Goal: Task Accomplishment & Management: Use online tool/utility

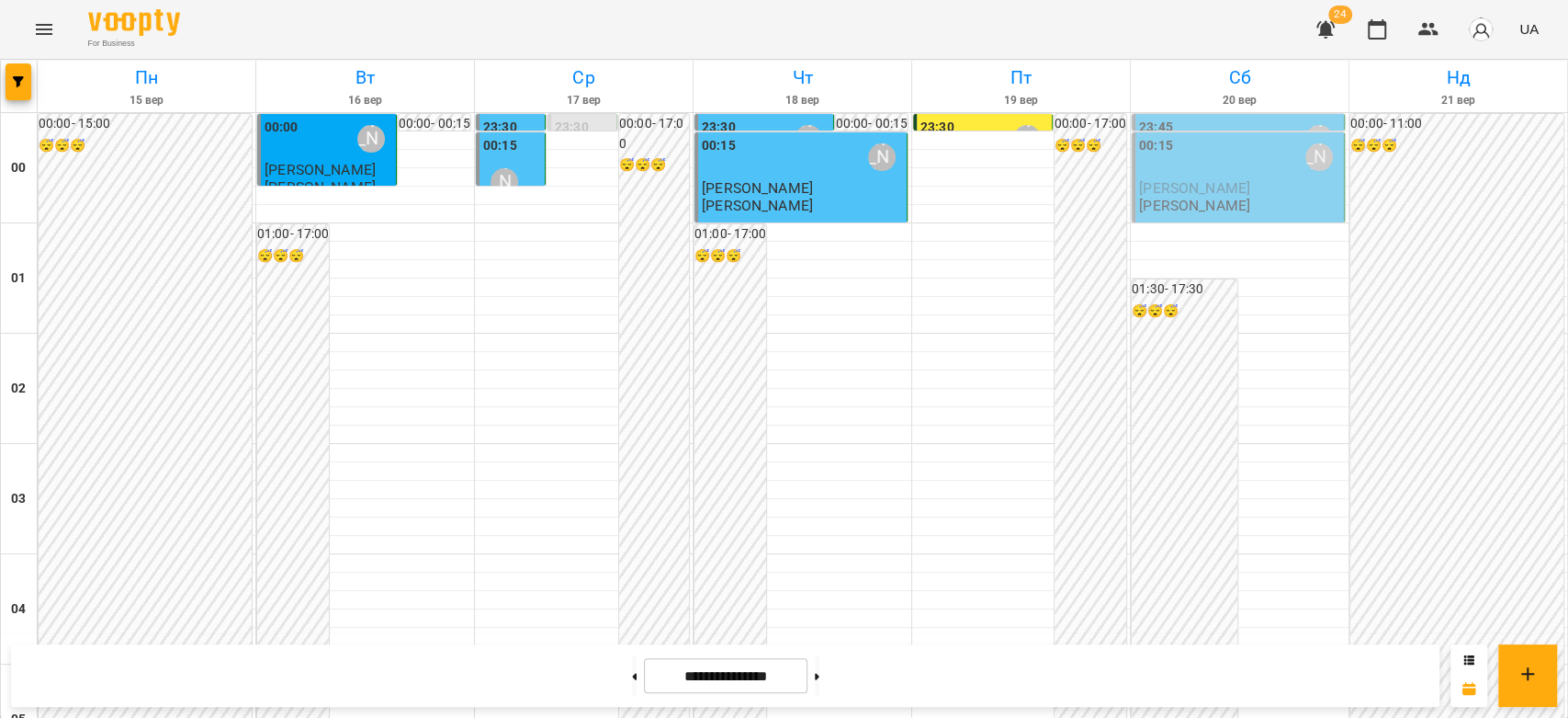
scroll to position [1817, 0]
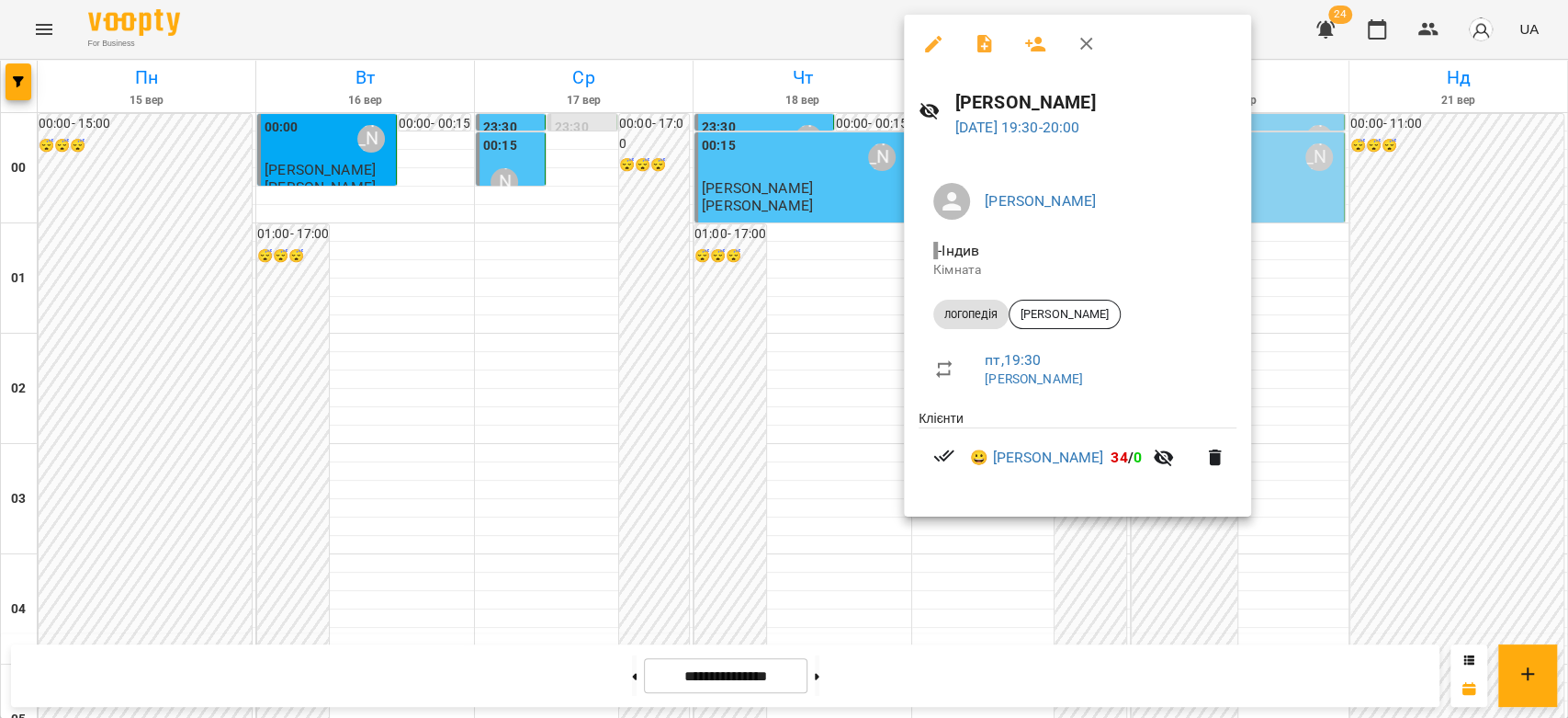
click at [800, 392] on div at bounding box center [784, 359] width 1568 height 718
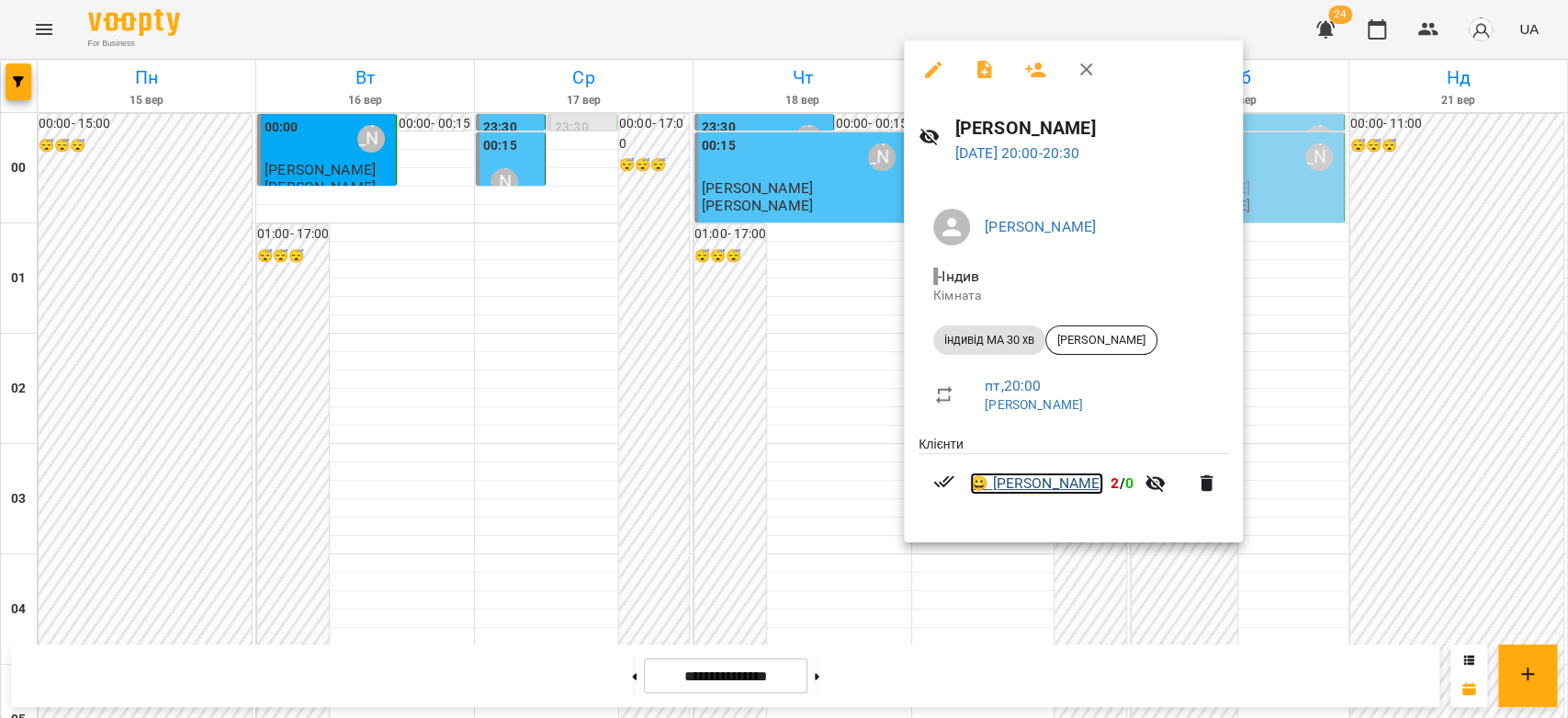
click at [1066, 481] on link "😀 [PERSON_NAME]" at bounding box center [1037, 483] width 133 height 22
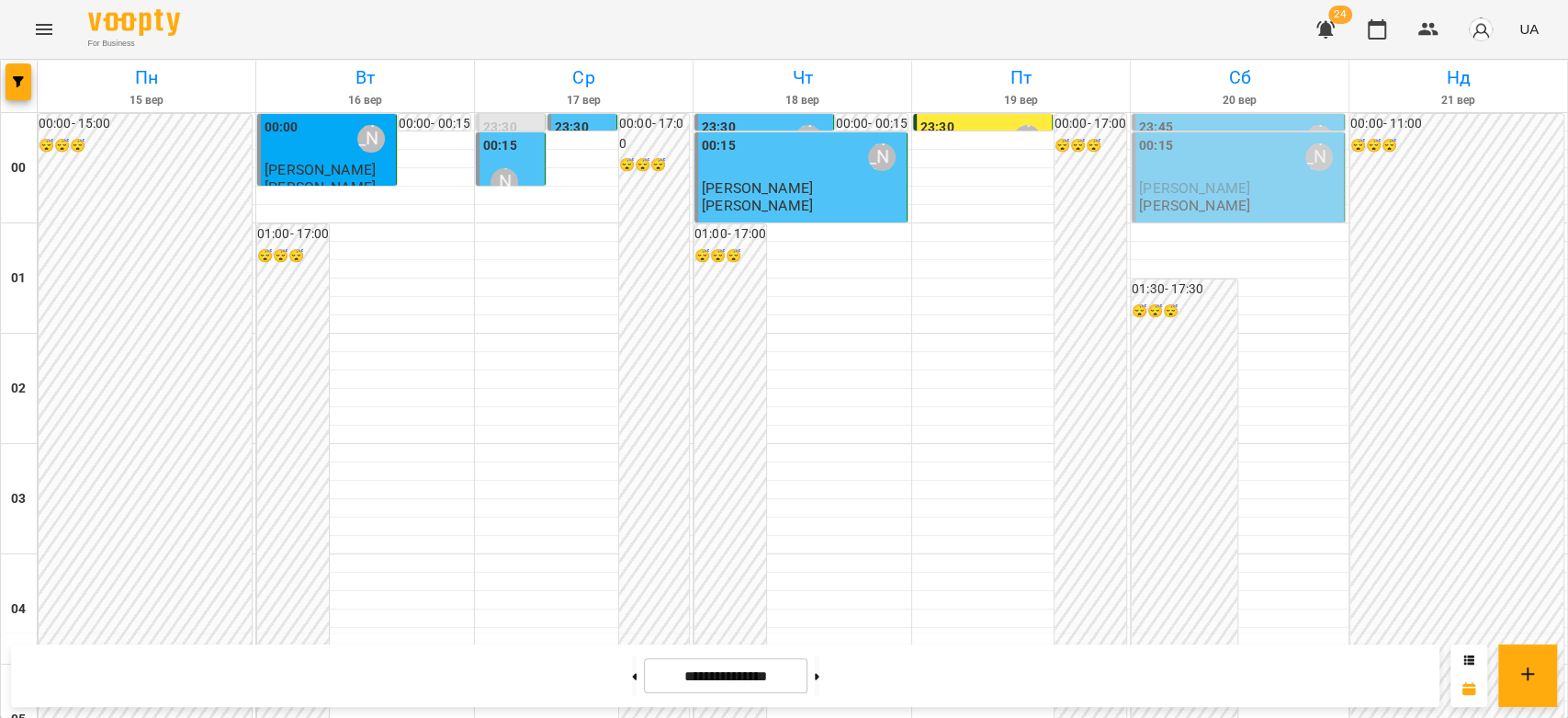
scroll to position [2041, 0]
click at [41, 11] on button "Menu" at bounding box center [44, 29] width 44 height 44
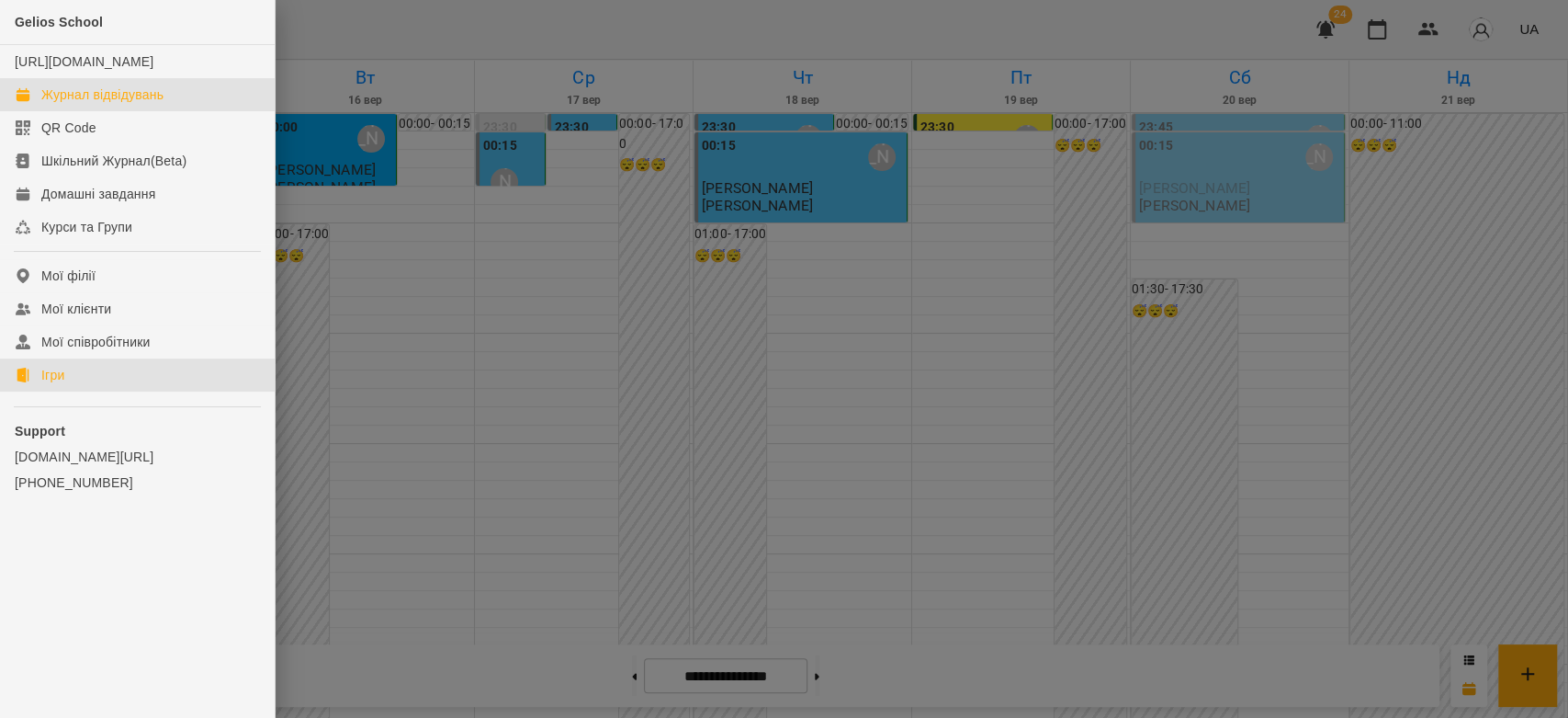
click at [66, 387] on link "Ігри" at bounding box center [137, 374] width 275 height 33
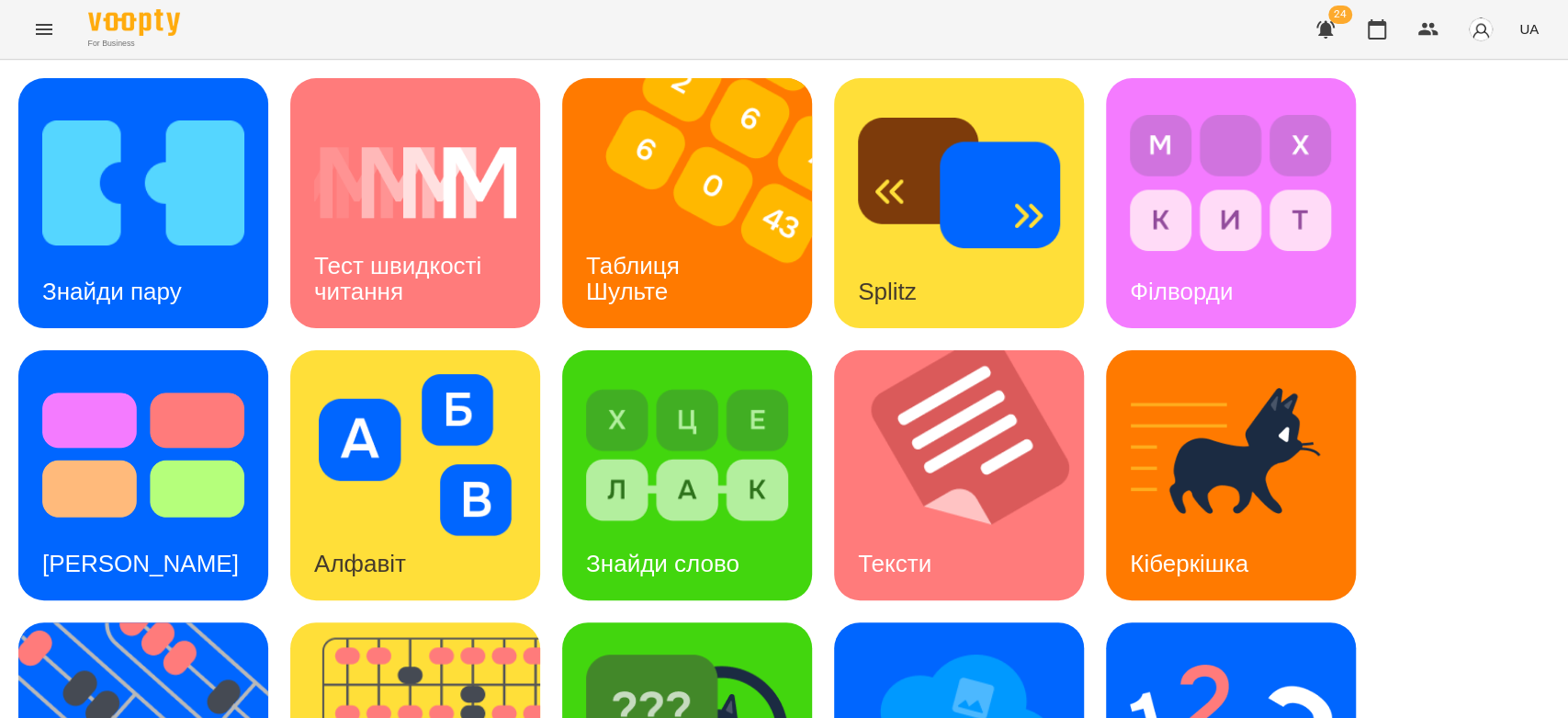
scroll to position [444, 0]
click at [933, 646] on img at bounding box center [958, 726] width 202 height 161
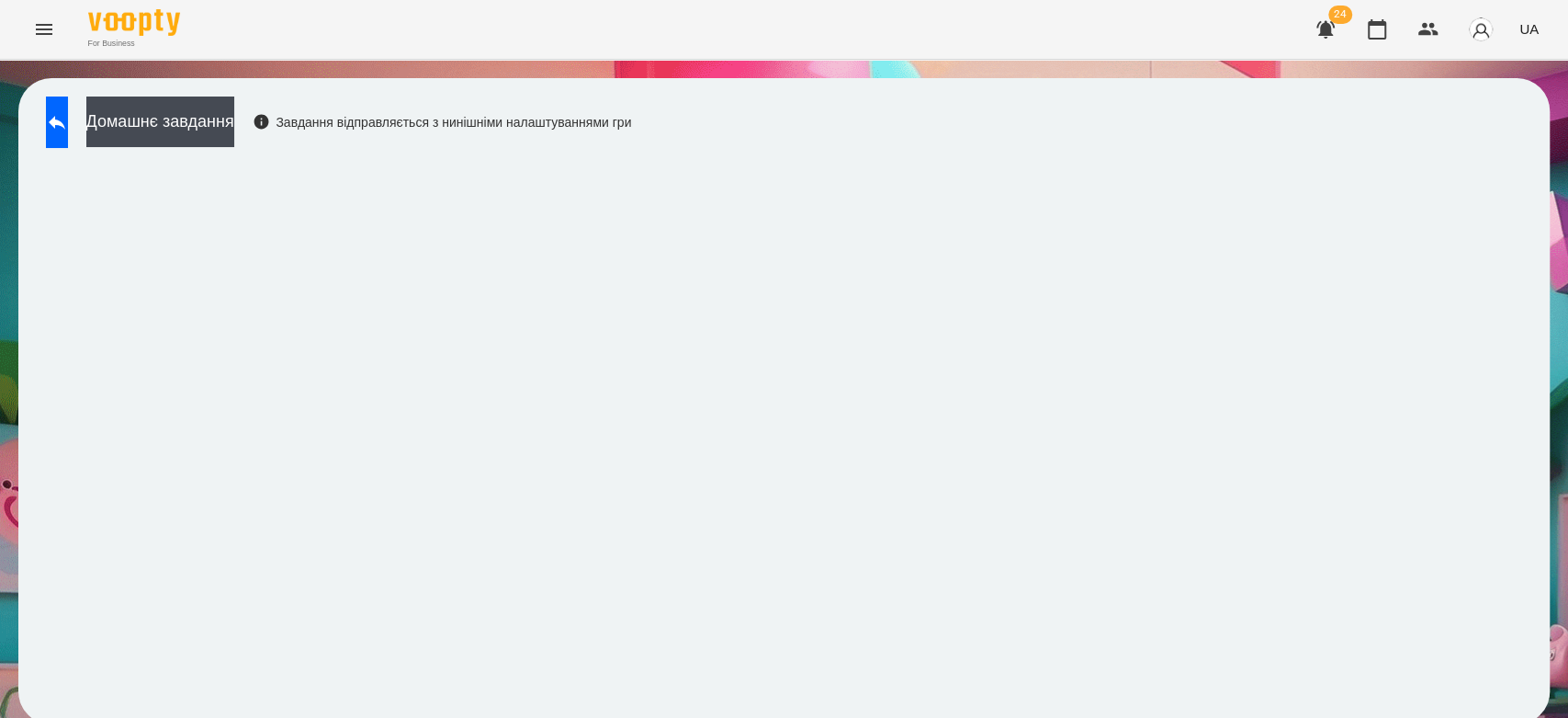
click at [631, 132] on div "Домашнє завдання Завдання відправляється з нинішніми налаштуваннями гри" at bounding box center [334, 126] width 595 height 61
click at [44, 112] on div "Домашнє завдання Завдання відправляється з нинішніми налаштуваннями гри" at bounding box center [334, 126] width 595 height 61
click at [114, 138] on div "Домашнє завдання Завдання відправляється з нинішніми налаштуваннями гри" at bounding box center [334, 126] width 595 height 61
click at [68, 131] on button at bounding box center [57, 121] width 22 height 51
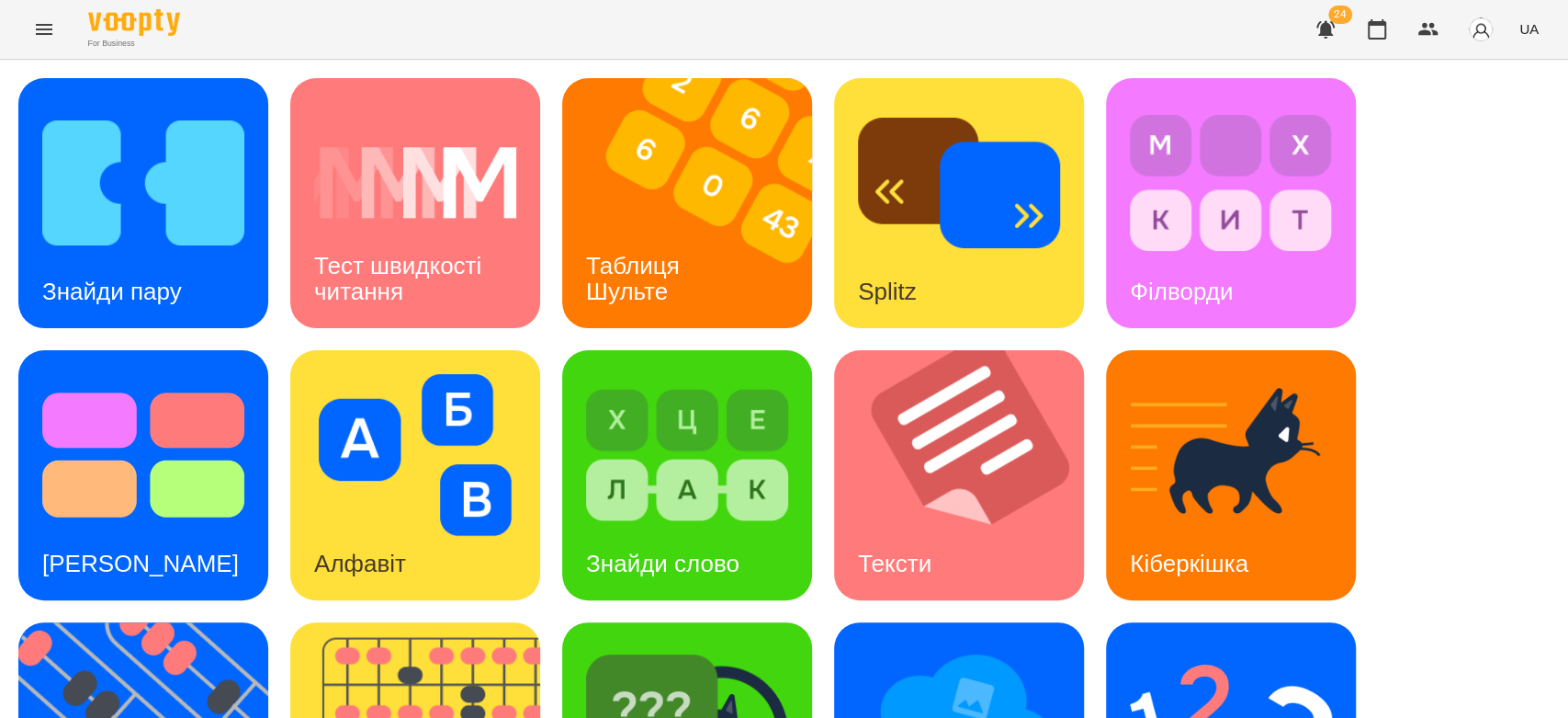
scroll to position [444, 0]
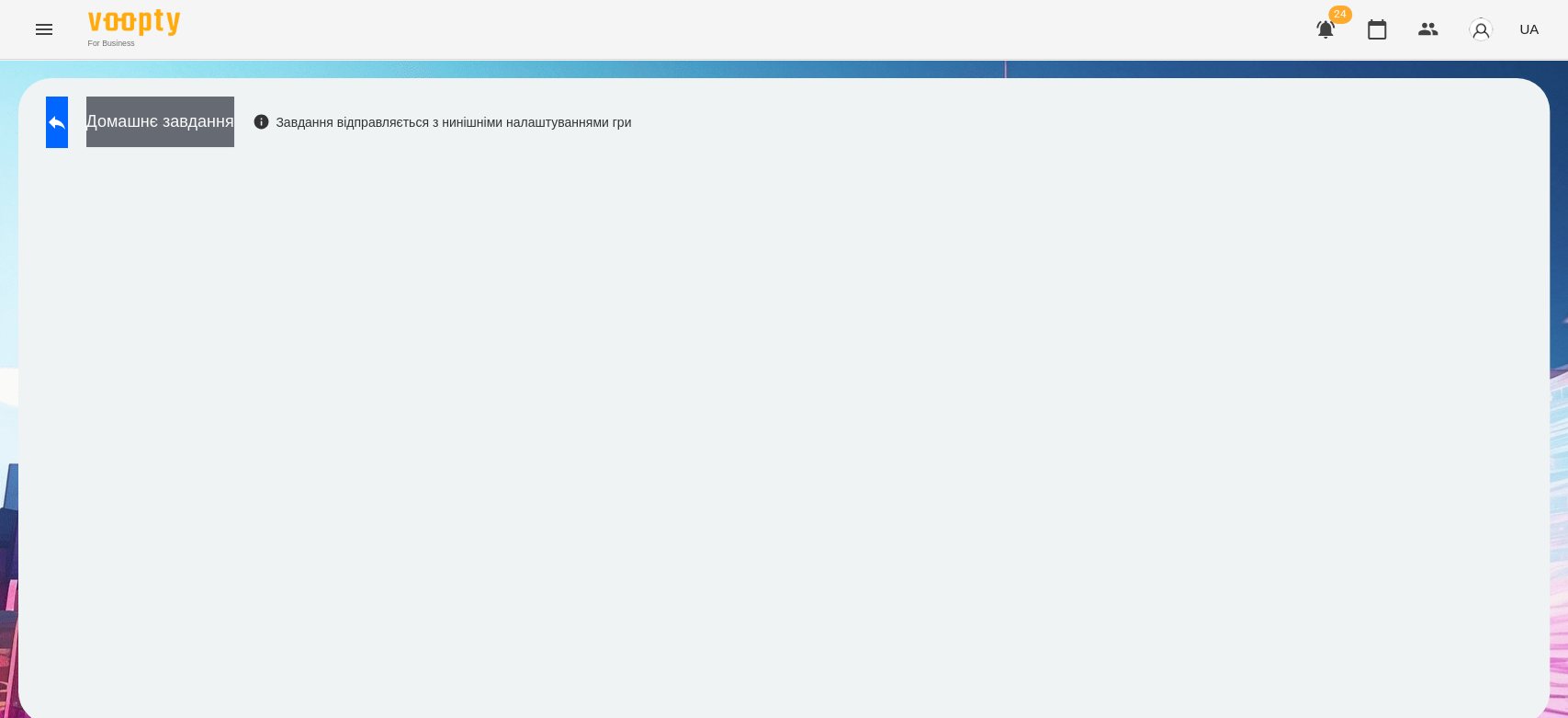
click at [210, 114] on button "Домашнє завдання" at bounding box center [160, 121] width 148 height 50
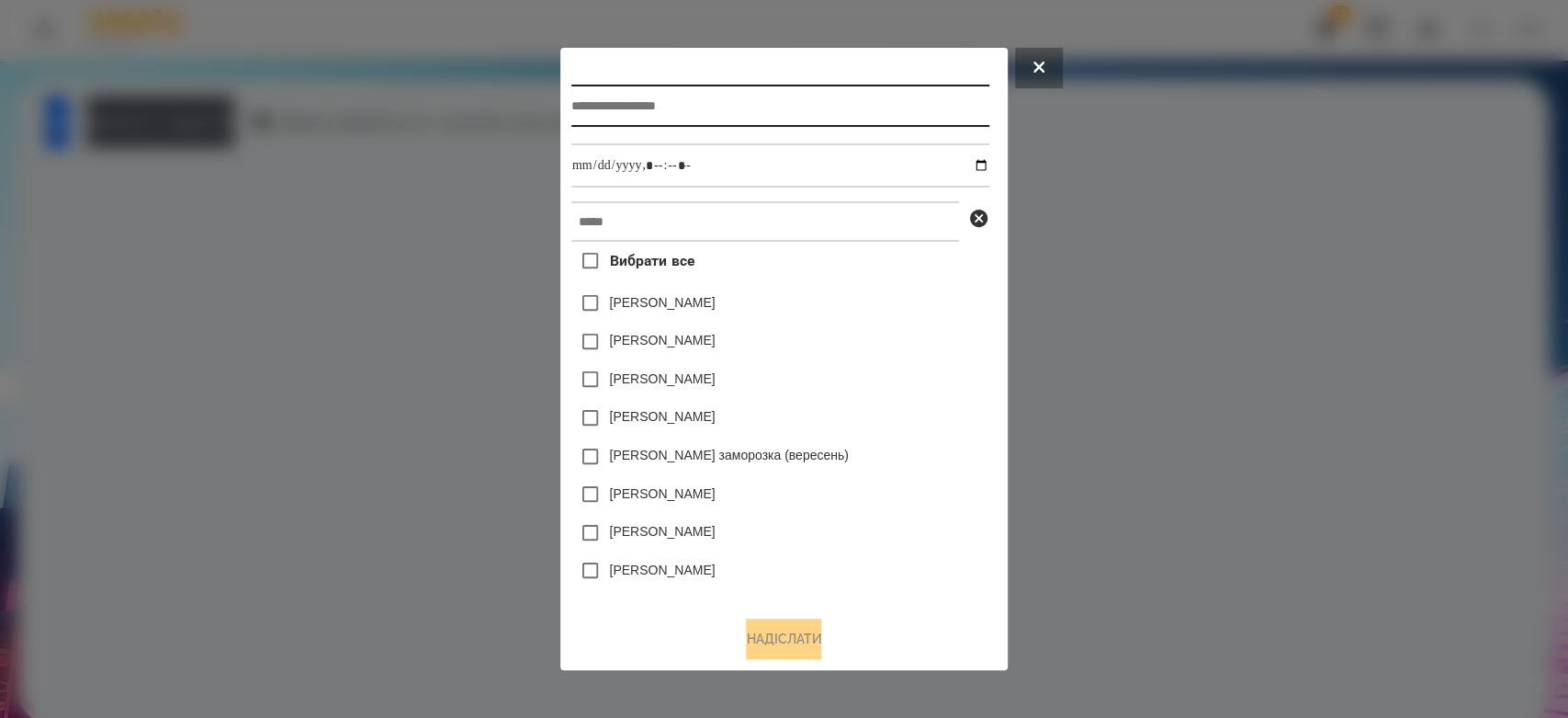
click at [850, 97] on input "text" at bounding box center [780, 105] width 418 height 42
type input "*******"
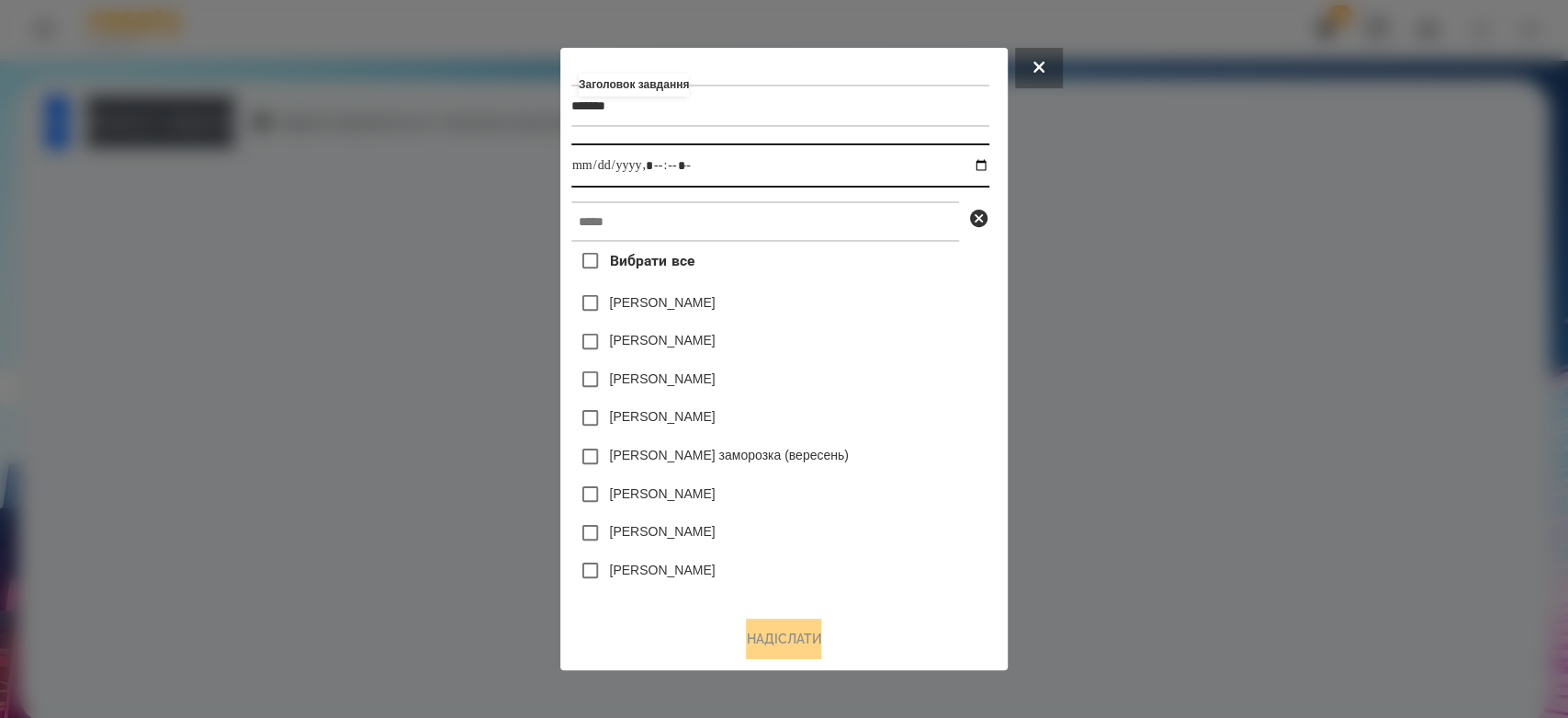
click at [989, 158] on input "datetime-local" at bounding box center [780, 165] width 418 height 44
type input "**********"
drag, startPoint x: 914, startPoint y: 365, endPoint x: 898, endPoint y: 300, distance: 66.9
click at [914, 364] on div "[PERSON_NAME]" at bounding box center [780, 379] width 418 height 38
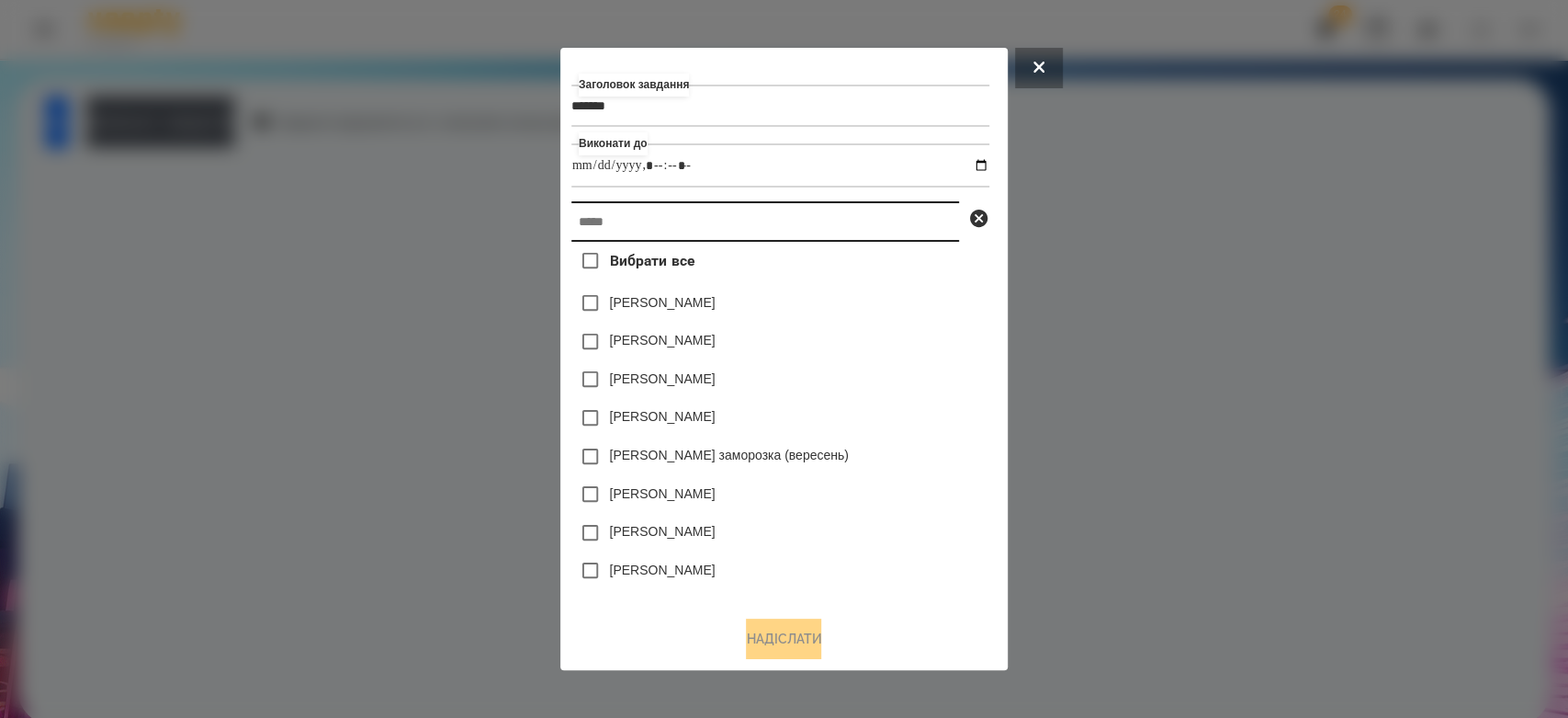
click at [898, 234] on input "text" at bounding box center [765, 221] width 388 height 40
click at [754, 223] on input "text" at bounding box center [765, 221] width 388 height 40
click at [756, 239] on input "text" at bounding box center [765, 221] width 388 height 40
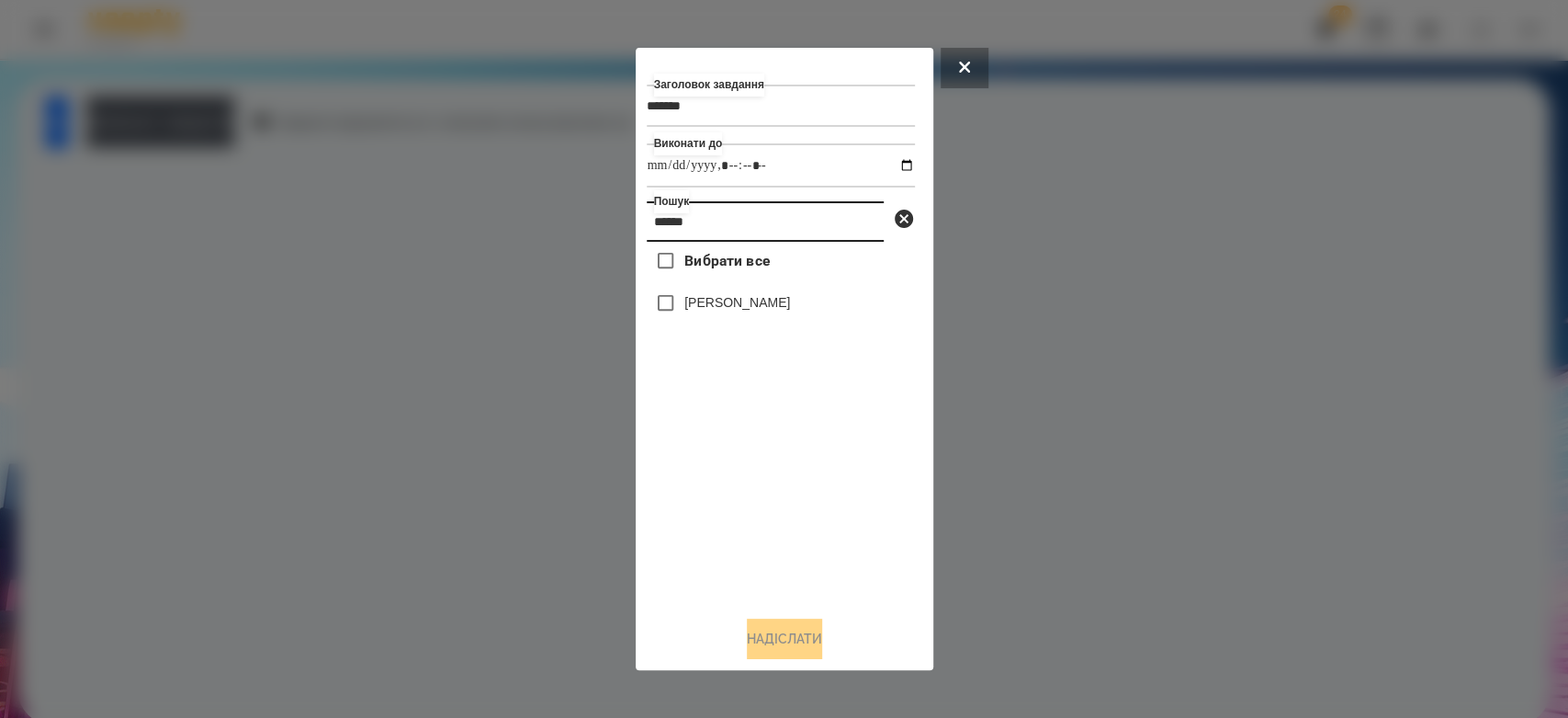
type input "******"
click at [751, 307] on label "[PERSON_NAME]" at bounding box center [736, 302] width 105 height 19
click at [789, 650] on button "Надіслати" at bounding box center [784, 638] width 76 height 40
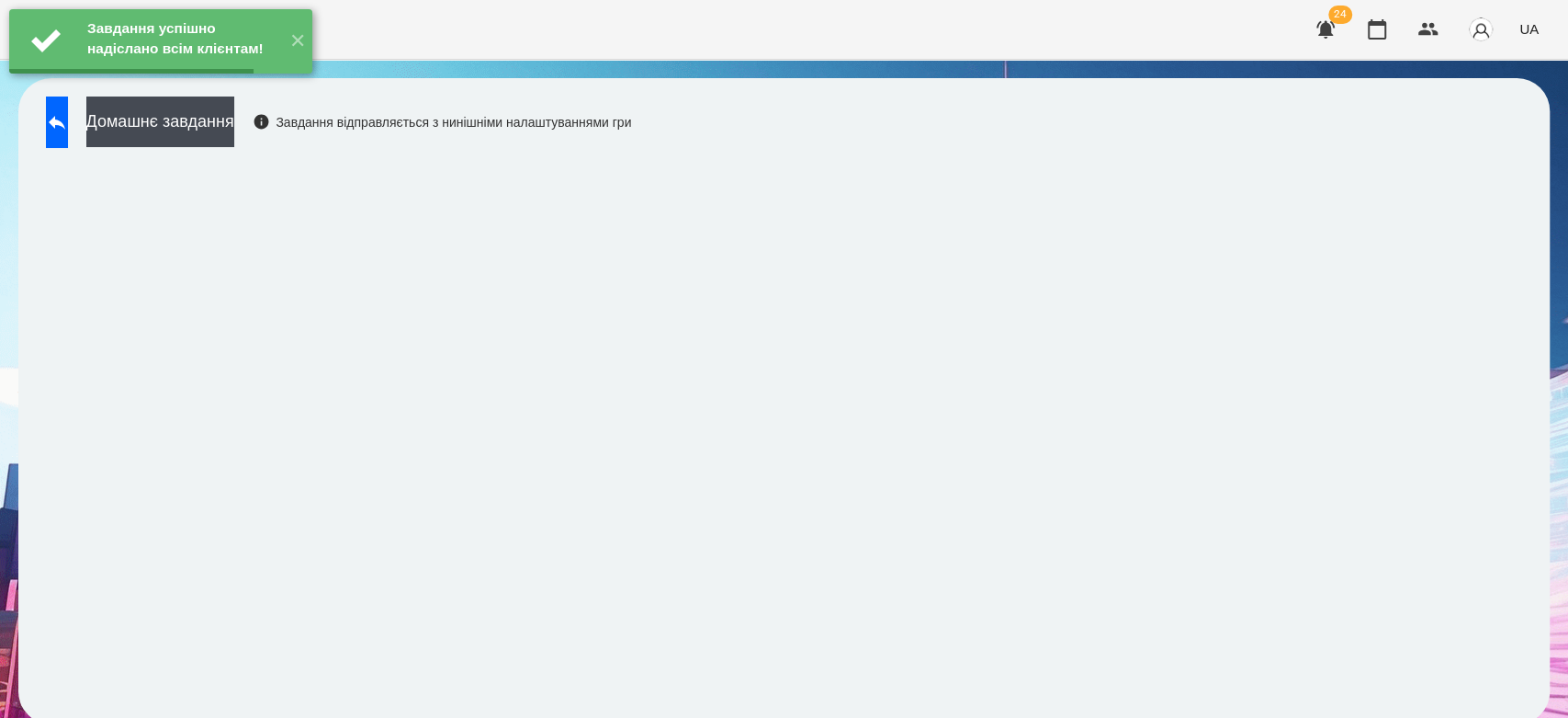
click at [227, 124] on button "Домашнє завдання" at bounding box center [160, 121] width 148 height 50
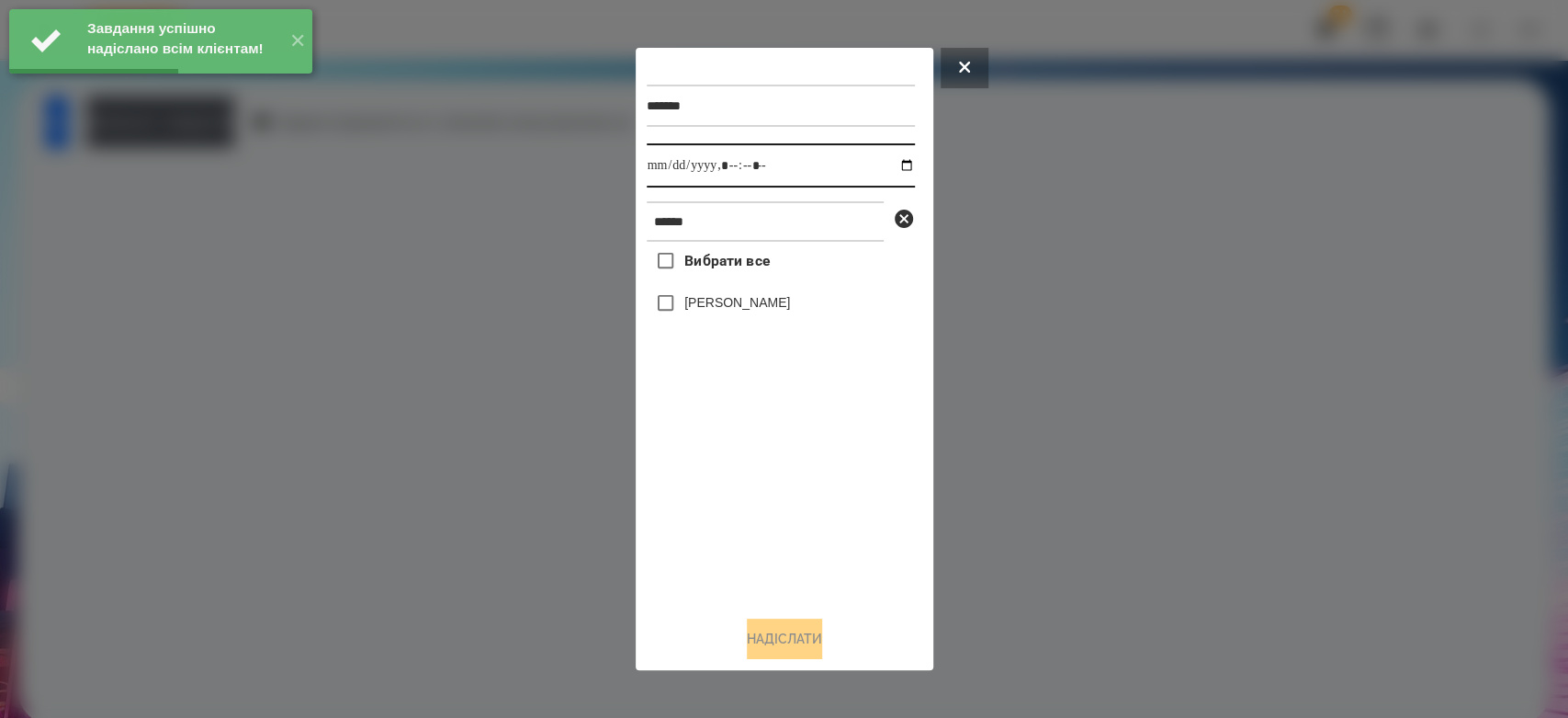
click at [893, 159] on input "datetime-local" at bounding box center [781, 165] width 268 height 44
type input "**********"
drag, startPoint x: 808, startPoint y: 550, endPoint x: 800, endPoint y: 518, distance: 33.0
click at [808, 550] on div "Вибрати все [PERSON_NAME]" at bounding box center [781, 421] width 268 height 359
click at [735, 305] on label "[PERSON_NAME]" at bounding box center [736, 302] width 105 height 19
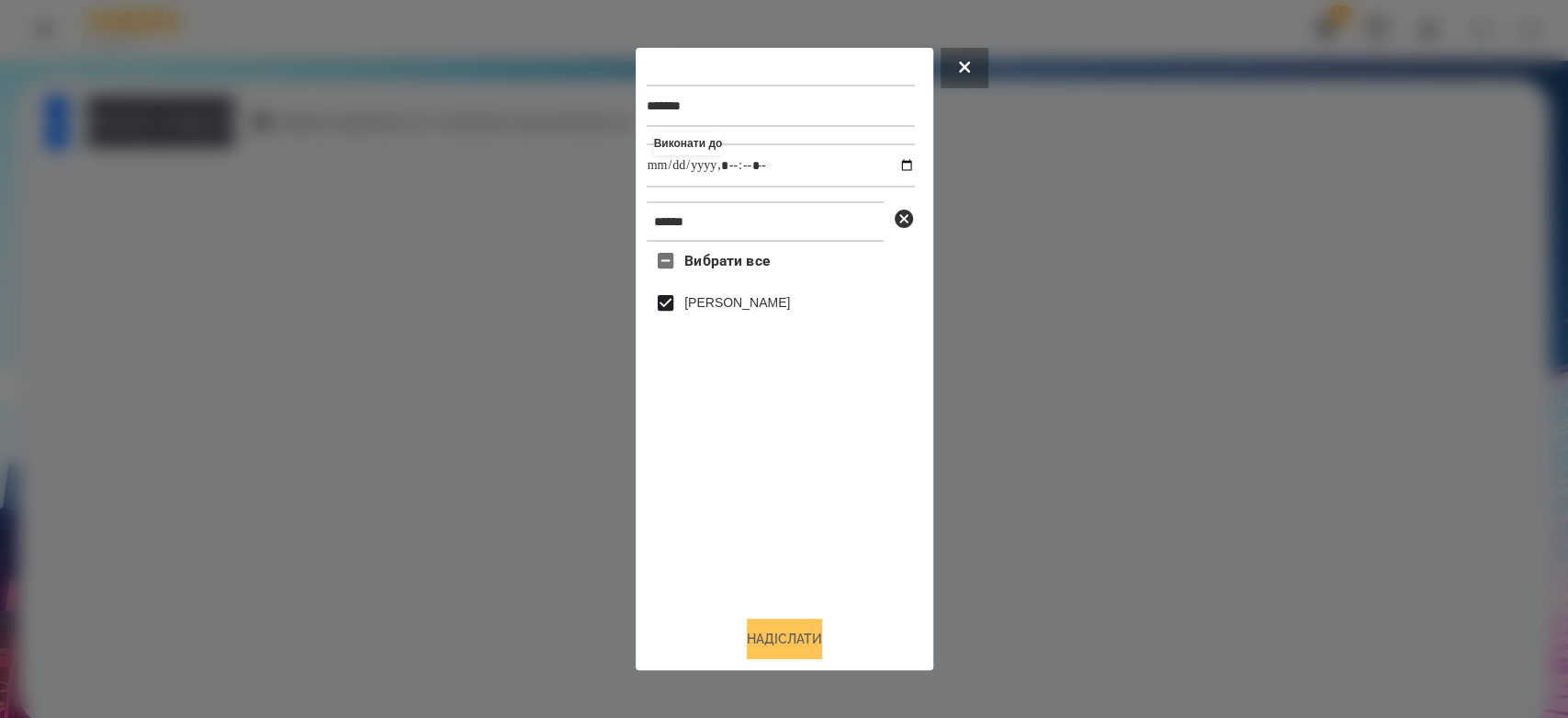
click at [808, 630] on button "Надіслати" at bounding box center [784, 638] width 76 height 40
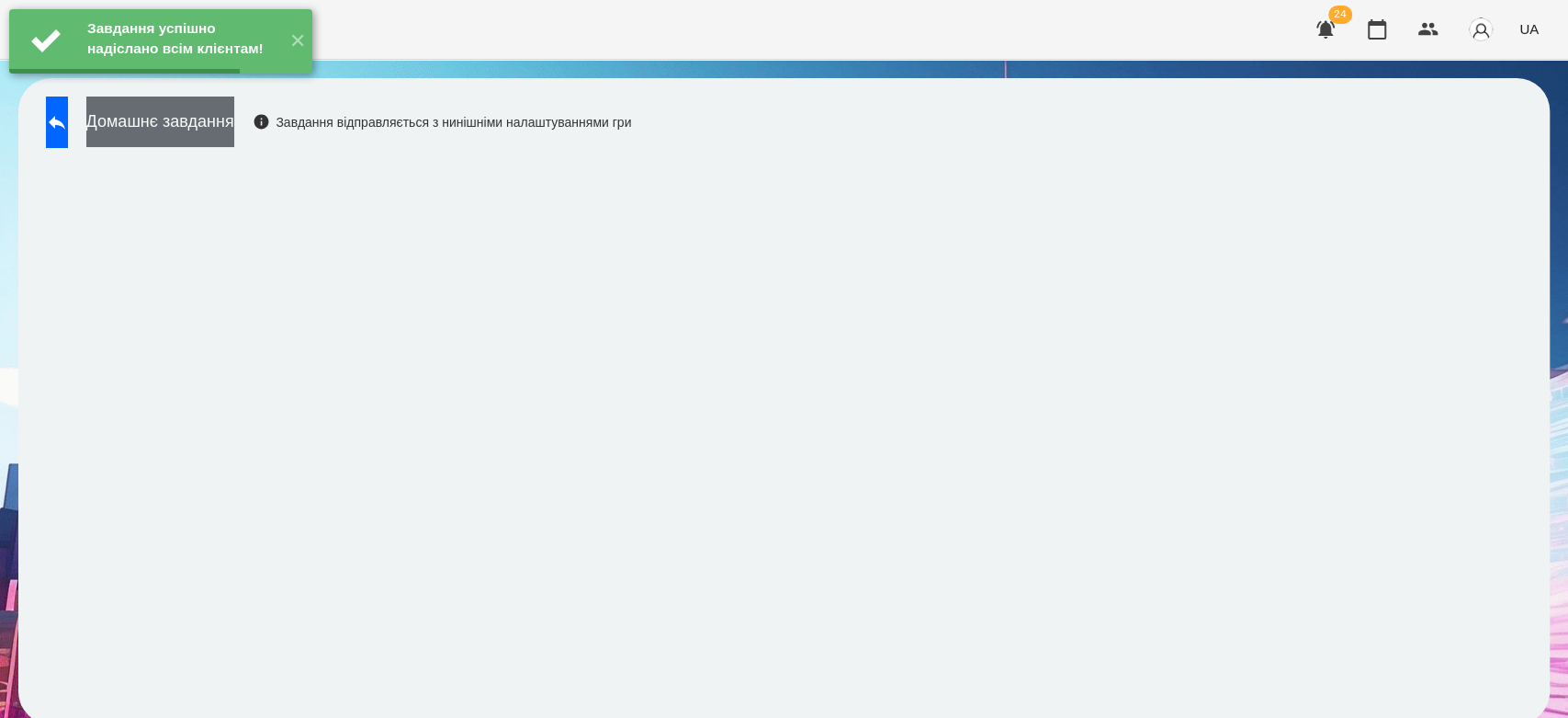
click at [234, 129] on button "Домашнє завдання" at bounding box center [160, 121] width 148 height 50
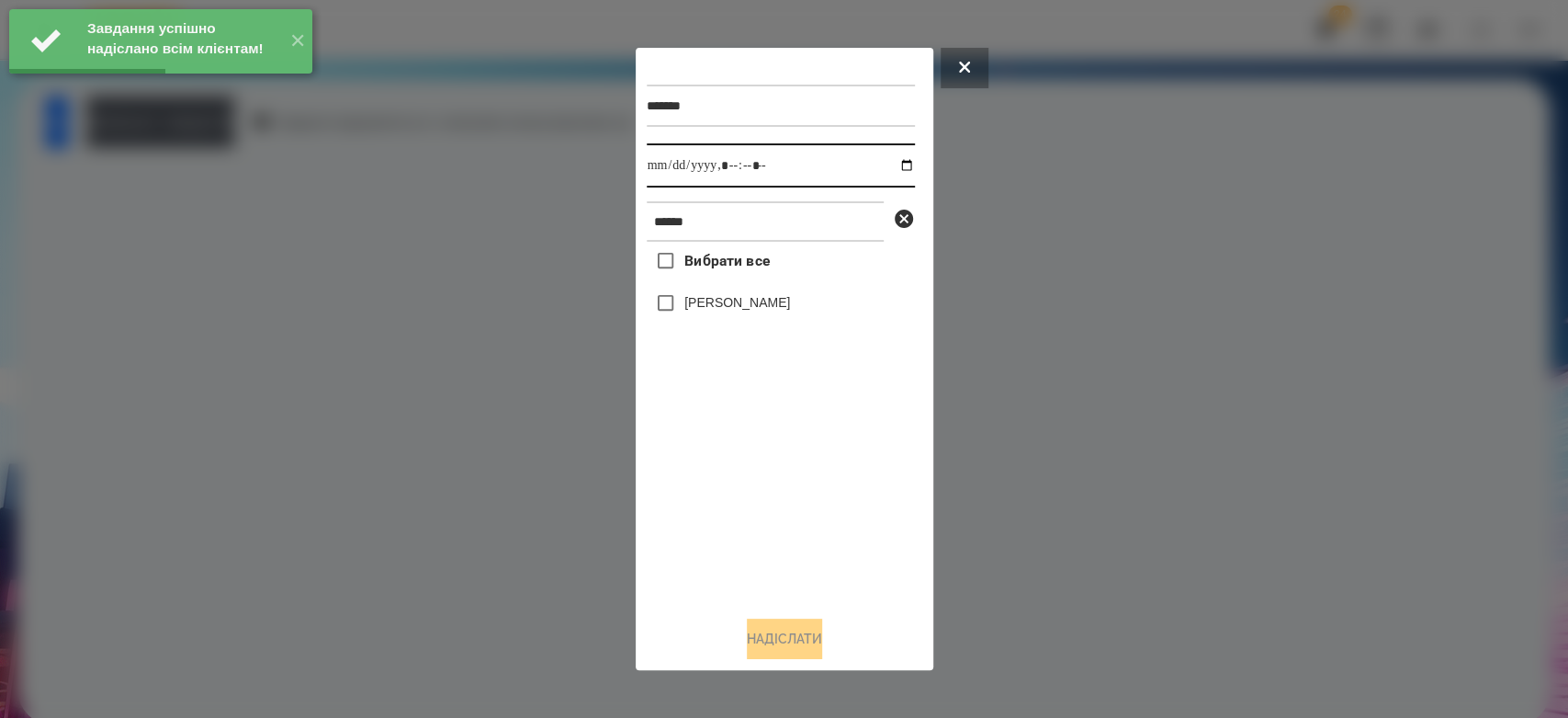
click at [888, 165] on input "datetime-local" at bounding box center [781, 165] width 268 height 44
type input "**********"
drag, startPoint x: 816, startPoint y: 557, endPoint x: 781, endPoint y: 451, distance: 111.6
click at [816, 557] on div "Вибрати все [PERSON_NAME]" at bounding box center [781, 421] width 268 height 359
click at [727, 297] on label "[PERSON_NAME]" at bounding box center [736, 302] width 105 height 19
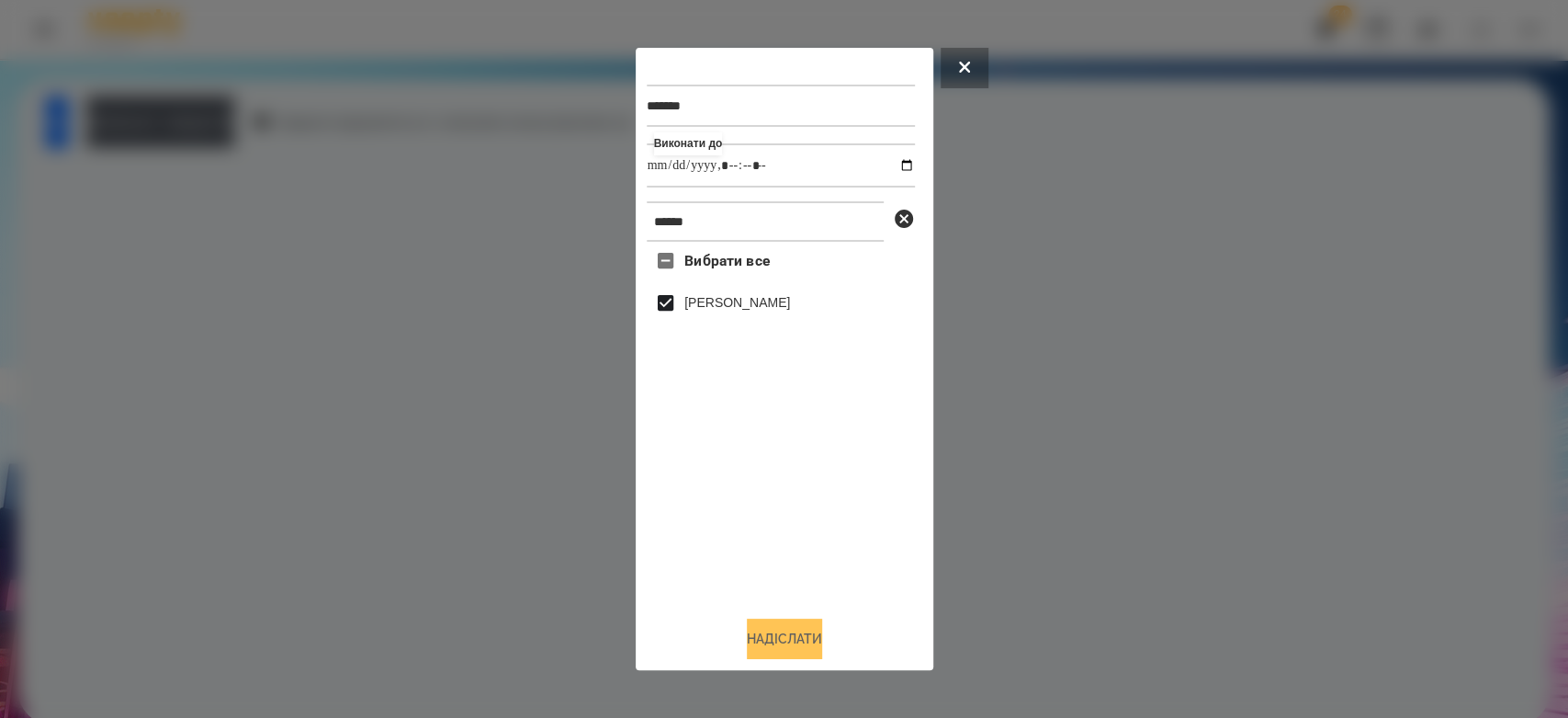
click at [794, 636] on button "Надіслати" at bounding box center [784, 638] width 76 height 40
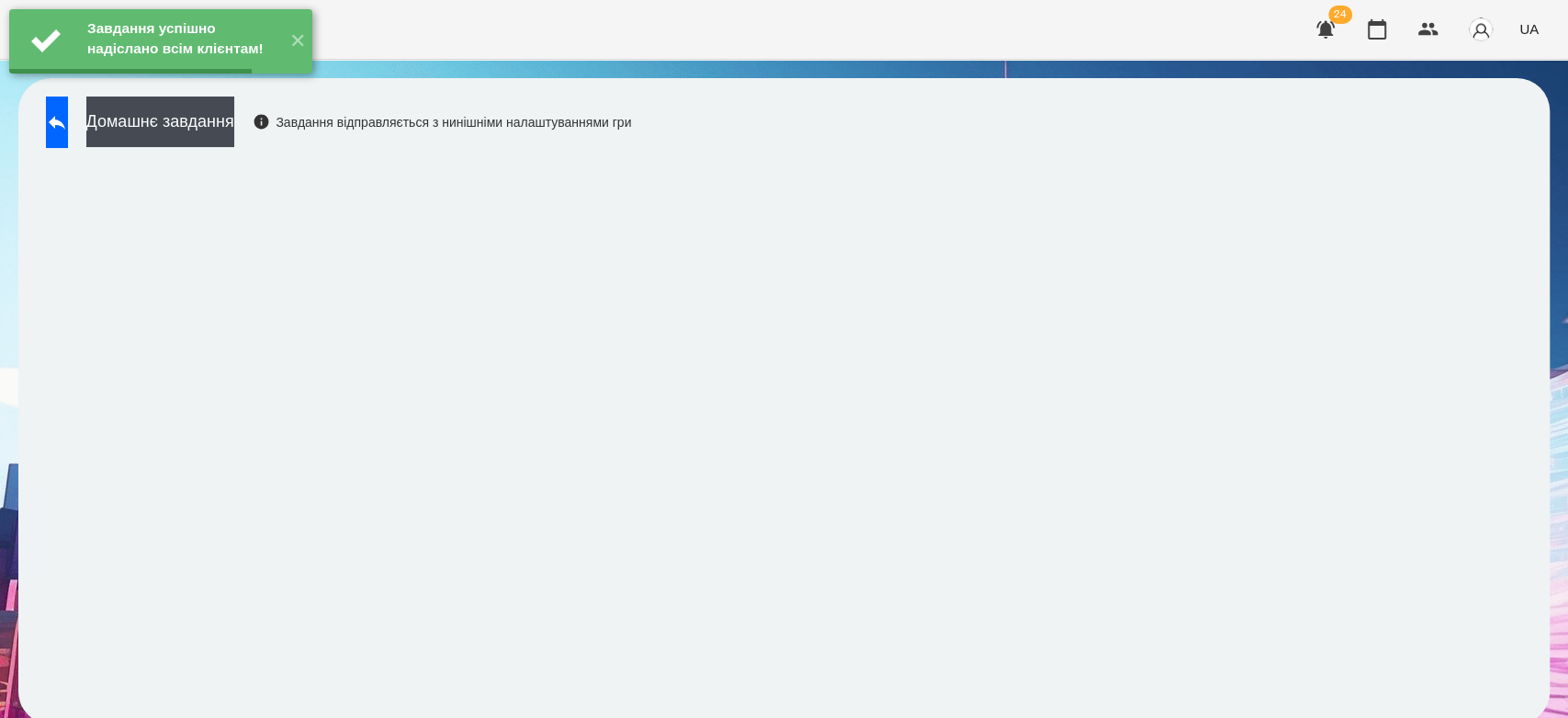
click at [234, 116] on button "Домашнє завдання" at bounding box center [160, 121] width 148 height 50
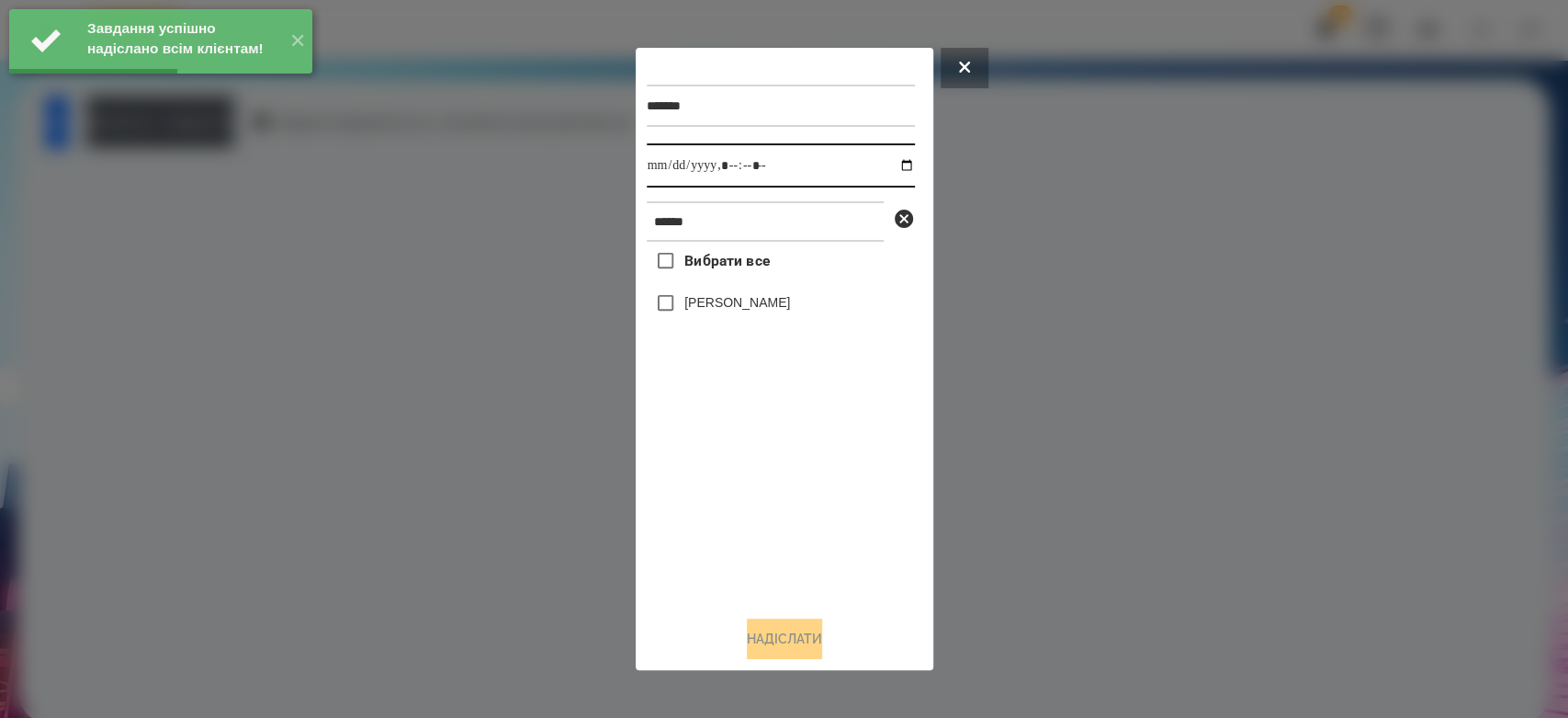
click at [889, 160] on input "datetime-local" at bounding box center [781, 165] width 268 height 44
type input "**********"
drag, startPoint x: 818, startPoint y: 543, endPoint x: 800, endPoint y: 456, distance: 88.8
click at [818, 543] on div "Вибрати все [PERSON_NAME]" at bounding box center [781, 421] width 268 height 359
click at [752, 302] on label "[PERSON_NAME]" at bounding box center [736, 302] width 105 height 19
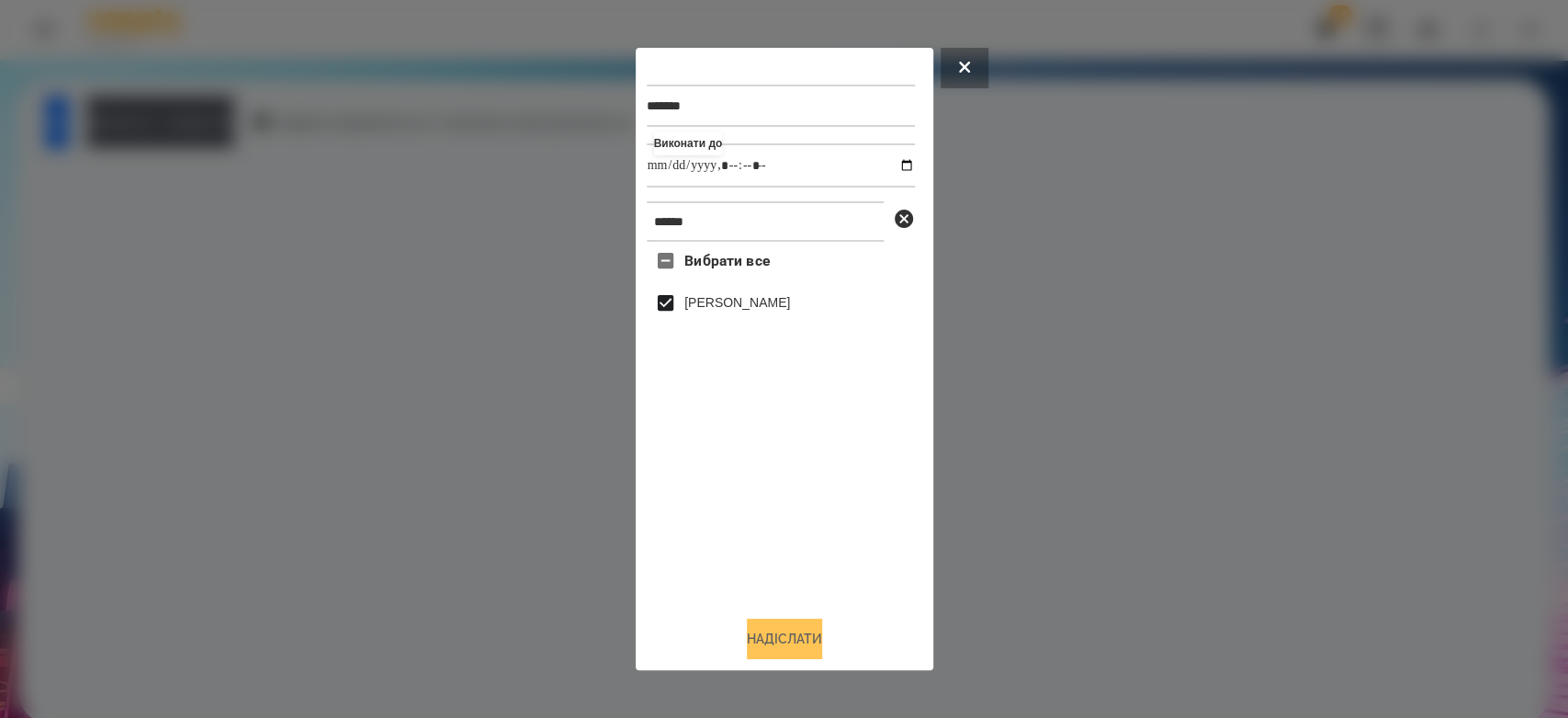
click at [788, 644] on button "Надіслати" at bounding box center [784, 638] width 76 height 40
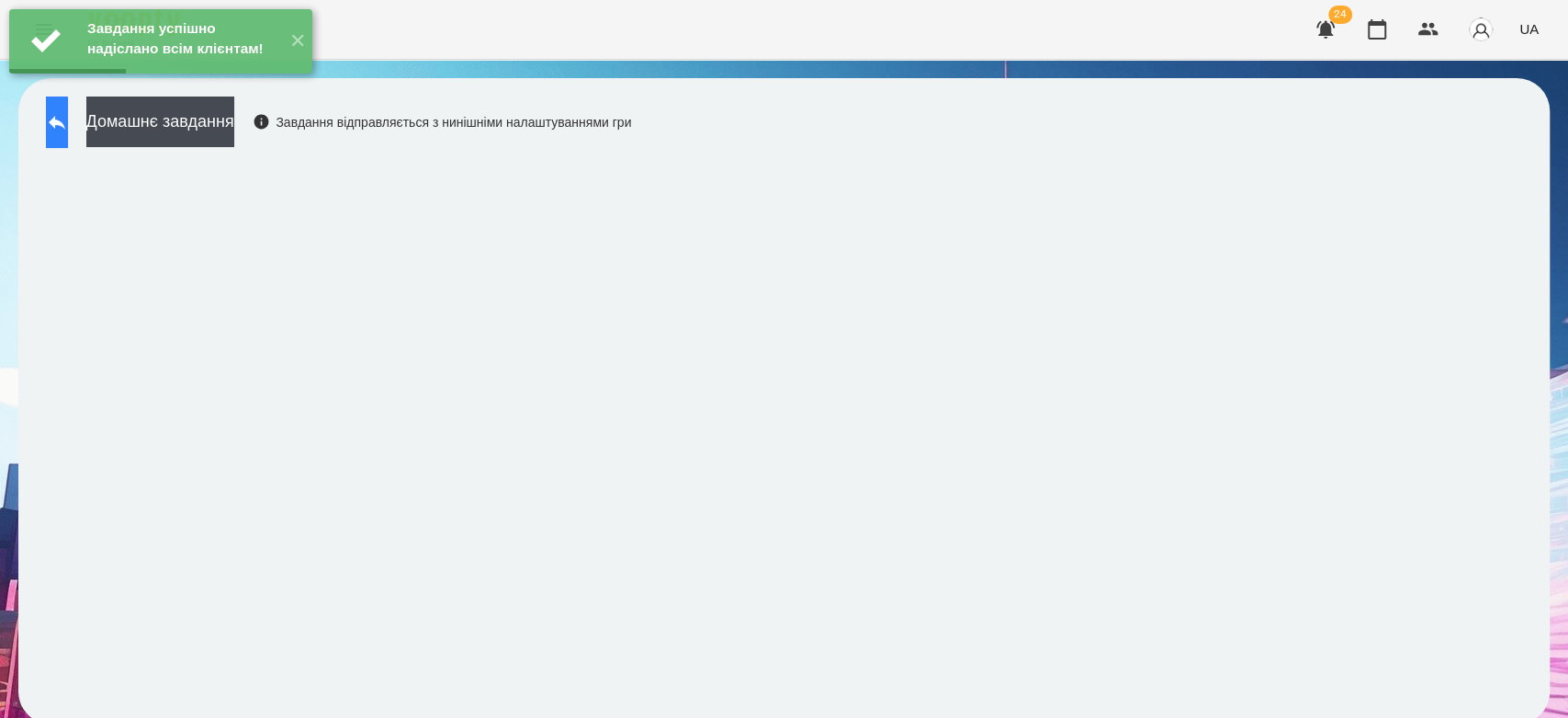
click at [68, 124] on button at bounding box center [57, 121] width 22 height 51
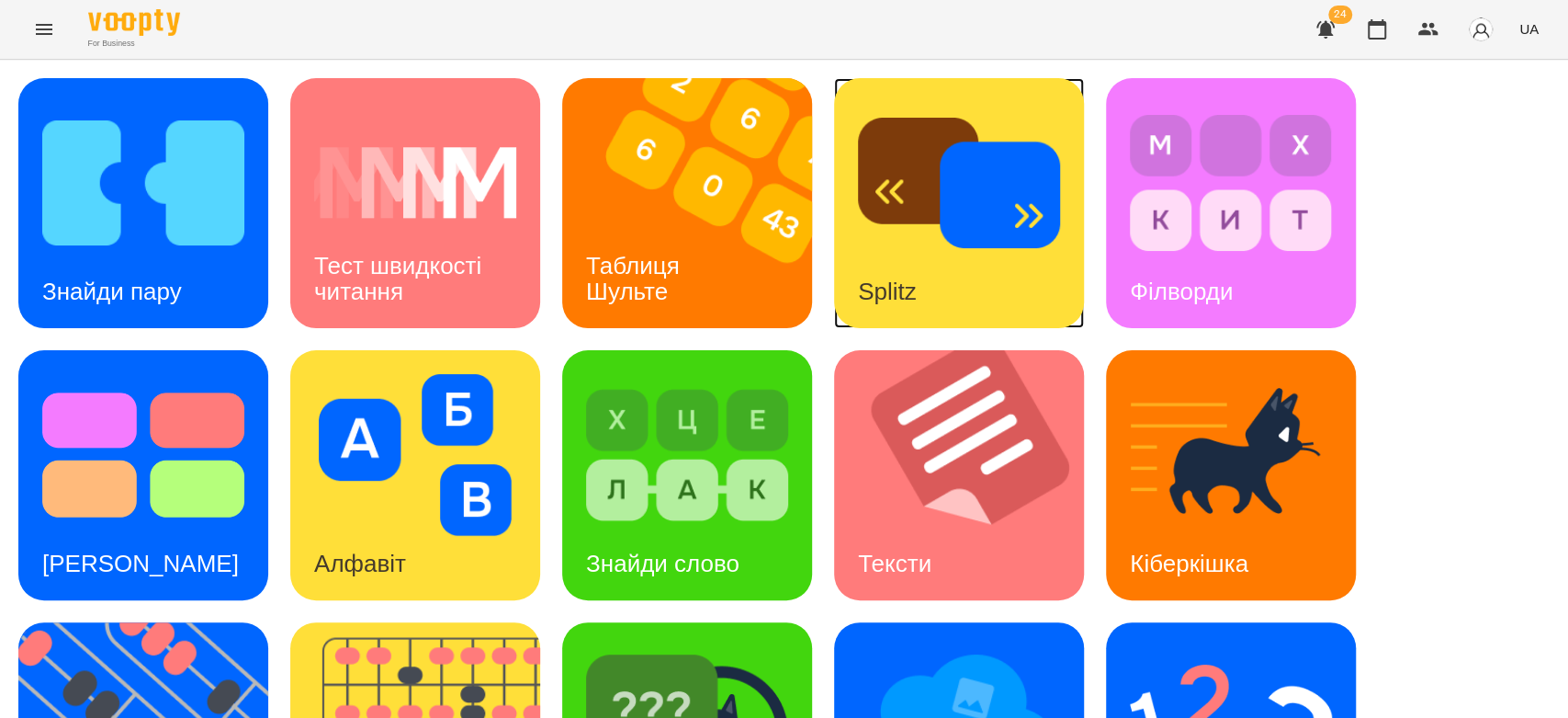
click at [866, 255] on div "Splitz" at bounding box center [887, 292] width 106 height 73
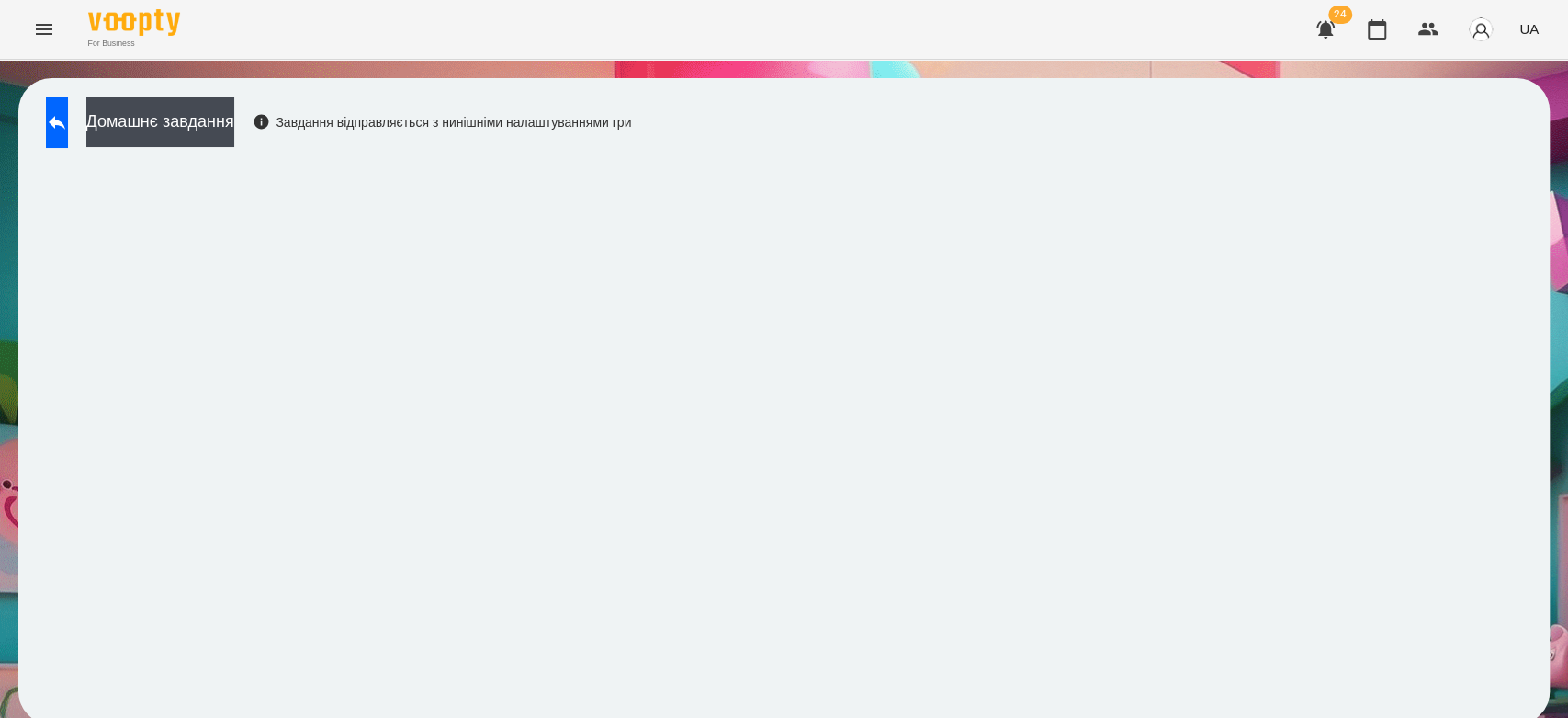
click at [68, 131] on icon at bounding box center [57, 122] width 22 height 22
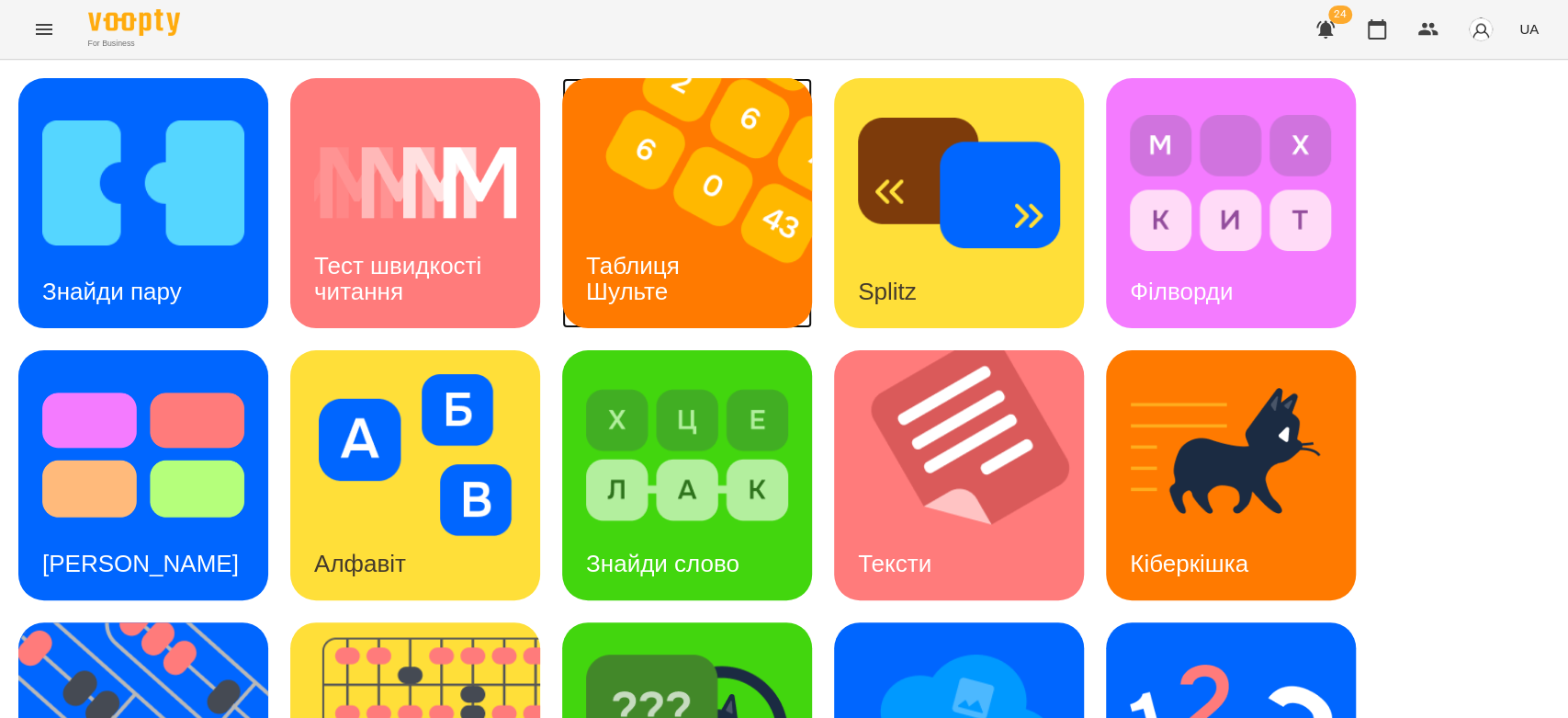
click at [666, 209] on img at bounding box center [698, 203] width 273 height 250
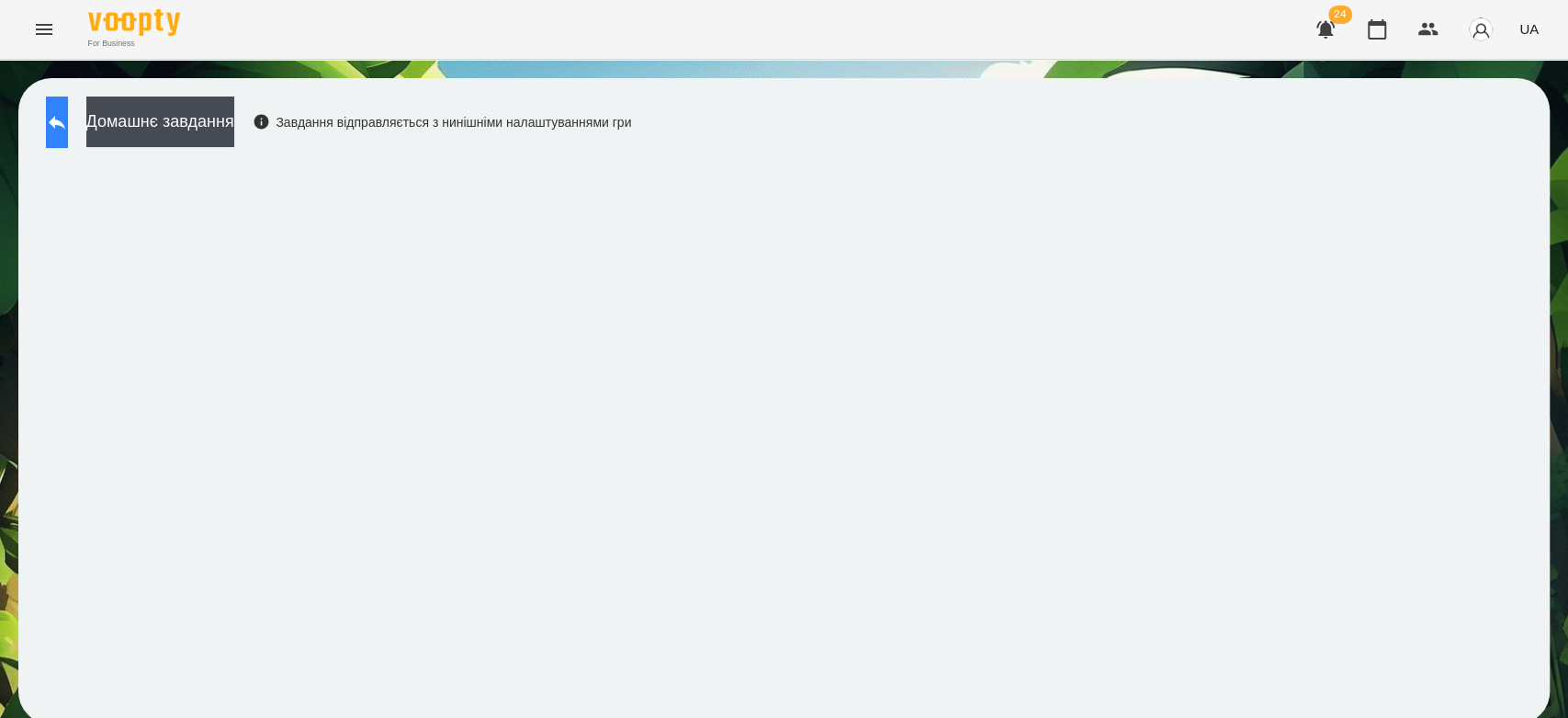
click at [62, 124] on button at bounding box center [57, 121] width 22 height 51
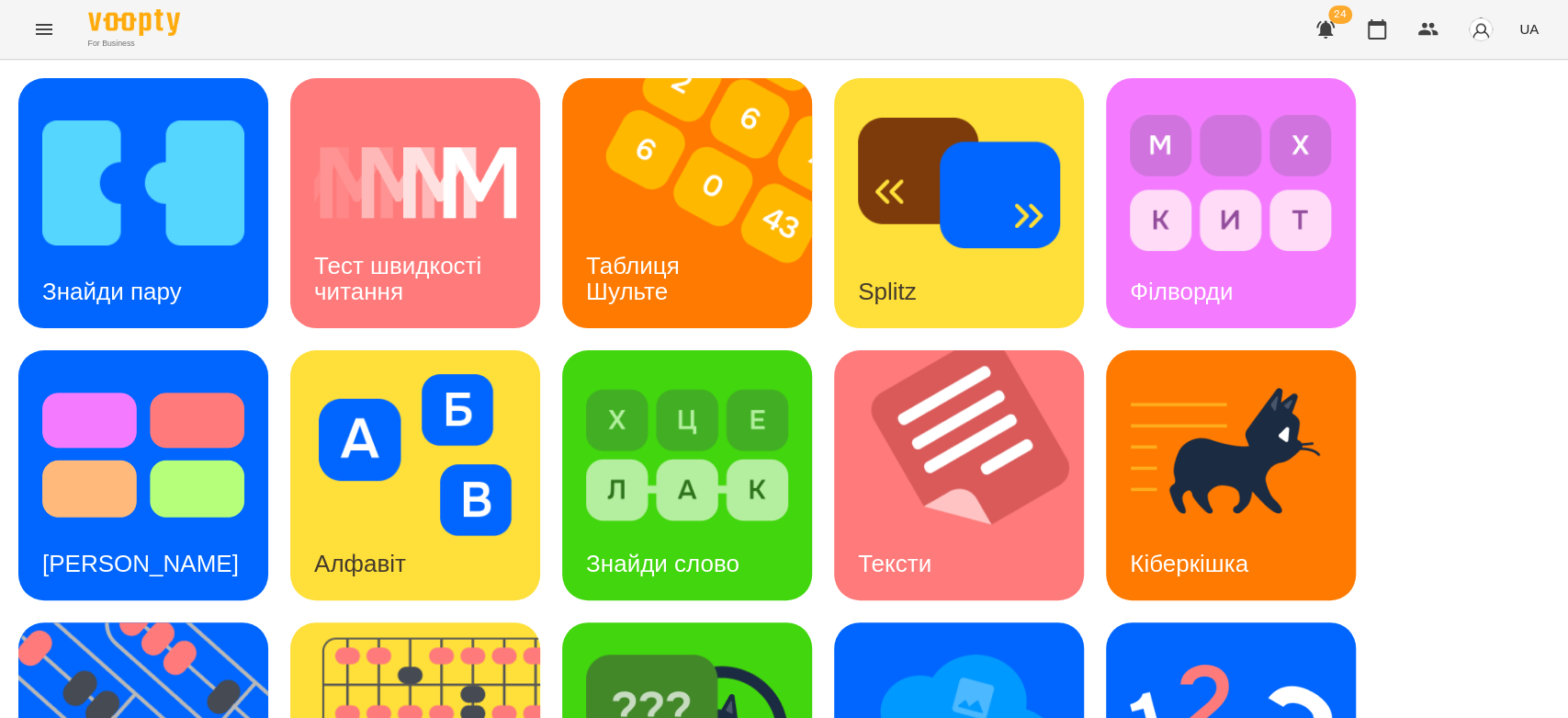
scroll to position [407, 0]
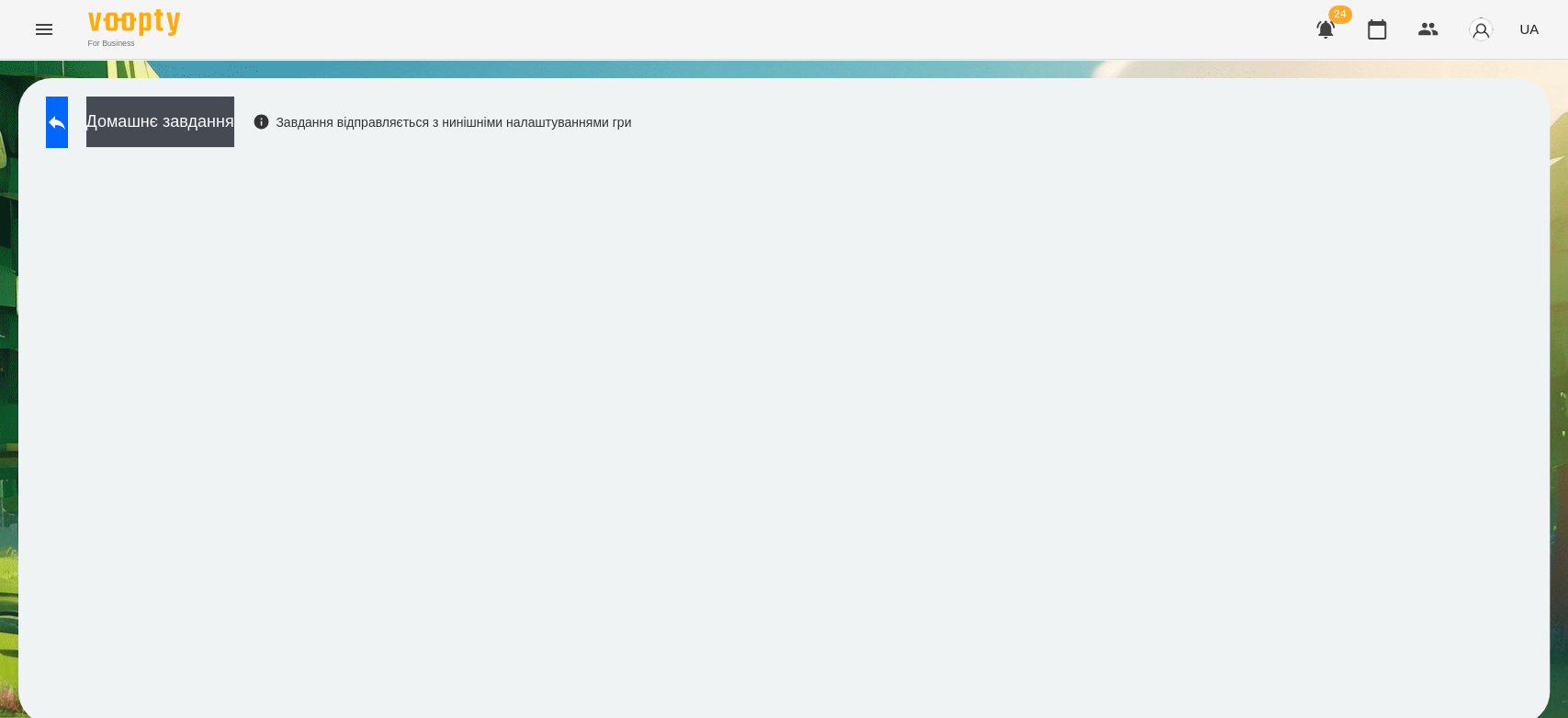
scroll to position [7, 0]
click at [68, 120] on button at bounding box center [57, 121] width 22 height 51
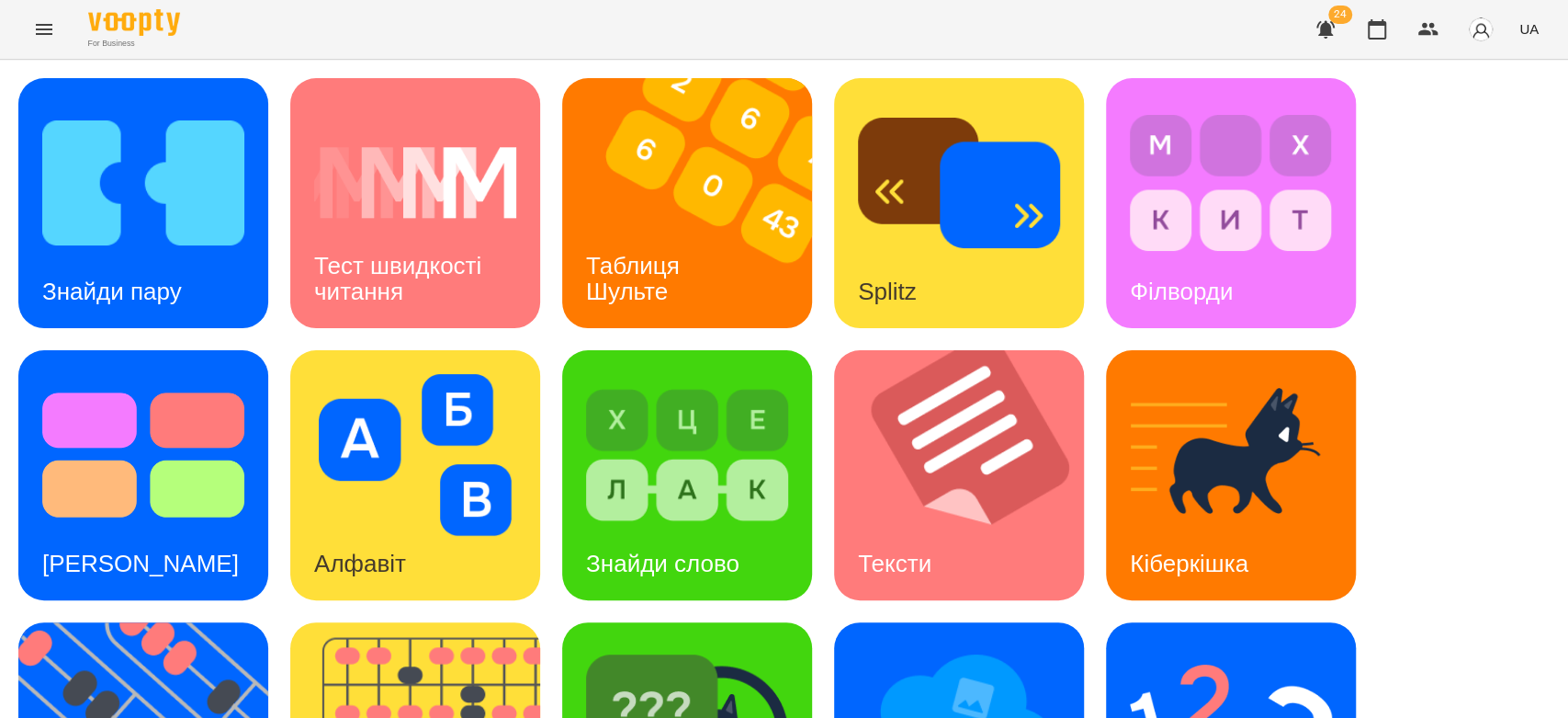
scroll to position [444, 0]
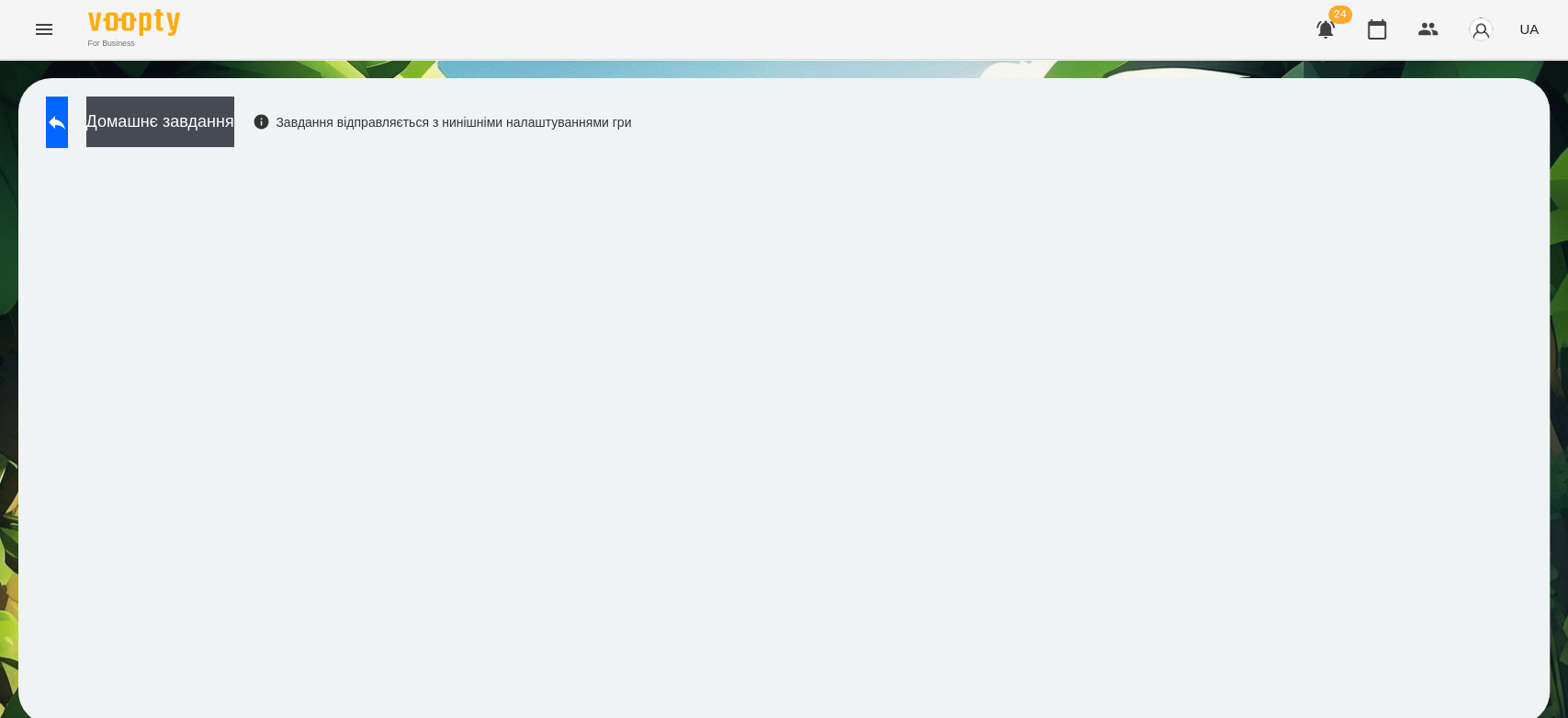
scroll to position [7, 0]
click at [60, 126] on button at bounding box center [57, 121] width 22 height 51
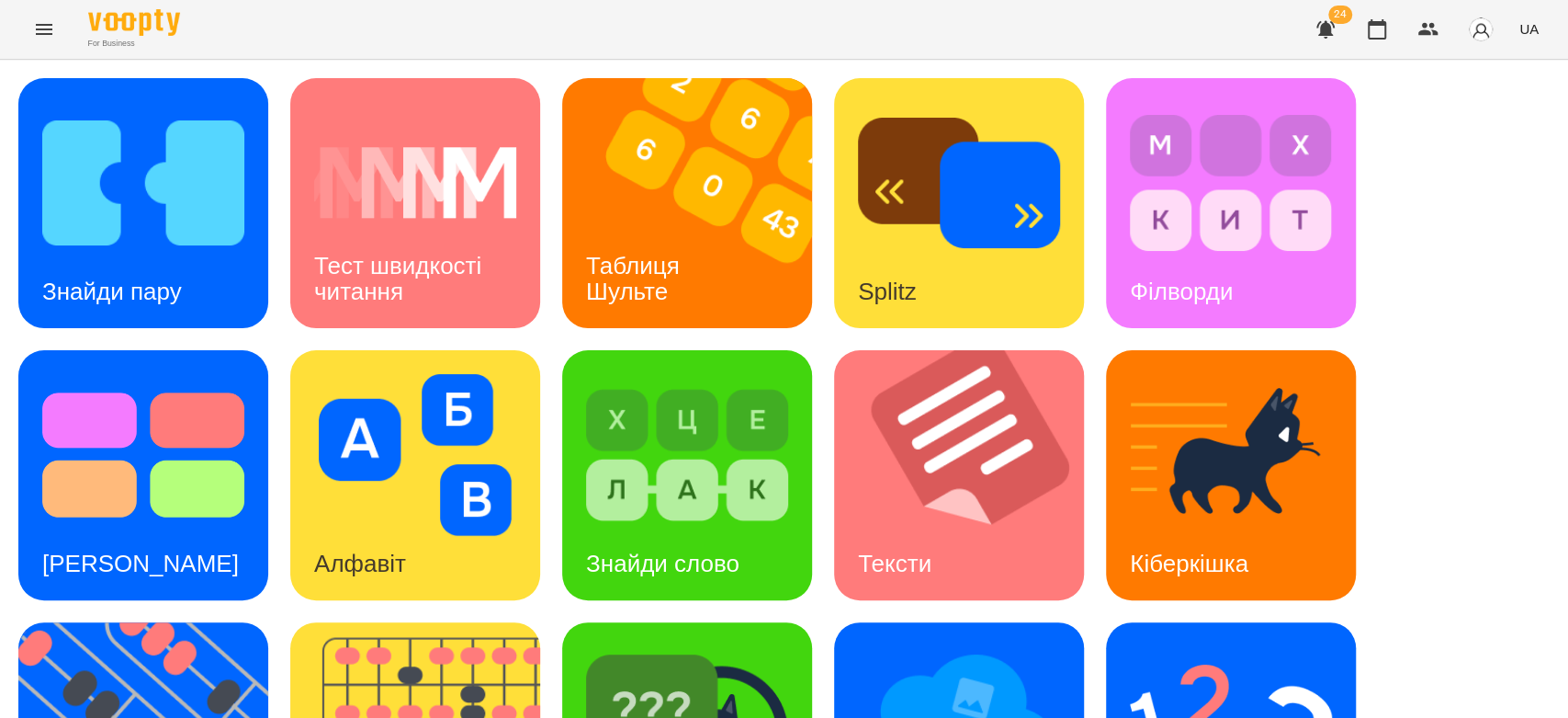
click at [57, 39] on button "Menu" at bounding box center [44, 29] width 44 height 44
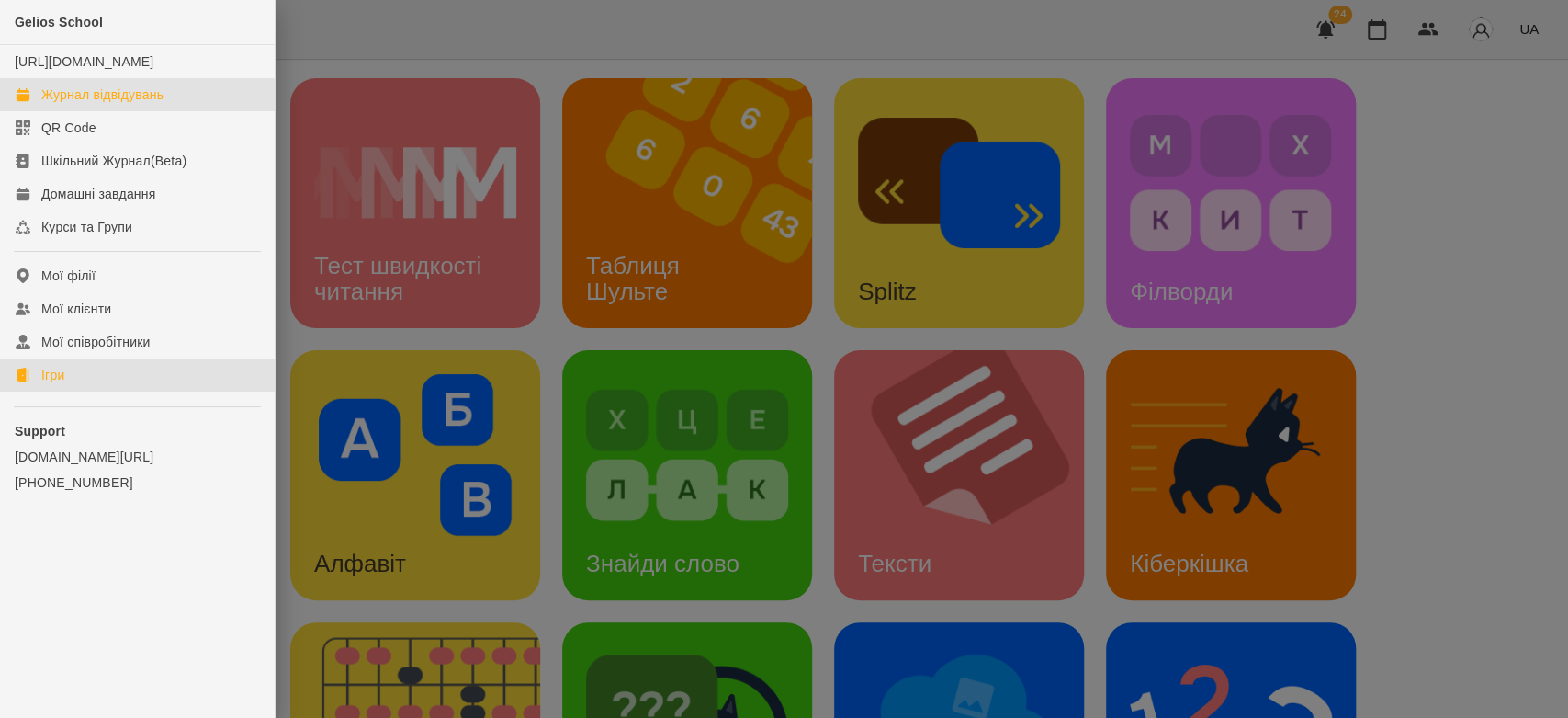
click at [81, 104] on div "Журнал відвідувань" at bounding box center [102, 95] width 122 height 19
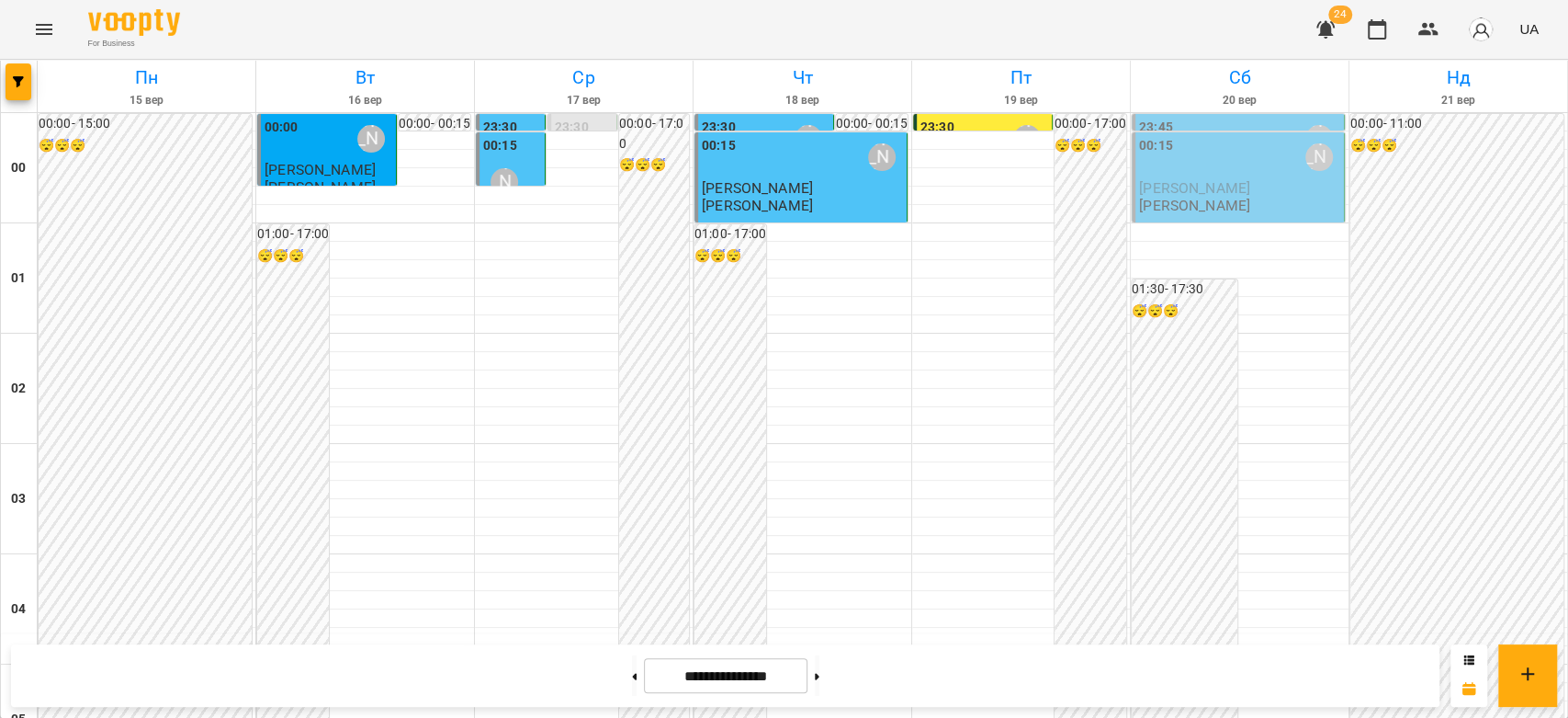
scroll to position [2124, 0]
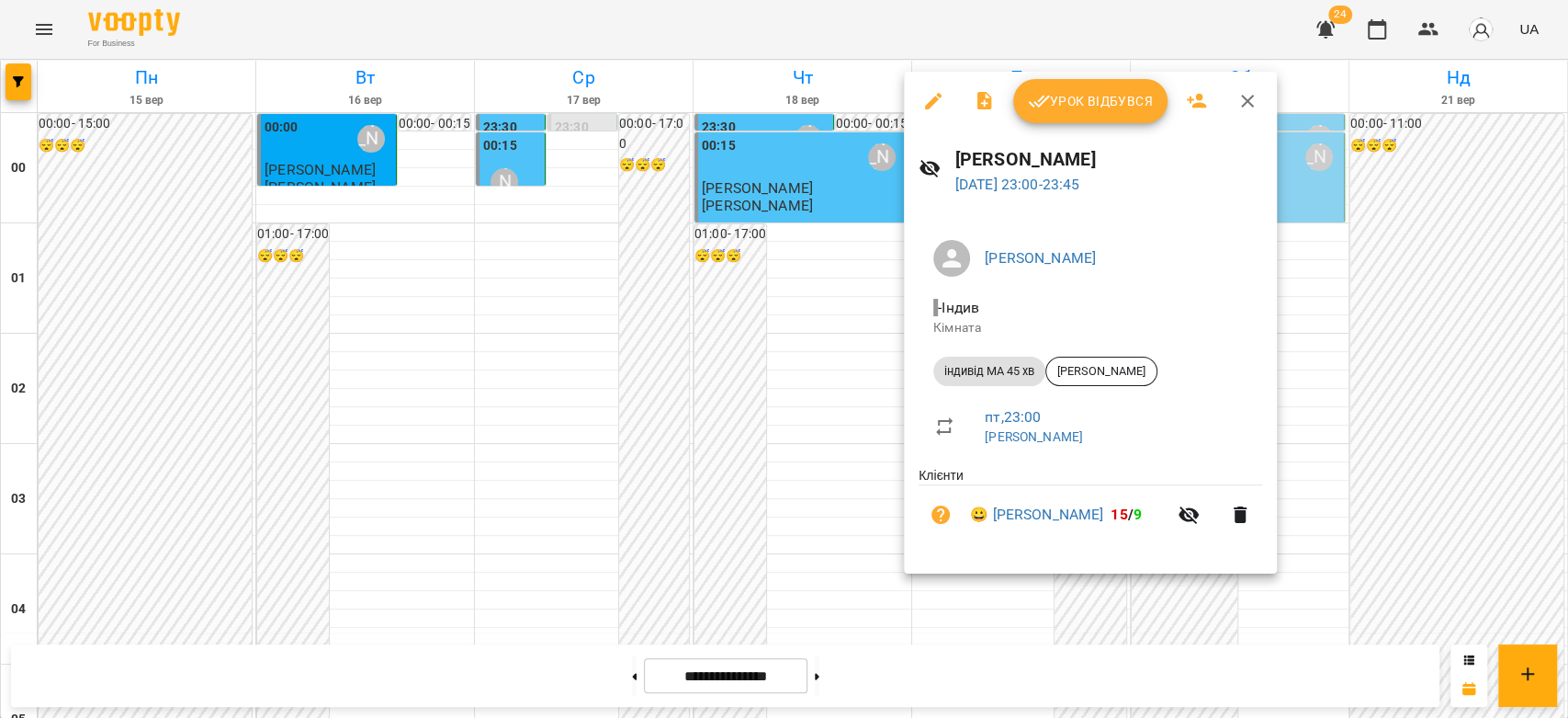
click at [1093, 93] on span "Урок відбувся" at bounding box center [1091, 102] width 125 height 22
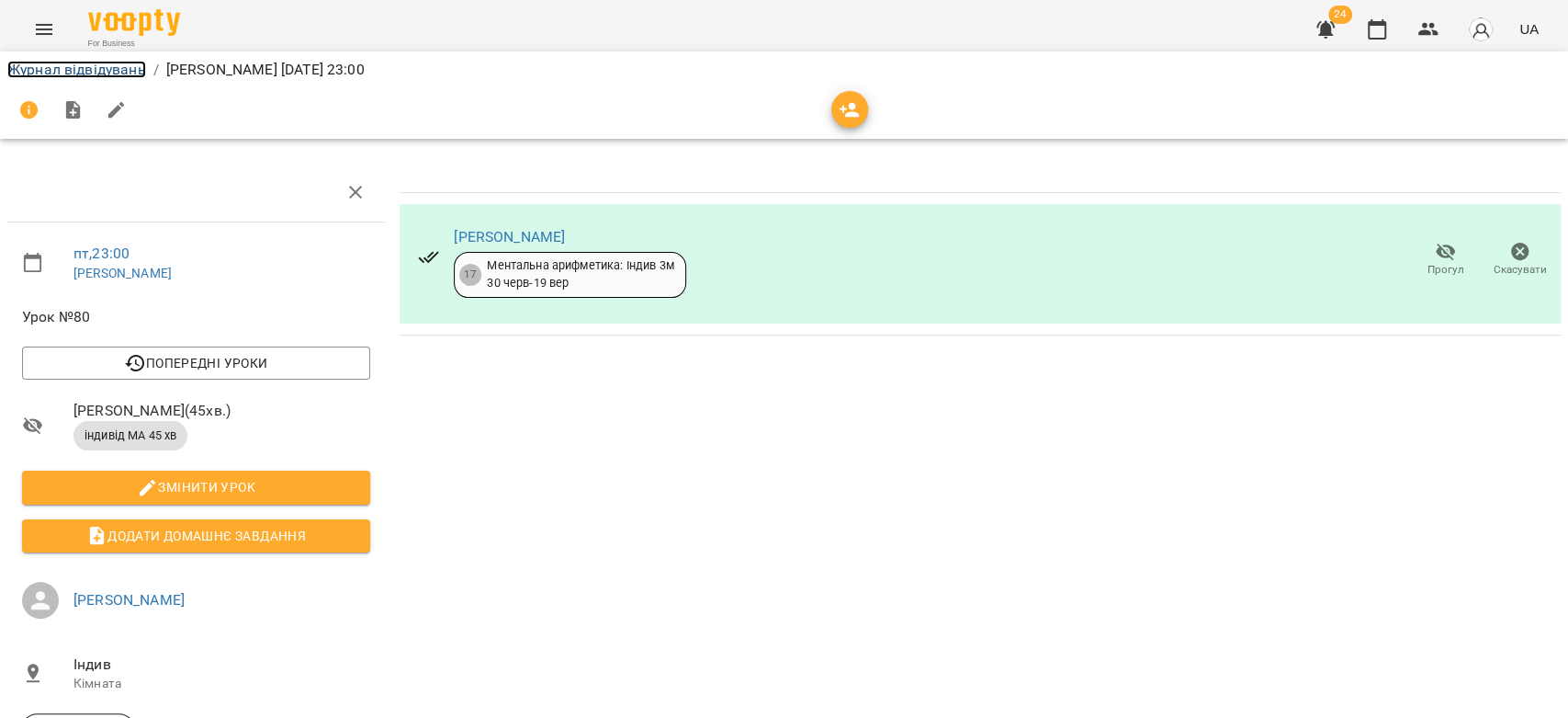
click at [109, 72] on link "Журнал відвідувань" at bounding box center [76, 69] width 139 height 18
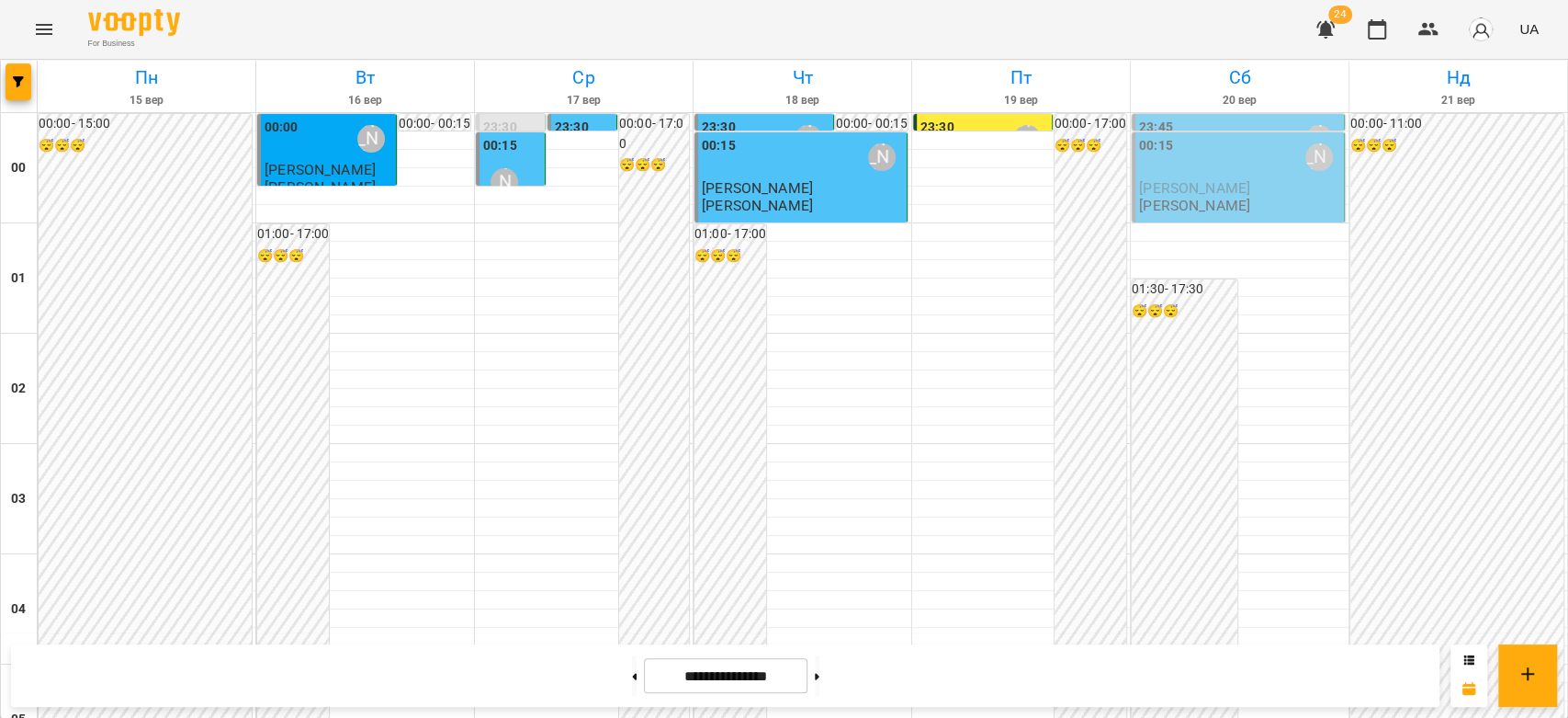
scroll to position [2124, 0]
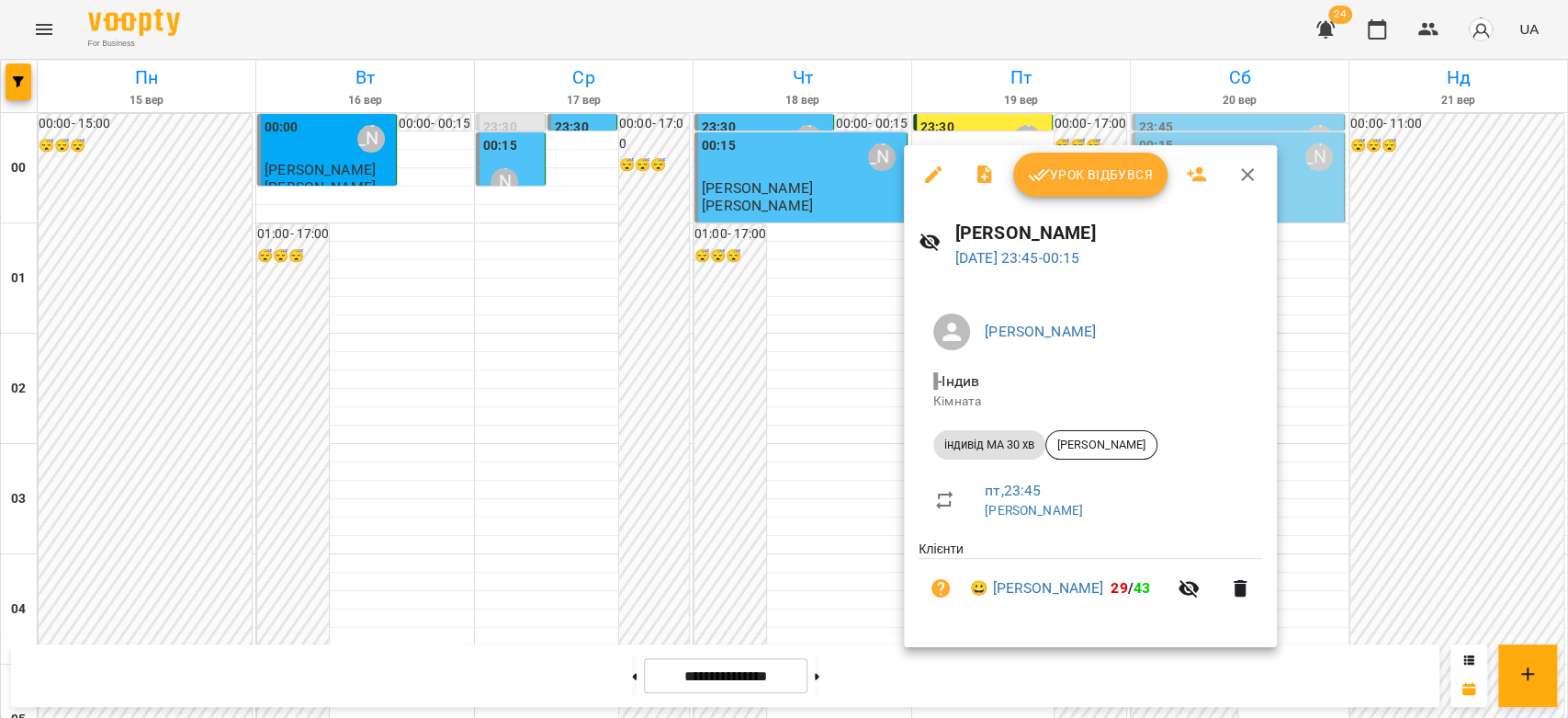
click at [1089, 182] on span "Урок відбувся" at bounding box center [1091, 174] width 125 height 22
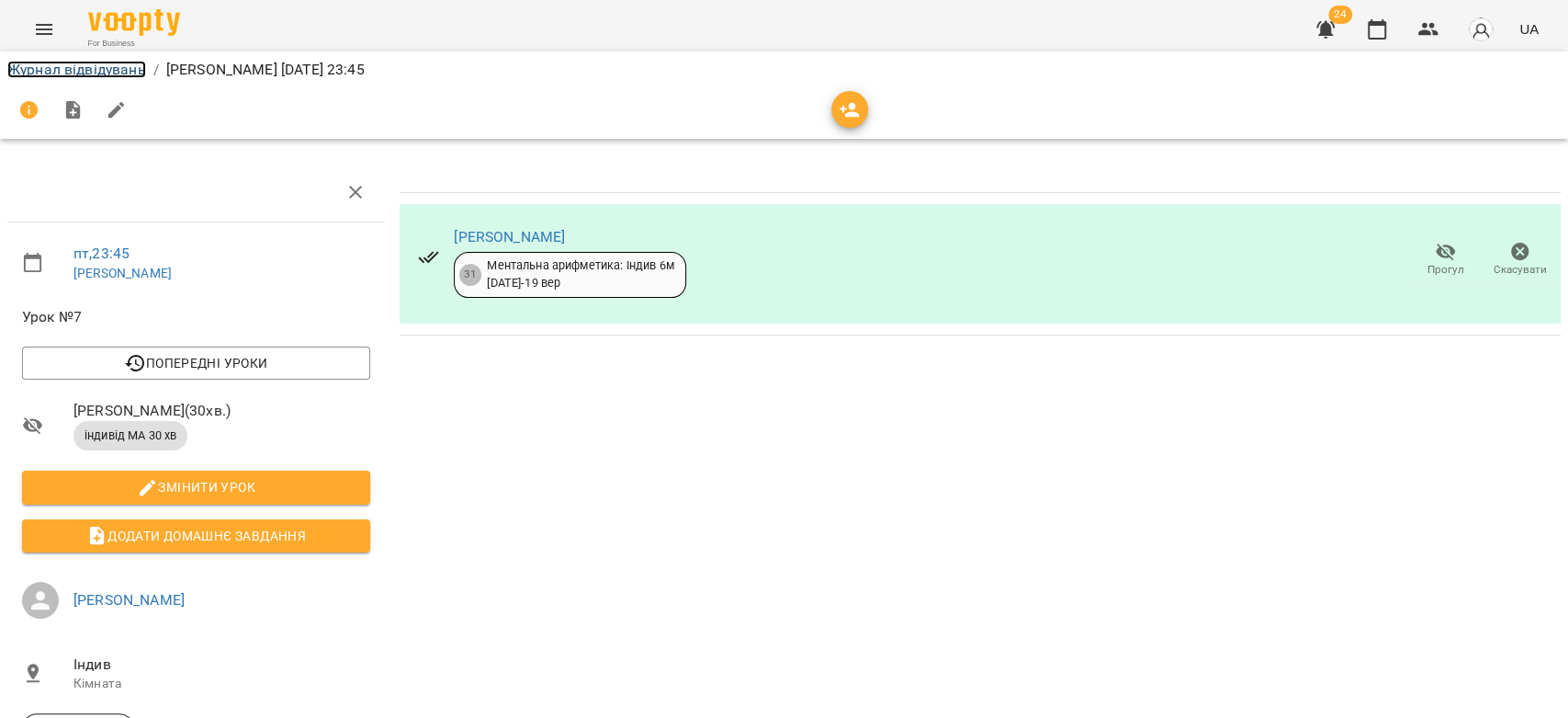
click at [100, 74] on link "Журнал відвідувань" at bounding box center [76, 69] width 139 height 18
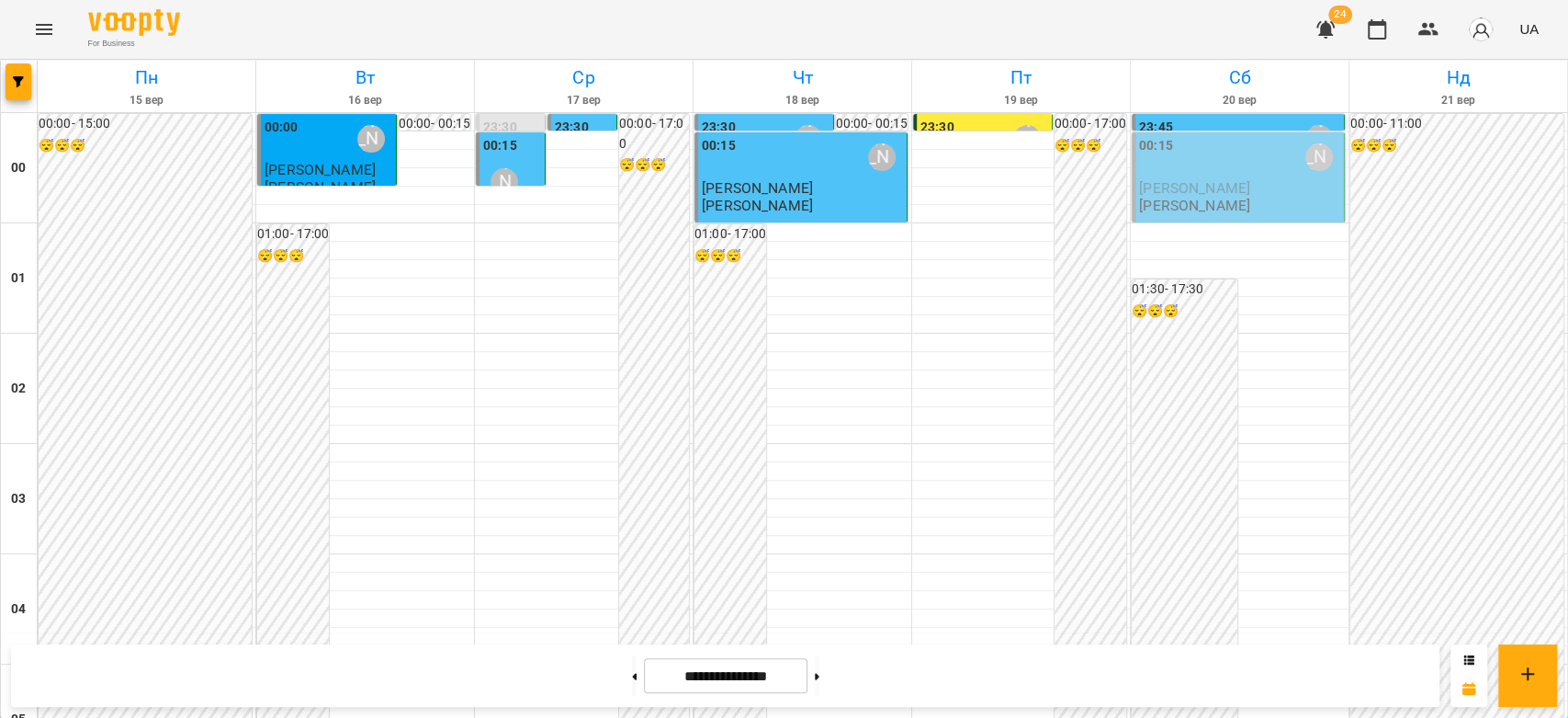
click at [1242, 196] on span "[PERSON_NAME]" at bounding box center [1194, 187] width 111 height 18
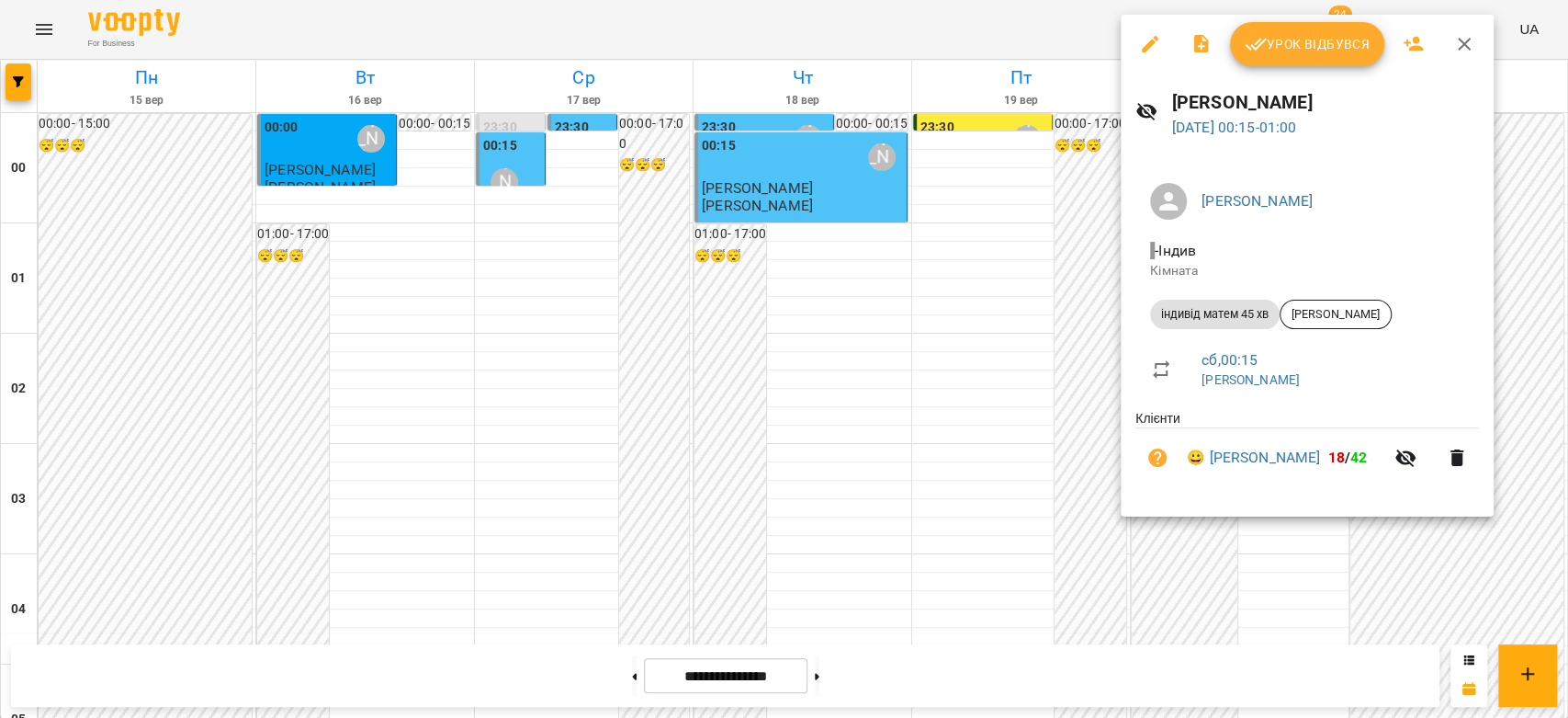
click at [1009, 371] on div at bounding box center [784, 359] width 1568 height 718
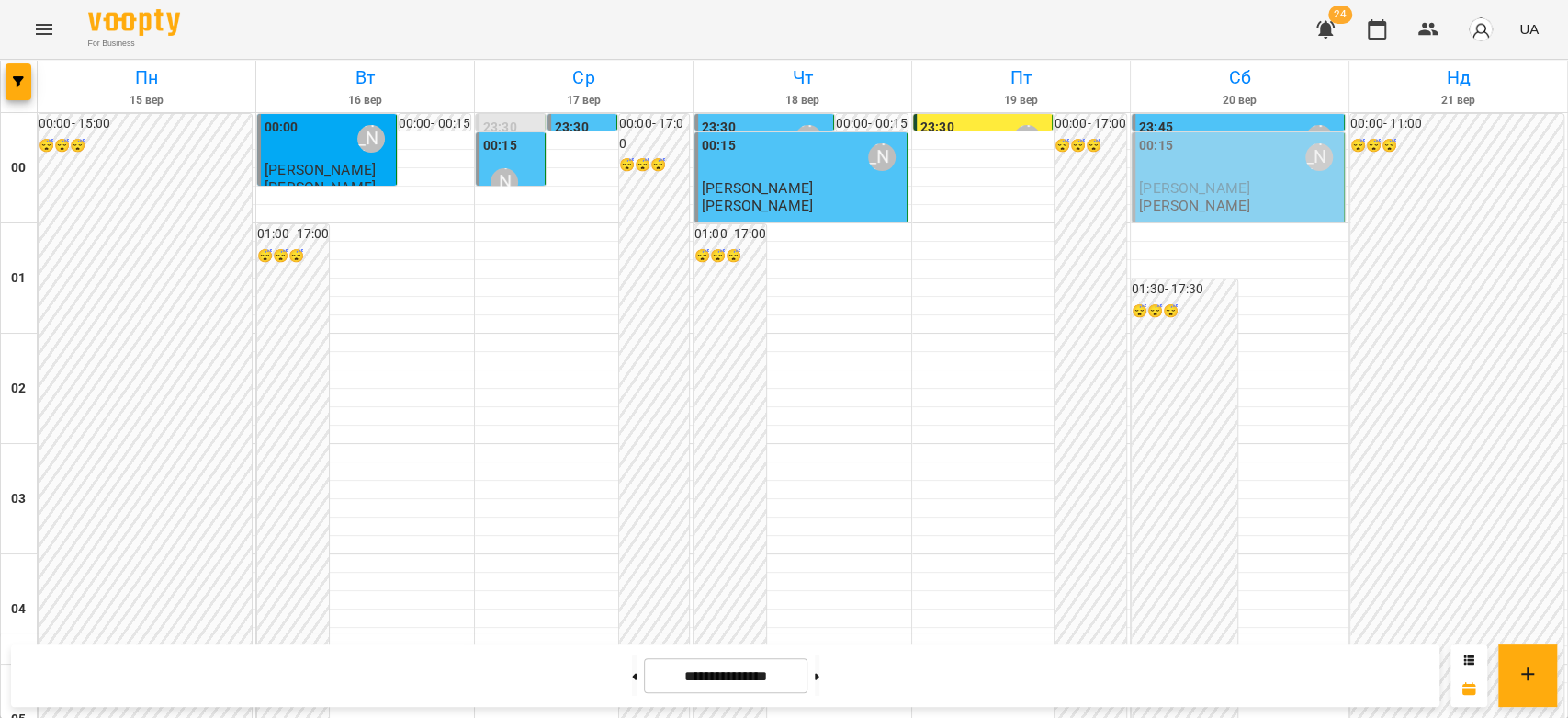
scroll to position [1838, 0]
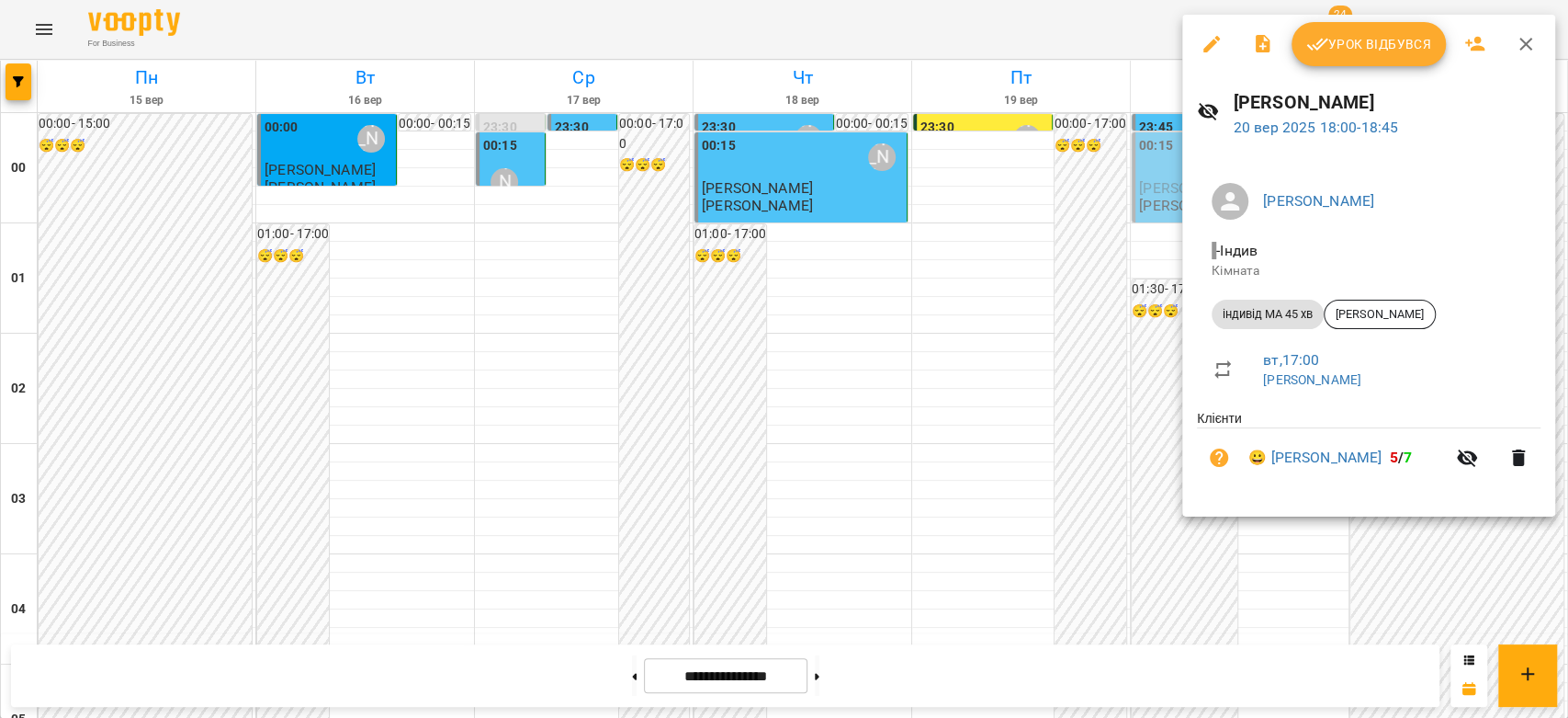
click at [1031, 408] on div at bounding box center [784, 359] width 1568 height 718
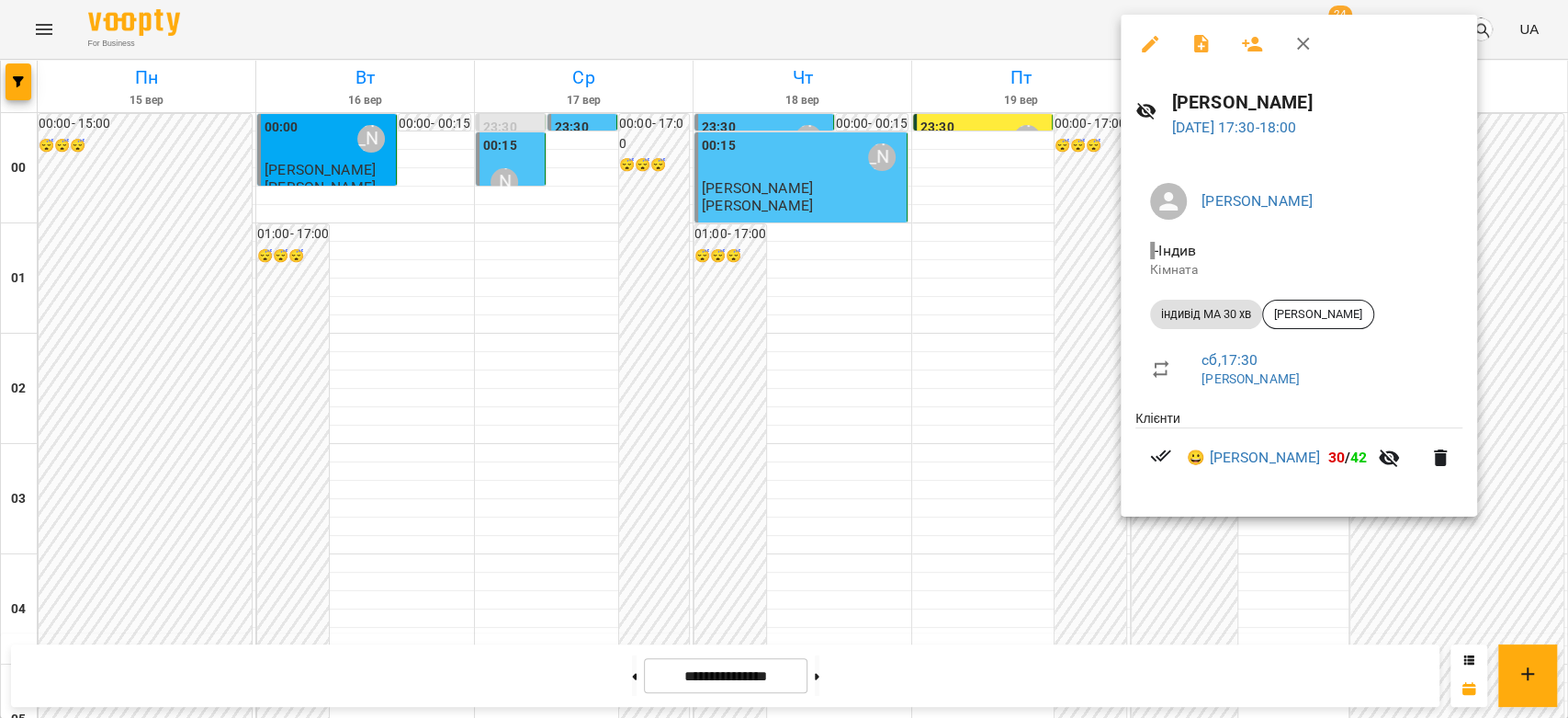
click at [1087, 395] on div at bounding box center [784, 359] width 1568 height 718
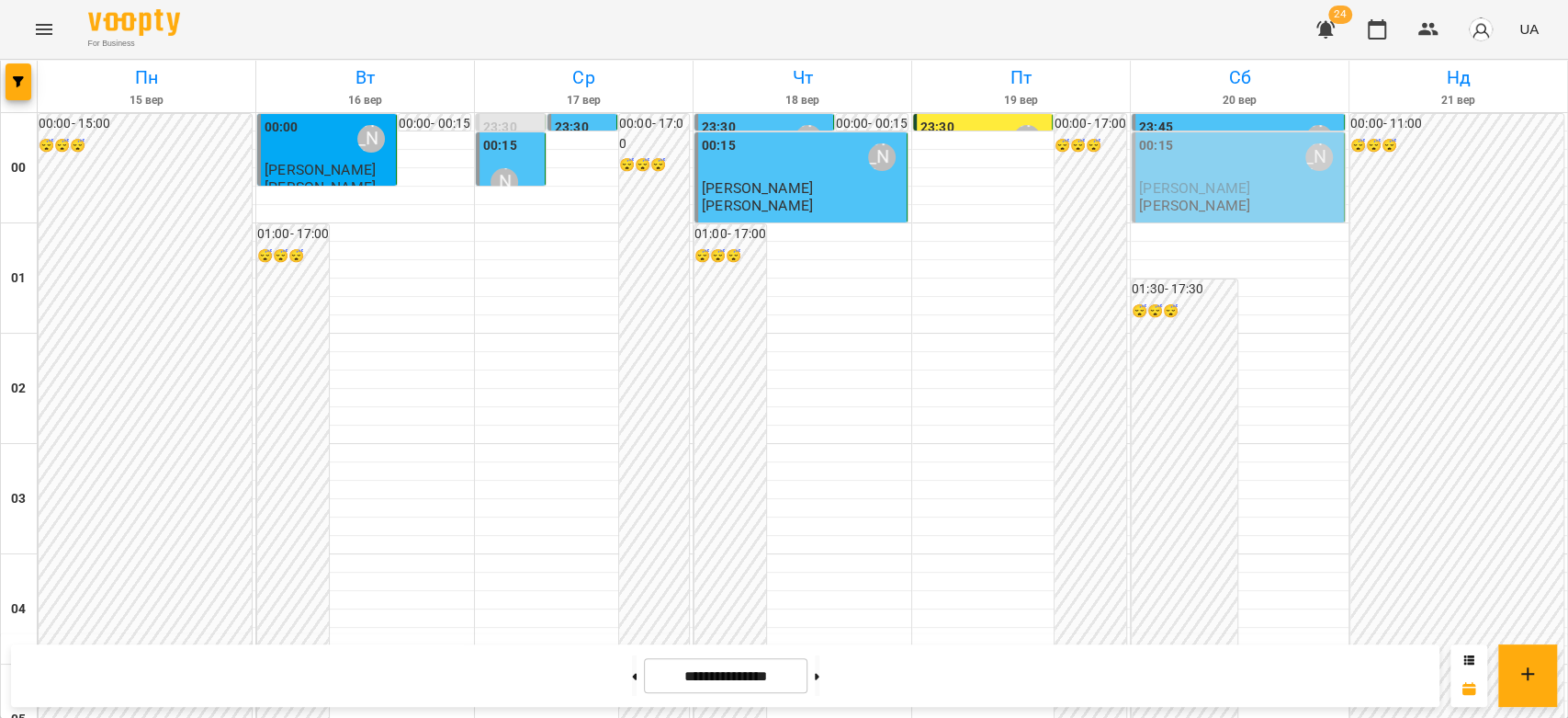
scroll to position [1410, 0]
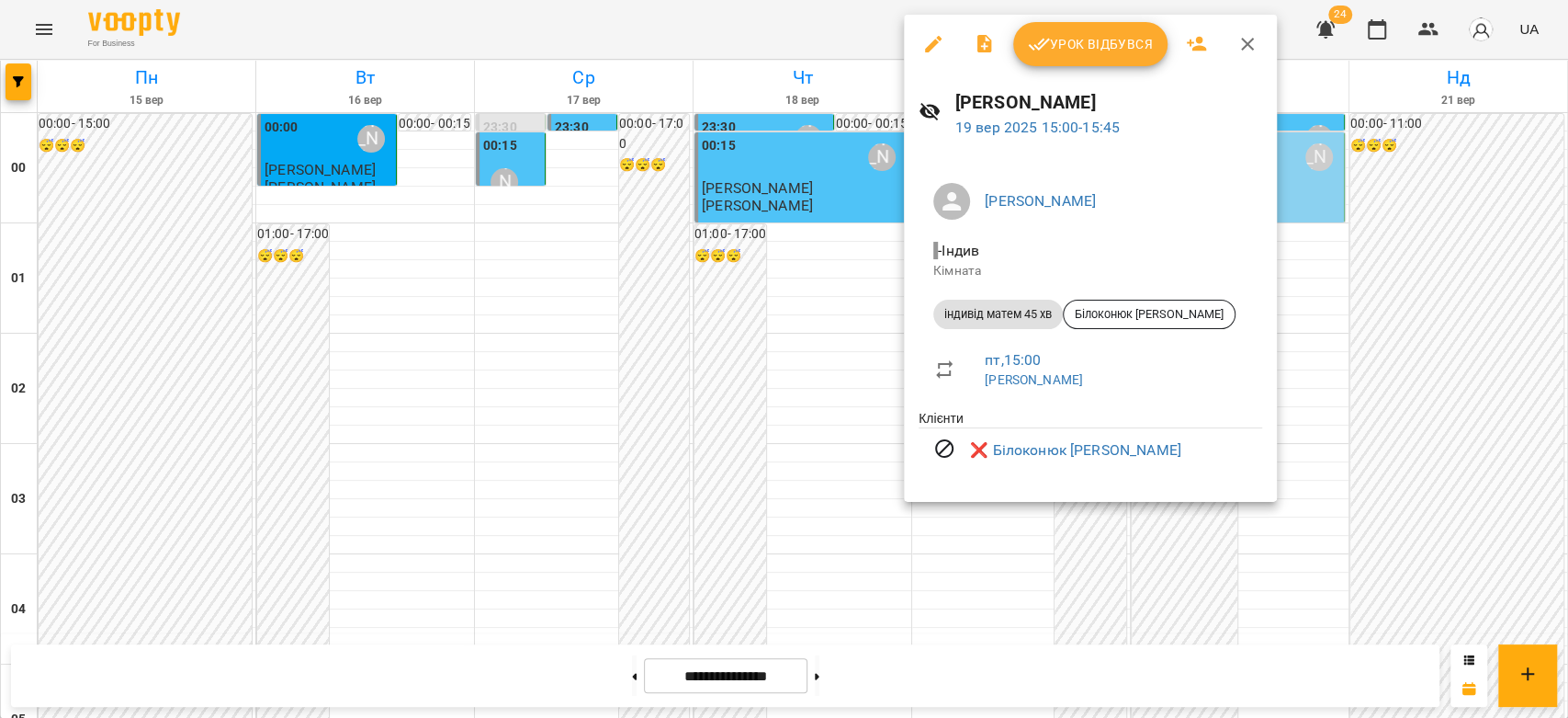
click at [871, 486] on div at bounding box center [784, 359] width 1568 height 718
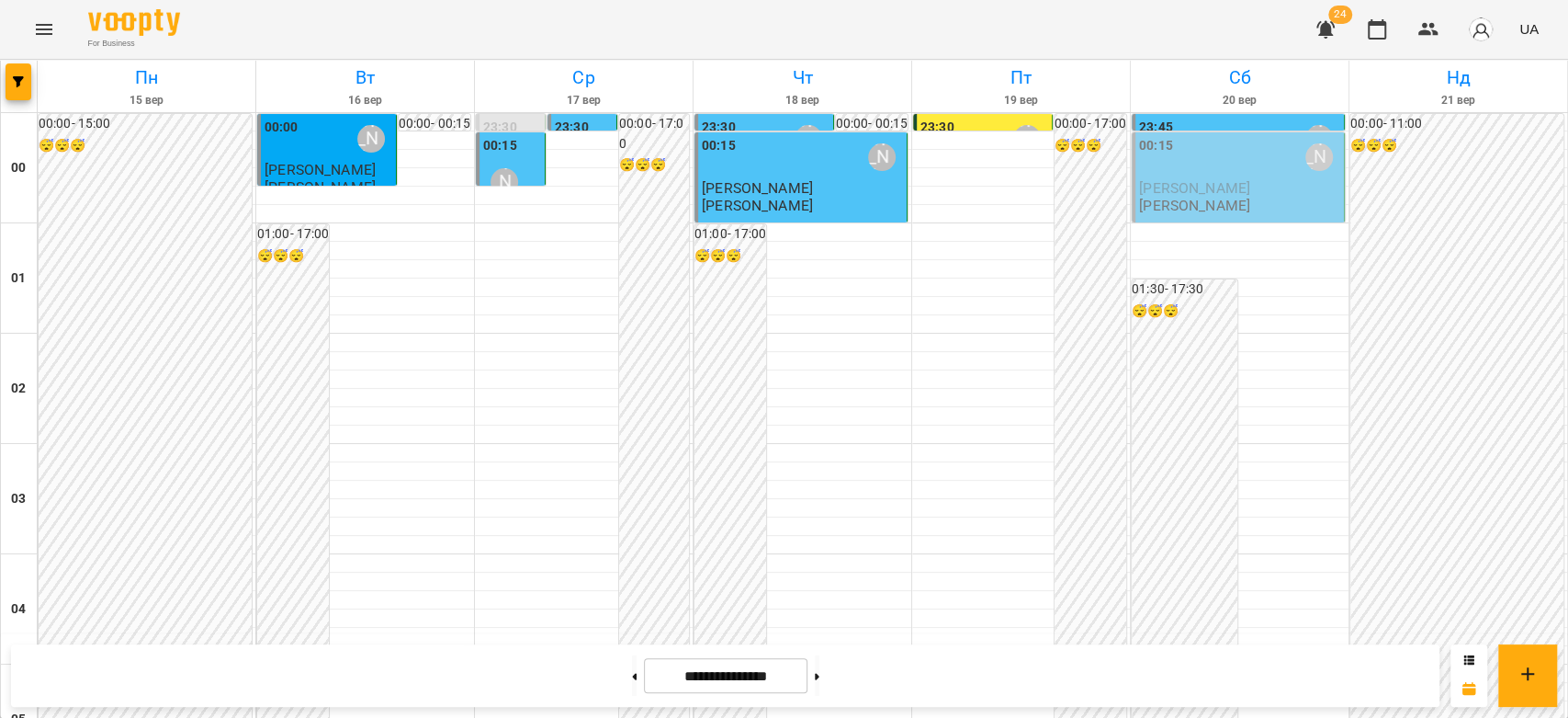
scroll to position [0, 0]
click at [1184, 170] on div "00:15 [PERSON_NAME]" at bounding box center [1240, 157] width 201 height 42
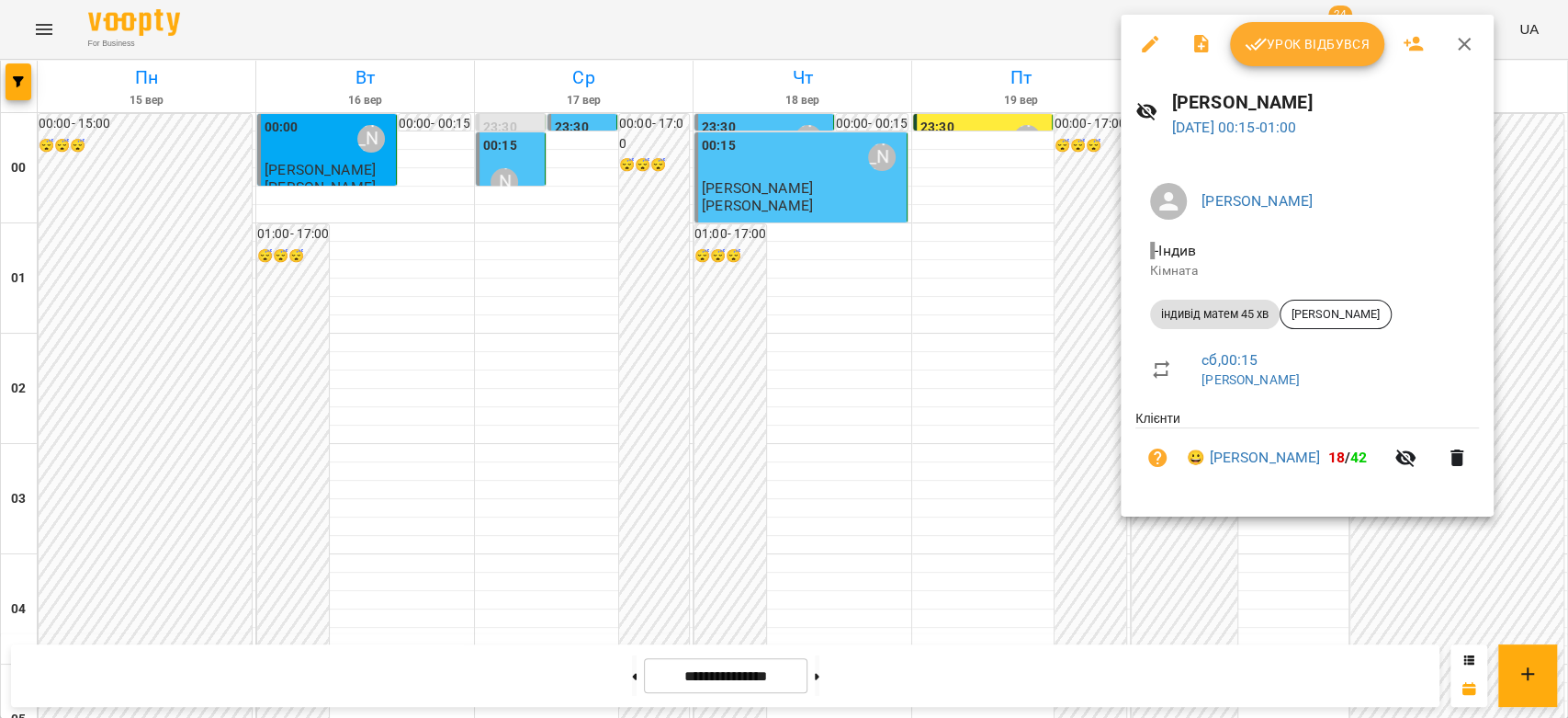
click at [1061, 195] on div at bounding box center [784, 359] width 1568 height 718
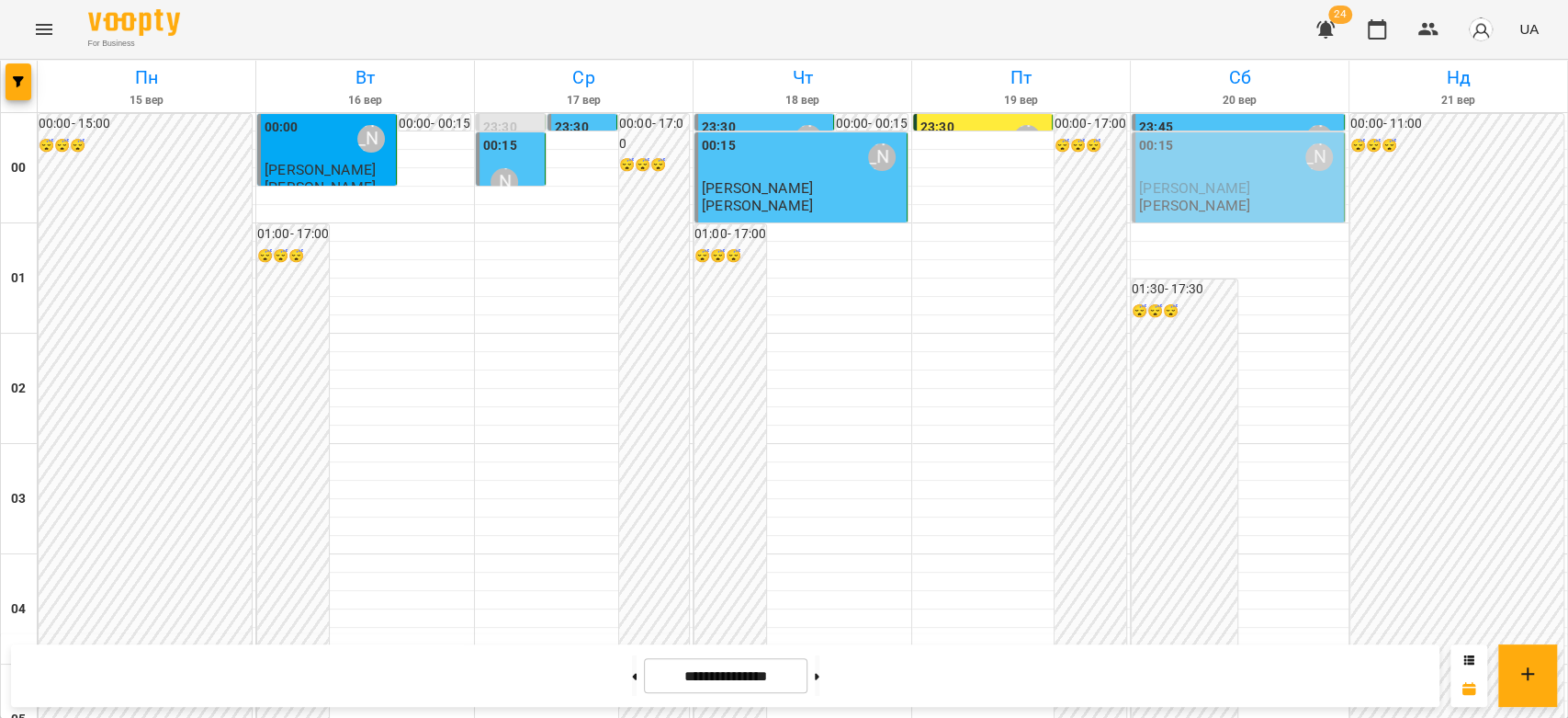
scroll to position [1940, 0]
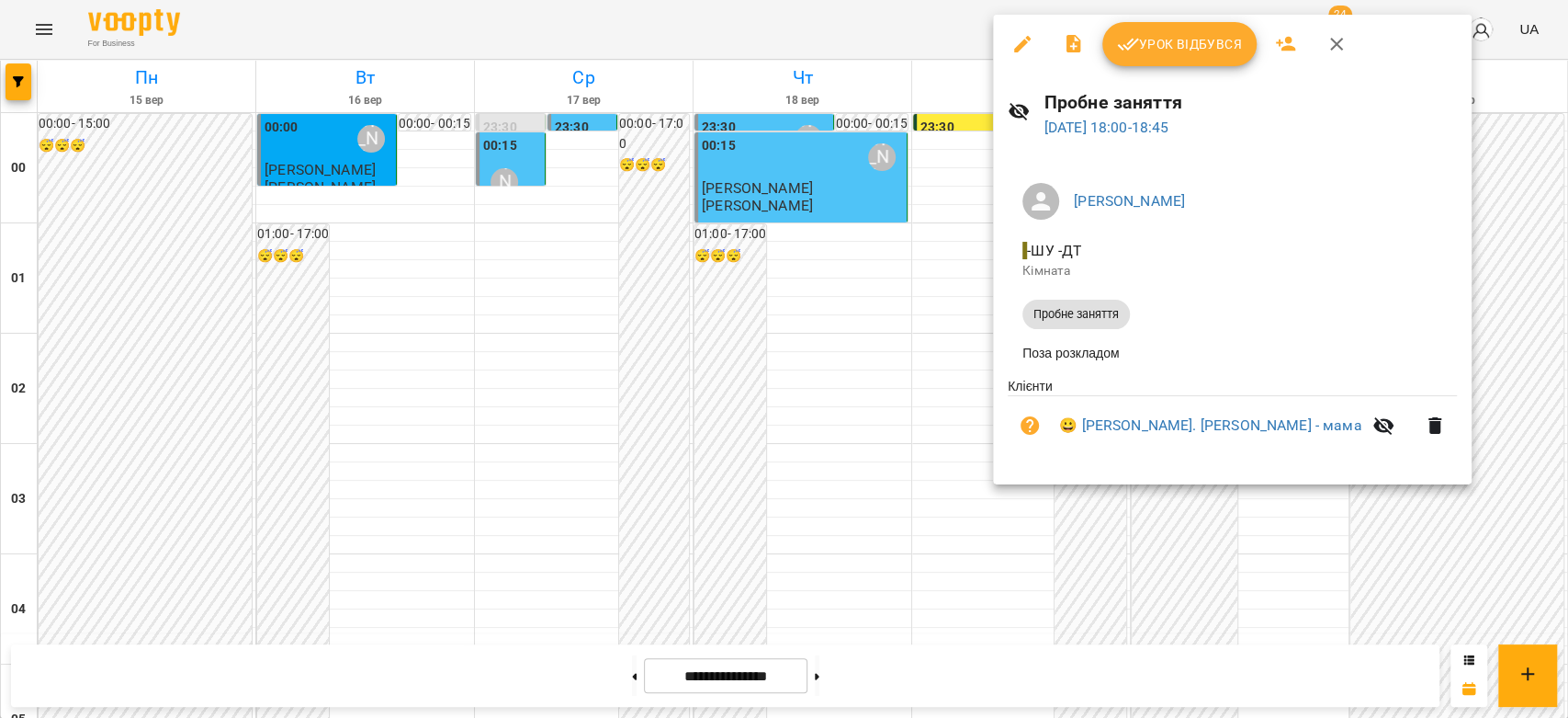
click at [794, 229] on div at bounding box center [784, 359] width 1568 height 718
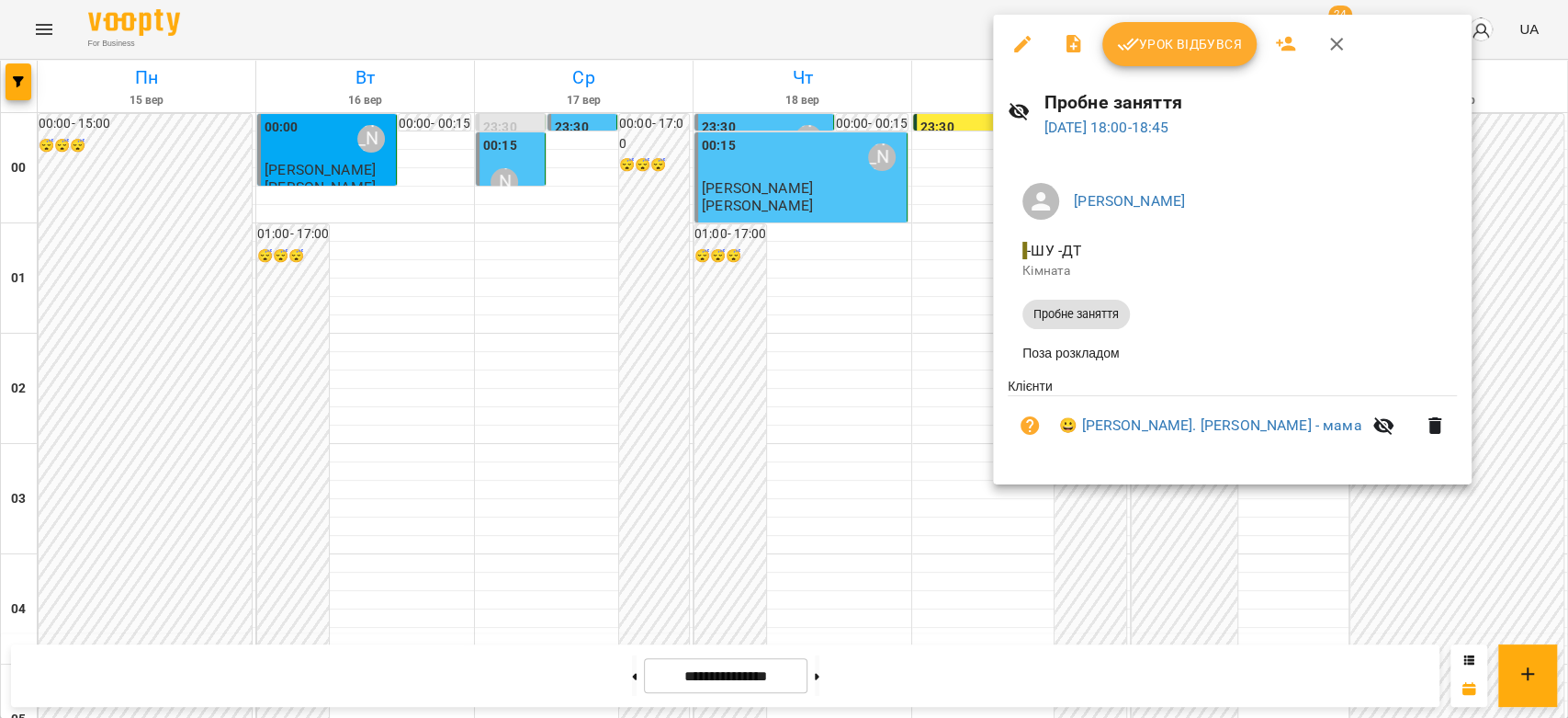
click at [926, 230] on div at bounding box center [784, 359] width 1568 height 718
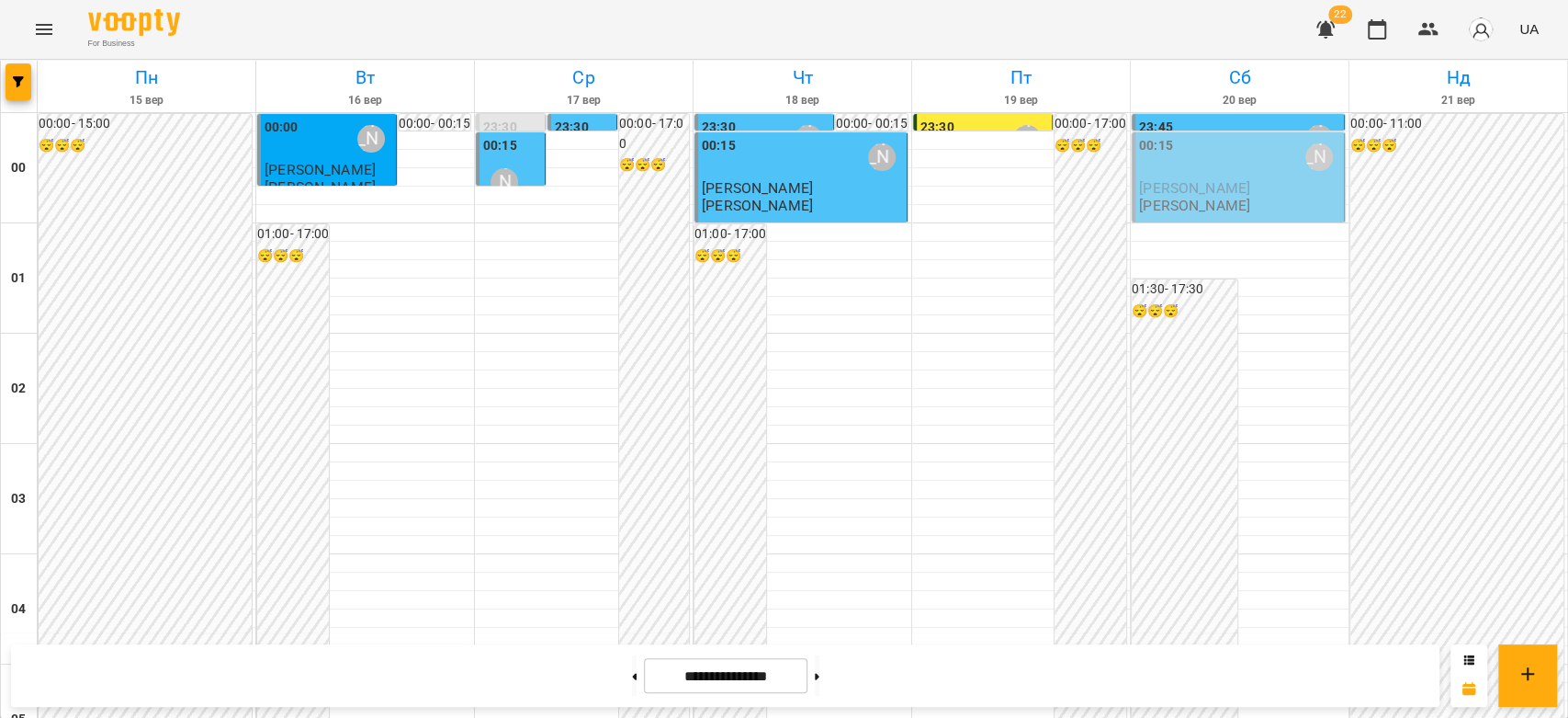
scroll to position [0, 0]
click at [1180, 174] on div "00:15 [PERSON_NAME]" at bounding box center [1240, 157] width 201 height 42
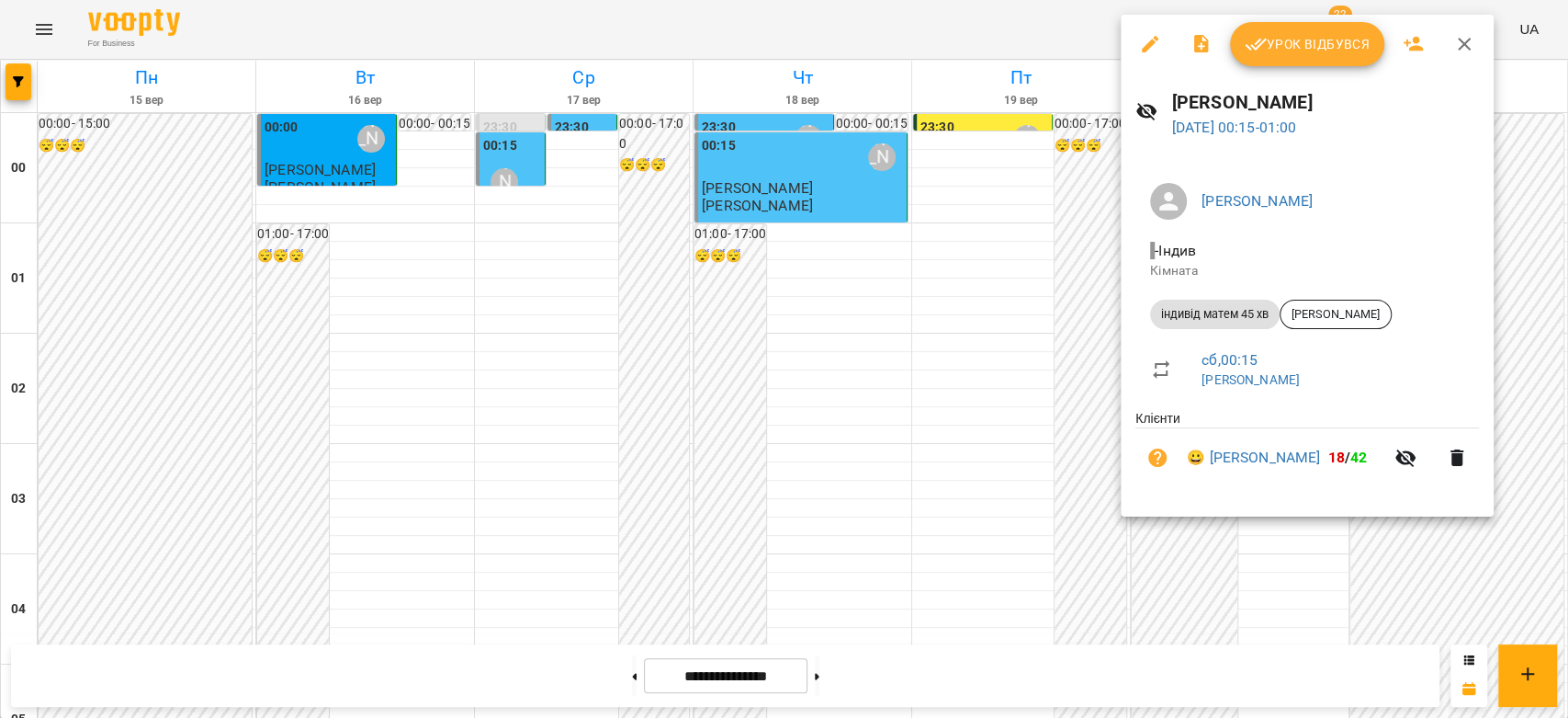
click at [1278, 57] on button "Урок відбувся" at bounding box center [1307, 44] width 155 height 44
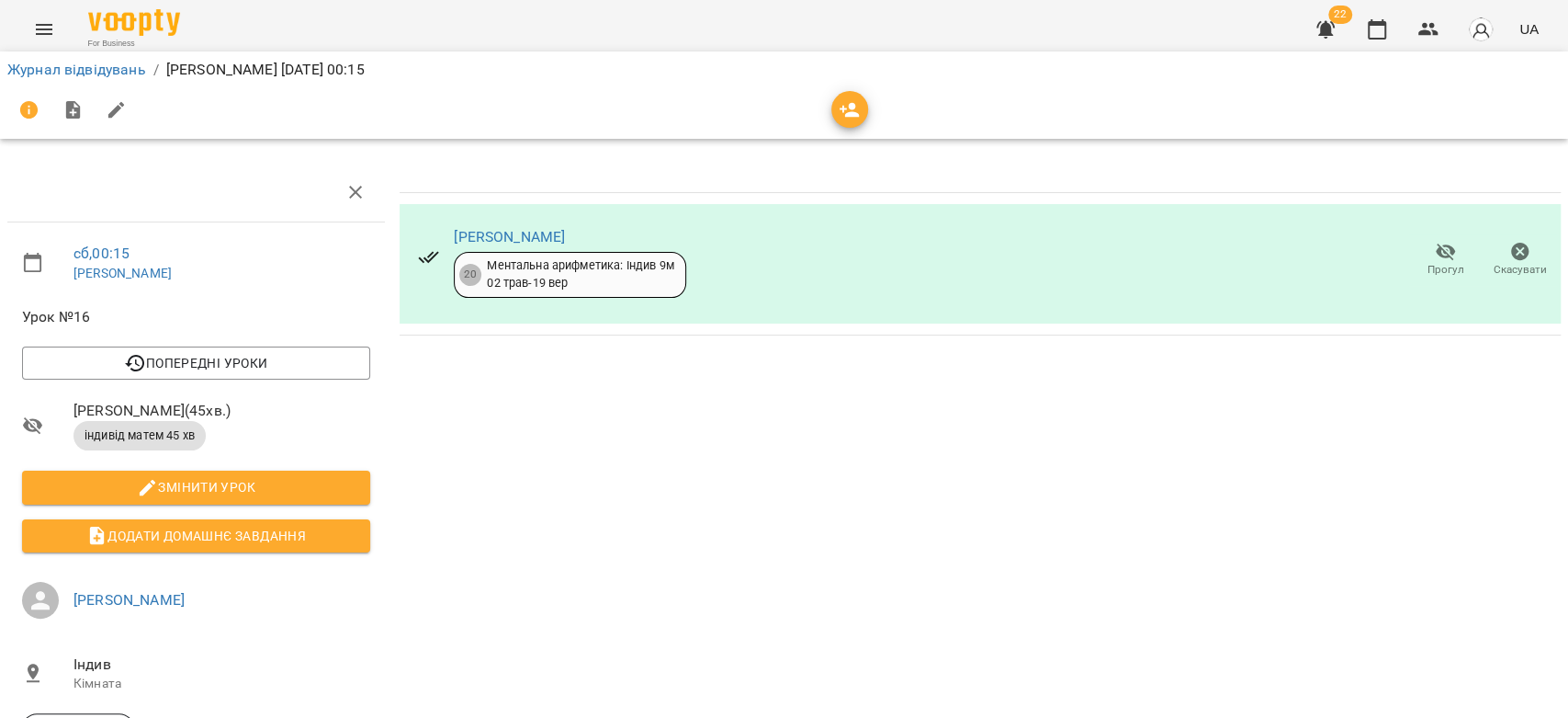
click at [1525, 256] on span "Скасувати" at bounding box center [1520, 258] width 52 height 36
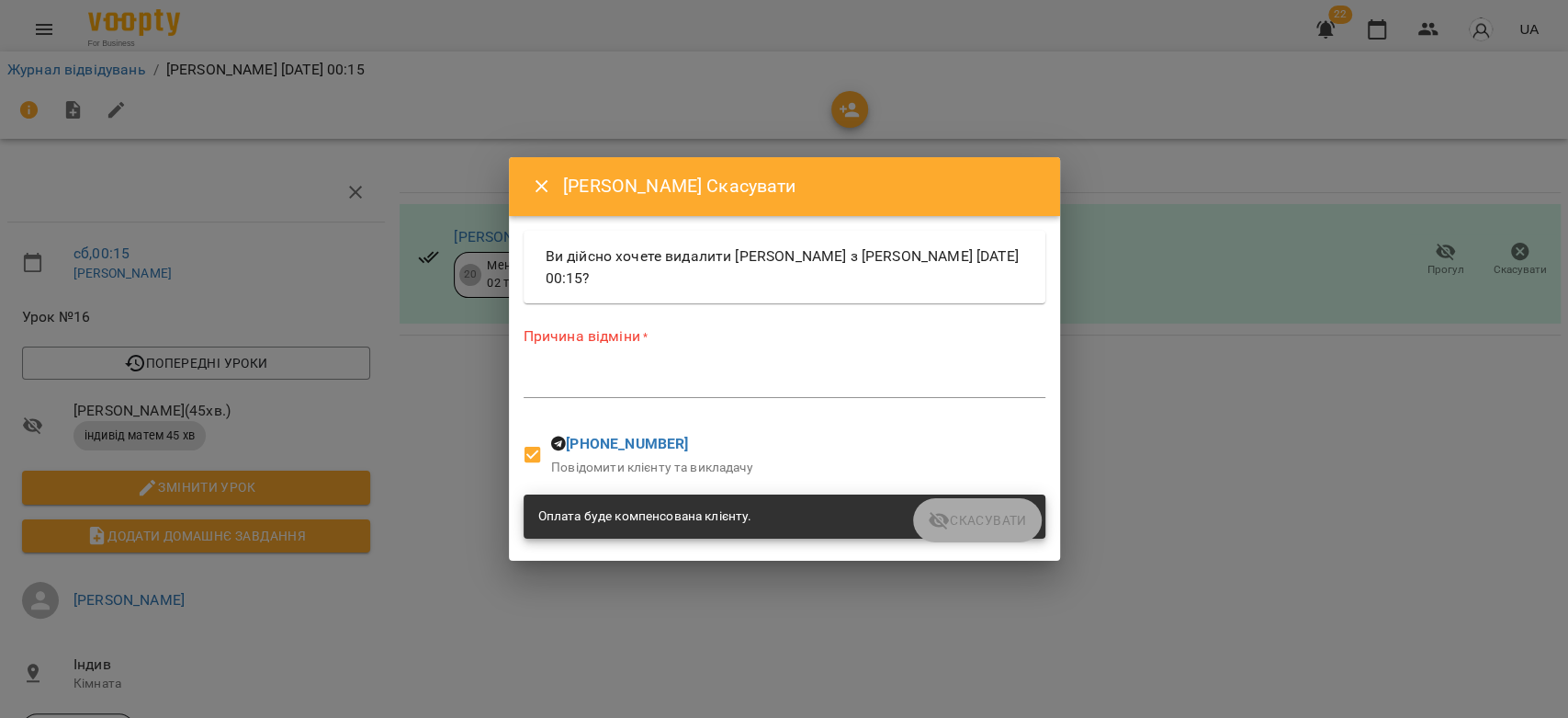
click at [763, 398] on div "Причина відміни * *" at bounding box center [785, 366] width 522 height 80
click at [708, 372] on div "*" at bounding box center [785, 383] width 522 height 30
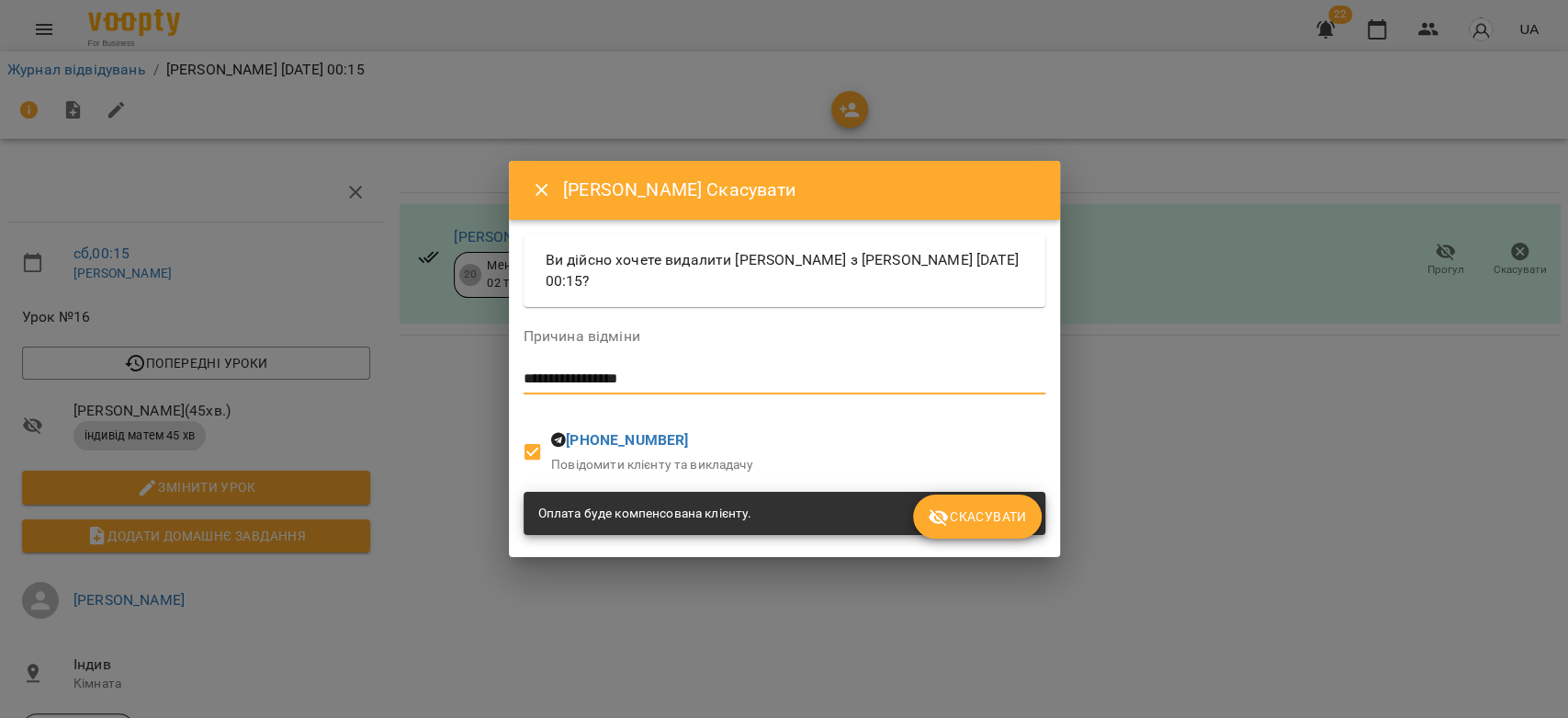
type textarea "**********"
click at [977, 513] on span "Скасувати" at bounding box center [976, 517] width 98 height 22
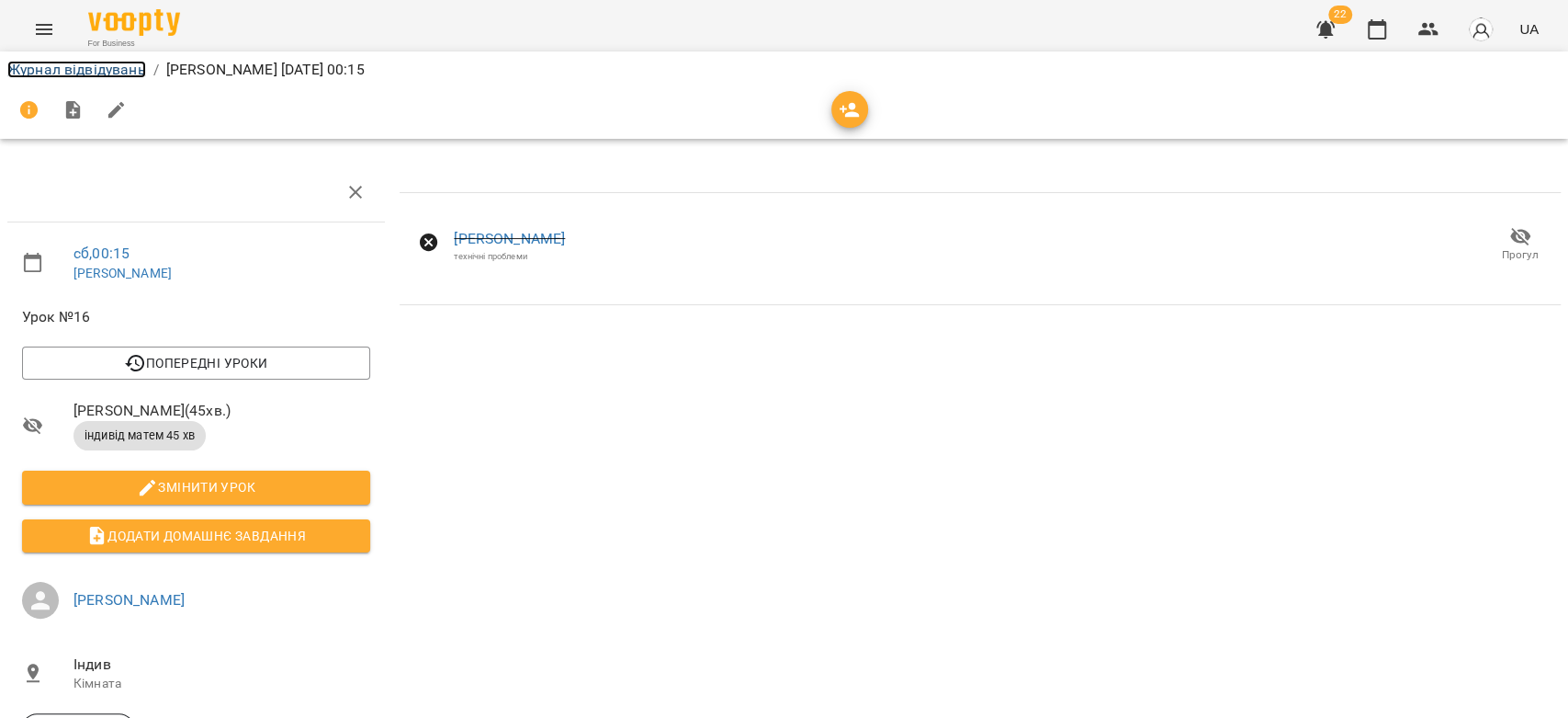
click at [51, 76] on link "Журнал відвідувань" at bounding box center [76, 69] width 139 height 18
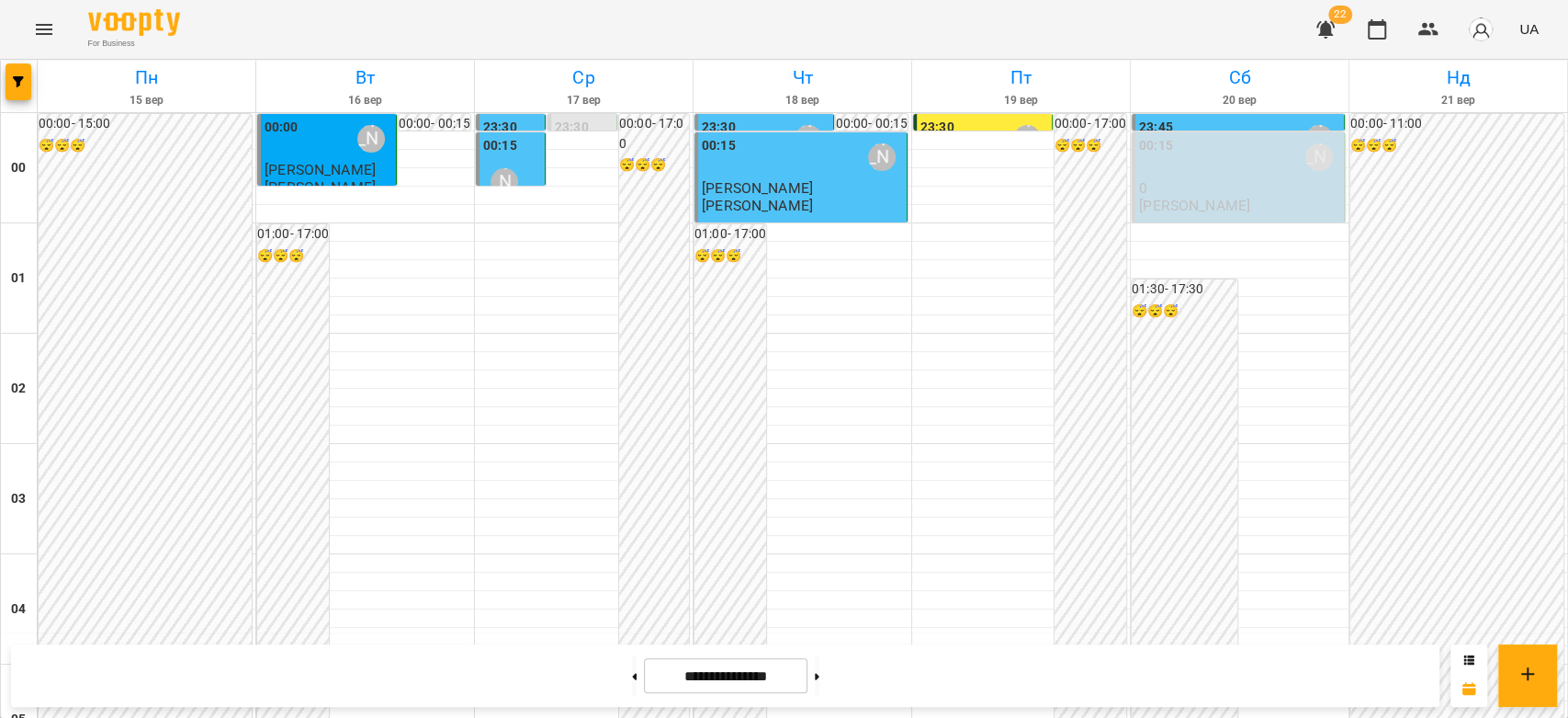
scroll to position [1817, 0]
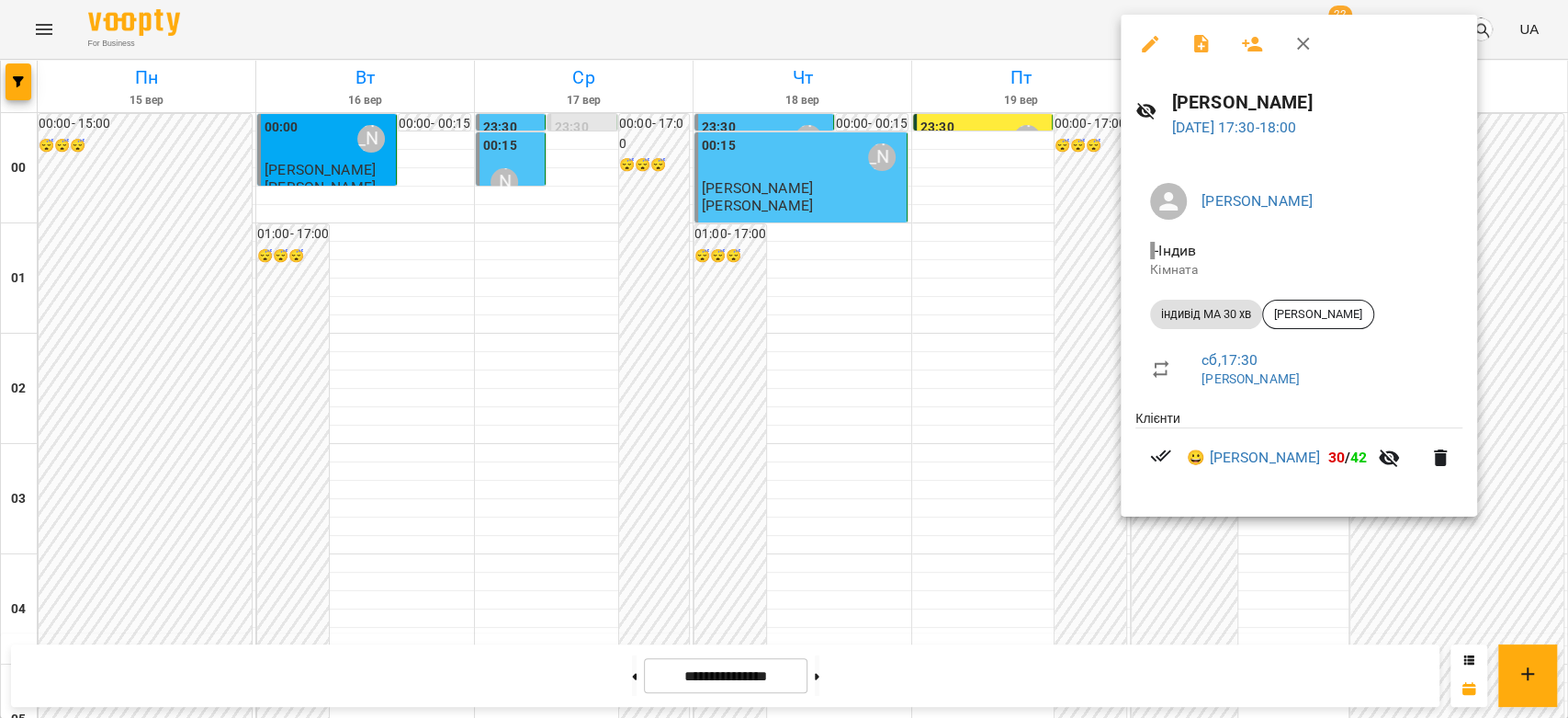
click at [968, 364] on div at bounding box center [784, 359] width 1568 height 718
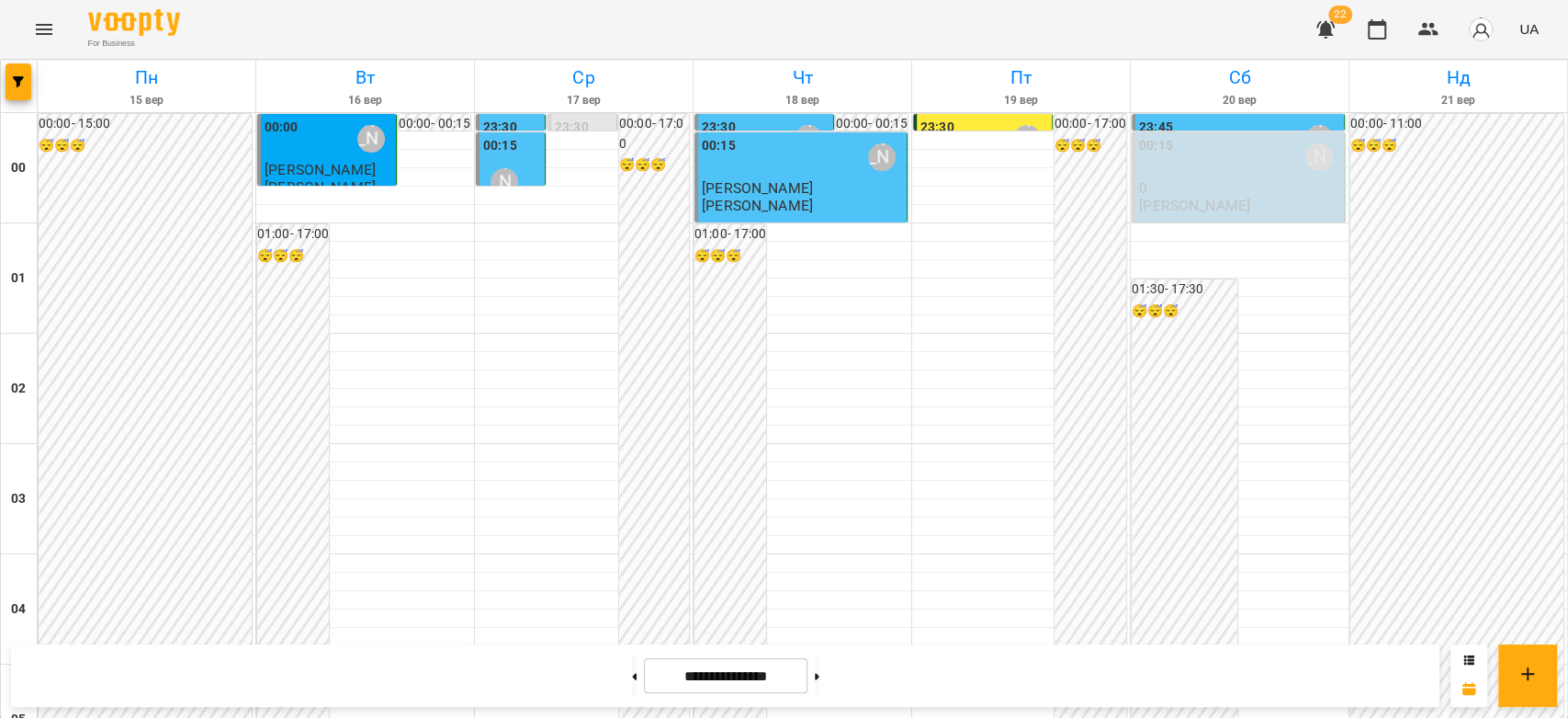
scroll to position [2124, 0]
click at [819, 664] on button at bounding box center [817, 675] width 5 height 40
type input "**********"
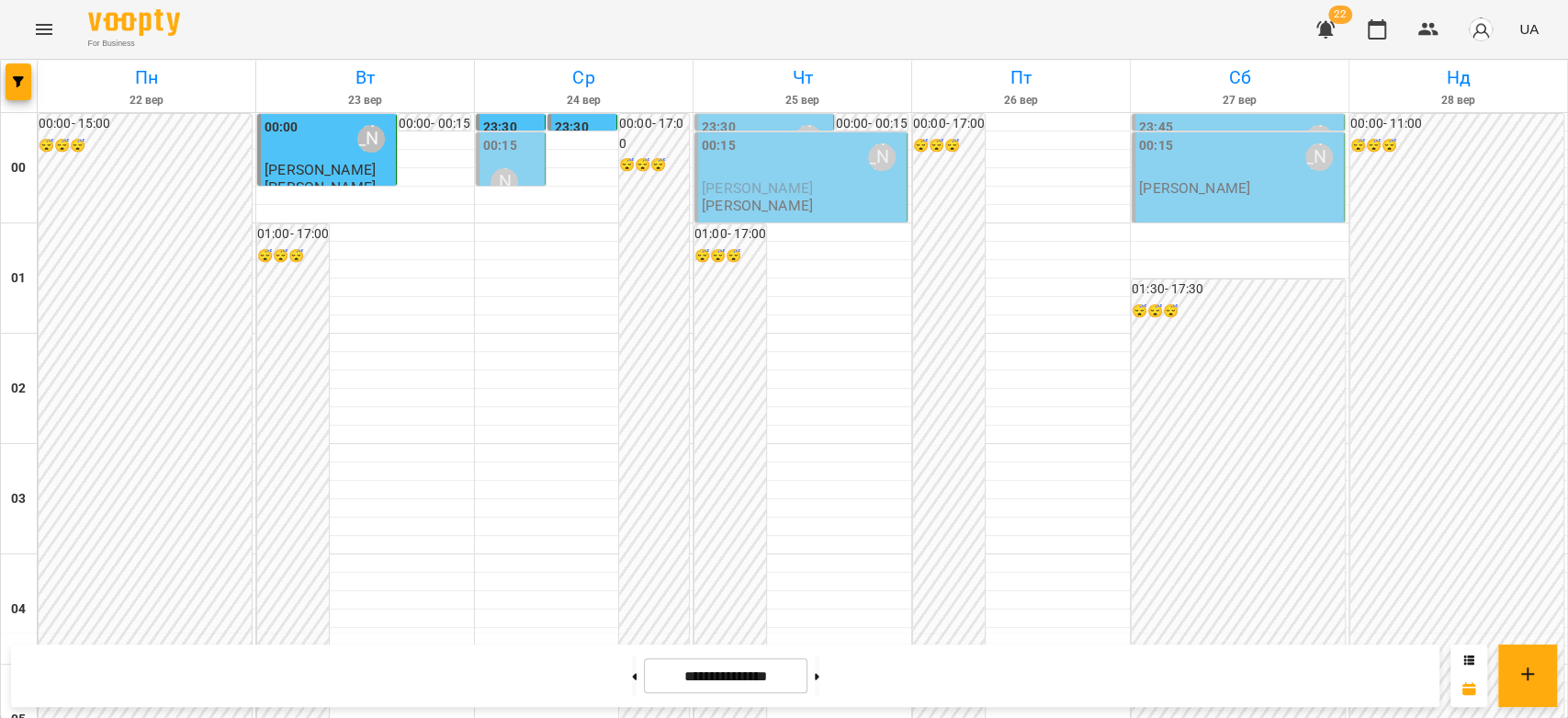
scroll to position [1716, 0]
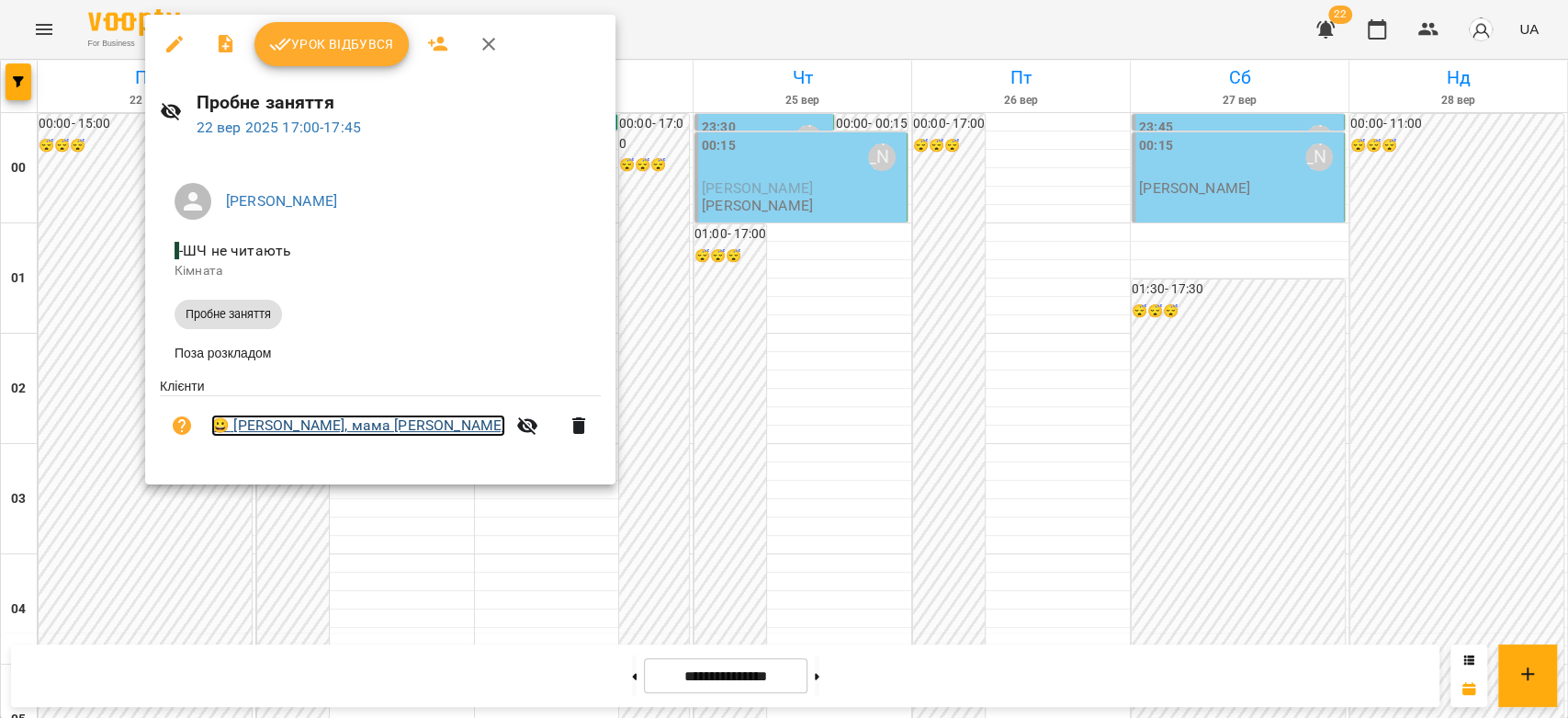
click at [265, 428] on link "😀 [PERSON_NAME], мама [PERSON_NAME]" at bounding box center [358, 425] width 294 height 22
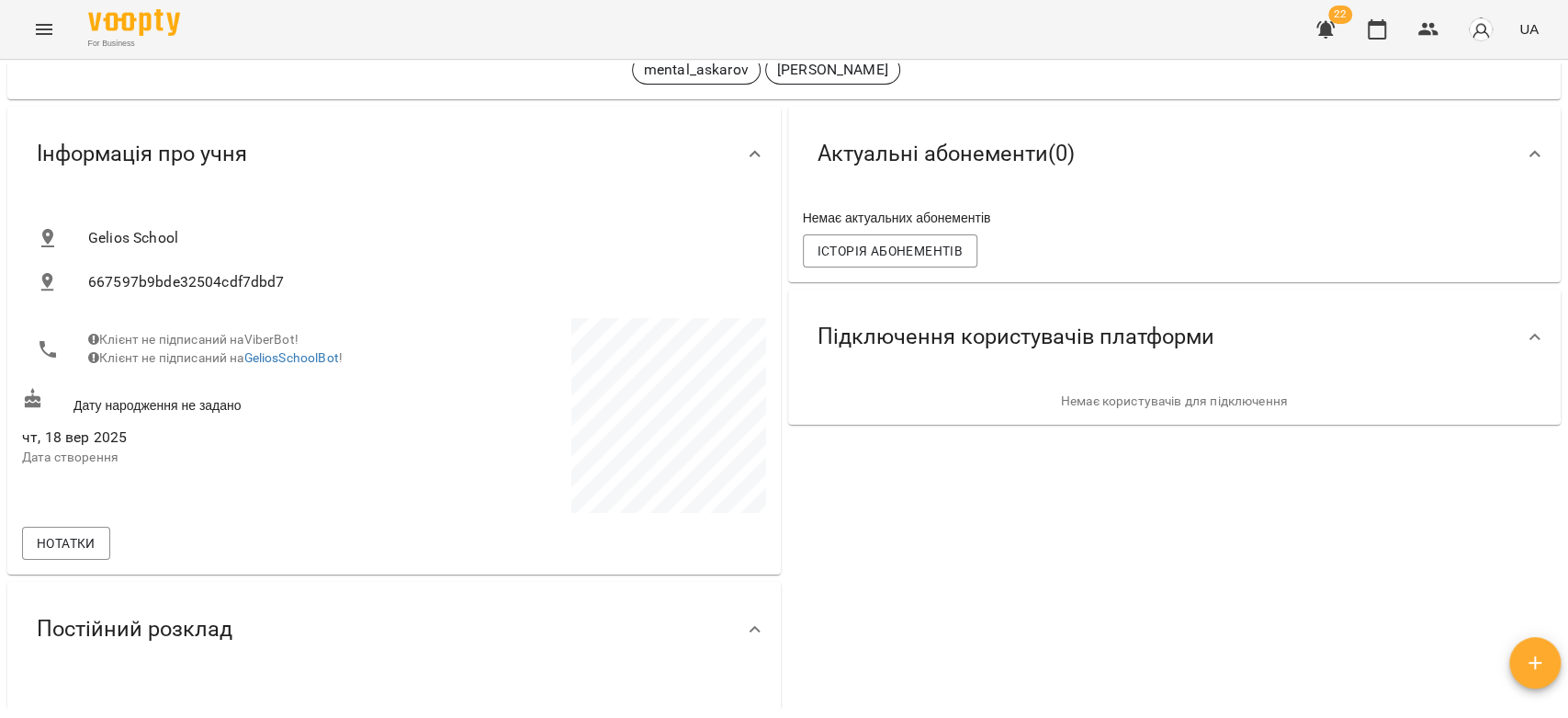
scroll to position [204, 0]
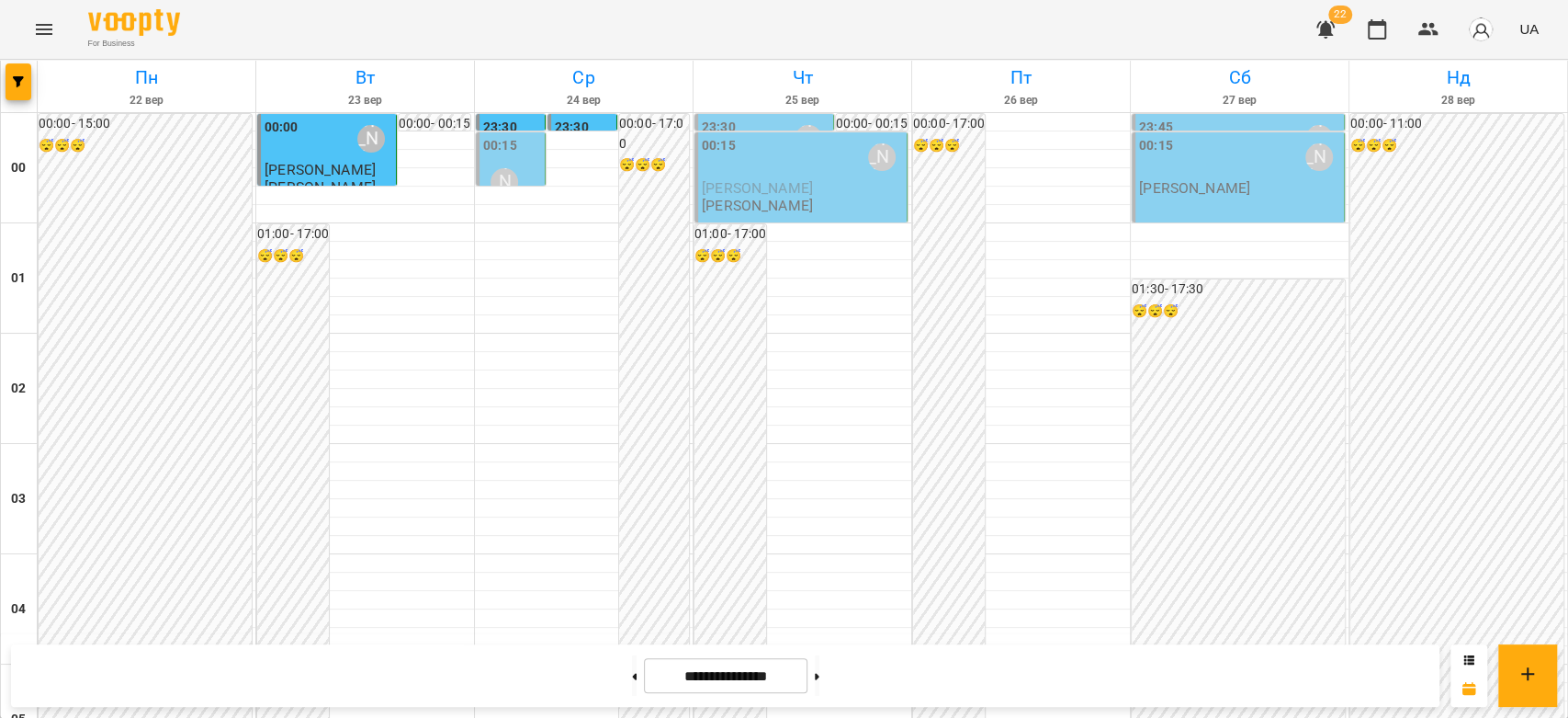
scroll to position [1633, 0]
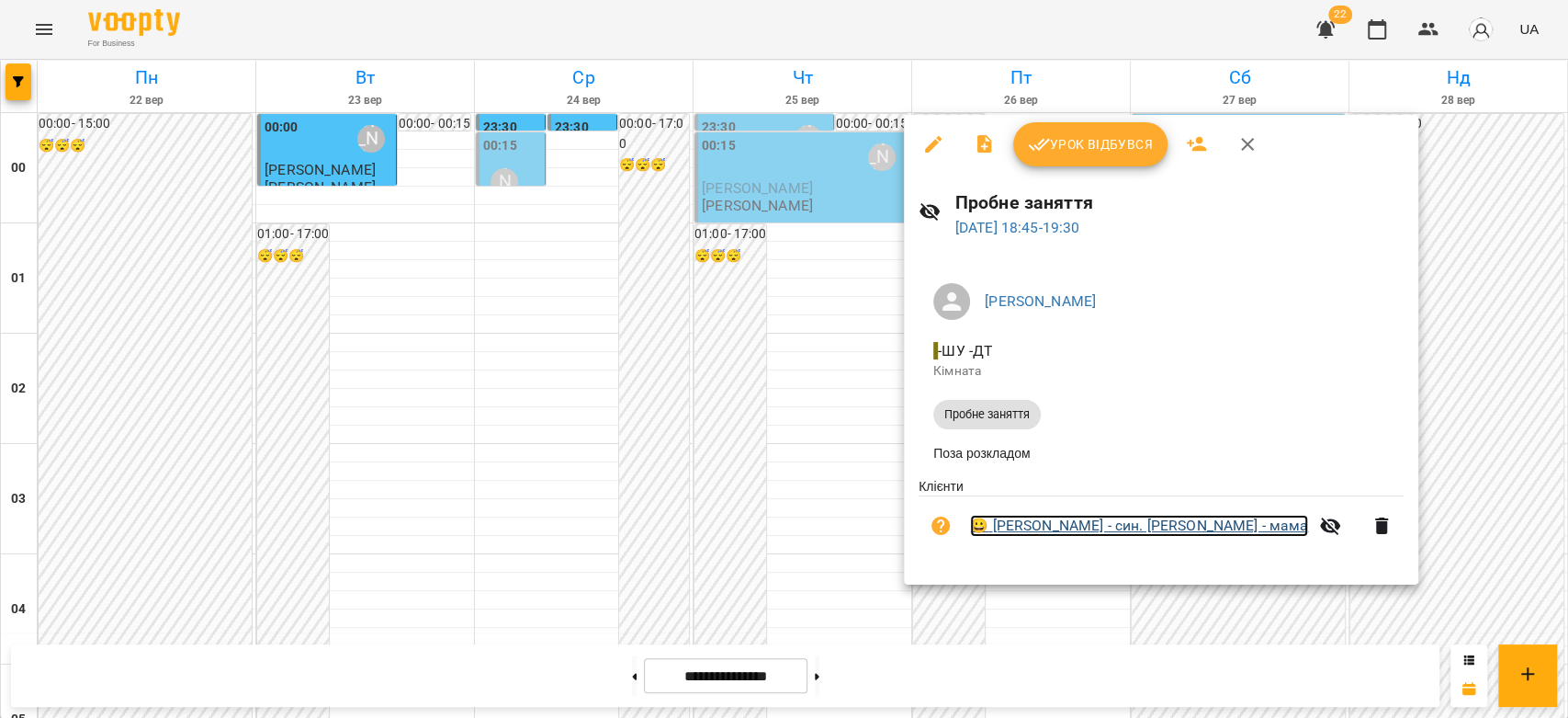
click at [1071, 528] on link "😀 [PERSON_NAME] - син. [PERSON_NAME] - мама" at bounding box center [1139, 526] width 338 height 22
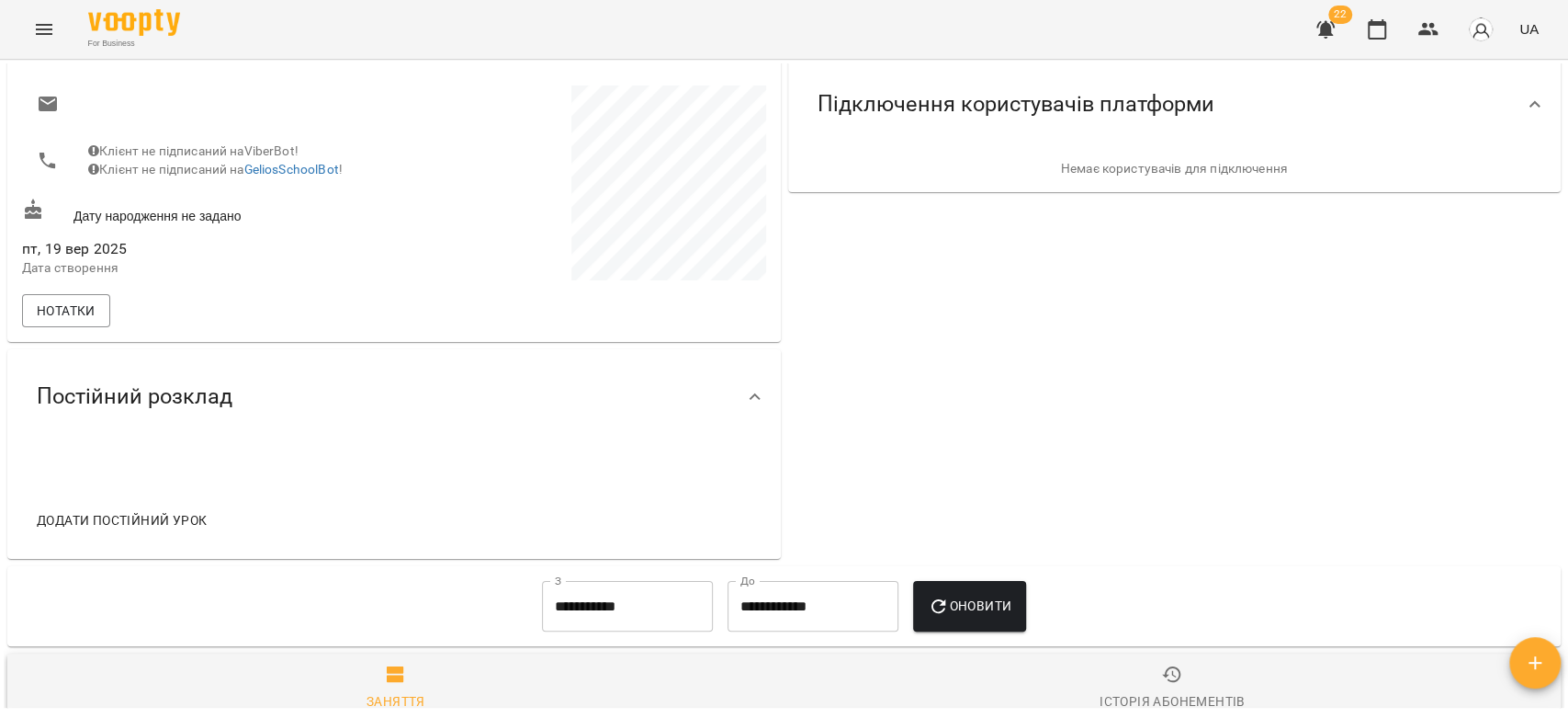
scroll to position [407, 0]
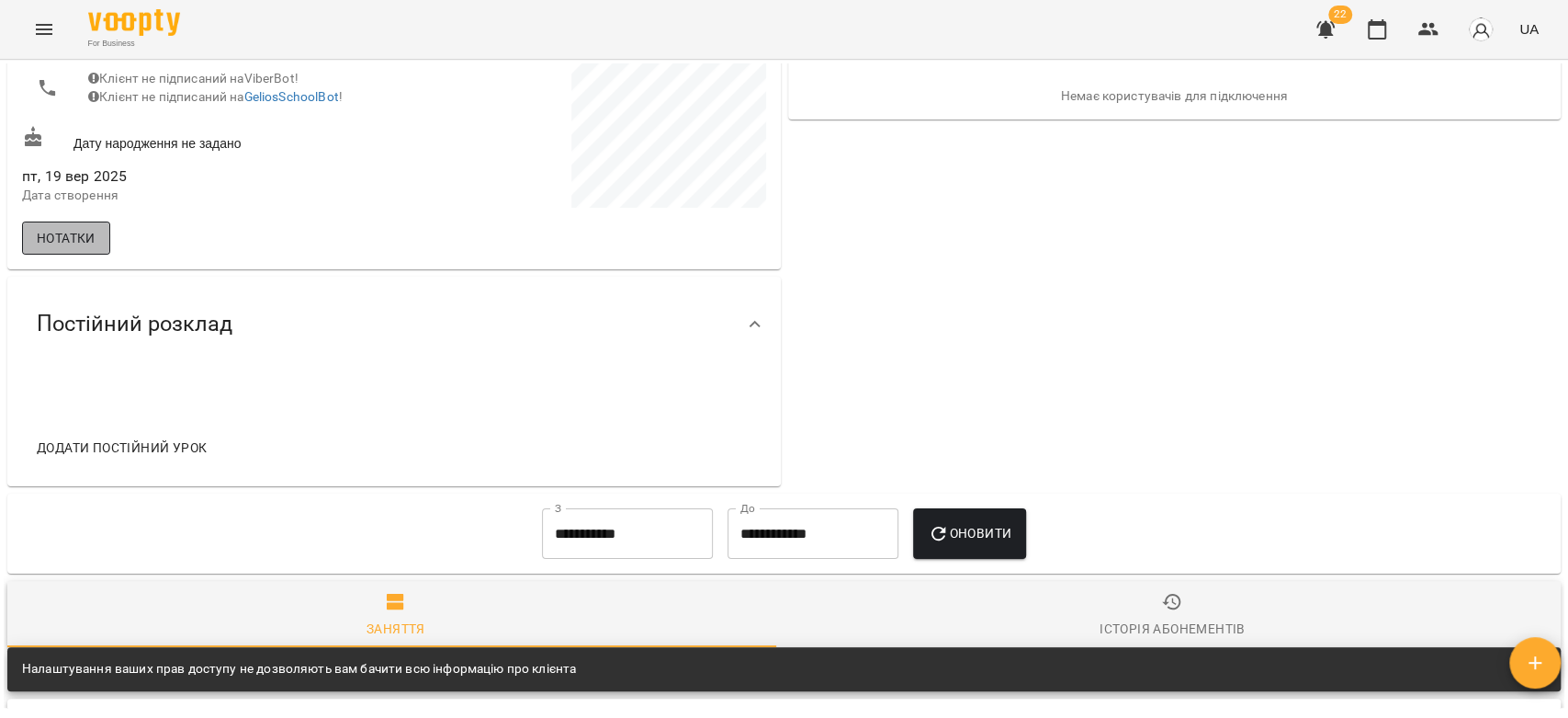
click at [51, 247] on span "Нотатки" at bounding box center [65, 238] width 59 height 22
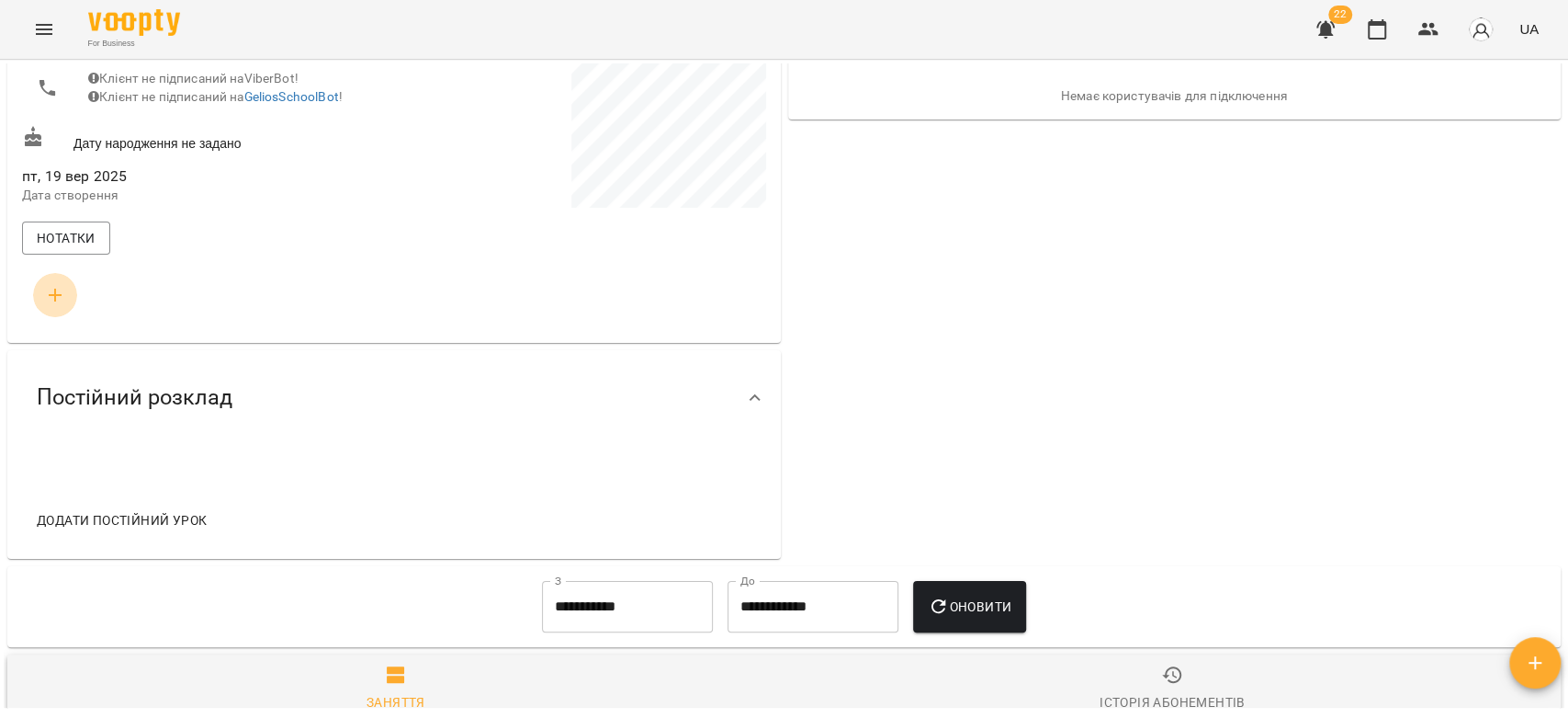
click at [54, 301] on icon "button" at bounding box center [55, 295] width 13 height 13
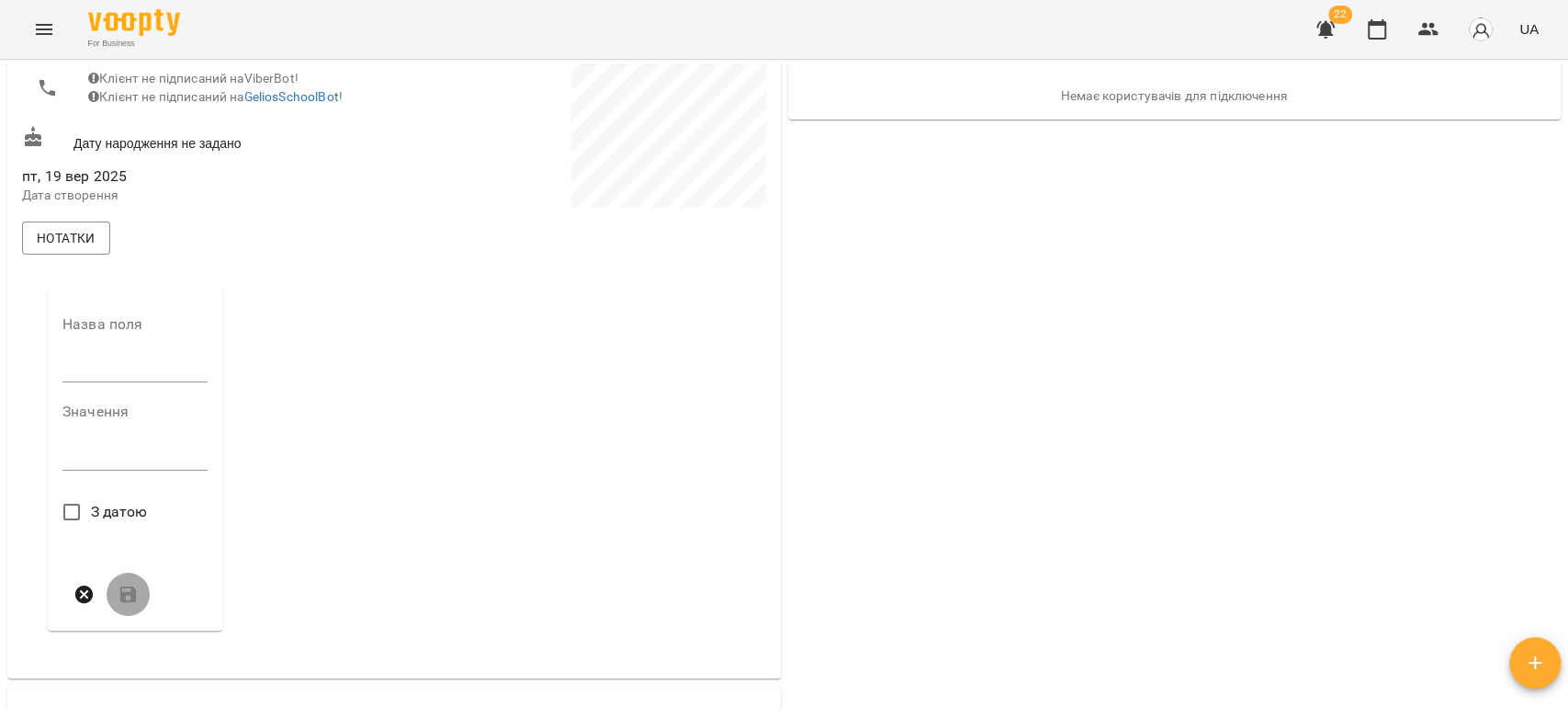
click at [117, 383] on input "text" at bounding box center [135, 368] width 145 height 30
type input "****"
click at [139, 470] on textarea at bounding box center [135, 462] width 145 height 18
type textarea "******"
click at [100, 519] on span "З датою" at bounding box center [119, 512] width 57 height 22
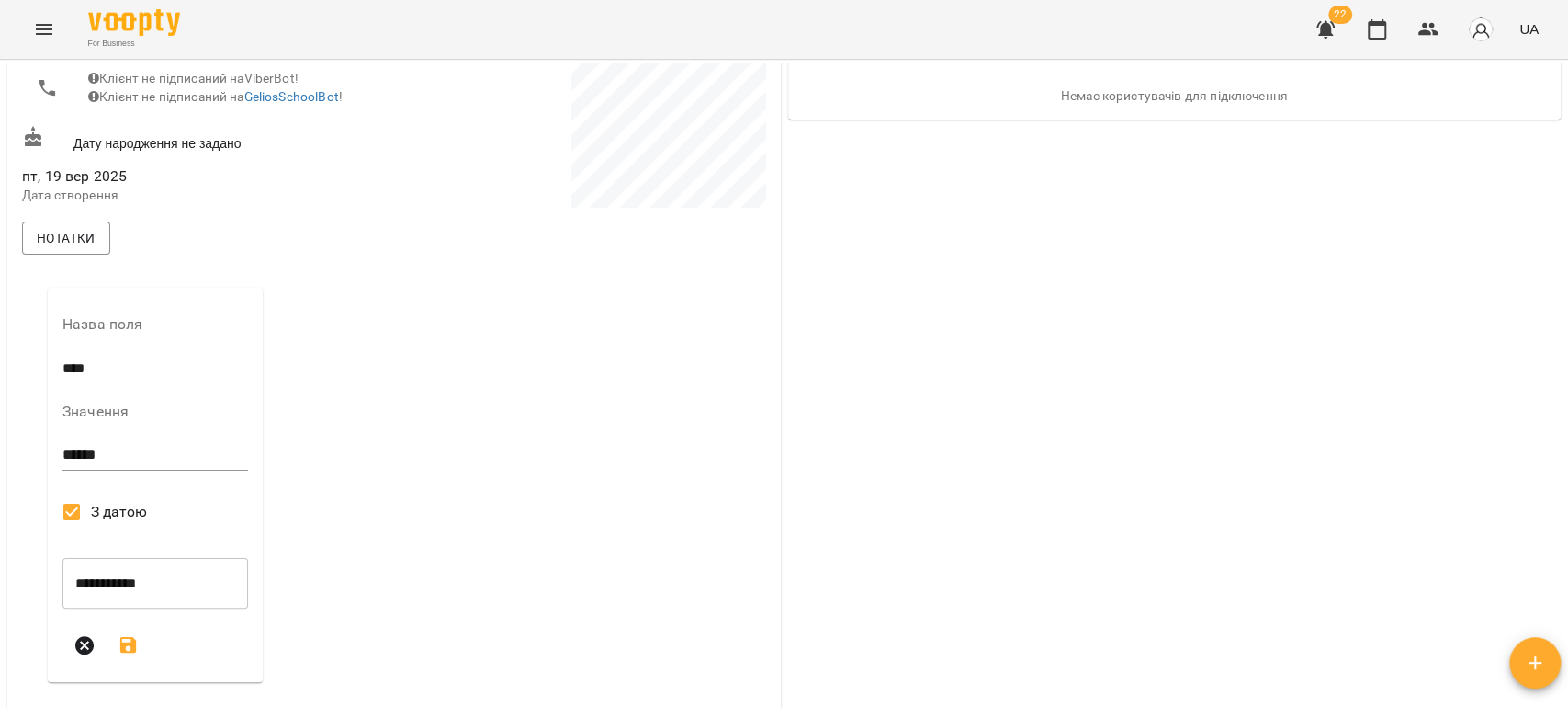
click at [127, 642] on button "submit" at bounding box center [128, 644] width 44 height 44
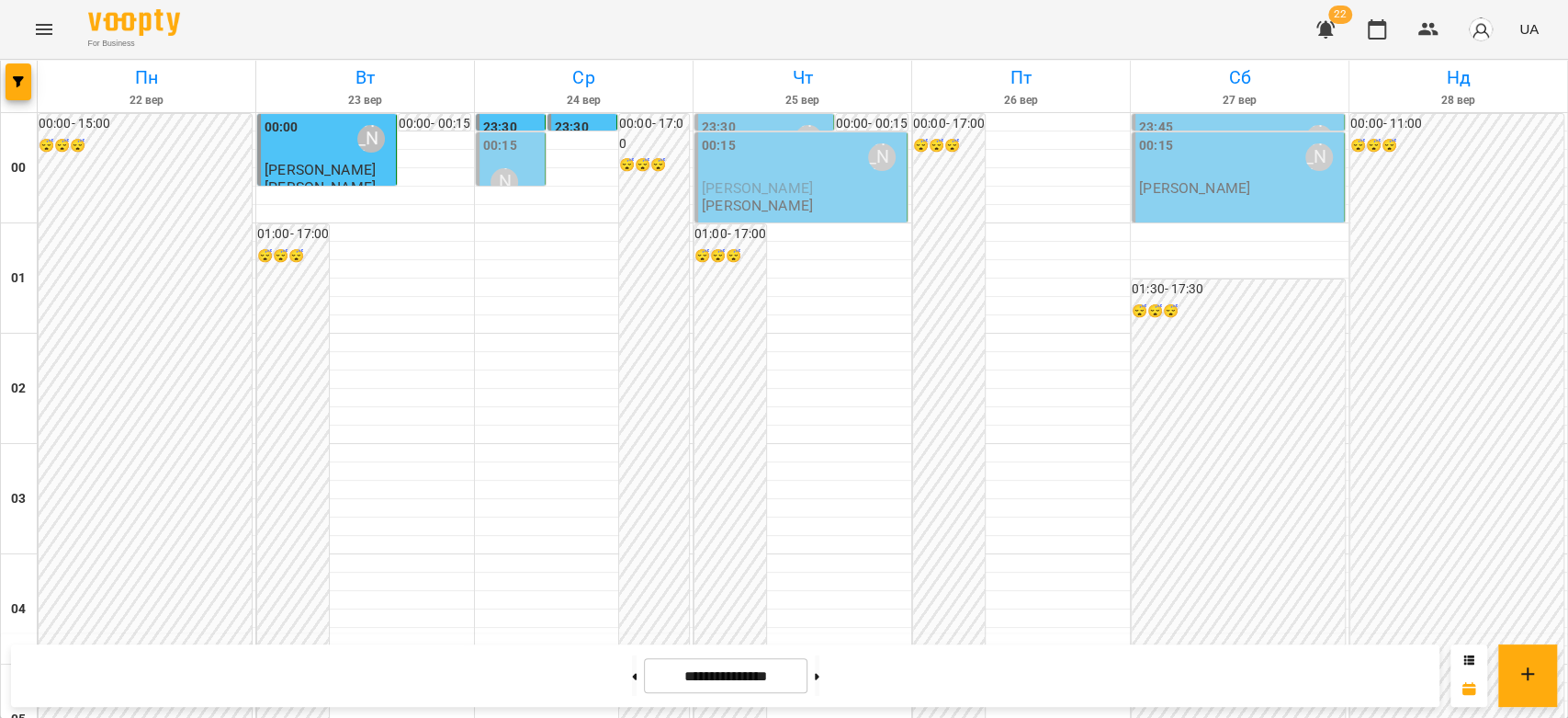
scroll to position [1838, 0]
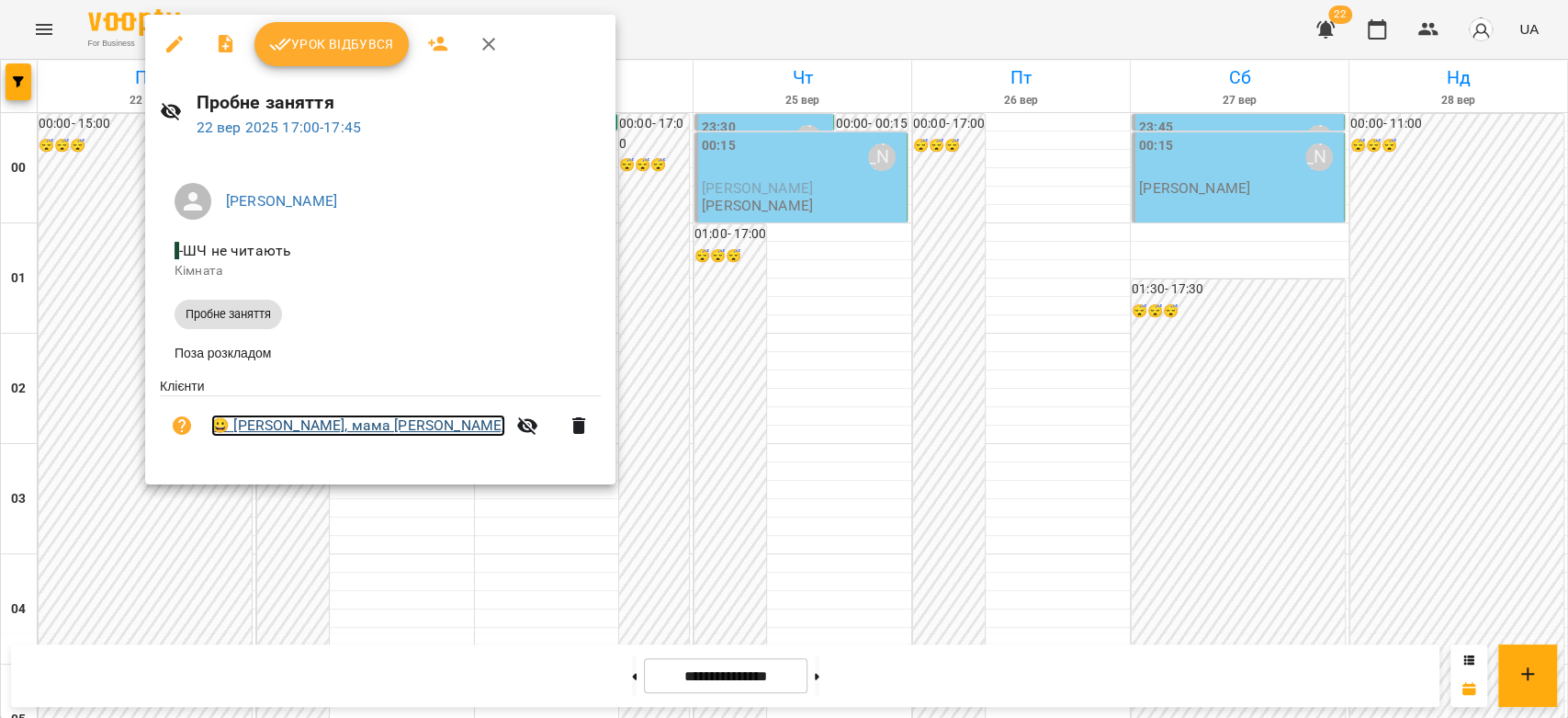
click at [286, 428] on link "😀 [PERSON_NAME], мама [PERSON_NAME]" at bounding box center [358, 425] width 294 height 22
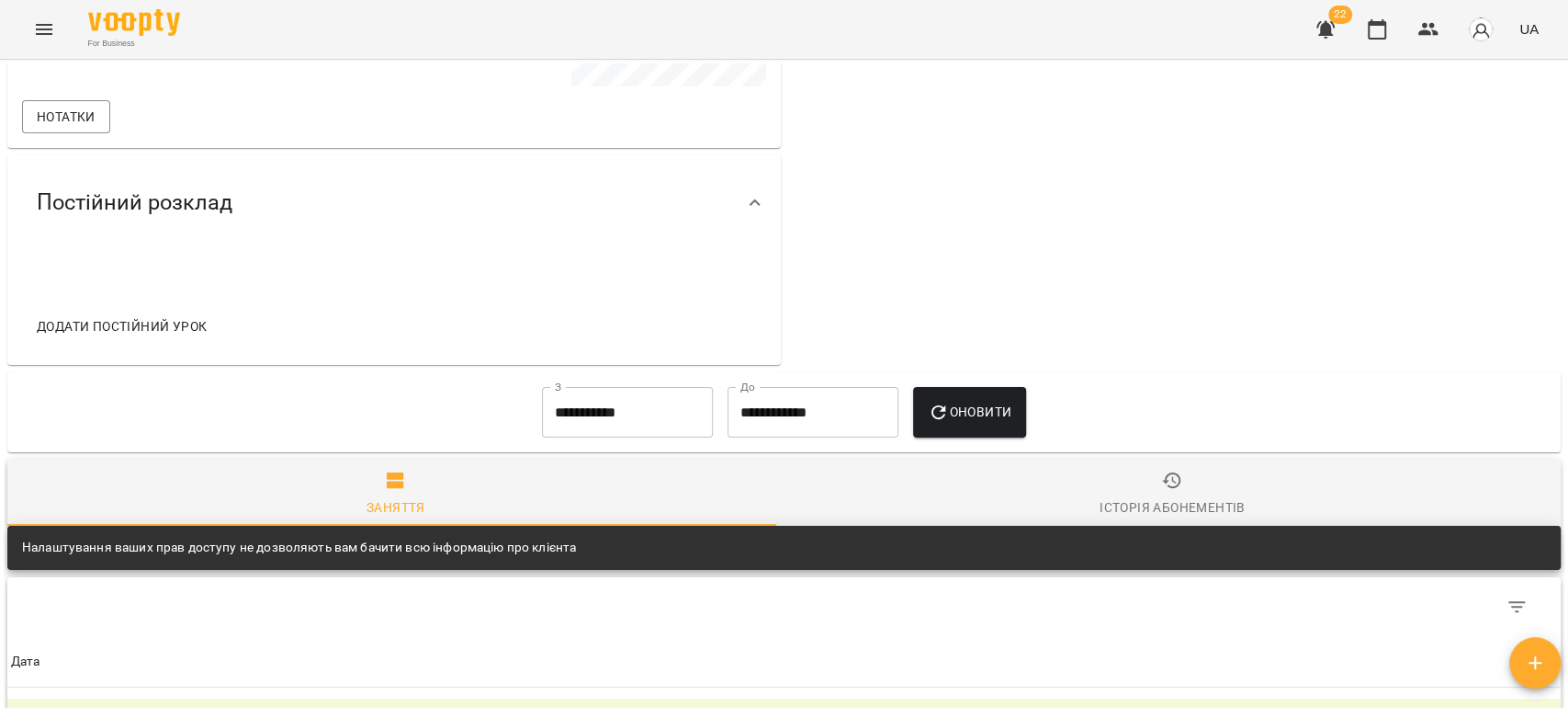
scroll to position [306, 0]
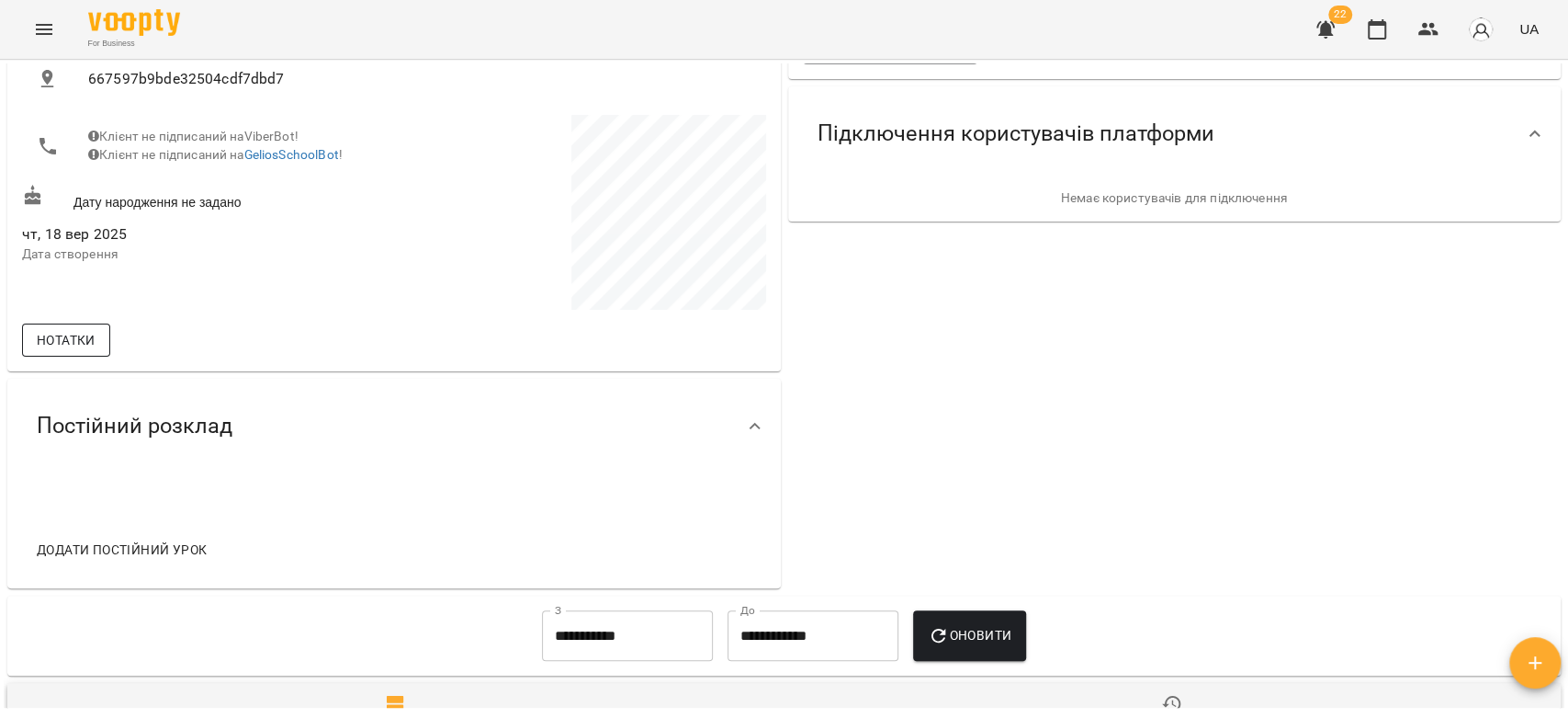
click at [74, 347] on span "Нотатки" at bounding box center [65, 340] width 59 height 22
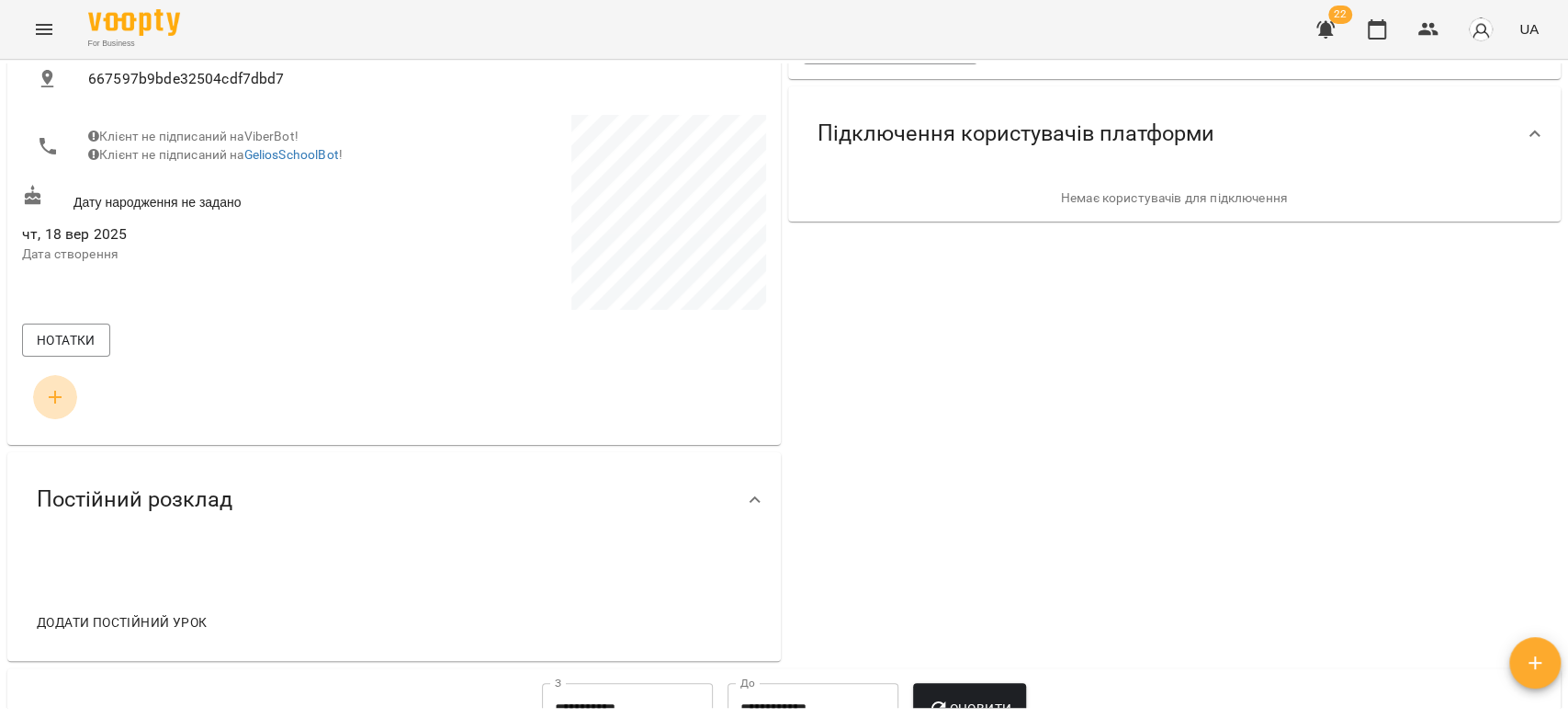
click at [53, 394] on icon "button" at bounding box center [55, 397] width 22 height 22
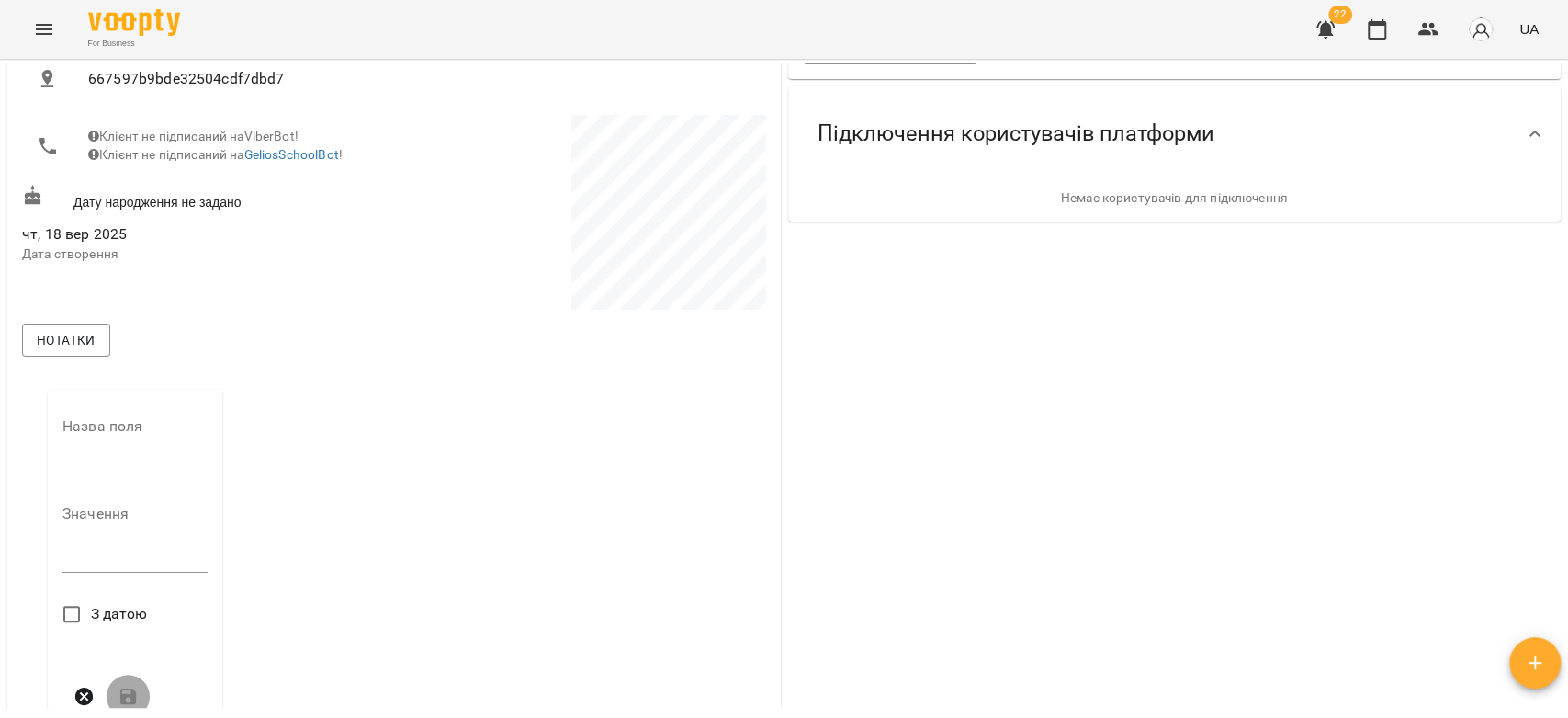
click at [116, 478] on input "text" at bounding box center [135, 471] width 145 height 30
type input "****"
click at [142, 573] on div "*" at bounding box center [135, 564] width 145 height 30
type textarea "*******"
click at [94, 623] on span "З датою" at bounding box center [119, 614] width 57 height 22
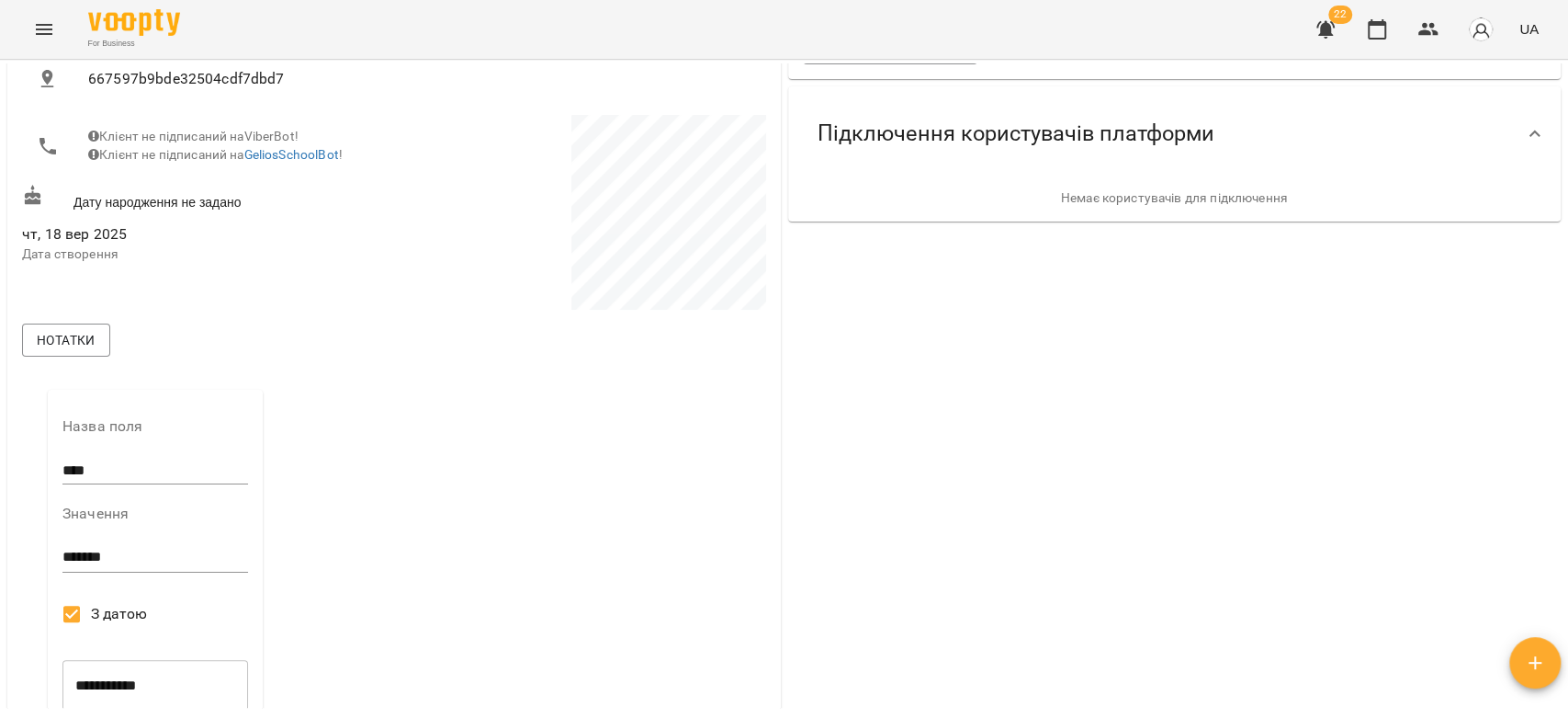
scroll to position [407, 0]
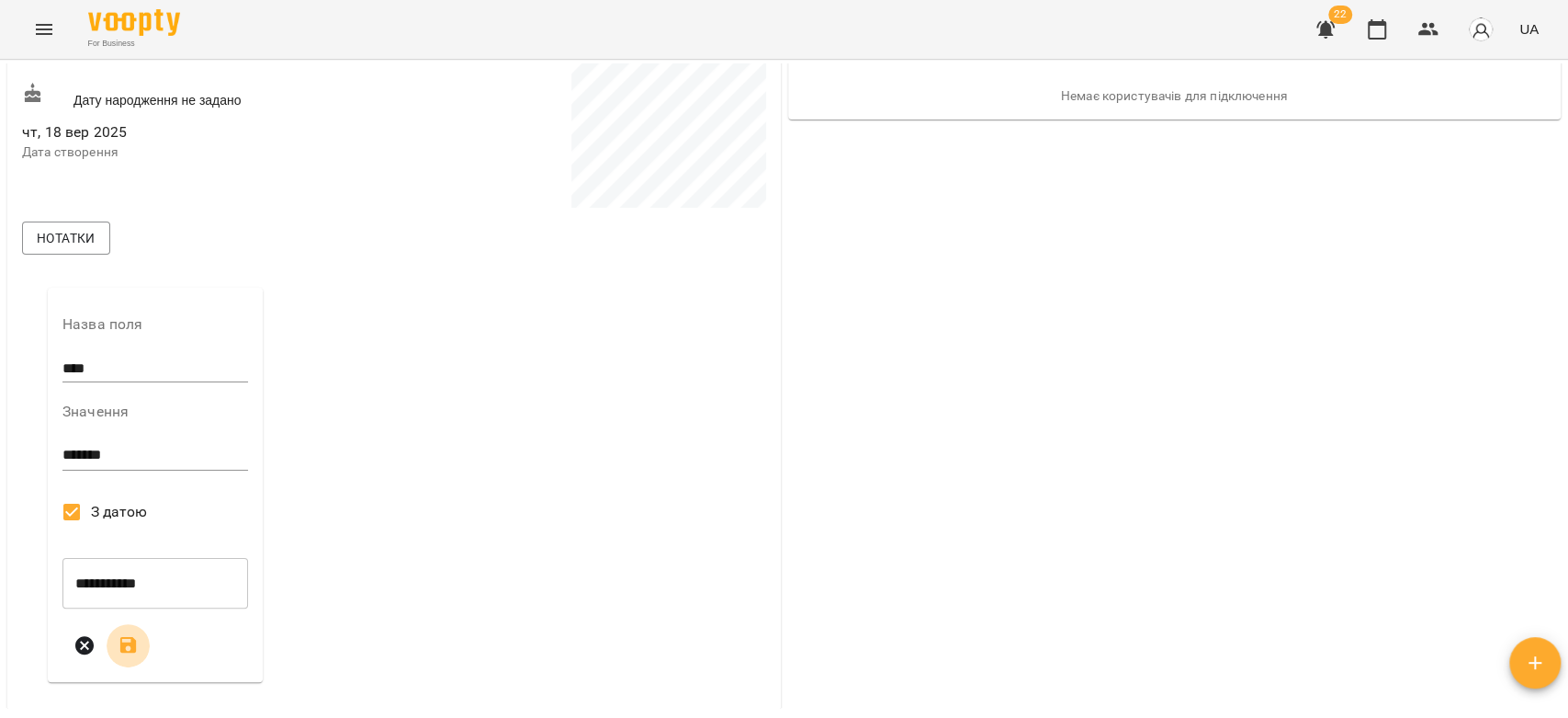
click at [121, 646] on icon "submit" at bounding box center [129, 645] width 17 height 17
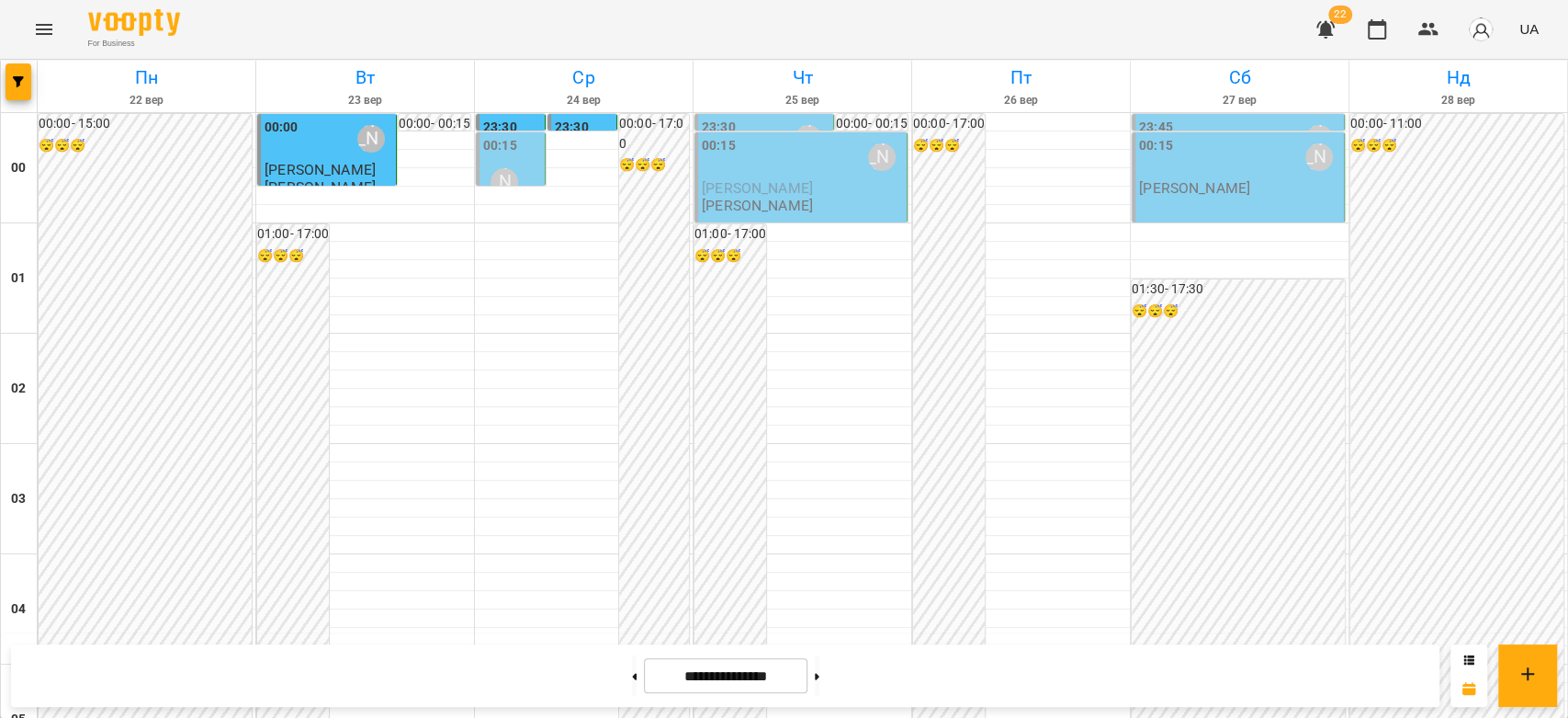
scroll to position [1001, 0]
click at [632, 693] on button at bounding box center [634, 675] width 5 height 40
type input "**********"
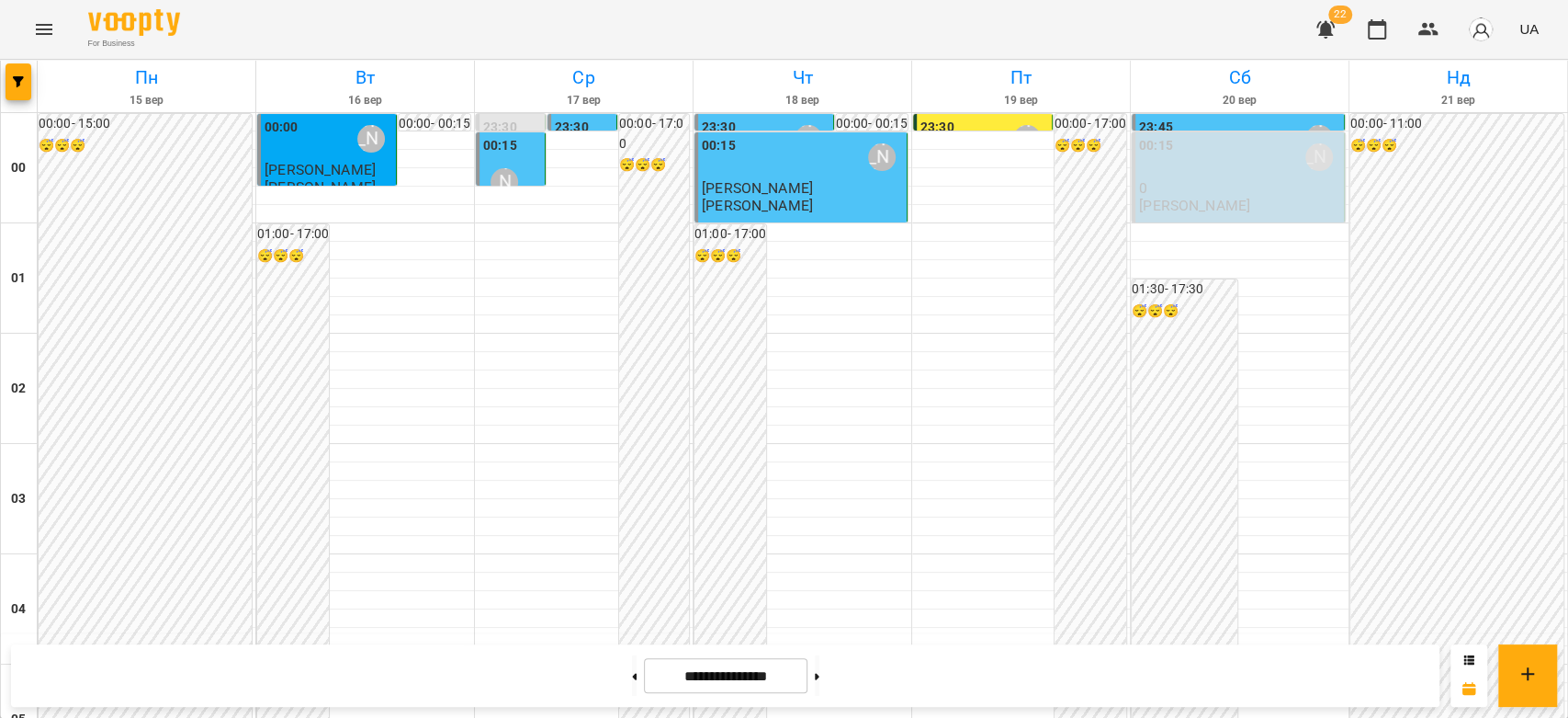
scroll to position [1102, 0]
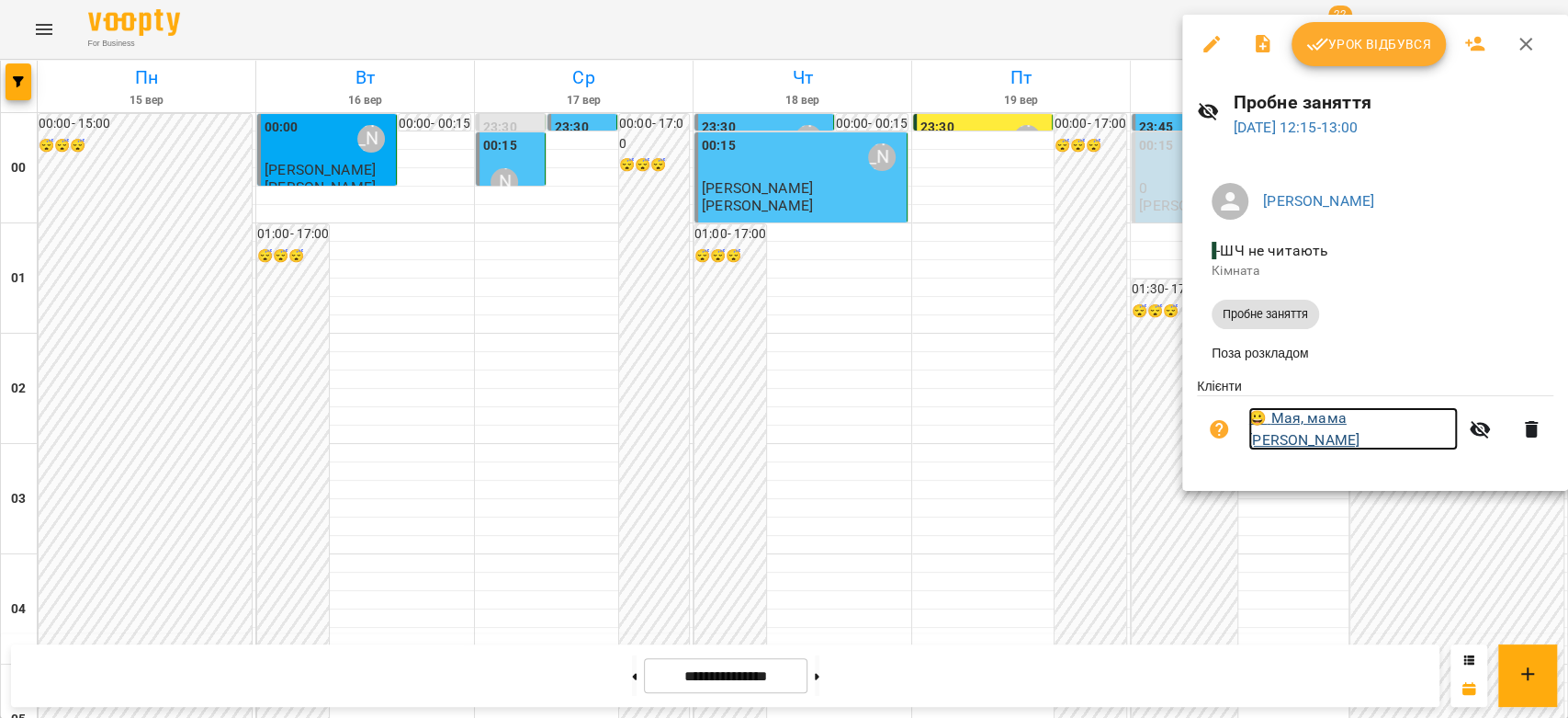
click at [1347, 422] on link "😀 Мая, мама [PERSON_NAME]" at bounding box center [1353, 429] width 210 height 43
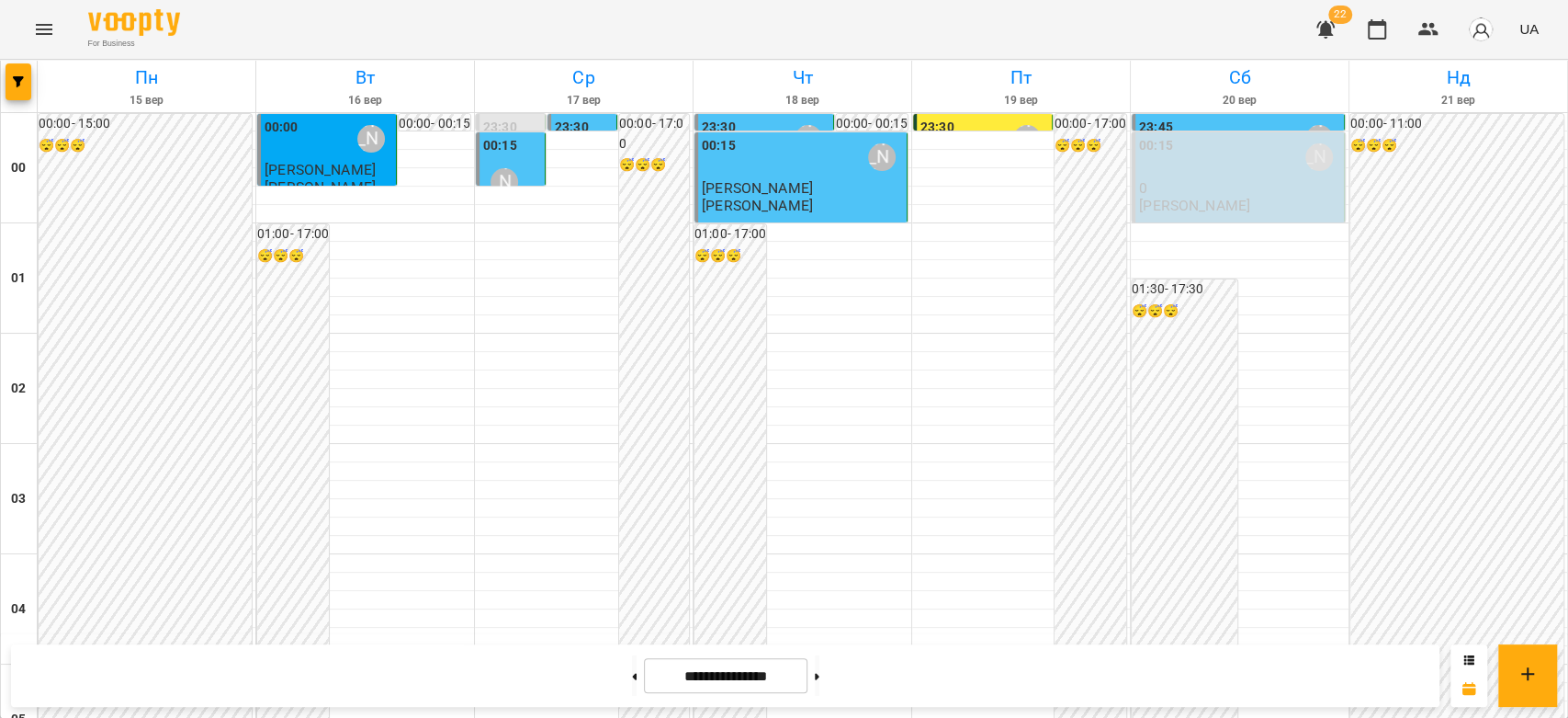
scroll to position [1734, 0]
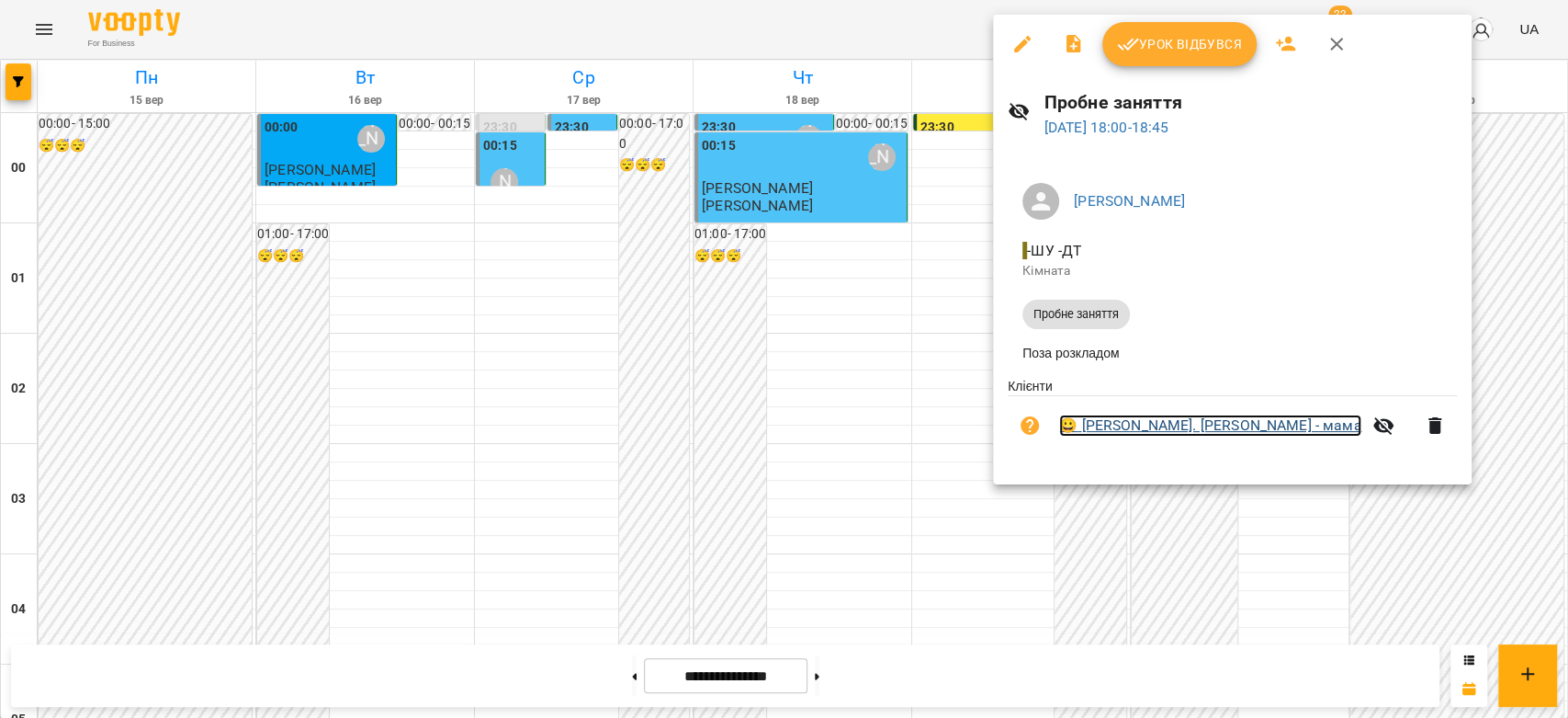
click at [1361, 426] on link "😀 [PERSON_NAME]. [PERSON_NAME] - мама" at bounding box center [1210, 425] width 302 height 22
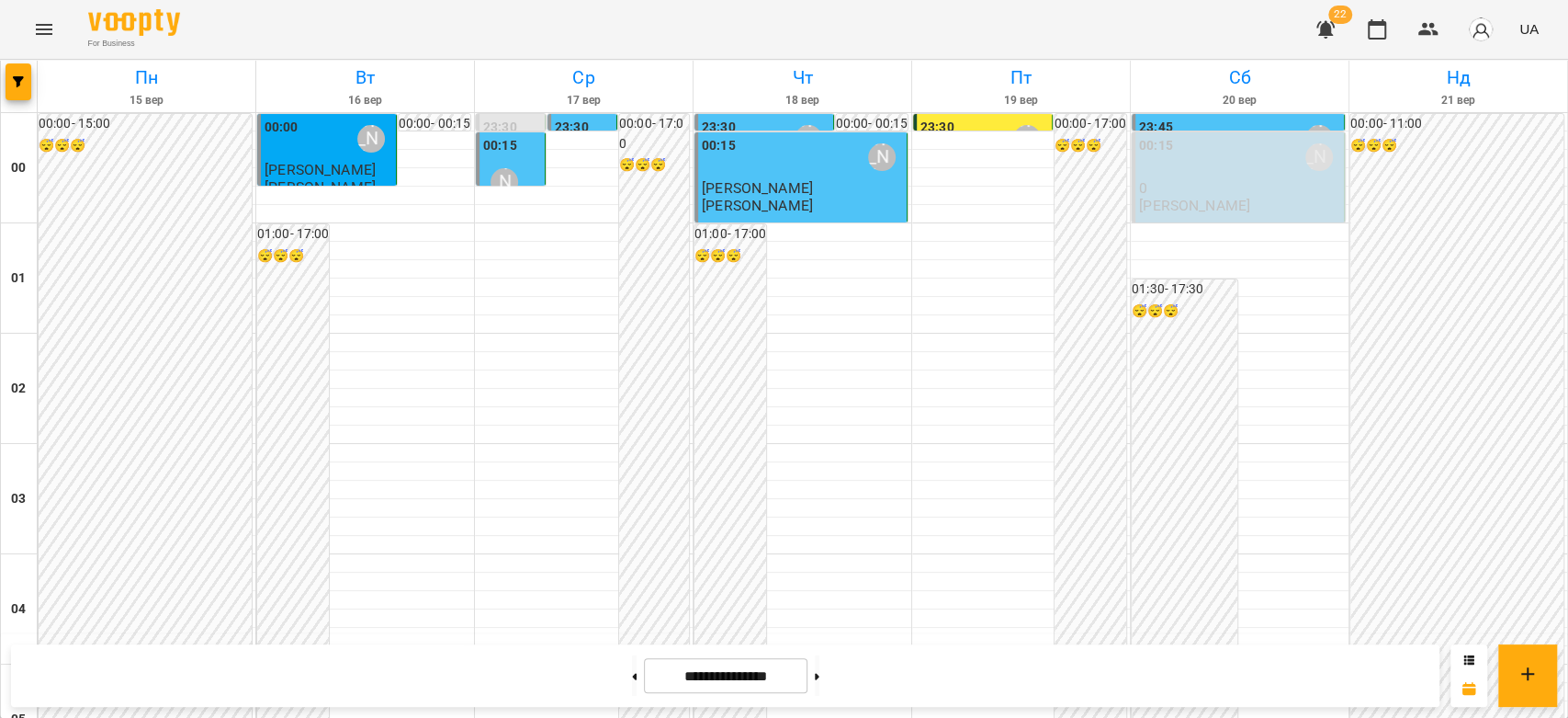
scroll to position [2124, 0]
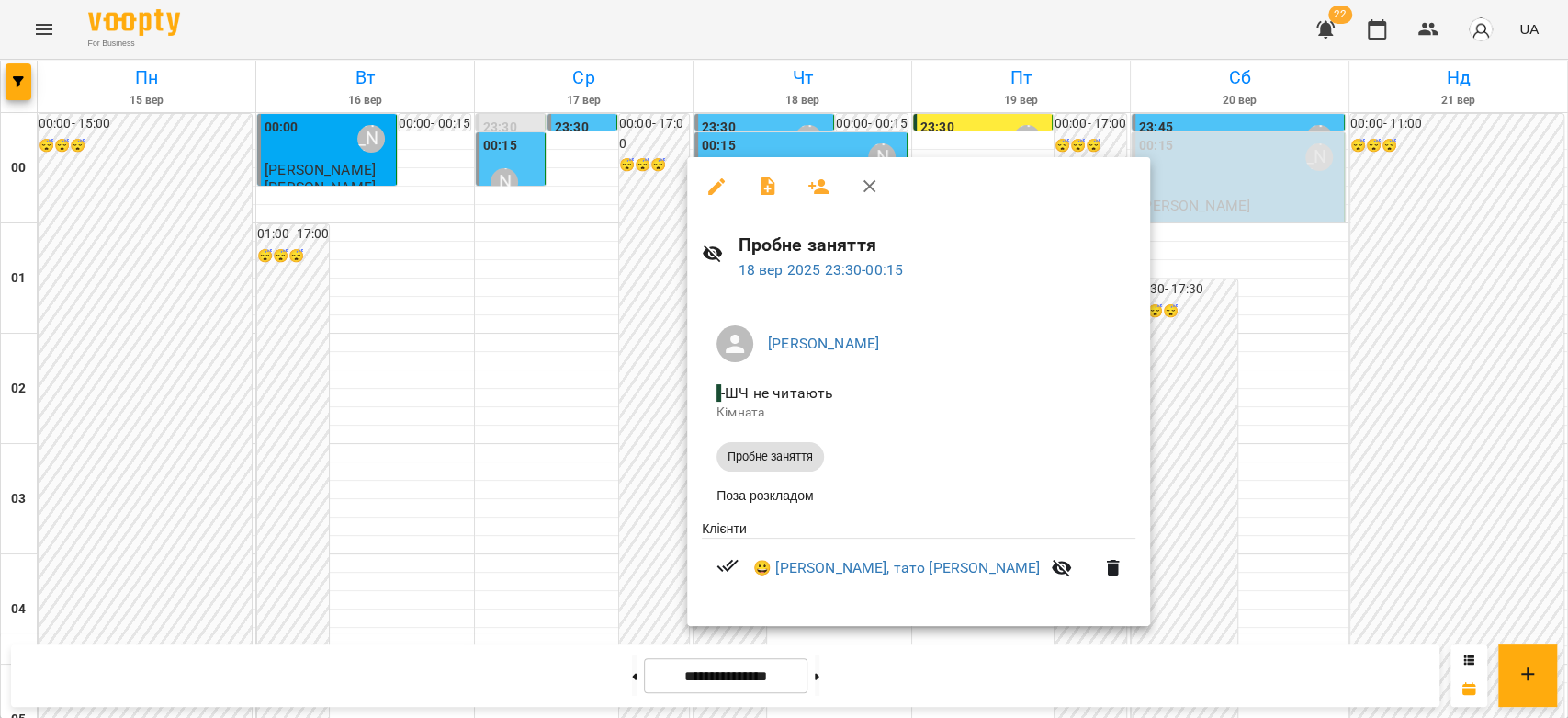
click at [1241, 358] on div at bounding box center [784, 359] width 1568 height 718
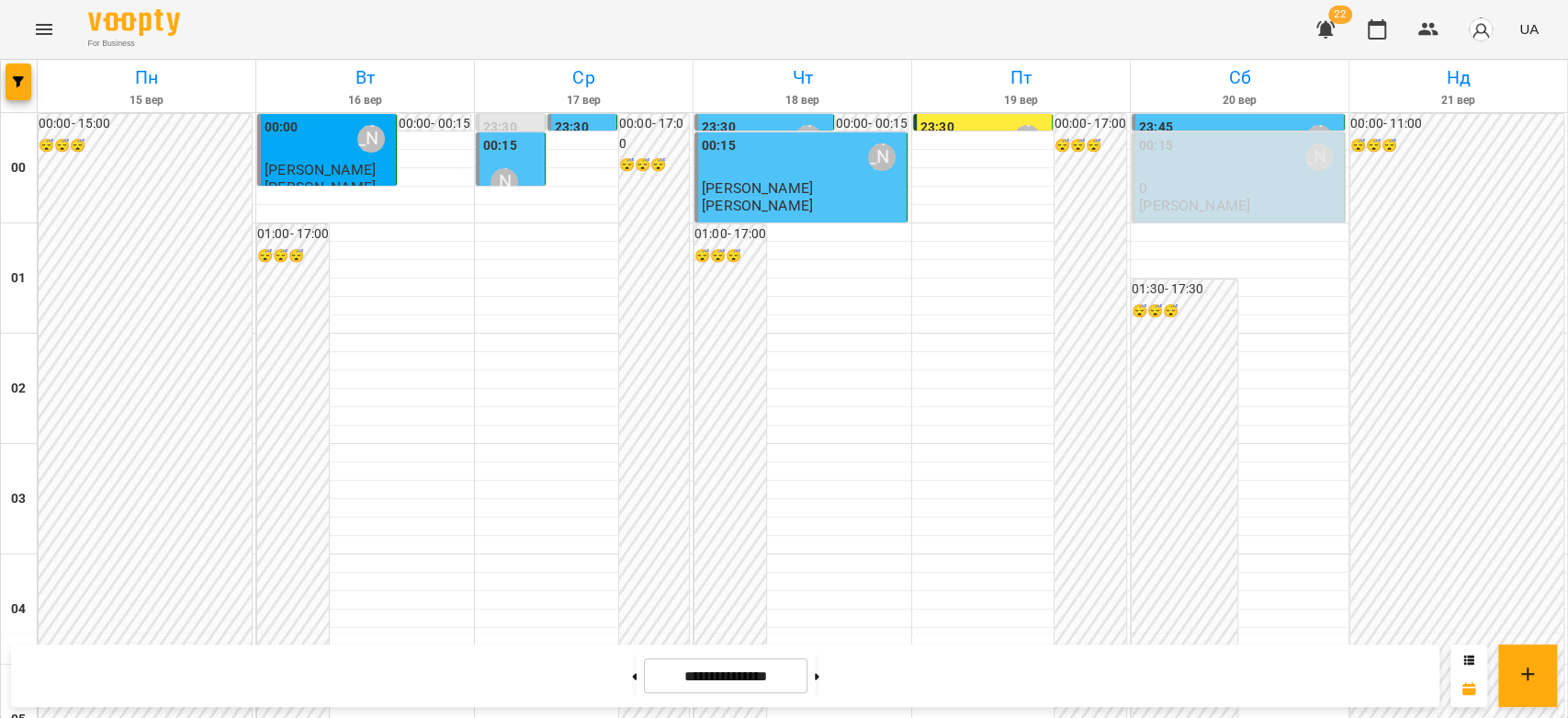
scroll to position [1512, 0]
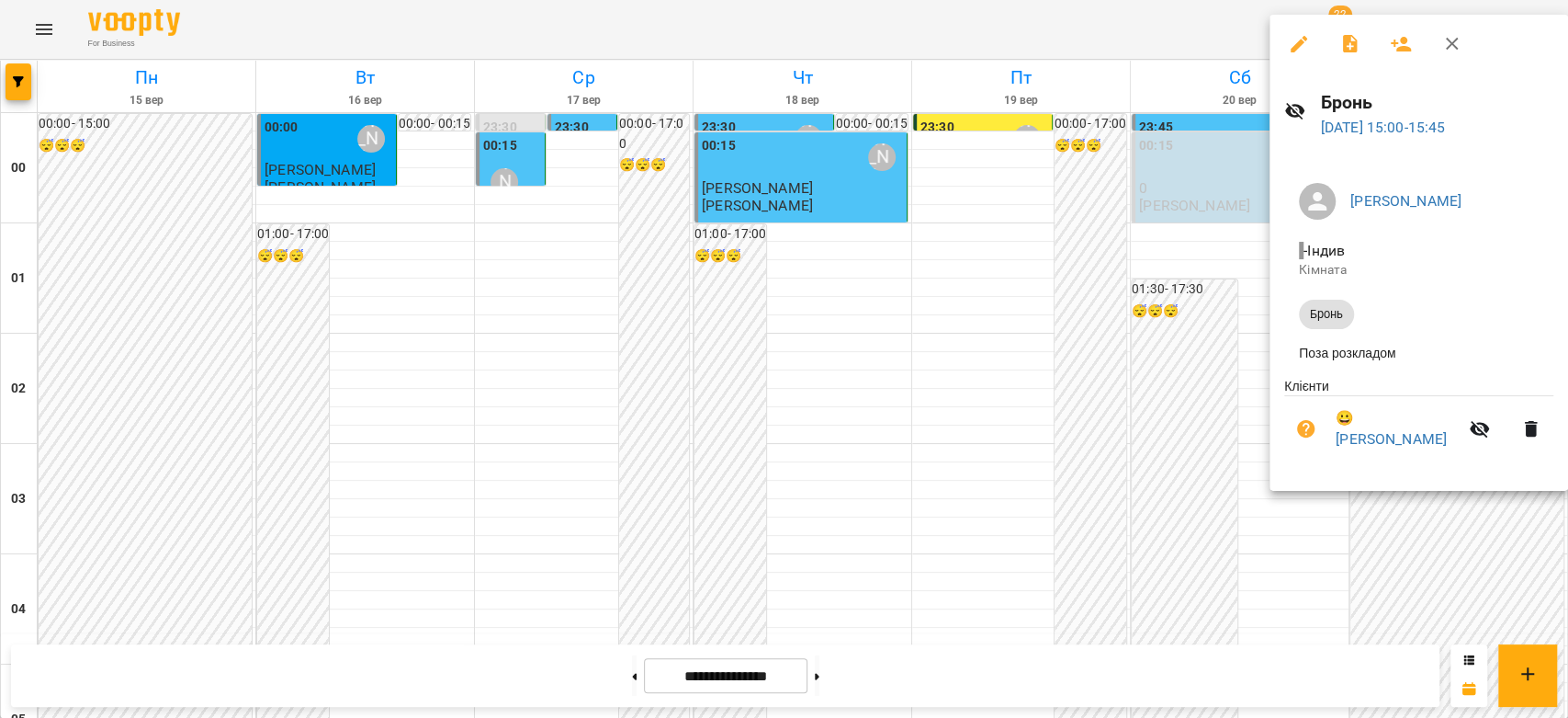
click at [1222, 314] on div at bounding box center [784, 359] width 1568 height 718
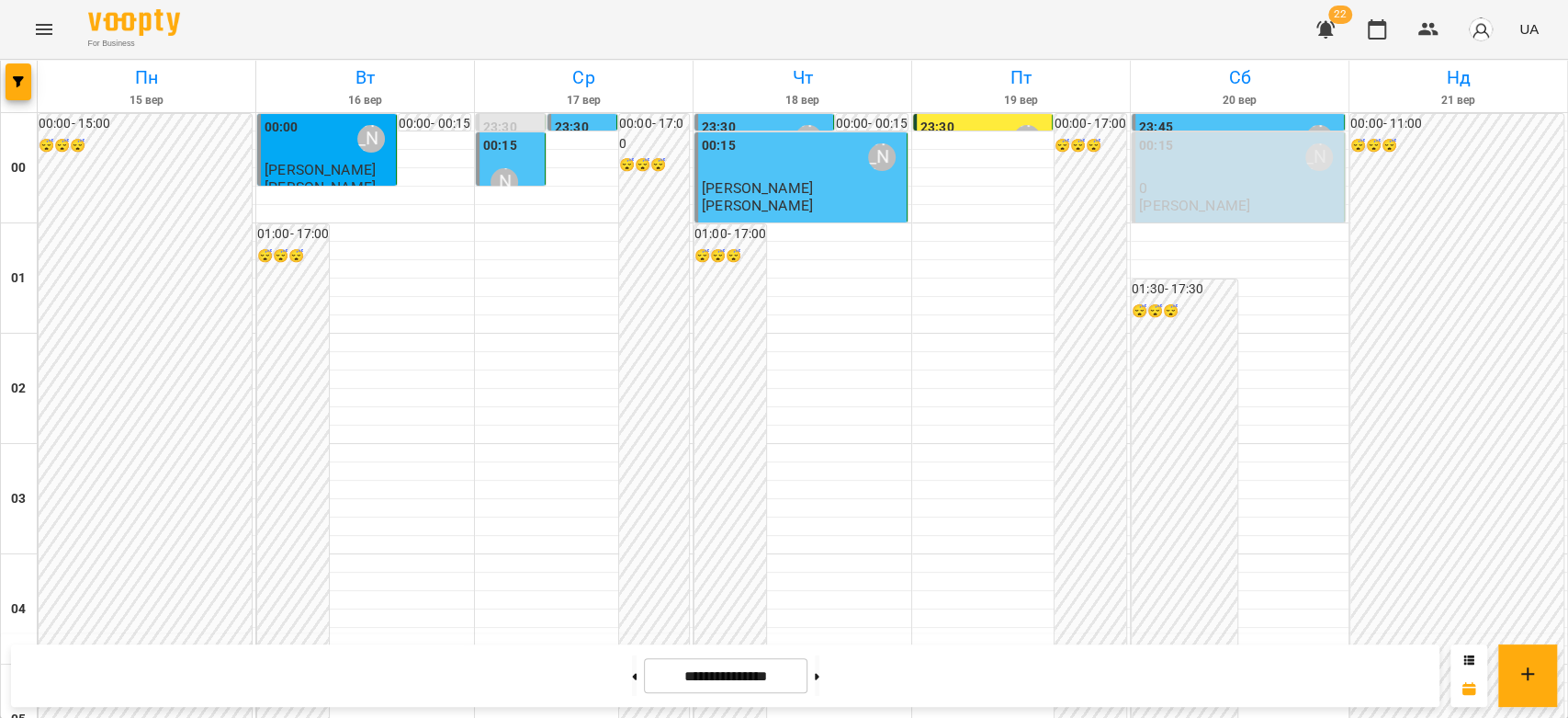
scroll to position [1613, 0]
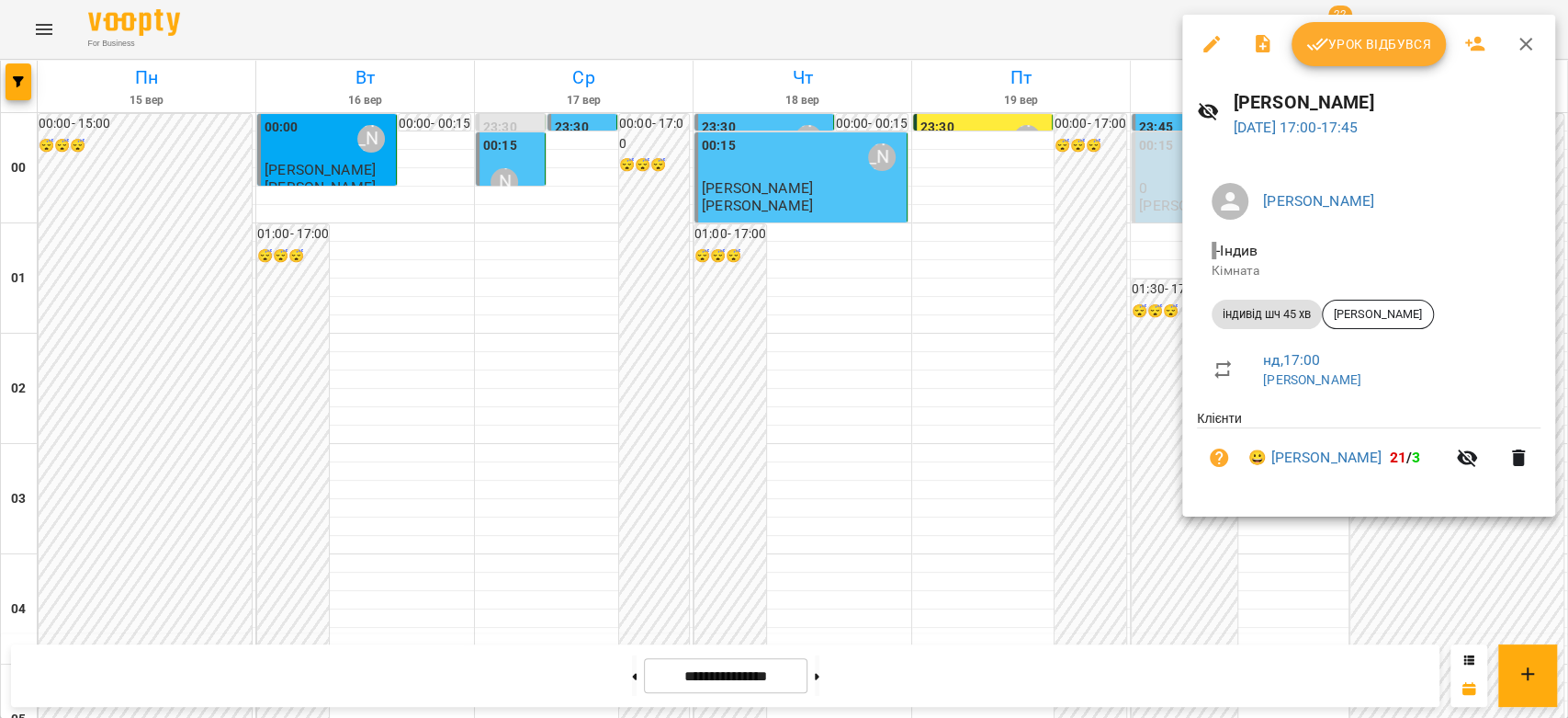
click at [1115, 351] on div at bounding box center [784, 359] width 1568 height 718
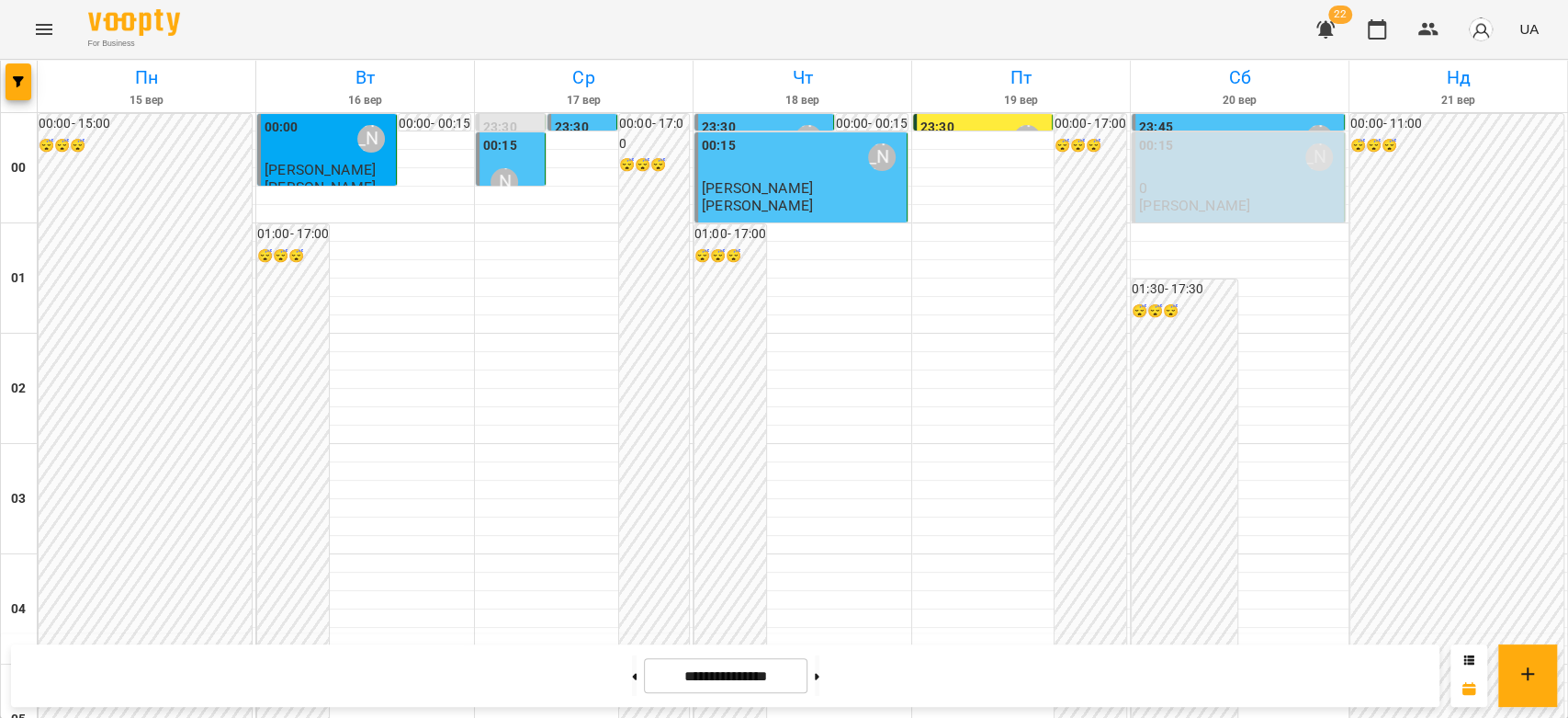
scroll to position [1817, 0]
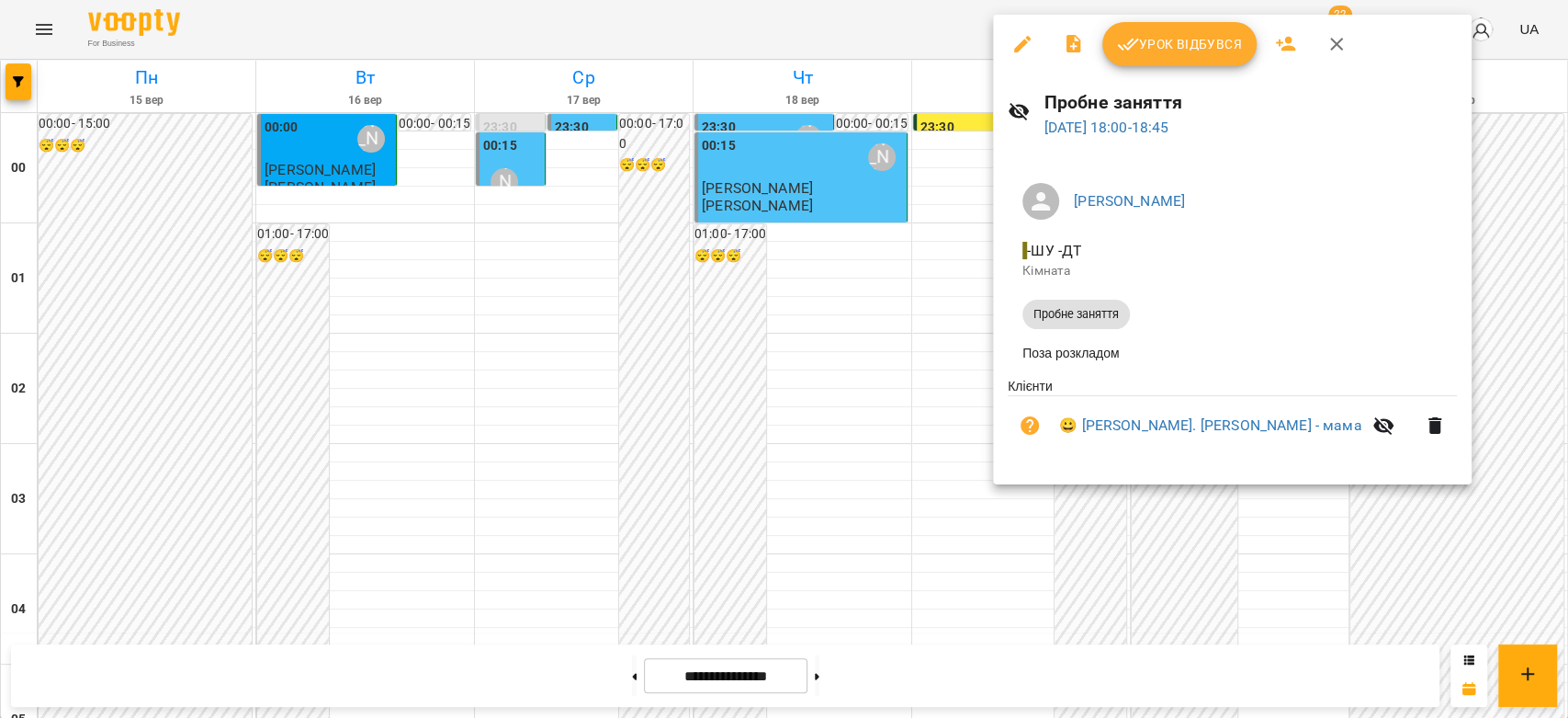
click at [986, 336] on div at bounding box center [784, 359] width 1568 height 718
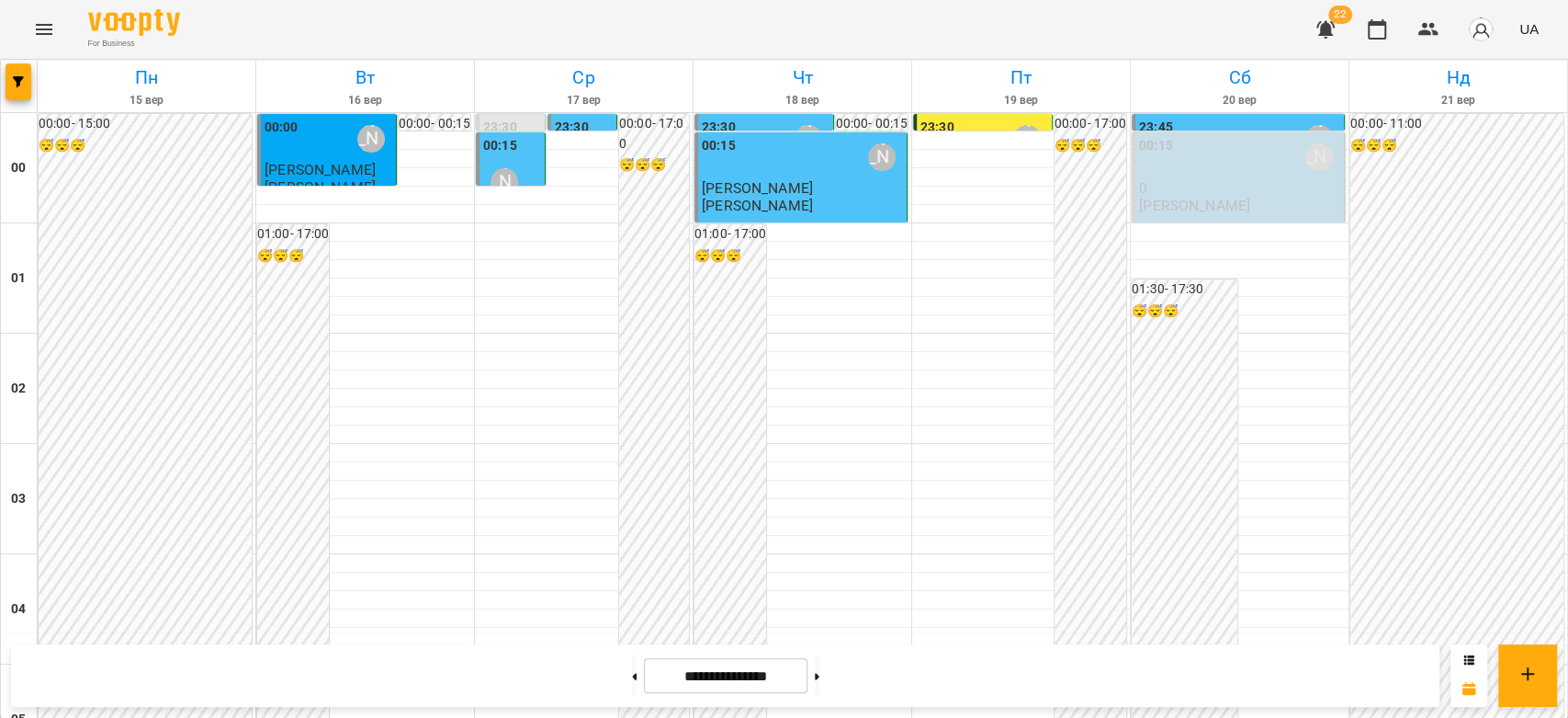
scroll to position [1919, 0]
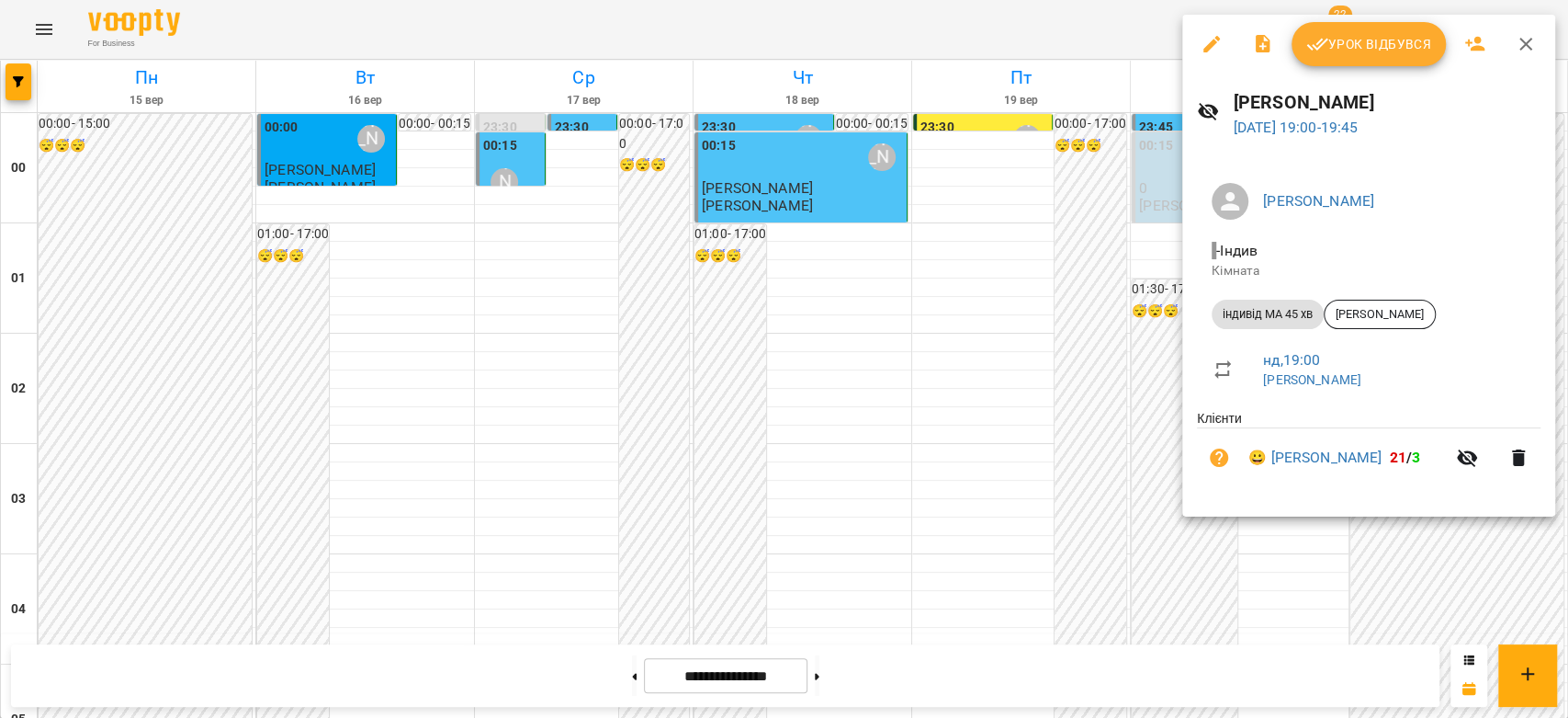
click at [1074, 363] on div at bounding box center [784, 359] width 1568 height 718
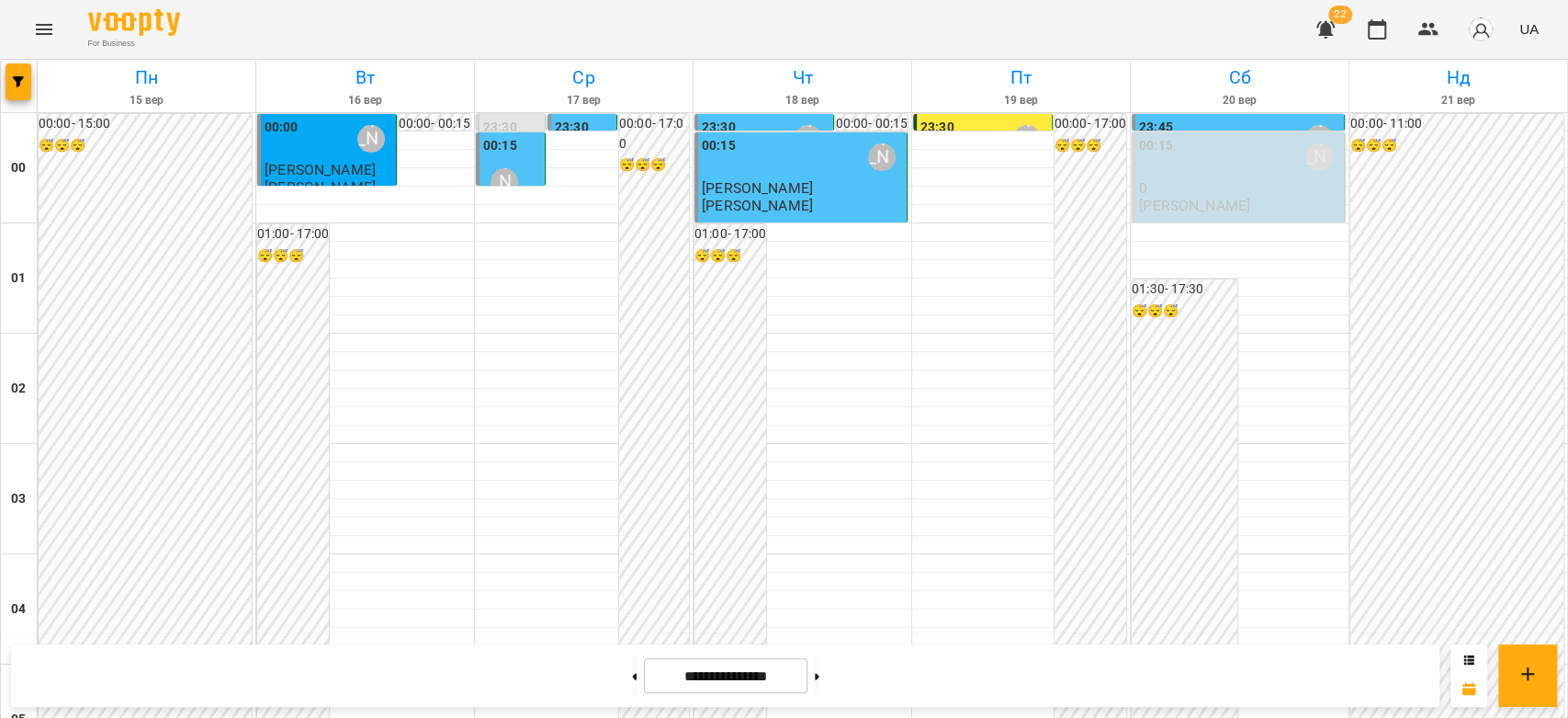
scroll to position [2124, 0]
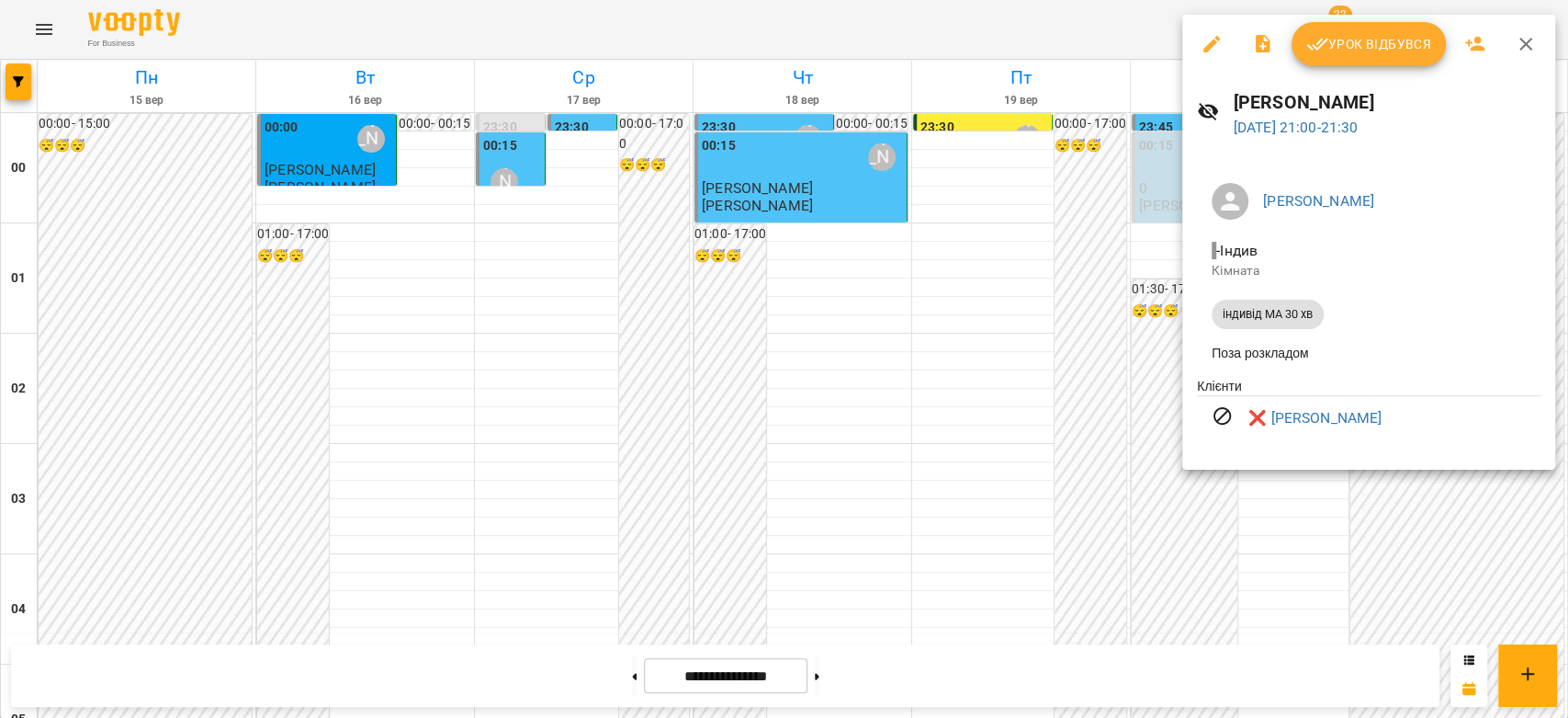
click at [1056, 359] on div at bounding box center [784, 359] width 1568 height 718
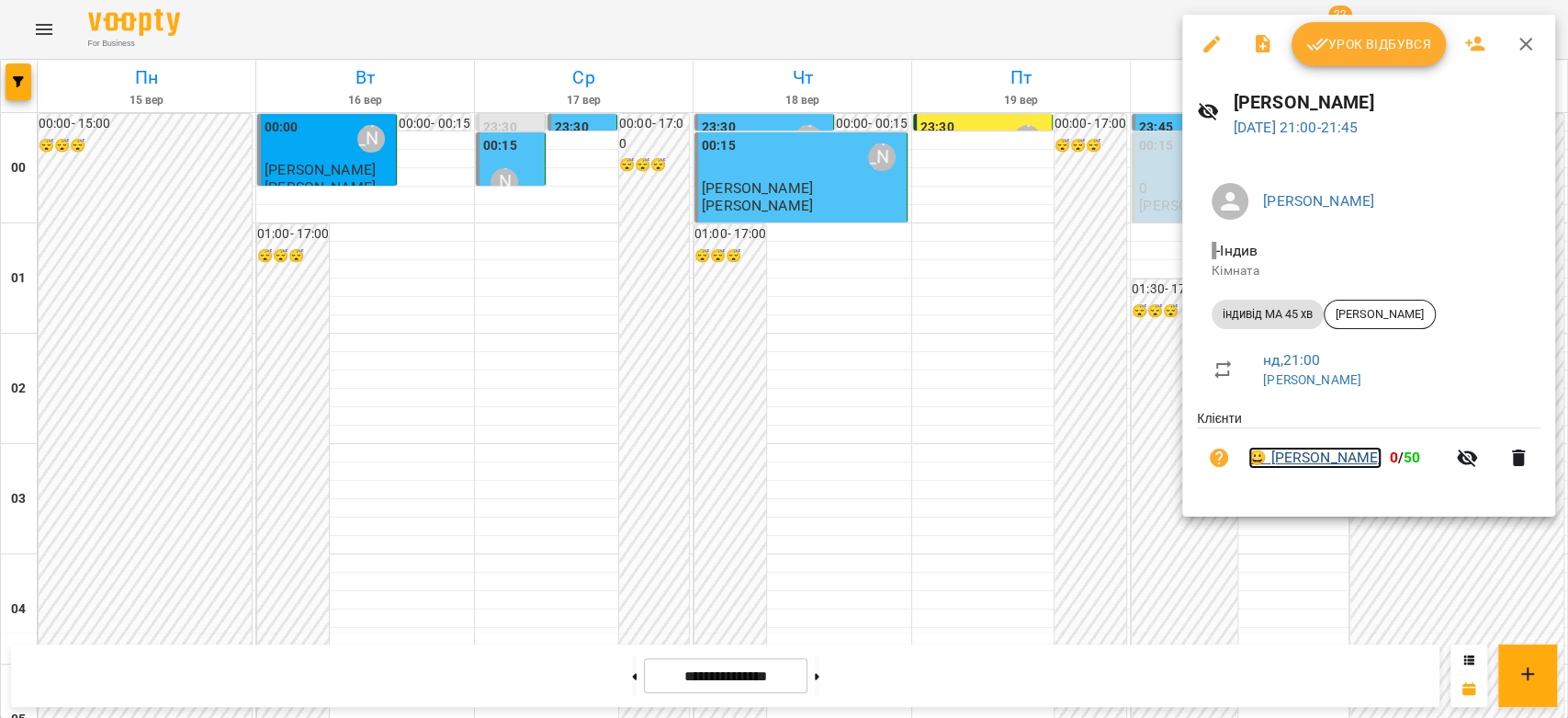
click at [1298, 459] on link "😀 [PERSON_NAME]" at bounding box center [1314, 458] width 133 height 22
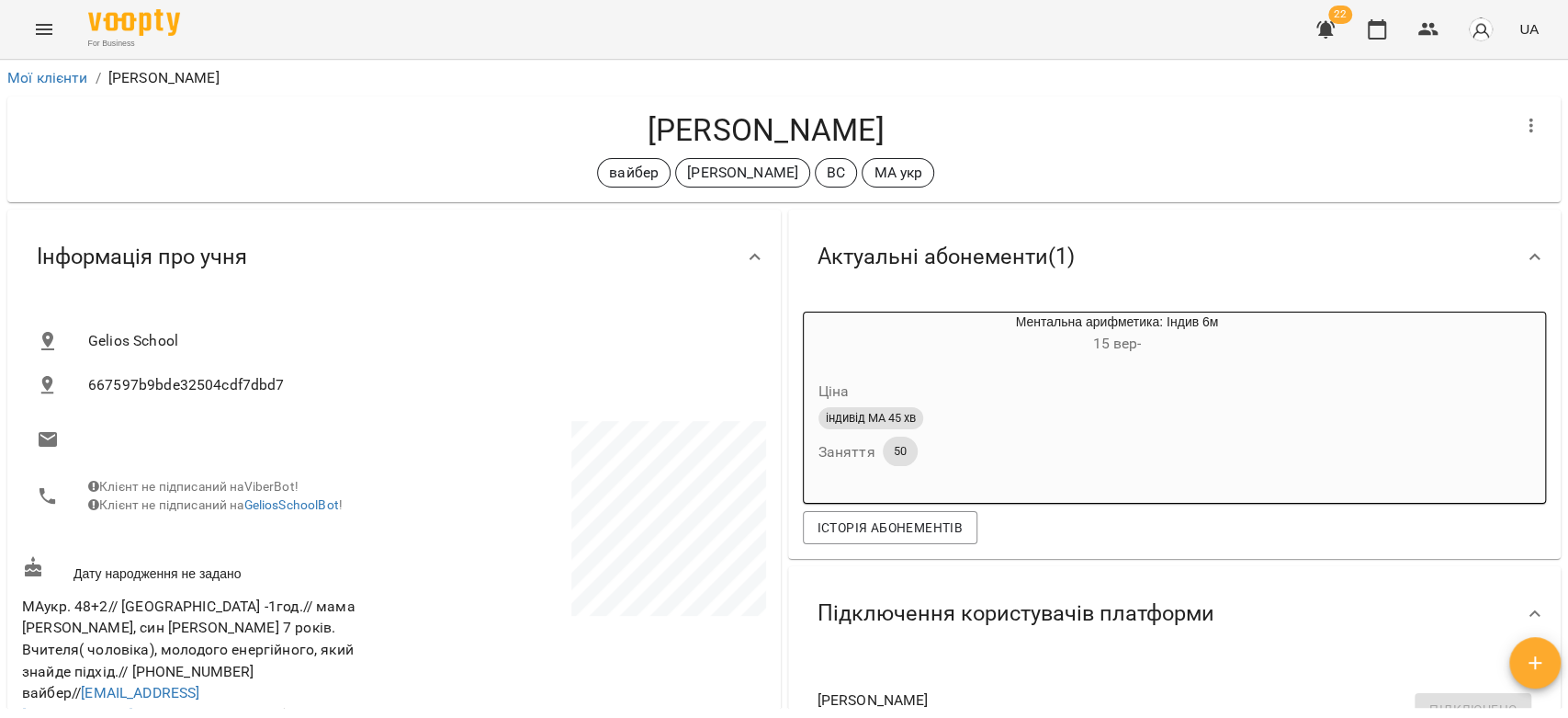
scroll to position [510, 0]
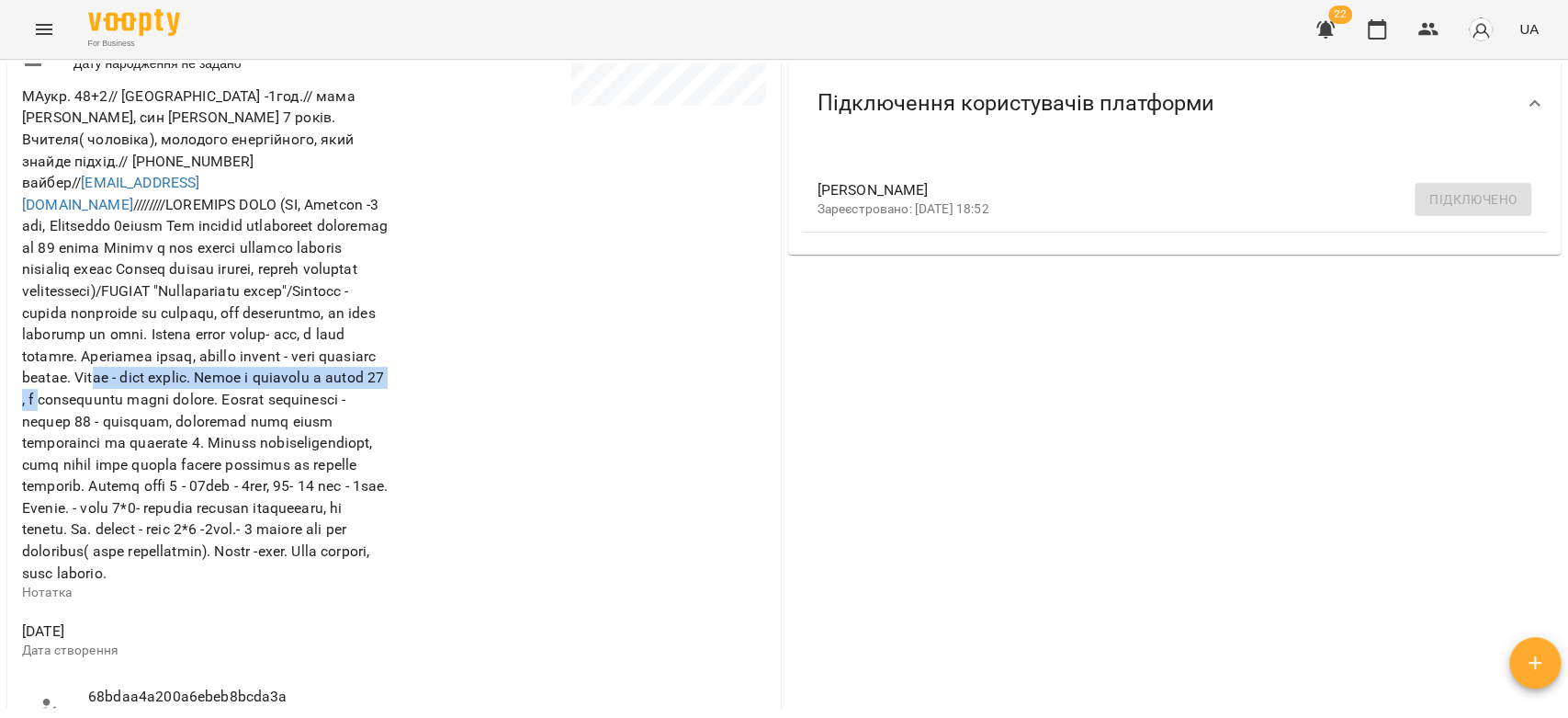
drag, startPoint x: 274, startPoint y: 366, endPoint x: 287, endPoint y: 384, distance: 22.2
click at [287, 384] on span "МАукр. 48+2// [GEOGRAPHIC_DATA] -1год.// мама [PERSON_NAME], син [PERSON_NAME] …" at bounding box center [205, 335] width 366 height 494
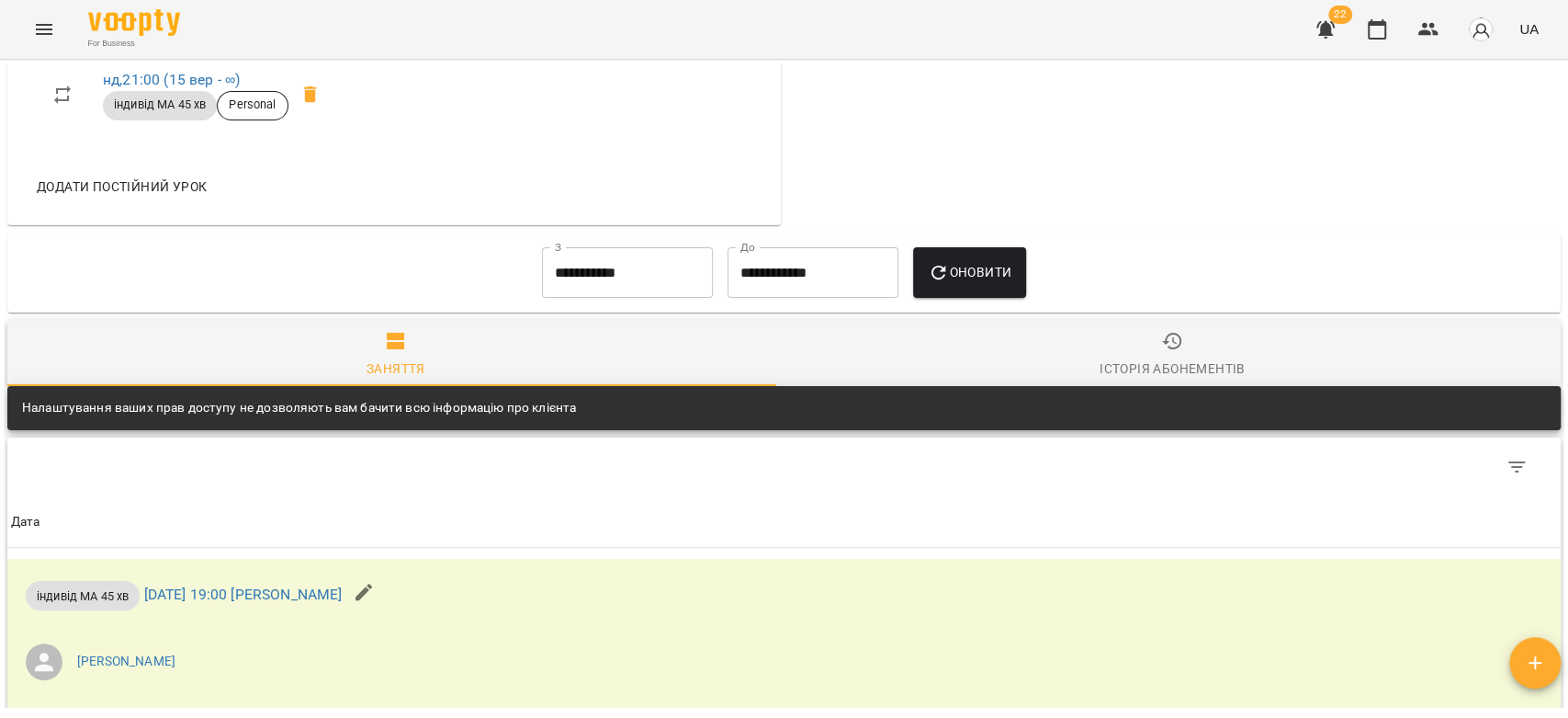
scroll to position [1250, 0]
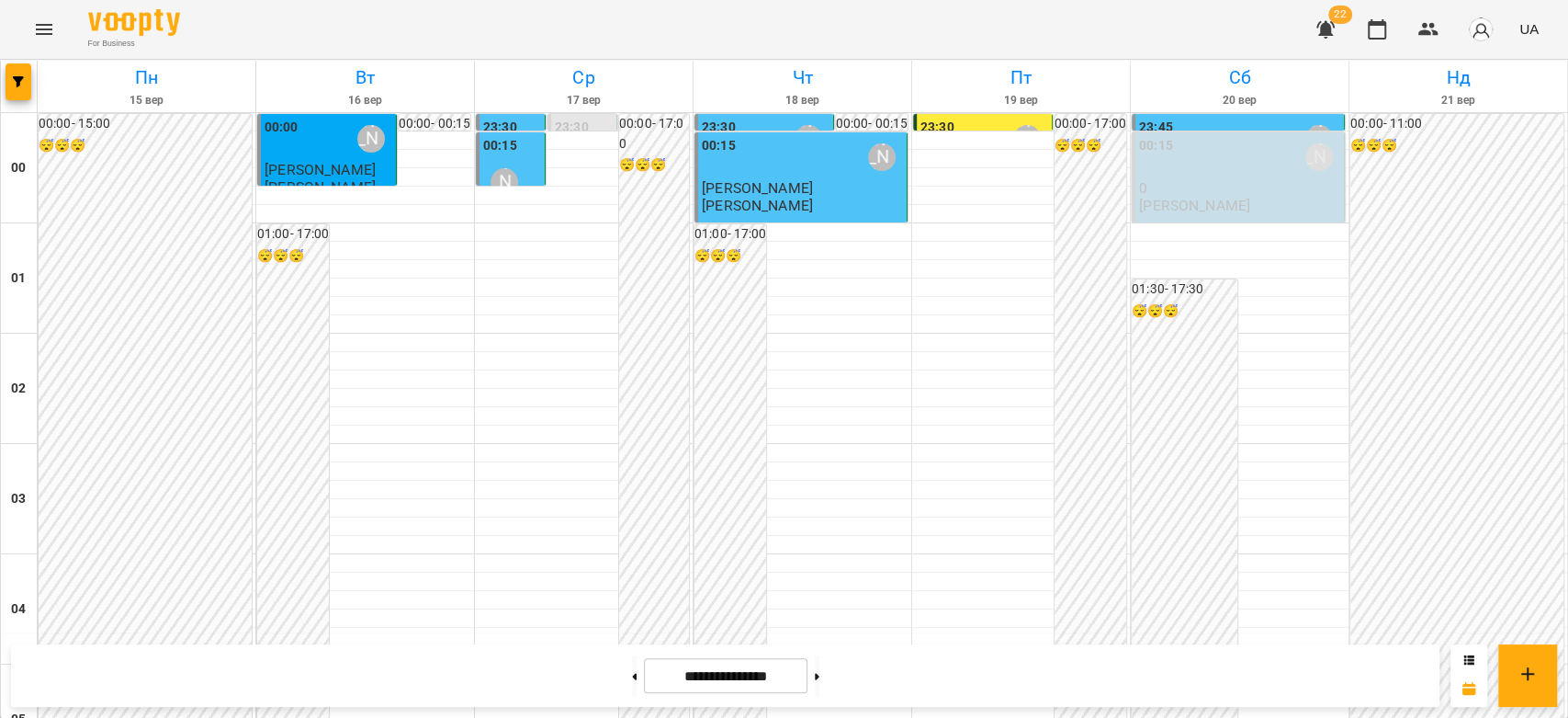
scroll to position [2124, 0]
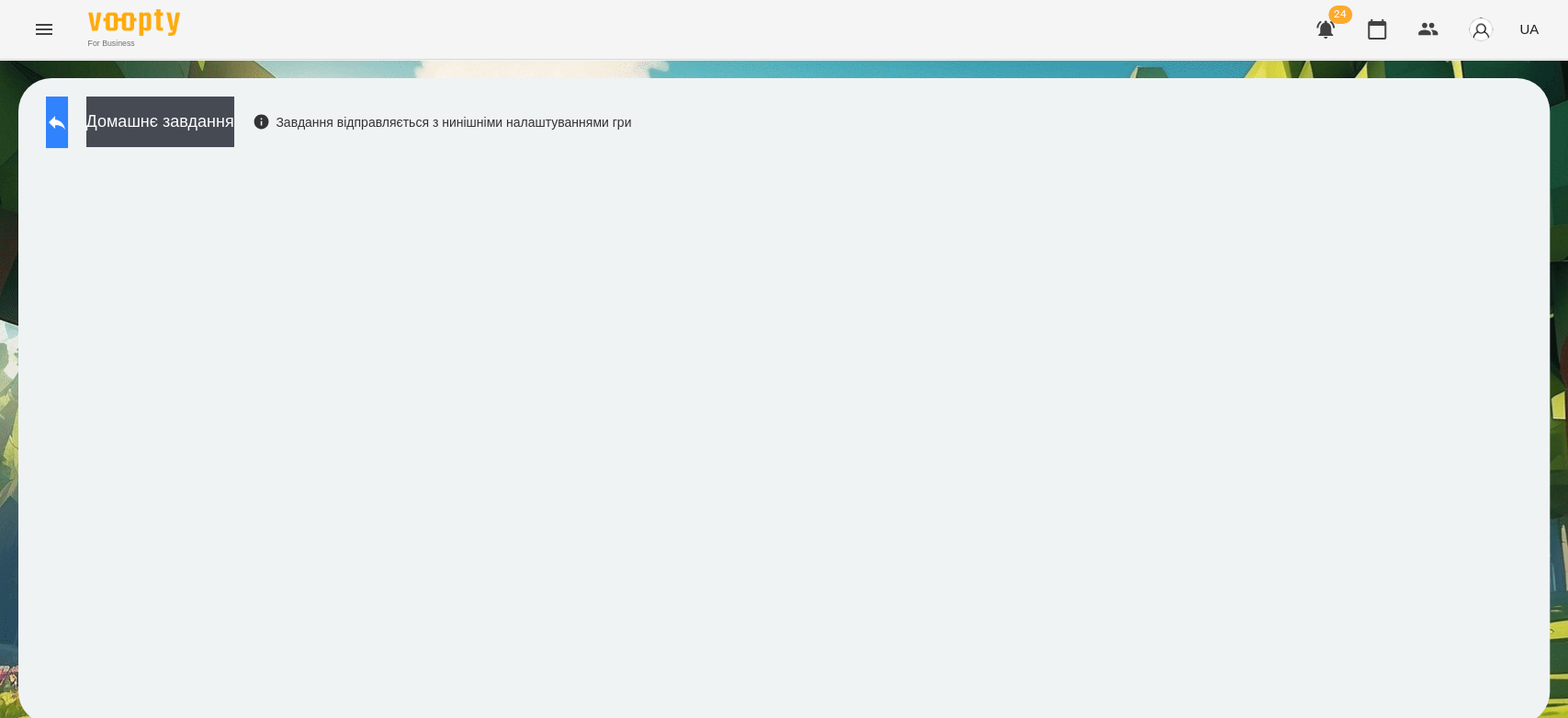
click at [59, 116] on button at bounding box center [57, 121] width 22 height 51
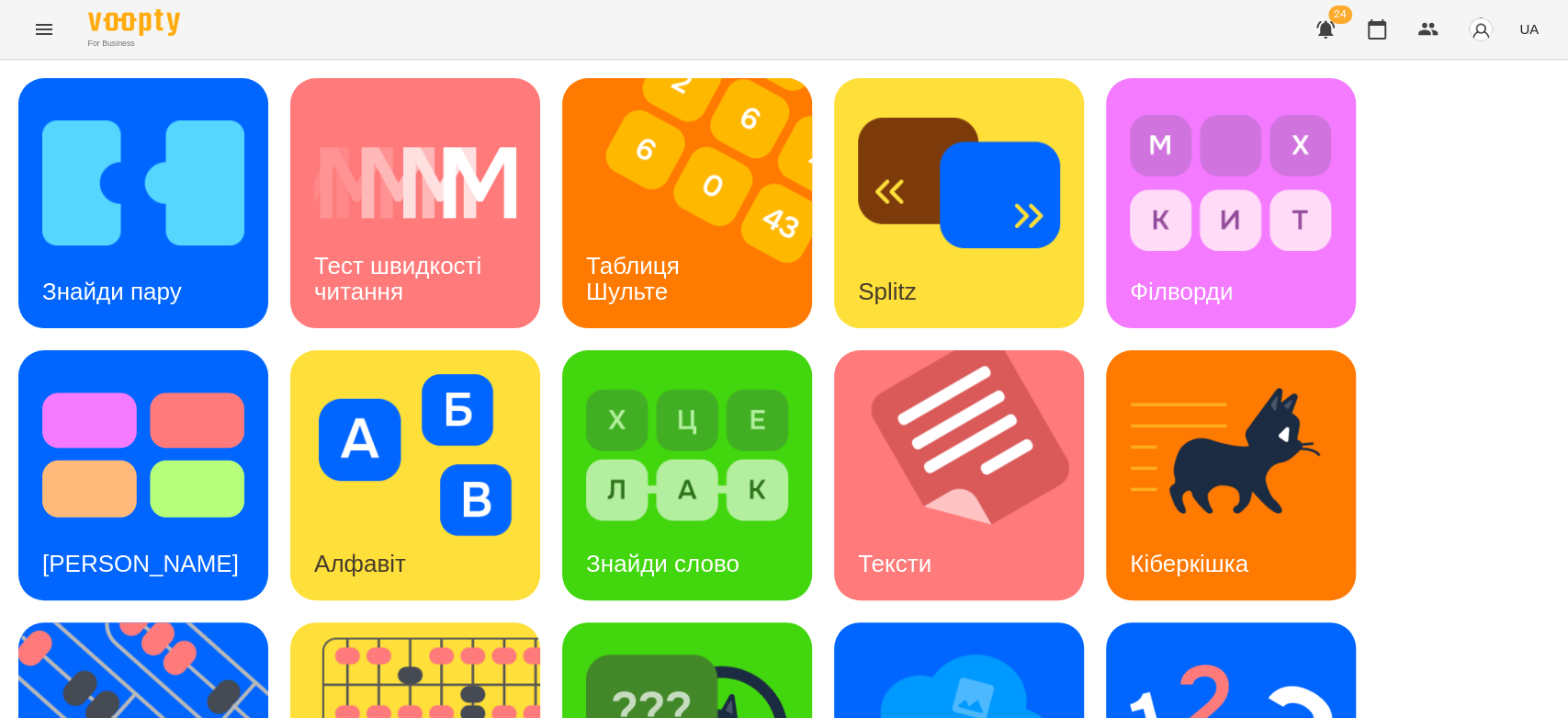
scroll to position [444, 0]
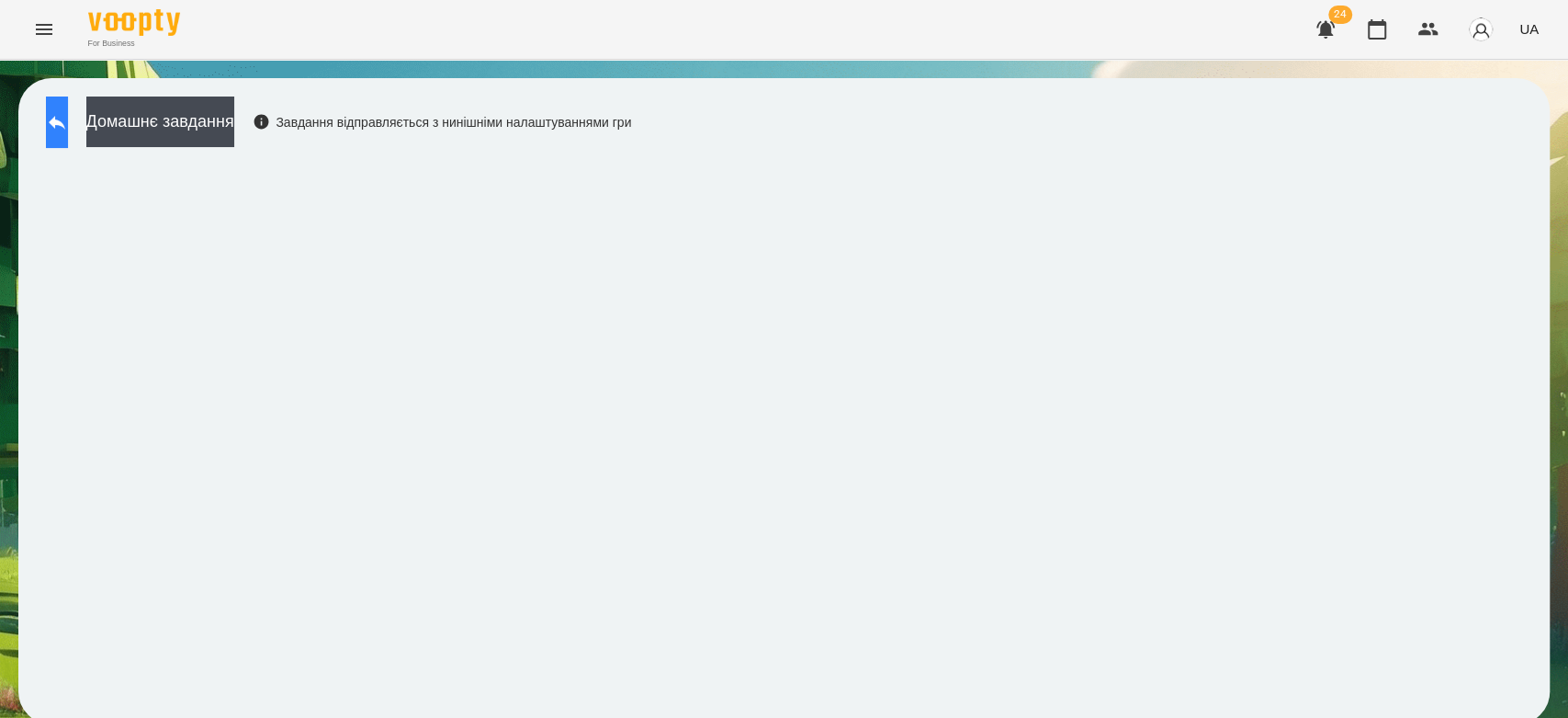
click at [67, 124] on icon at bounding box center [57, 122] width 22 height 22
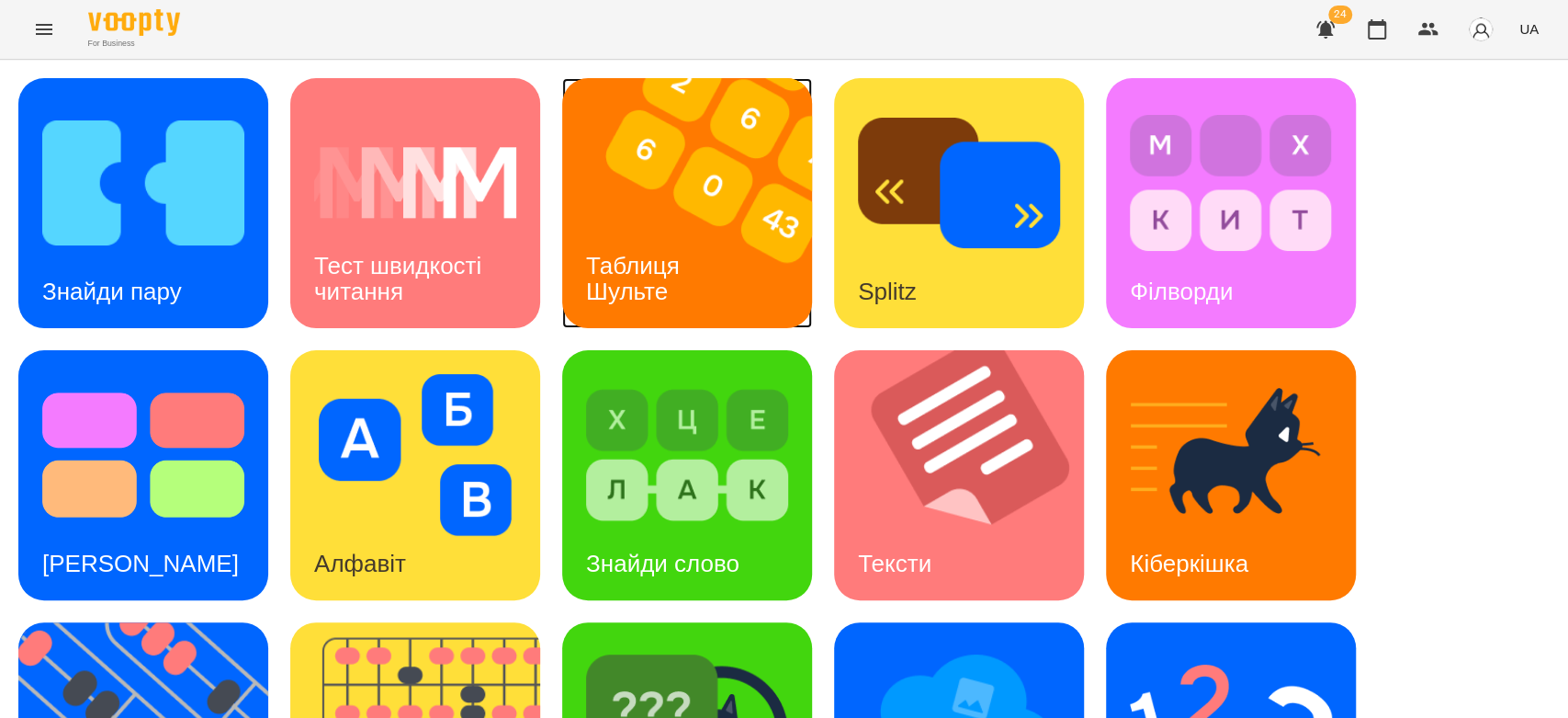
click at [713, 174] on img at bounding box center [698, 203] width 273 height 250
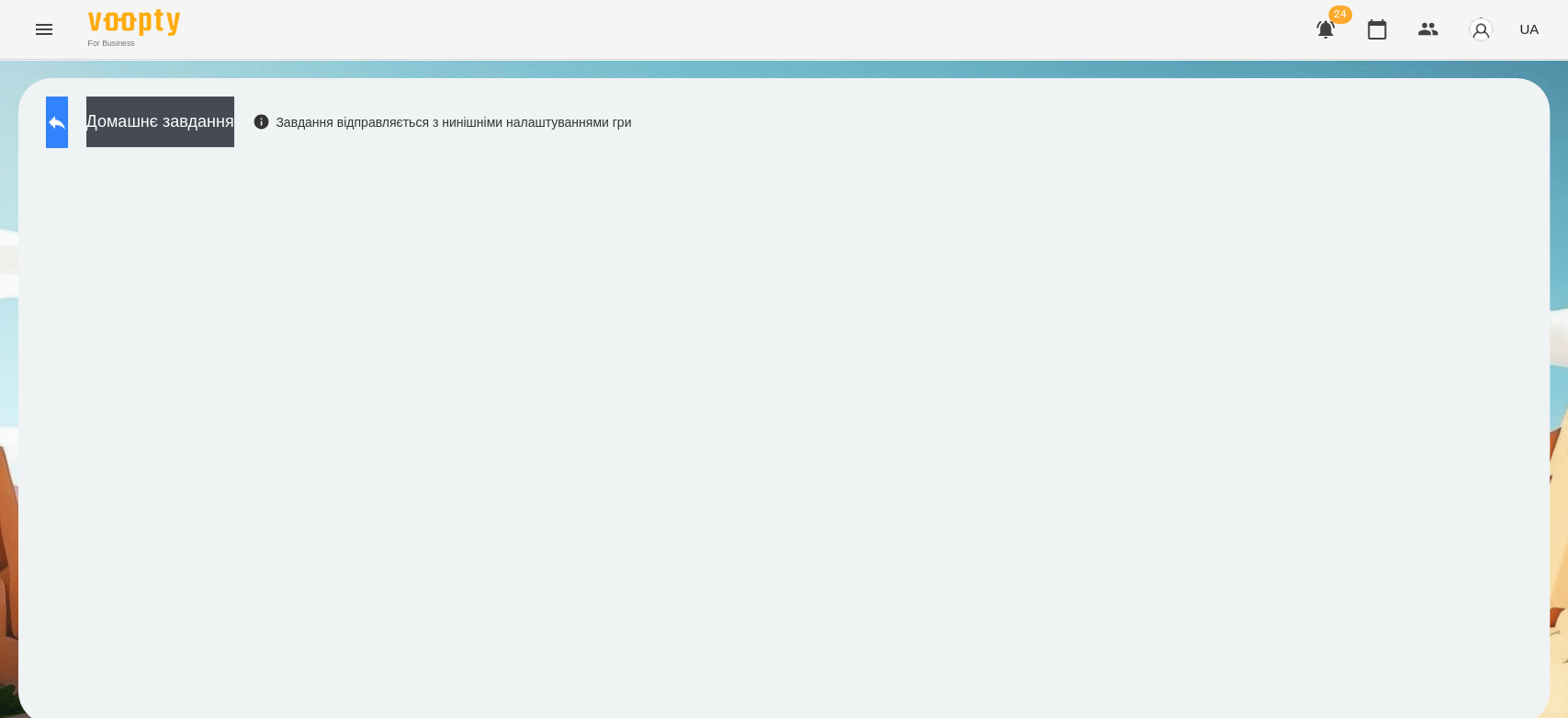
click at [58, 123] on button at bounding box center [57, 121] width 22 height 51
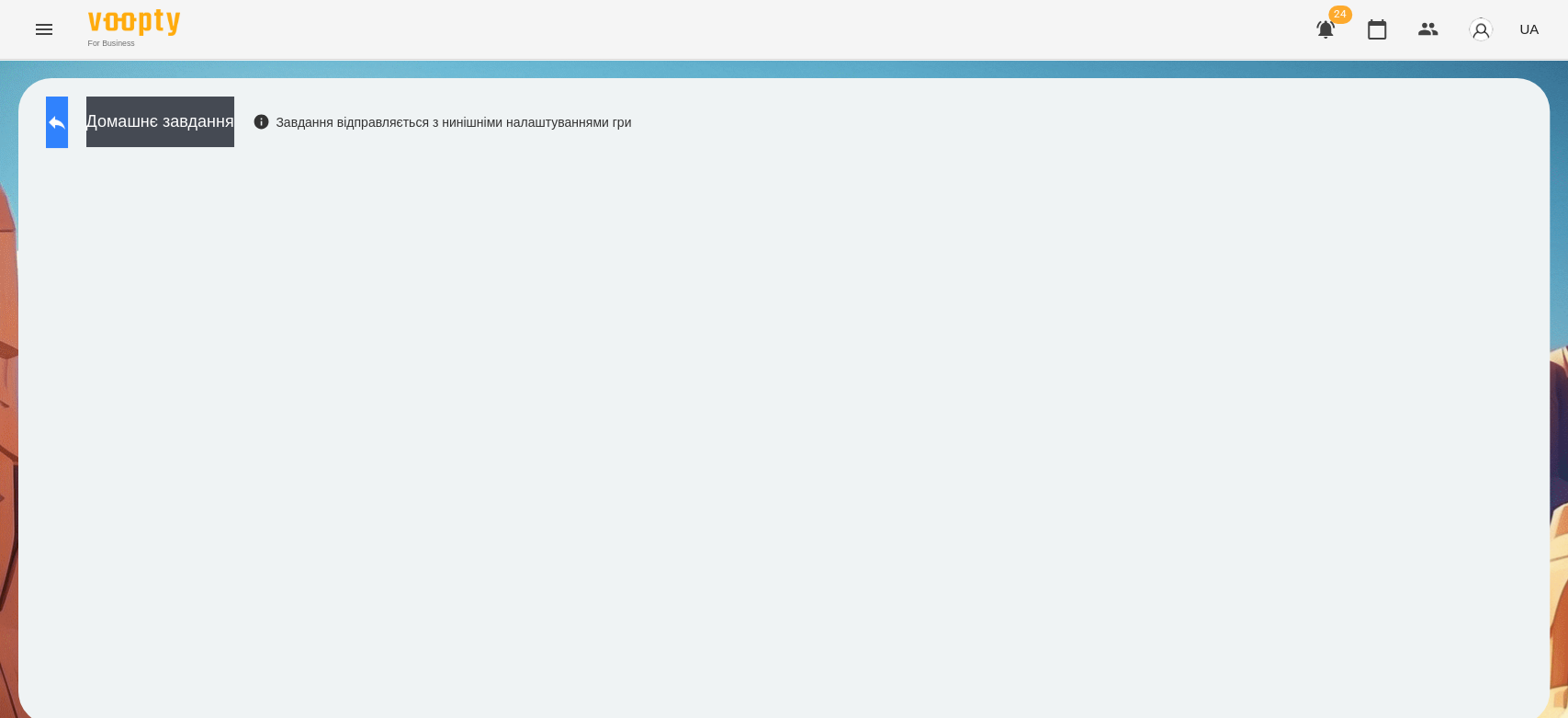
click at [68, 123] on button at bounding box center [57, 121] width 22 height 51
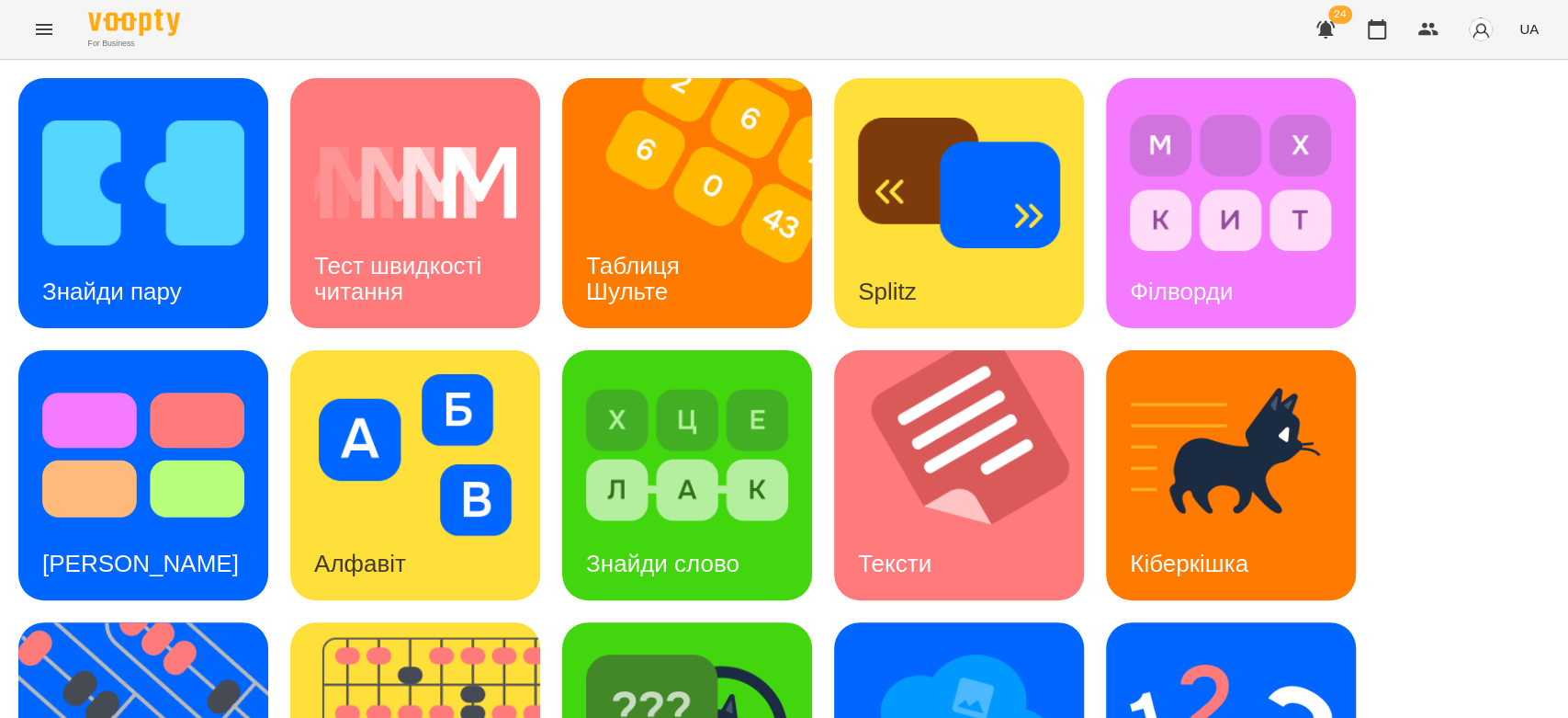
scroll to position [444, 0]
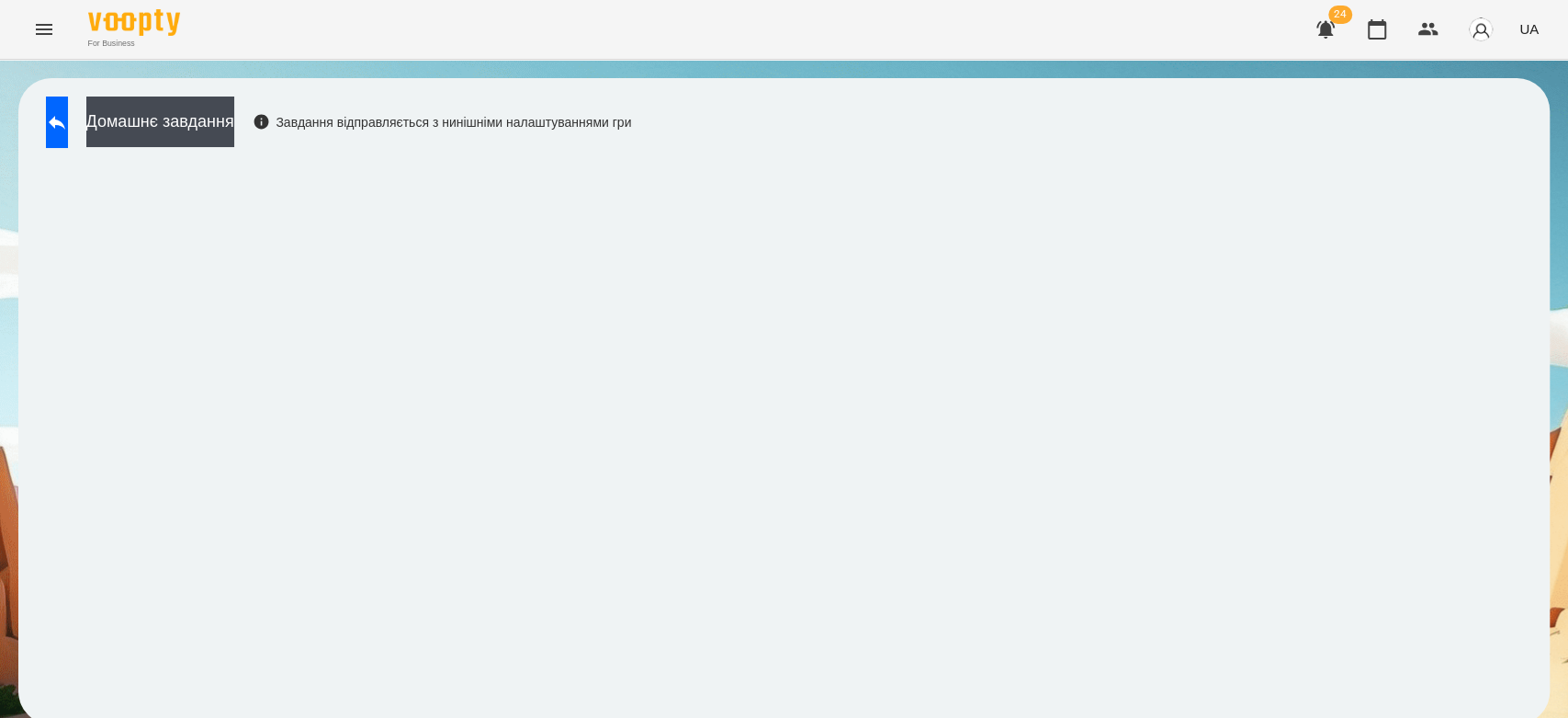
scroll to position [7, 0]
click at [68, 117] on icon at bounding box center [57, 122] width 22 height 22
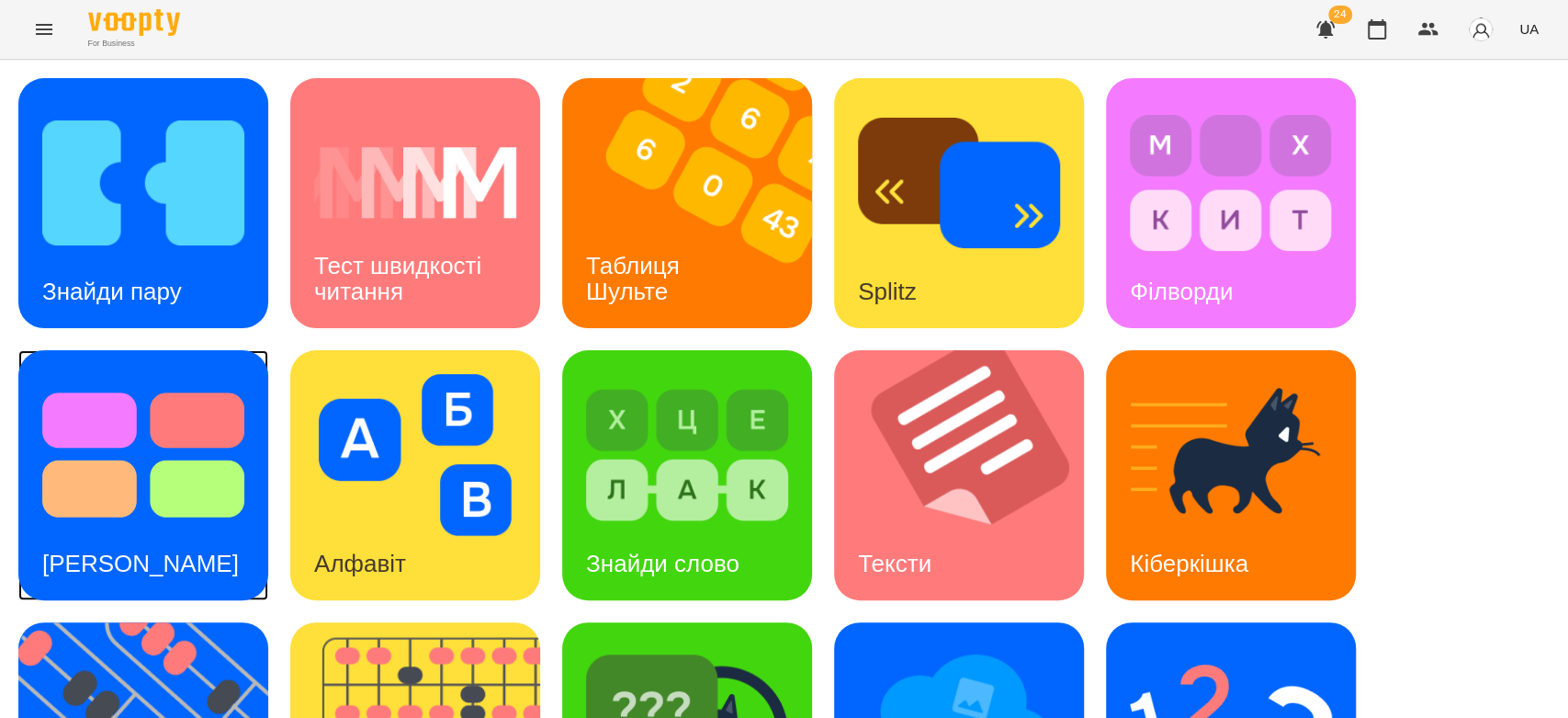
click at [178, 471] on img at bounding box center [143, 454] width 202 height 161
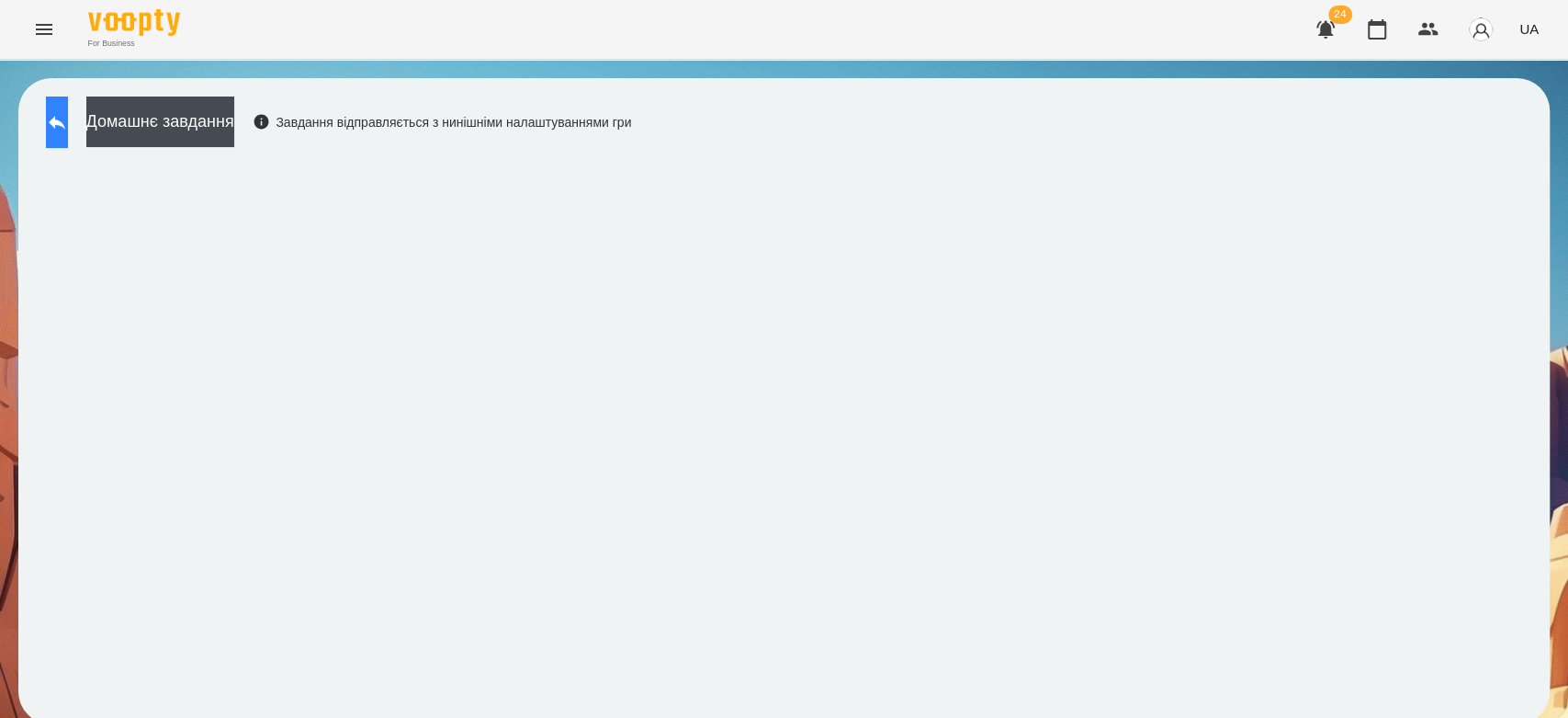
click at [54, 96] on button at bounding box center [57, 121] width 22 height 51
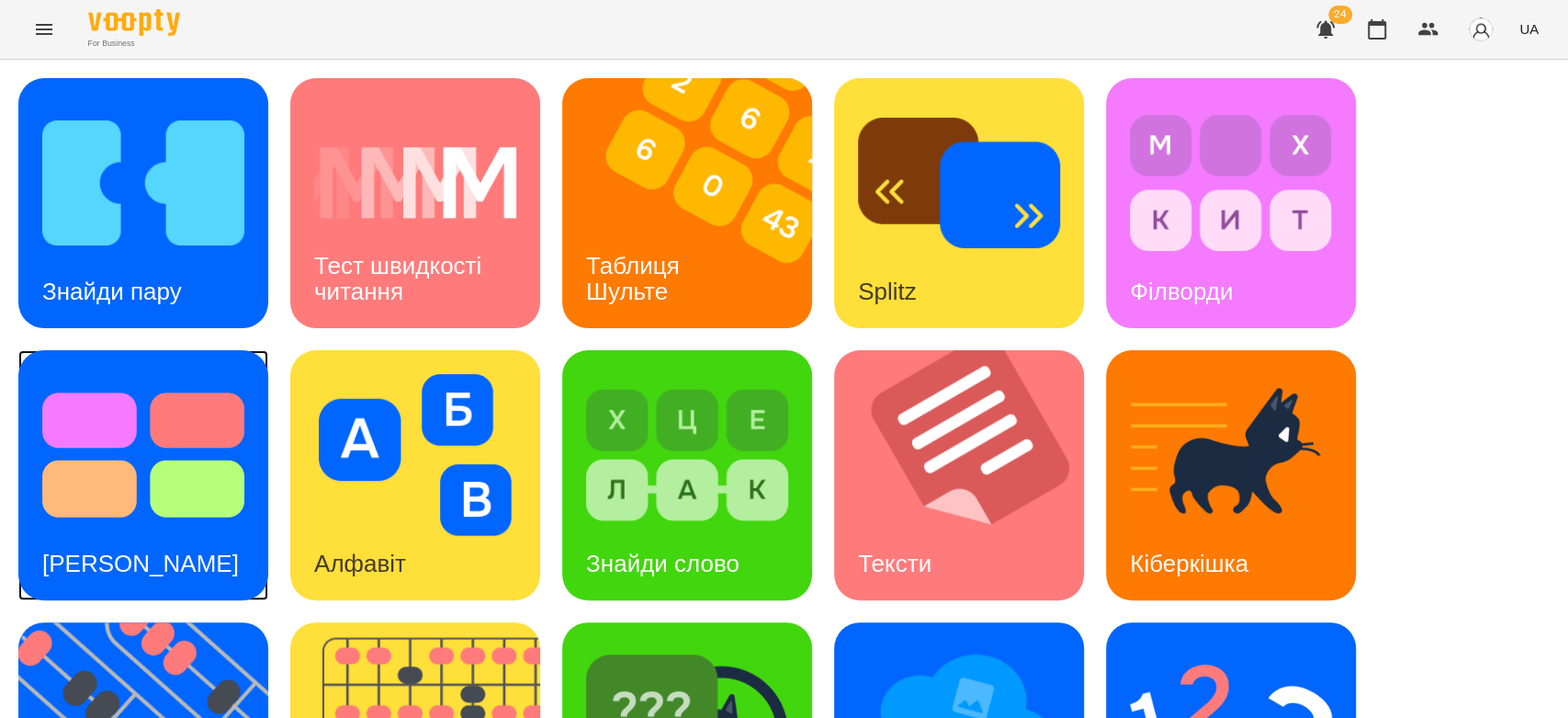
click at [122, 528] on div "[PERSON_NAME]" at bounding box center [141, 564] width 244 height 73
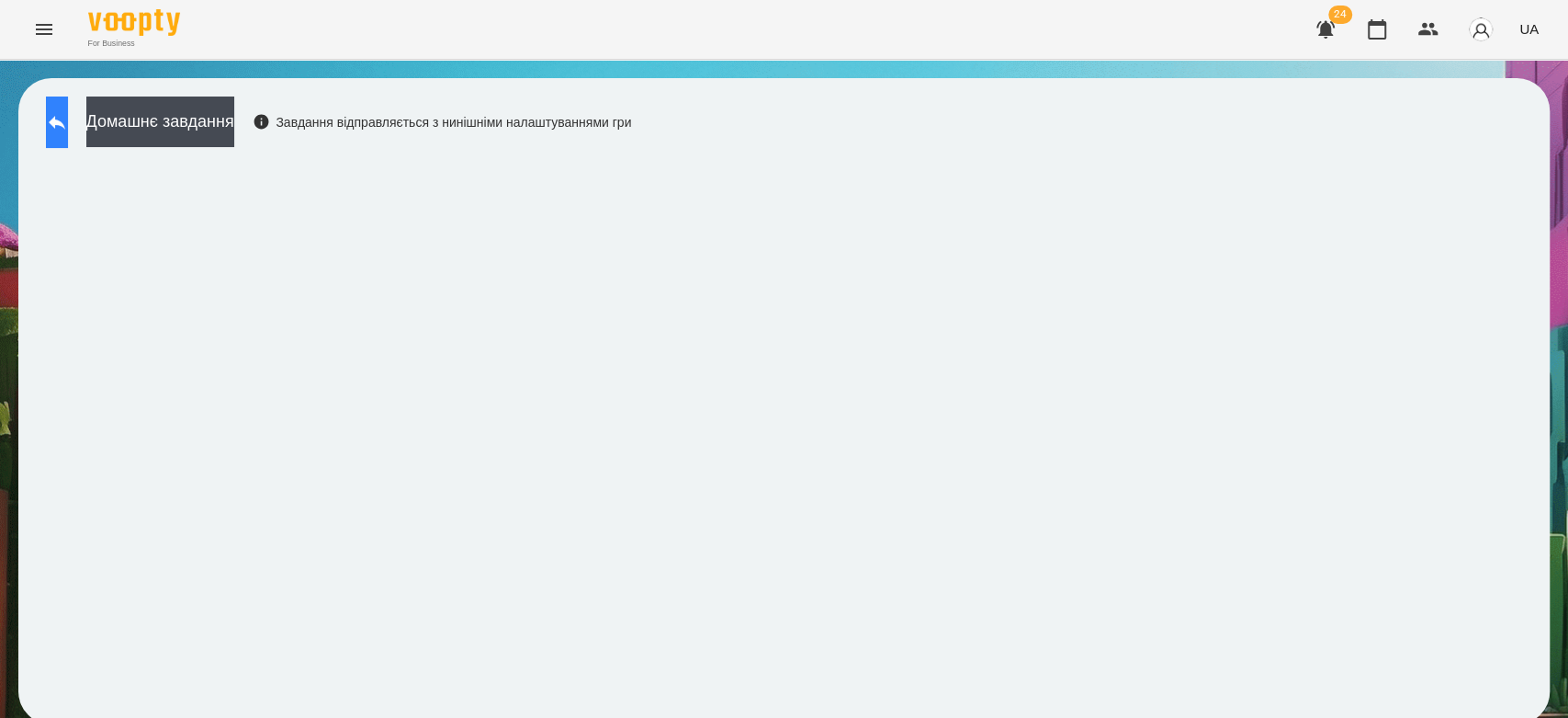
click at [62, 138] on button at bounding box center [57, 121] width 22 height 51
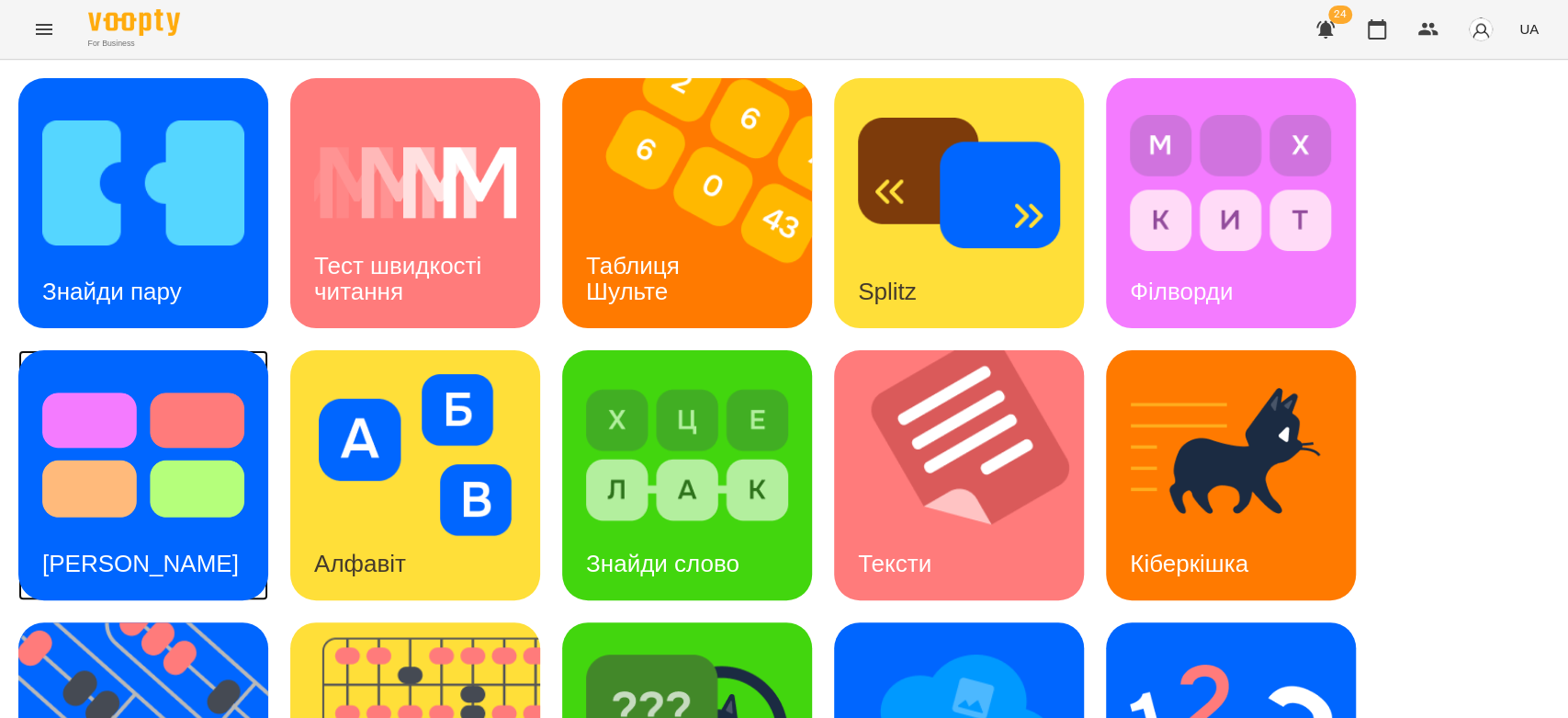
click at [184, 579] on div "[PERSON_NAME]" at bounding box center [141, 564] width 244 height 73
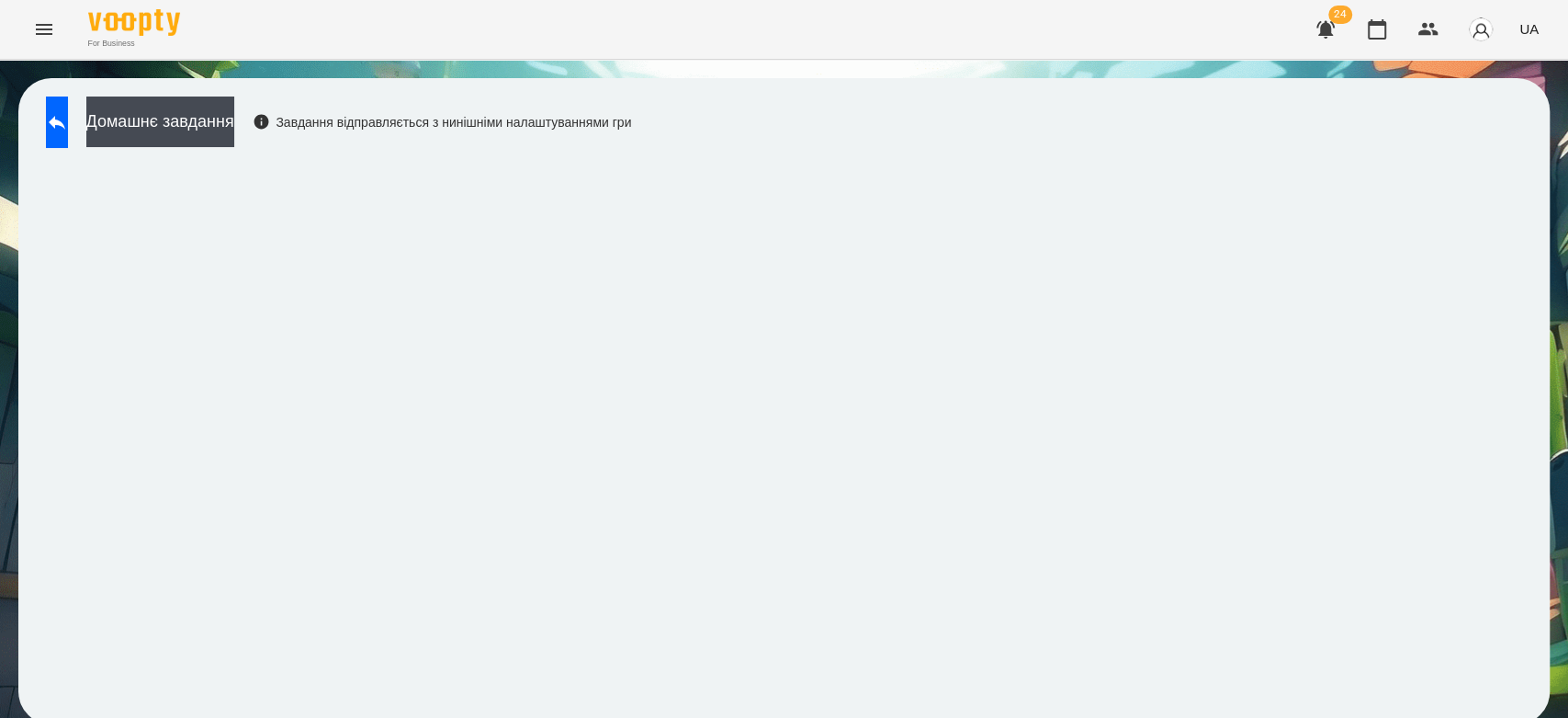
scroll to position [7, 0]
click at [65, 116] on icon at bounding box center [57, 122] width 17 height 14
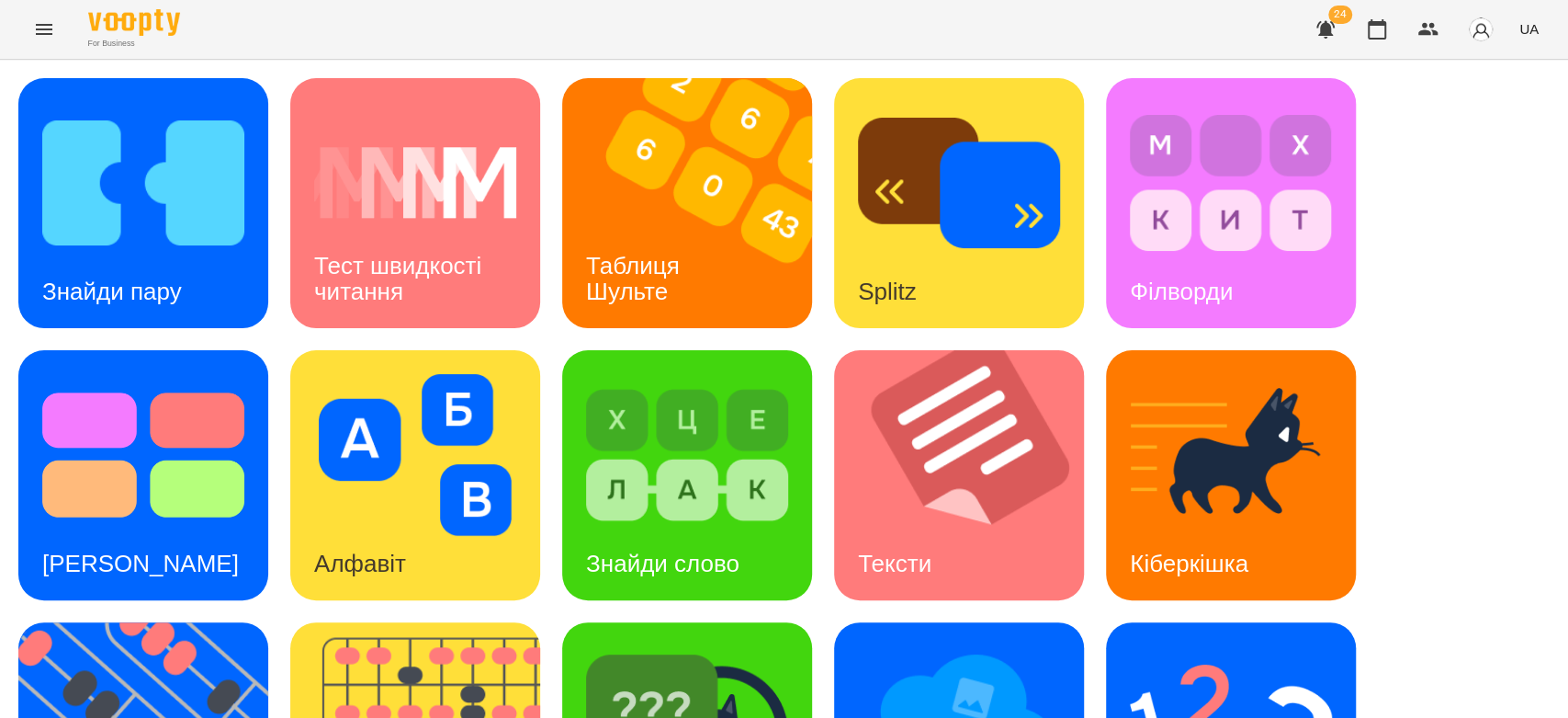
scroll to position [444, 0]
click at [1206, 463] on div "Знайди пару Тест швидкості читання Таблиця Шульте Splitz Філворди Тест Струпа А…" at bounding box center [784, 611] width 1532 height 1066
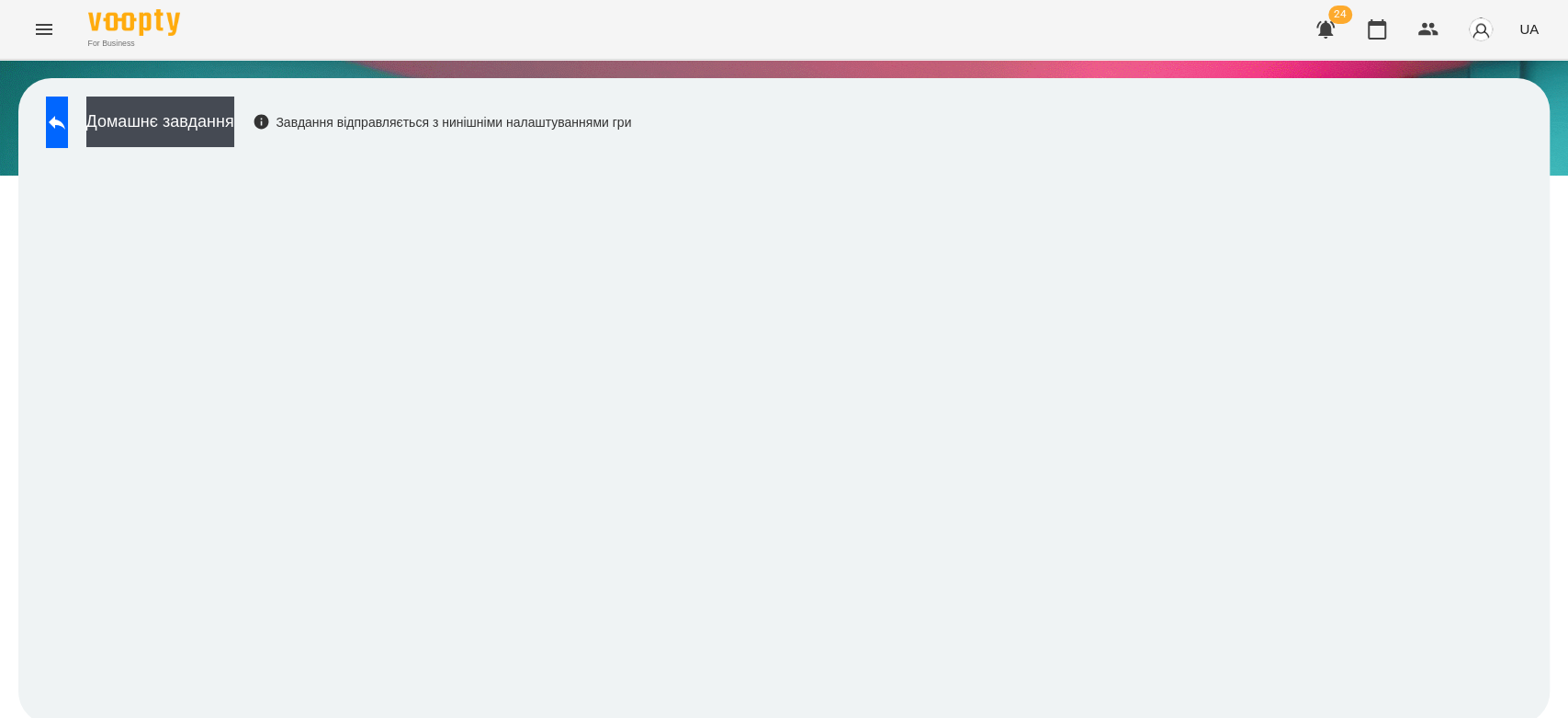
scroll to position [7, 0]
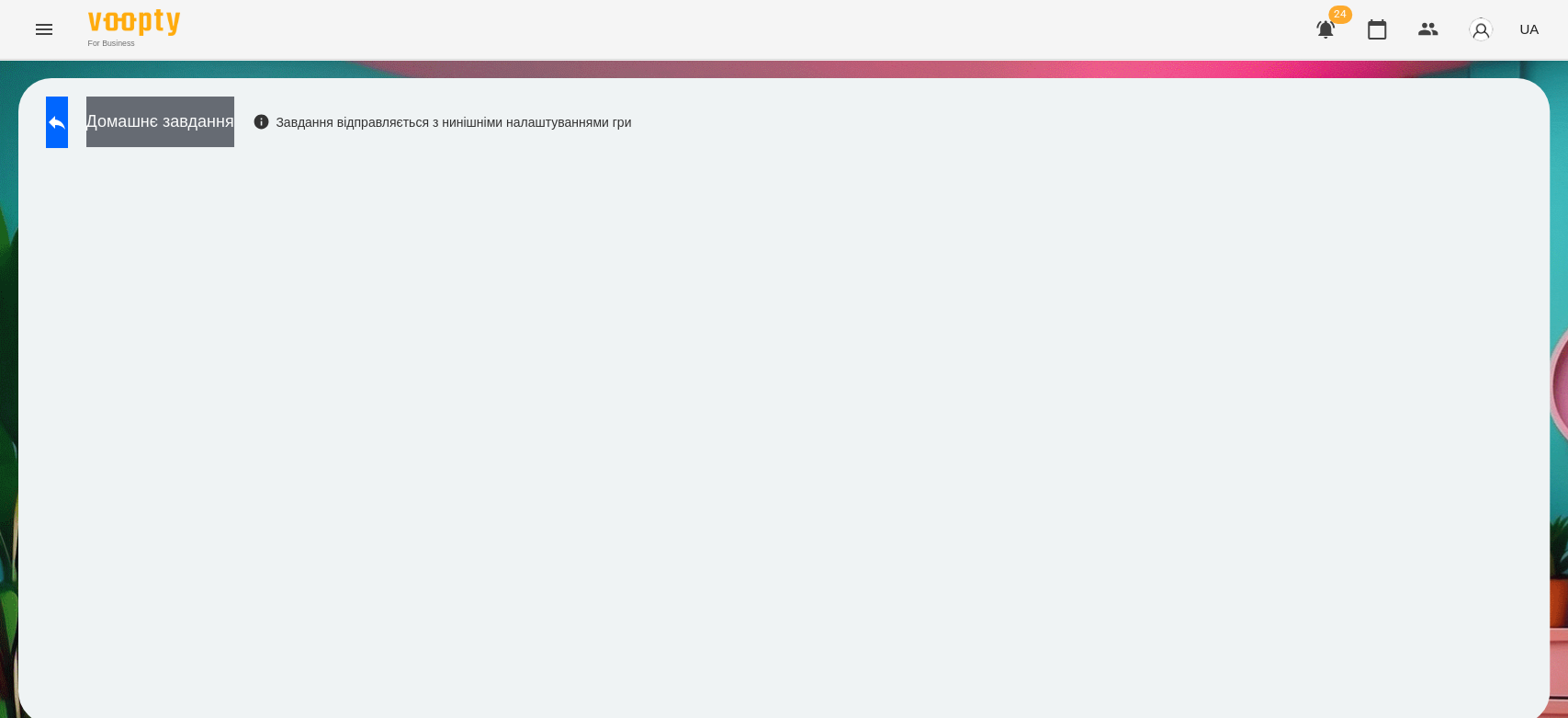
click at [234, 130] on button "Домашнє завдання" at bounding box center [160, 121] width 148 height 50
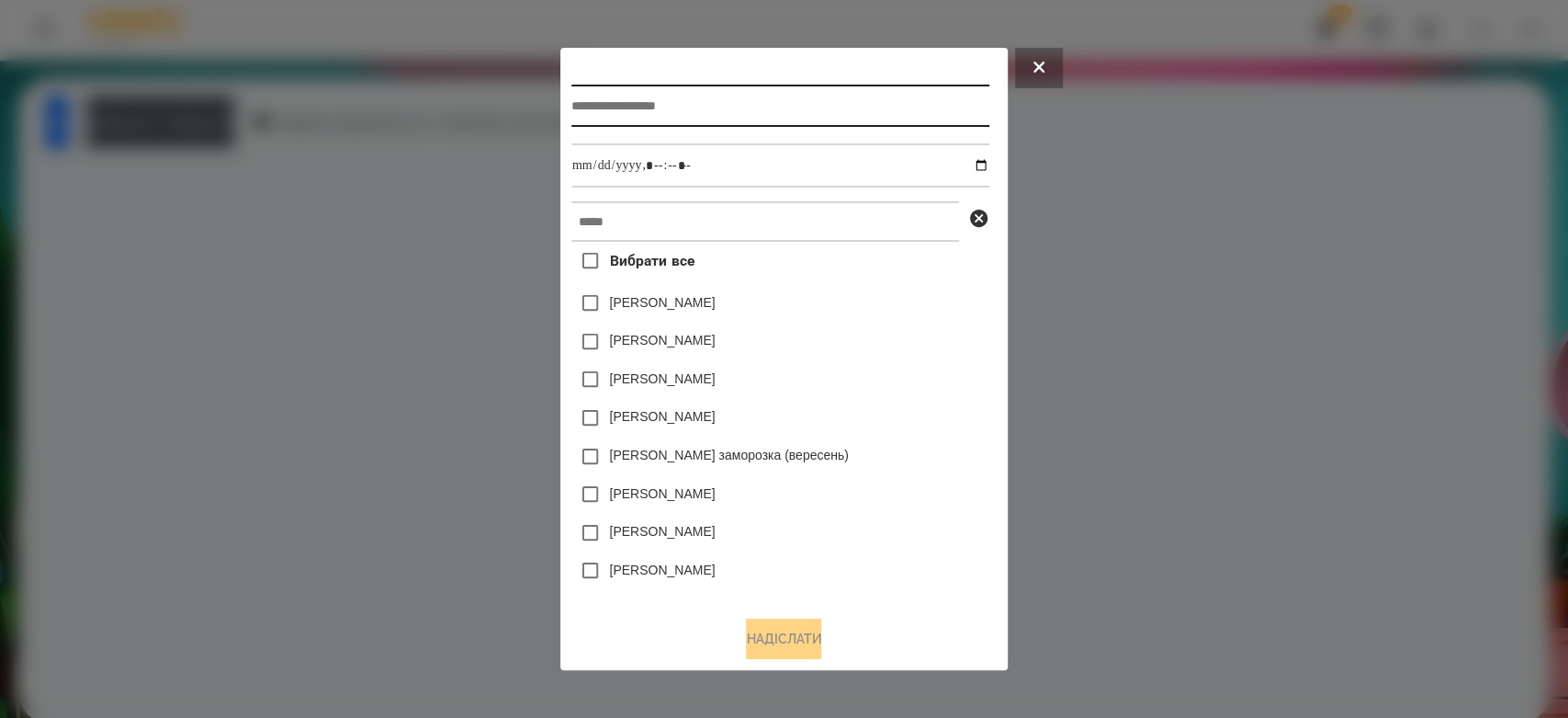
click at [634, 108] on input "text" at bounding box center [780, 105] width 418 height 42
type input "*******"
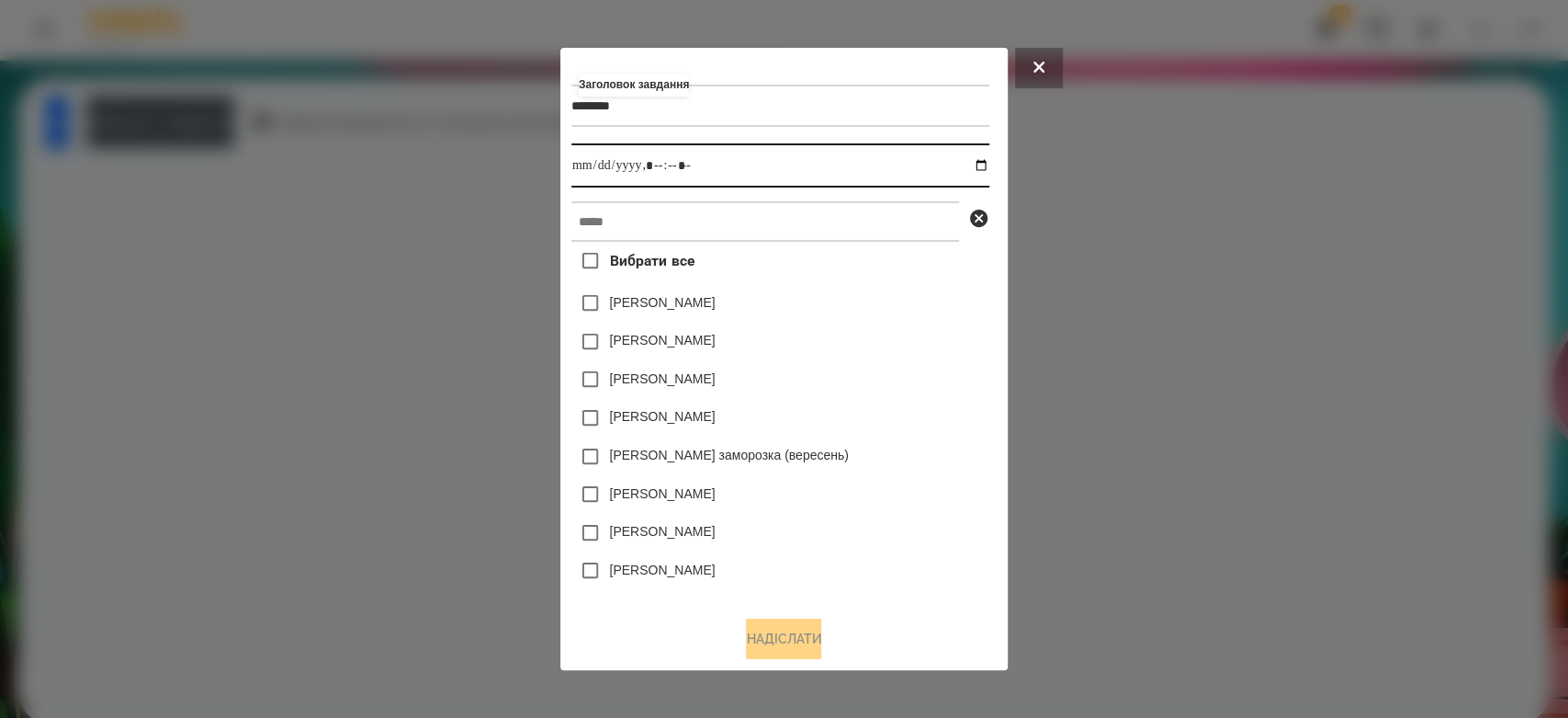
click at [988, 159] on input "datetime-local" at bounding box center [780, 165] width 418 height 44
type input "**********"
click at [917, 323] on div "[PERSON_NAME]" at bounding box center [780, 302] width 418 height 38
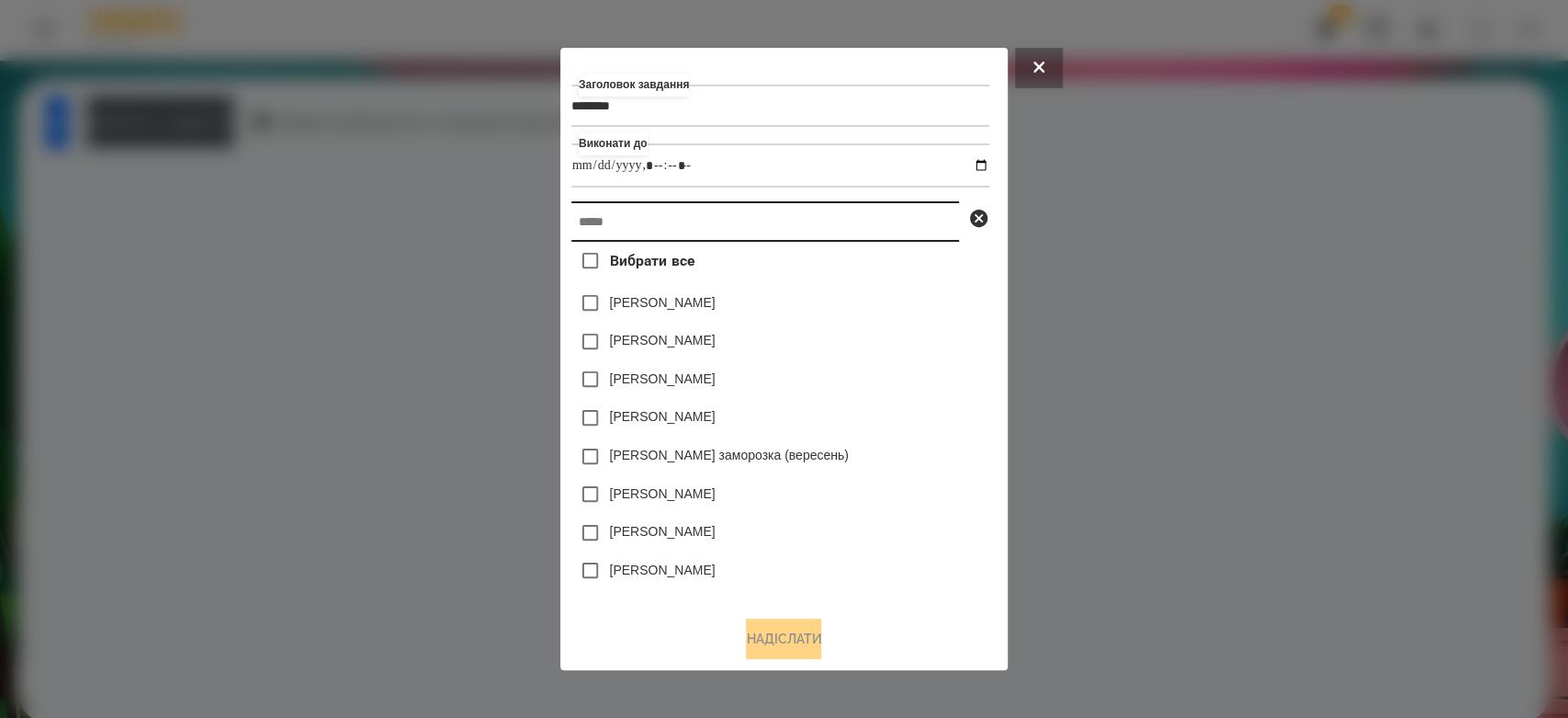
click at [900, 225] on input "text" at bounding box center [765, 221] width 388 height 40
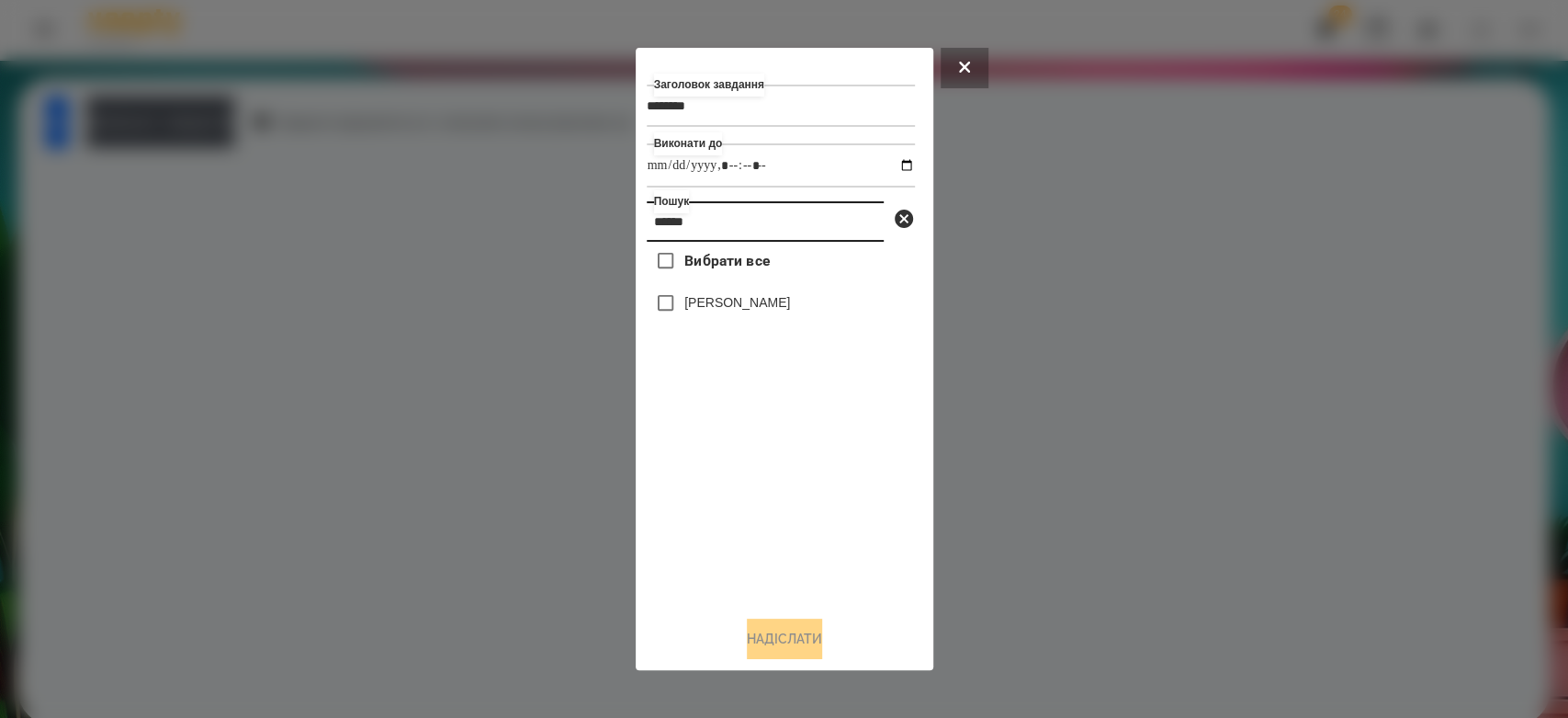
type input "******"
click at [764, 308] on label "[PERSON_NAME]" at bounding box center [736, 302] width 105 height 19
click at [785, 648] on button "Надіслати" at bounding box center [784, 638] width 76 height 40
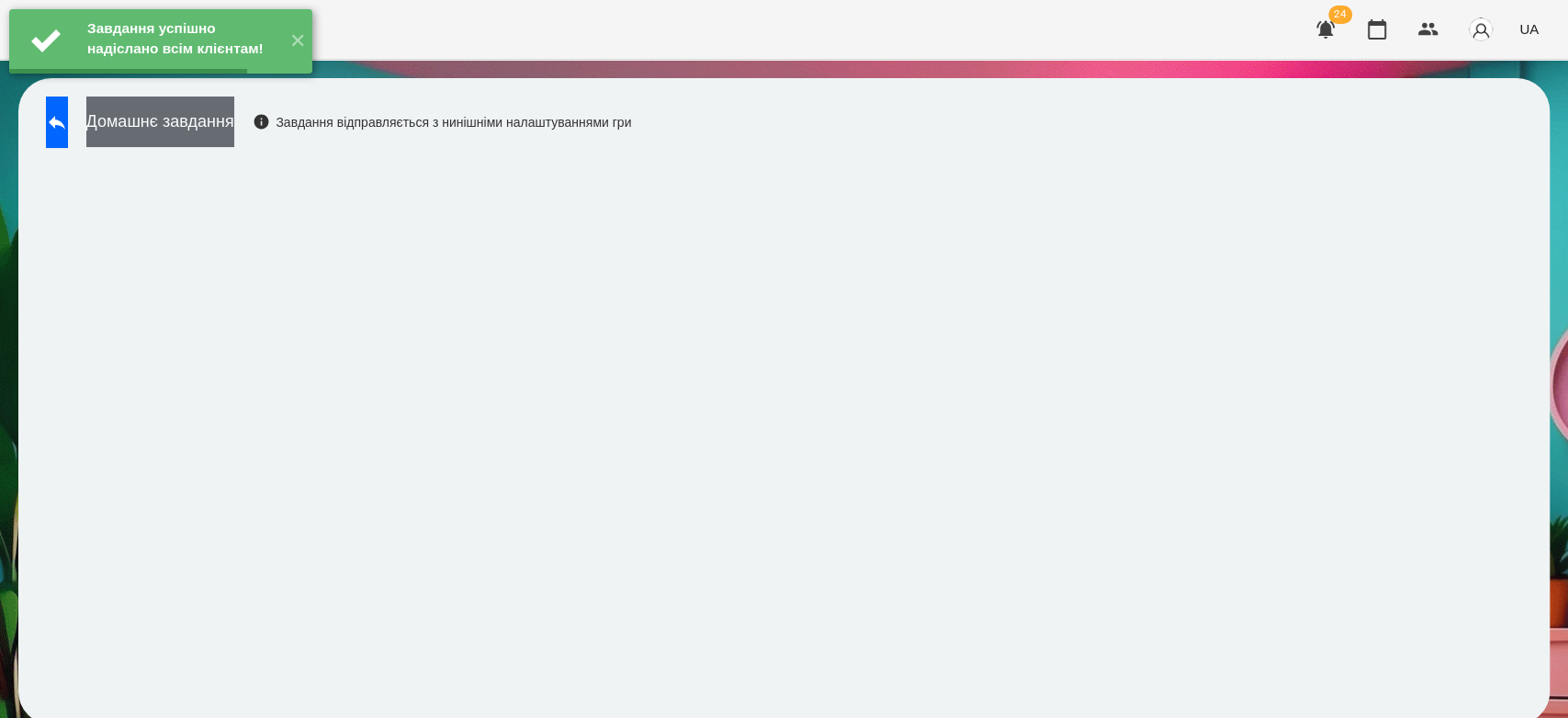
click at [225, 119] on button "Домашнє завдання" at bounding box center [160, 121] width 148 height 50
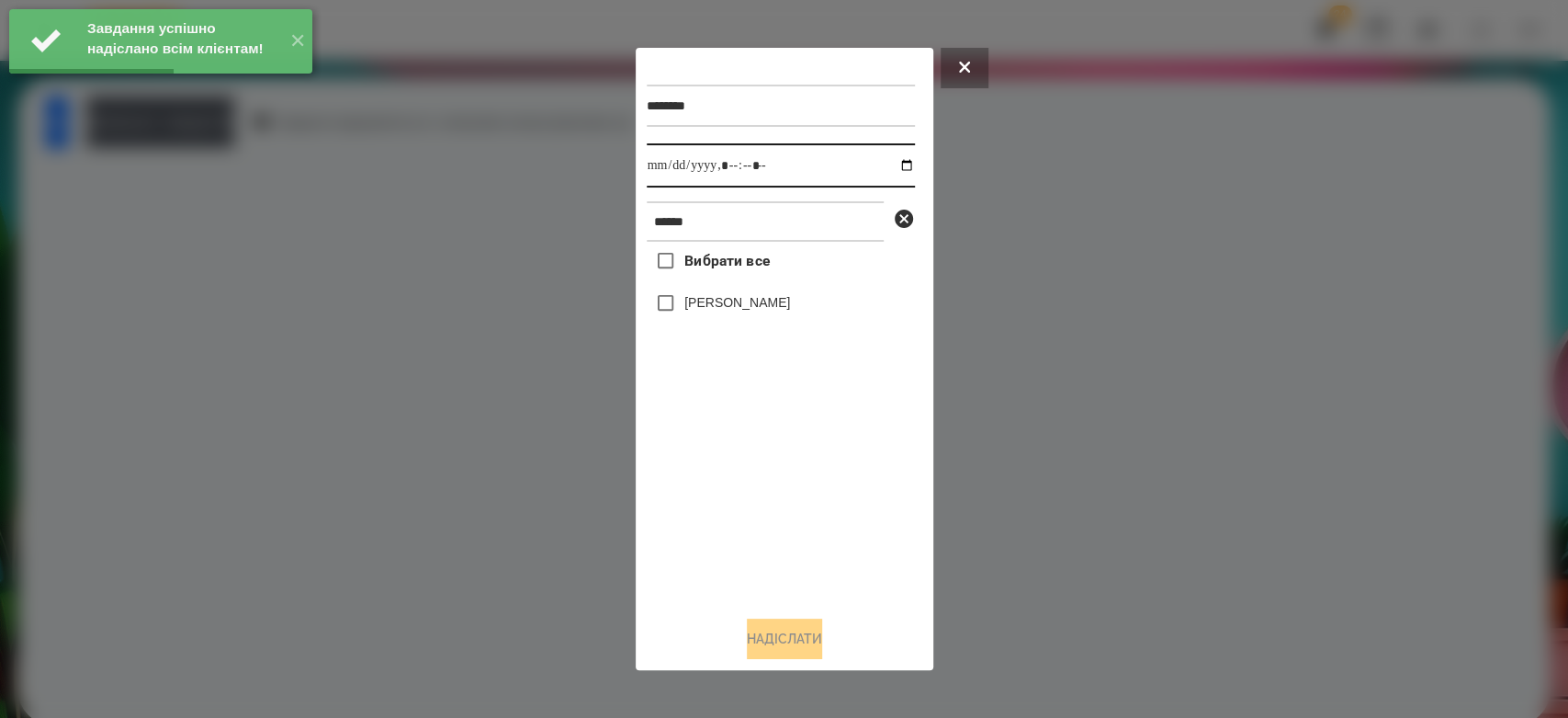
click at [897, 166] on input "datetime-local" at bounding box center [781, 165] width 268 height 44
type input "**********"
drag, startPoint x: 790, startPoint y: 536, endPoint x: 736, endPoint y: 368, distance: 176.5
click at [787, 532] on div "Вибрати все [PERSON_NAME]" at bounding box center [781, 421] width 268 height 359
click at [736, 295] on label "[PERSON_NAME]" at bounding box center [736, 302] width 105 height 19
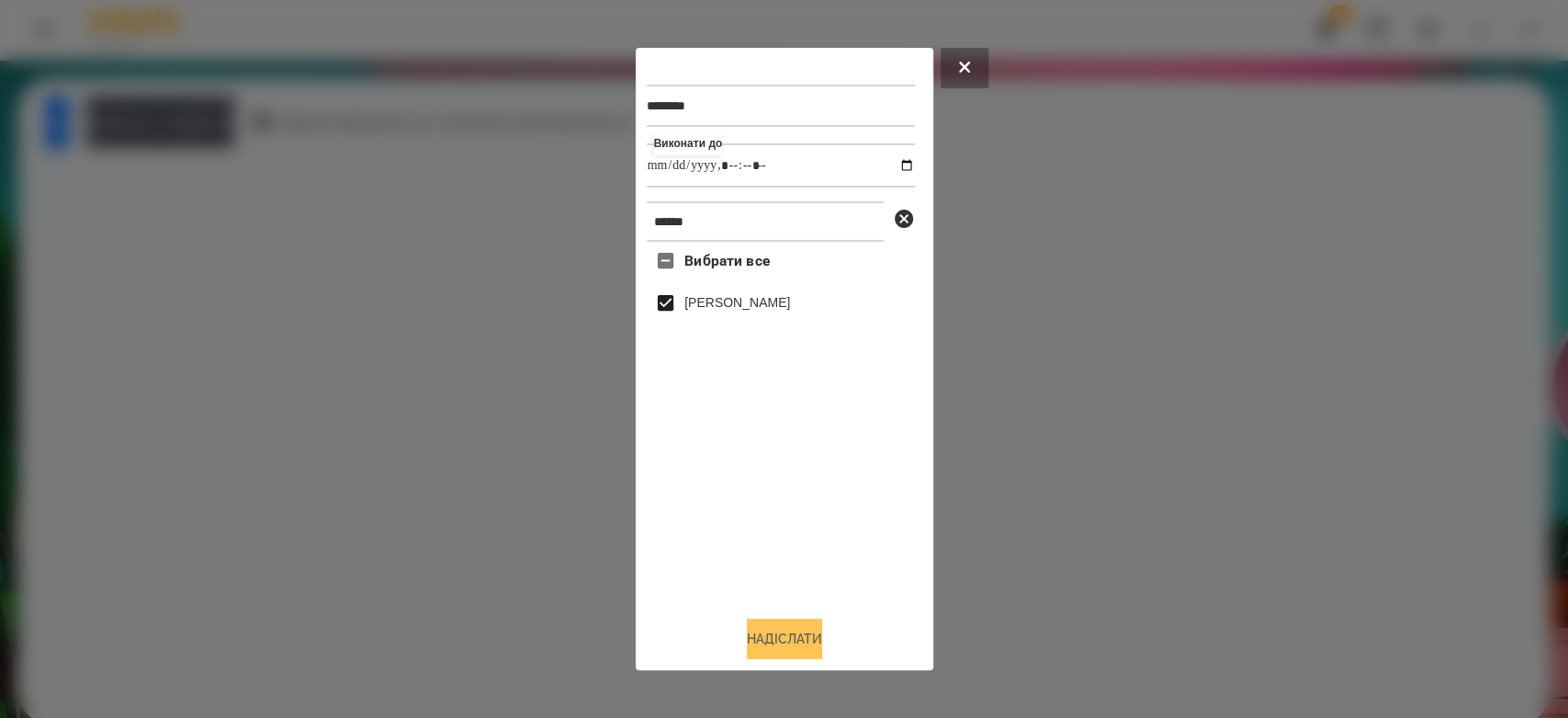
click at [808, 649] on button "Надіслати" at bounding box center [784, 638] width 76 height 40
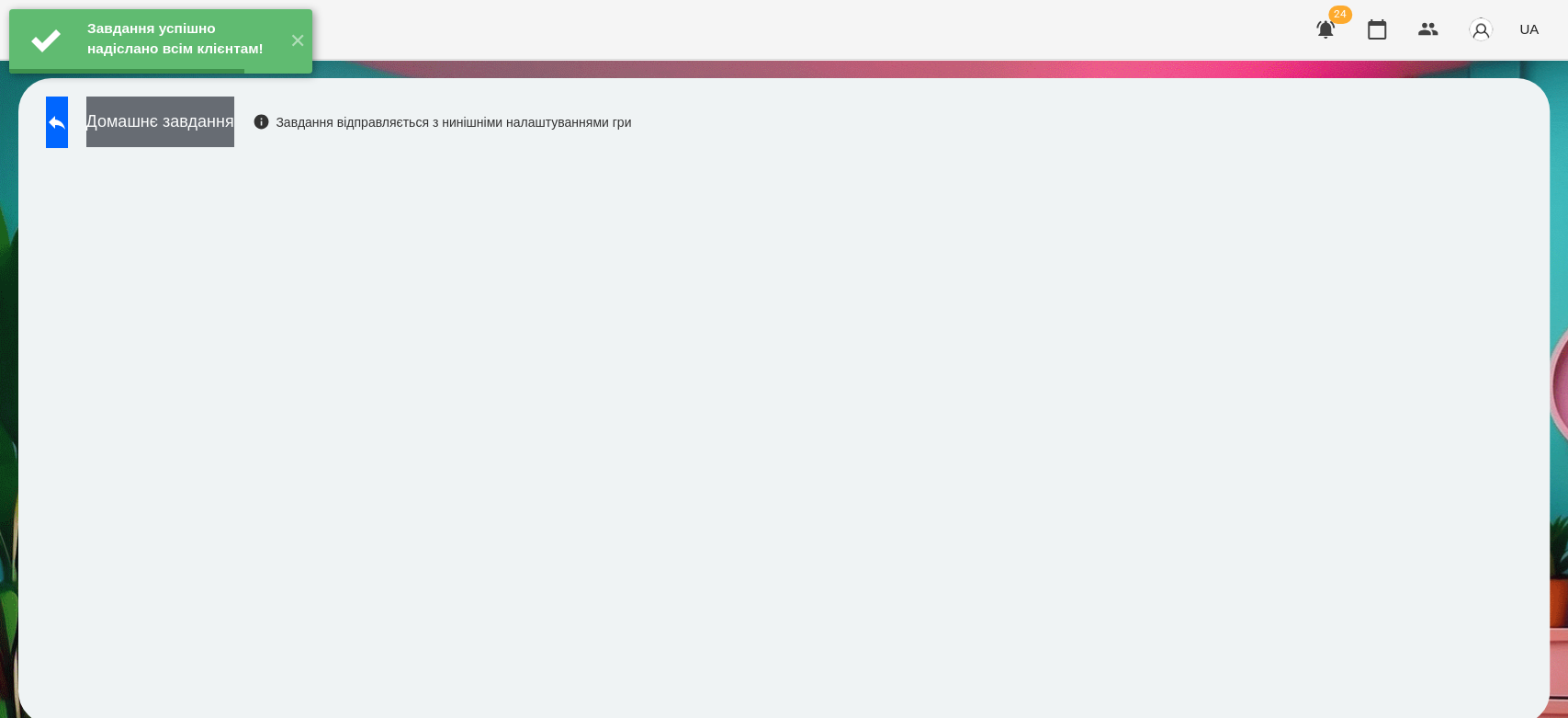
click at [234, 121] on button "Домашнє завдання" at bounding box center [160, 121] width 148 height 50
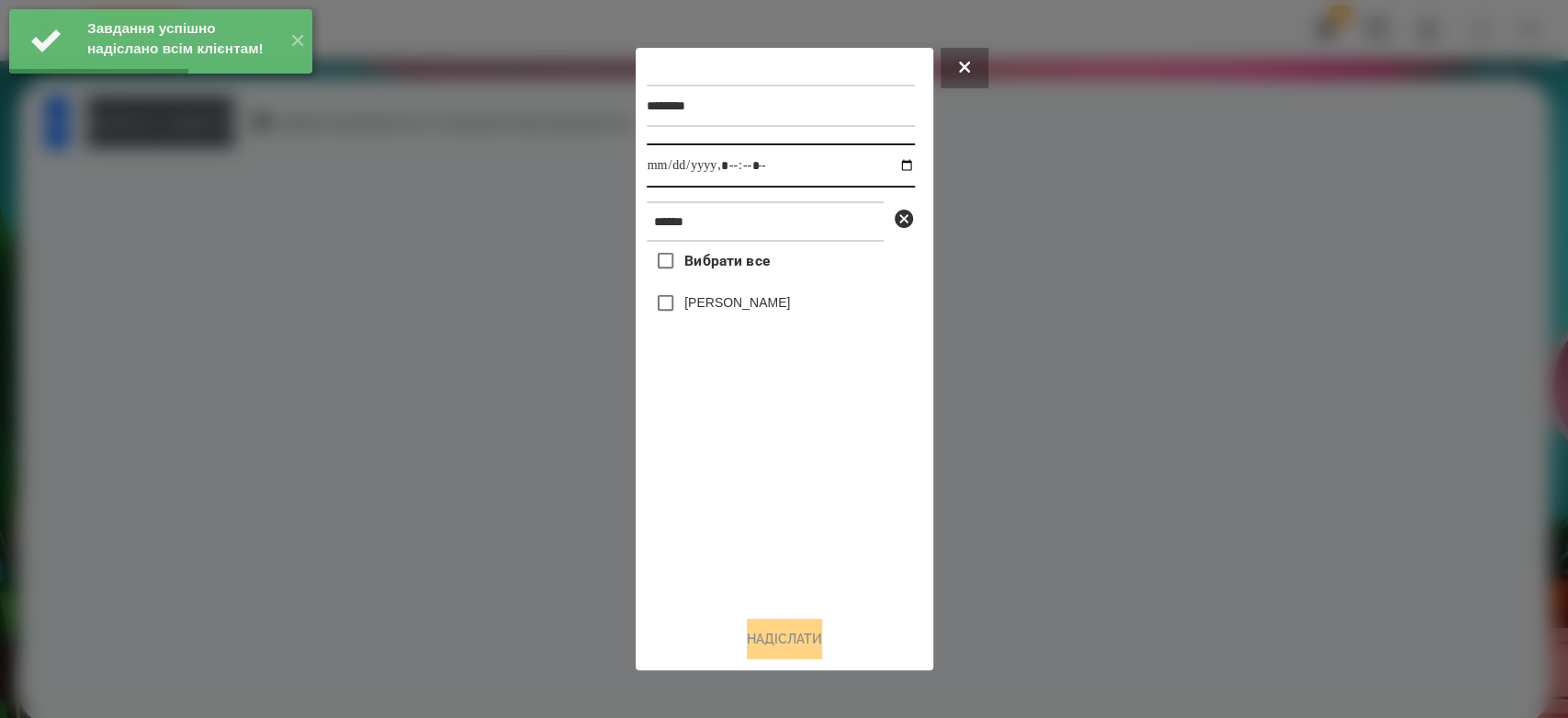
click at [896, 163] on input "datetime-local" at bounding box center [781, 165] width 268 height 44
type input "**********"
click at [855, 552] on div "Вибрати все [PERSON_NAME]" at bounding box center [781, 421] width 268 height 359
click at [721, 295] on label "[PERSON_NAME]" at bounding box center [736, 302] width 105 height 19
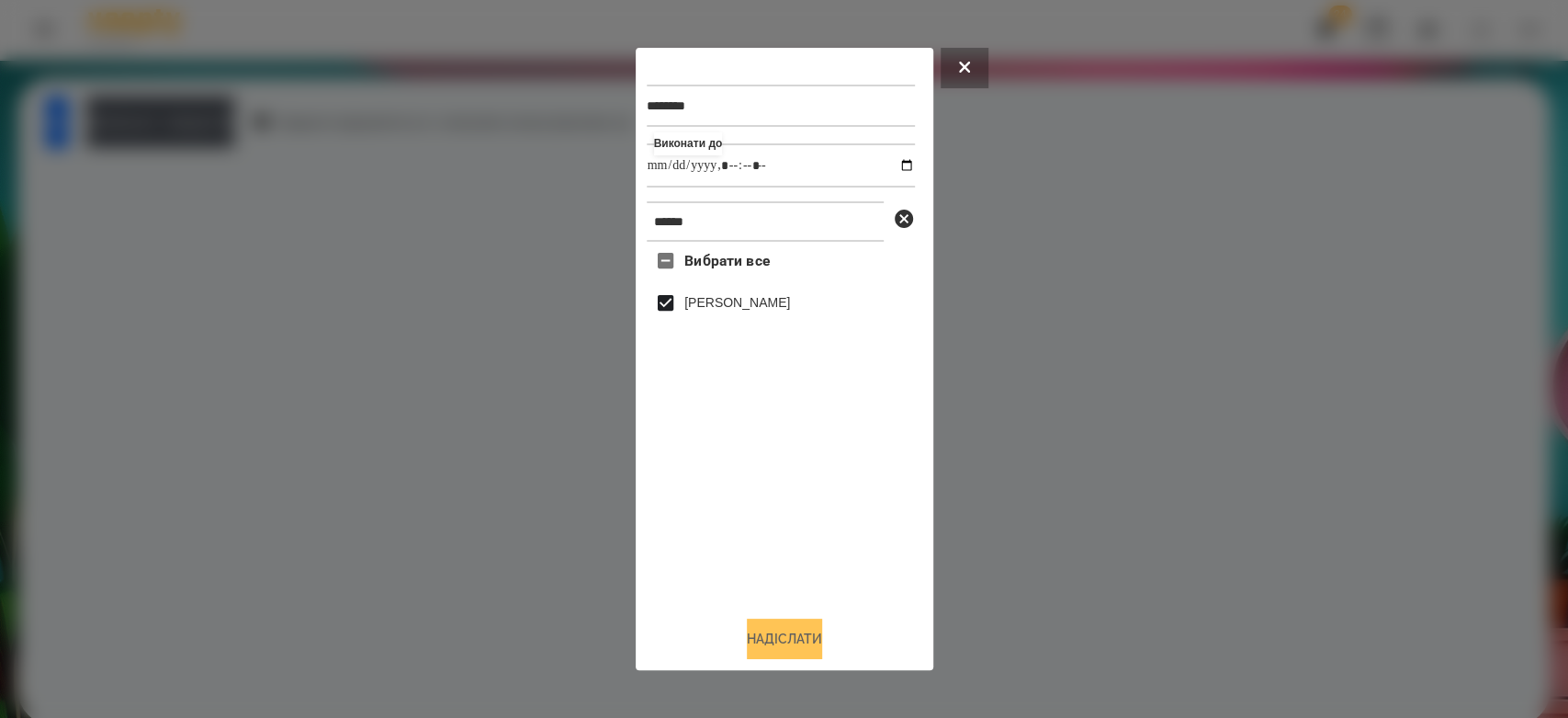
click at [797, 647] on button "Надіслати" at bounding box center [784, 638] width 76 height 40
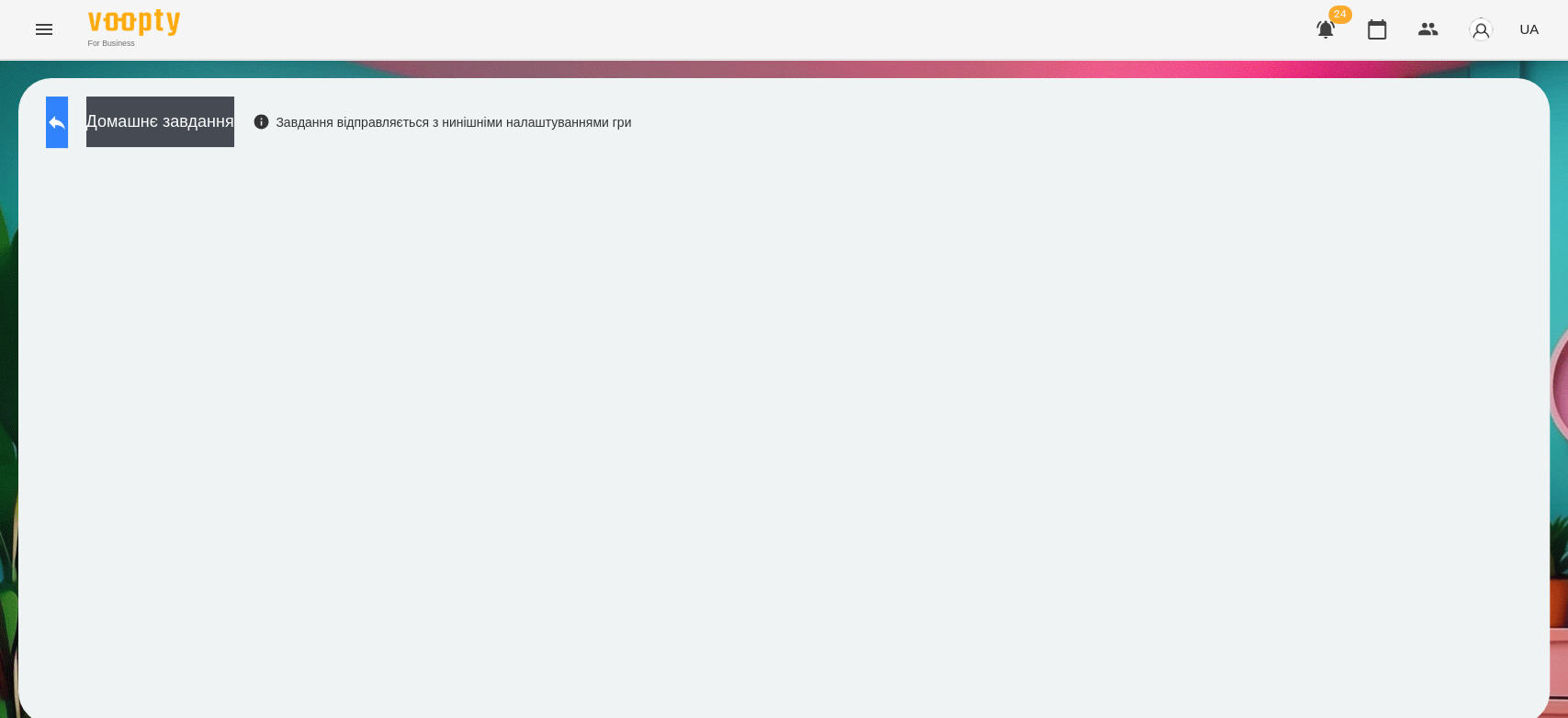
click at [68, 113] on button at bounding box center [57, 121] width 22 height 51
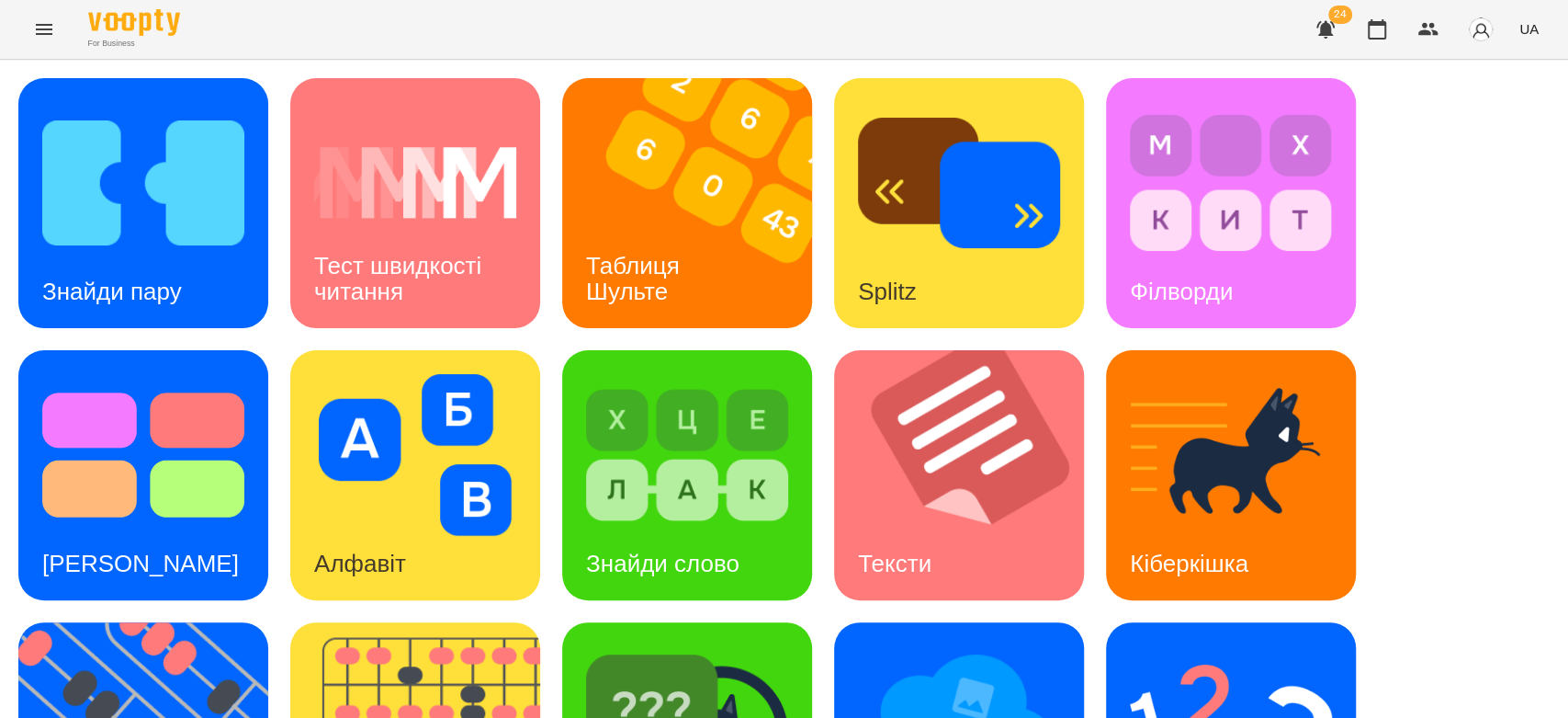
scroll to position [444, 0]
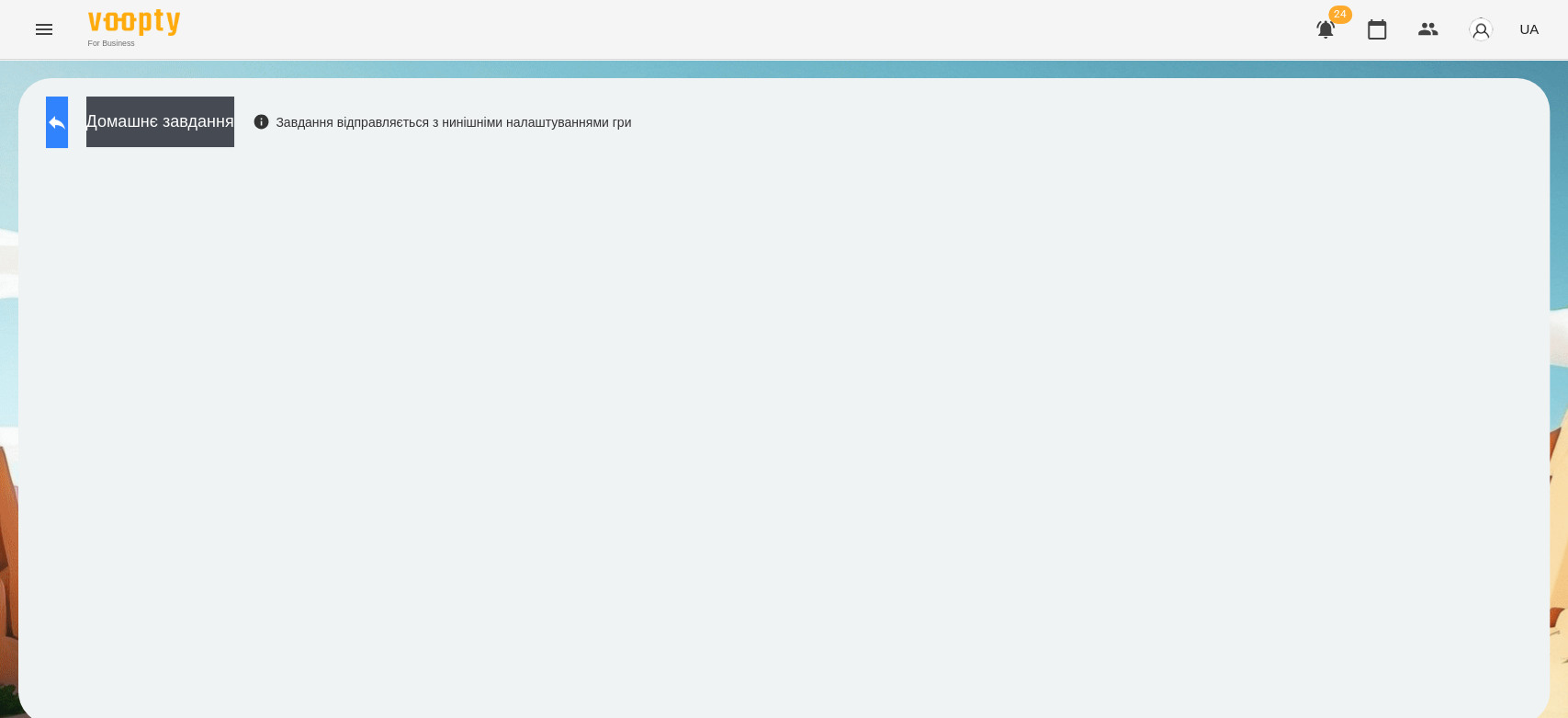
click at [64, 116] on icon at bounding box center [57, 122] width 22 height 22
